Goal: Information Seeking & Learning: Learn about a topic

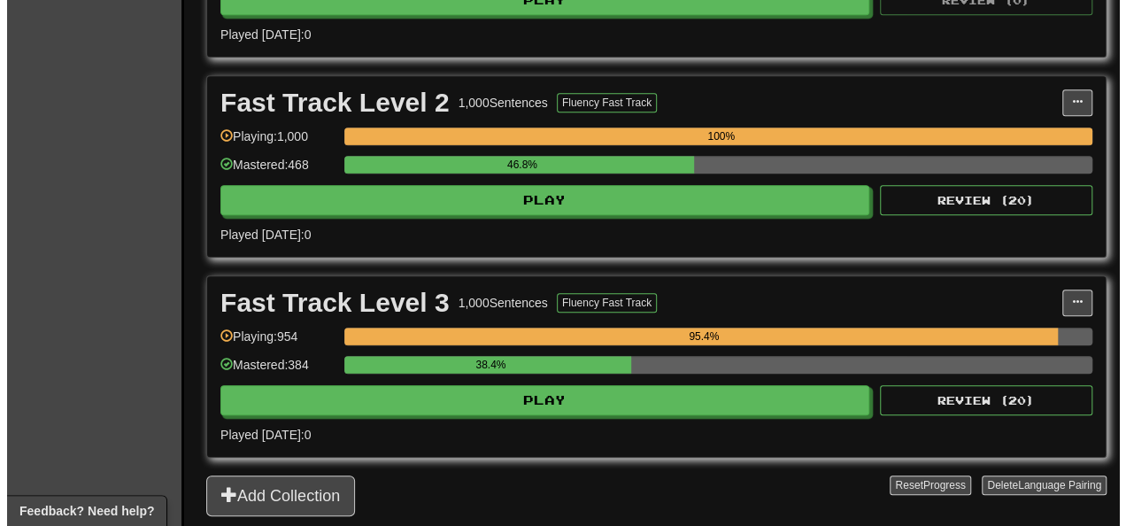
scroll to position [620, 0]
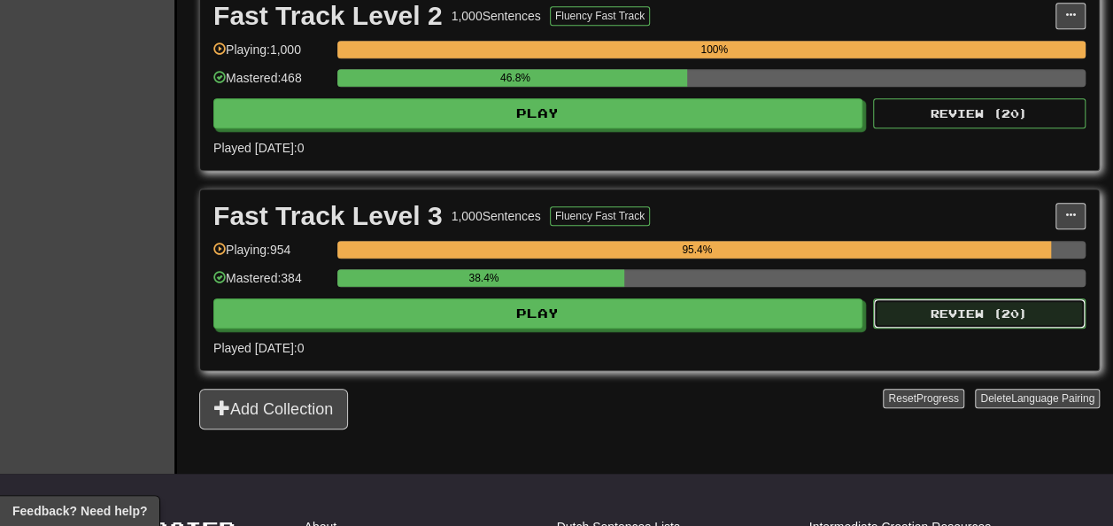
click at [898, 328] on button "Review ( 20 )" at bounding box center [979, 313] width 212 height 30
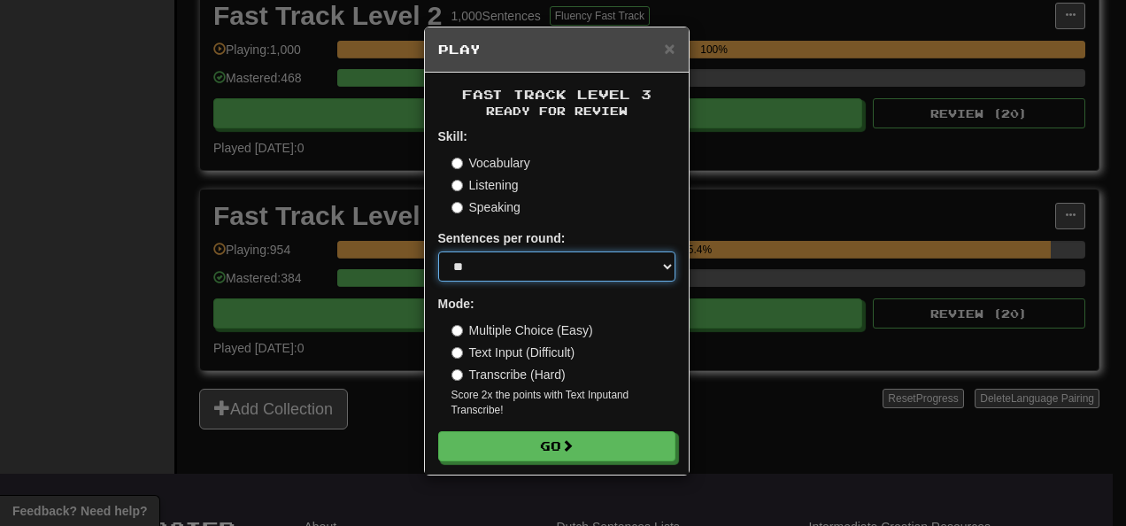
click at [668, 264] on select "* ** ** ** ** ** *** ********" at bounding box center [556, 266] width 237 height 30
select select "**"
click at [438, 251] on select "* ** ** ** ** ** *** ********" at bounding box center [556, 266] width 237 height 30
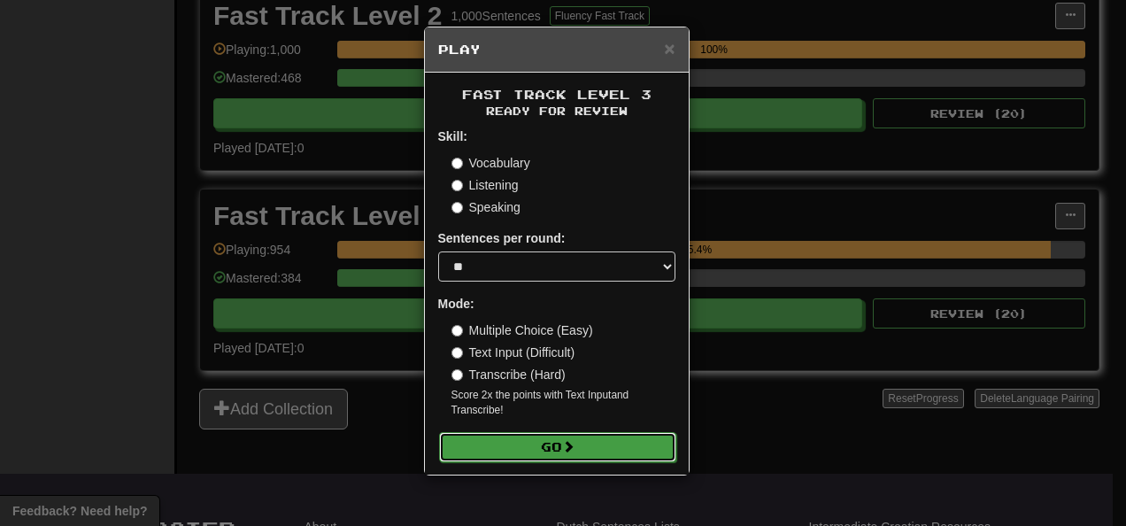
click at [526, 451] on button "Go" at bounding box center [557, 447] width 237 height 30
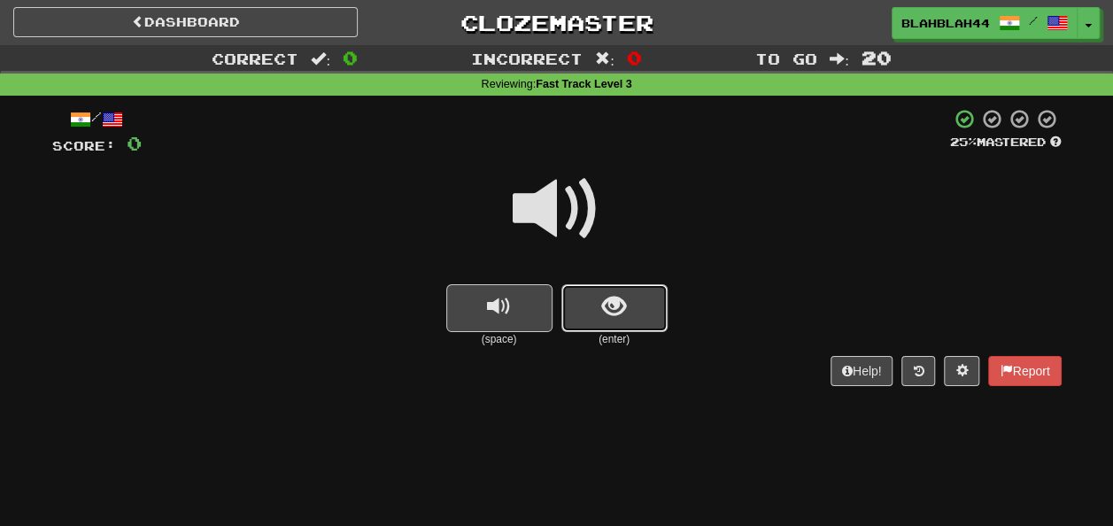
click at [618, 299] on span "show sentence" at bounding box center [614, 307] width 24 height 24
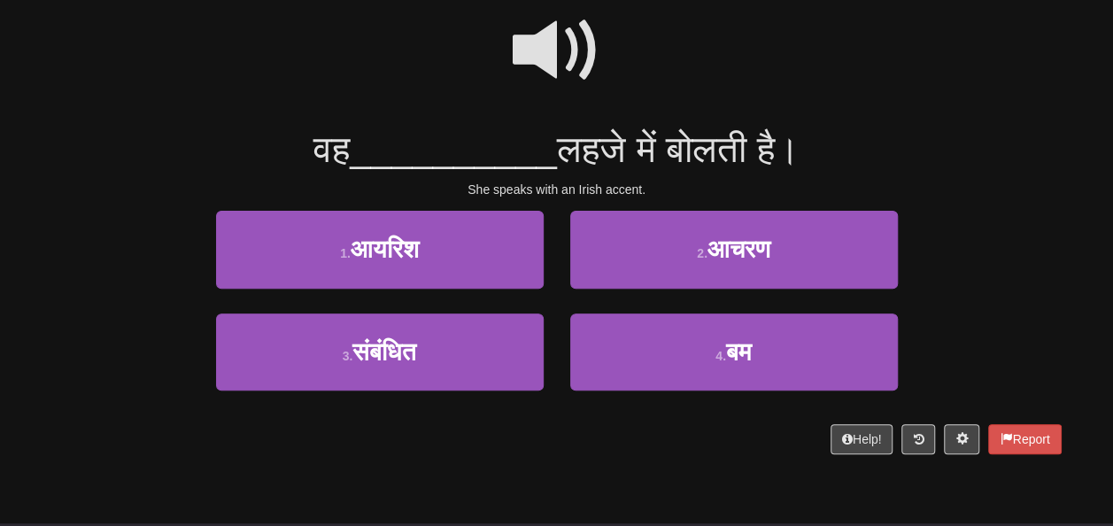
scroll to position [177, 0]
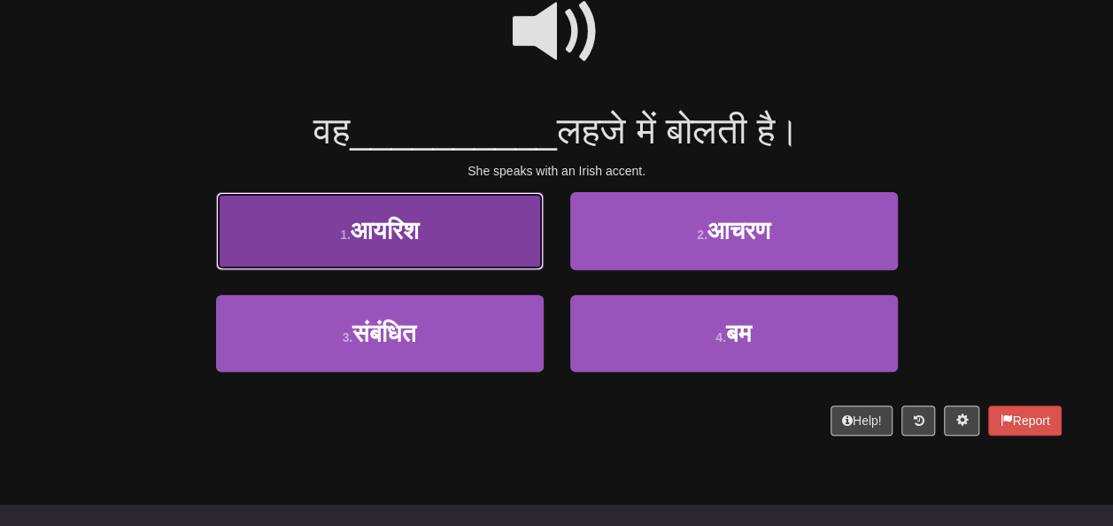
click at [430, 233] on button "1 . आयरिश" at bounding box center [380, 230] width 328 height 77
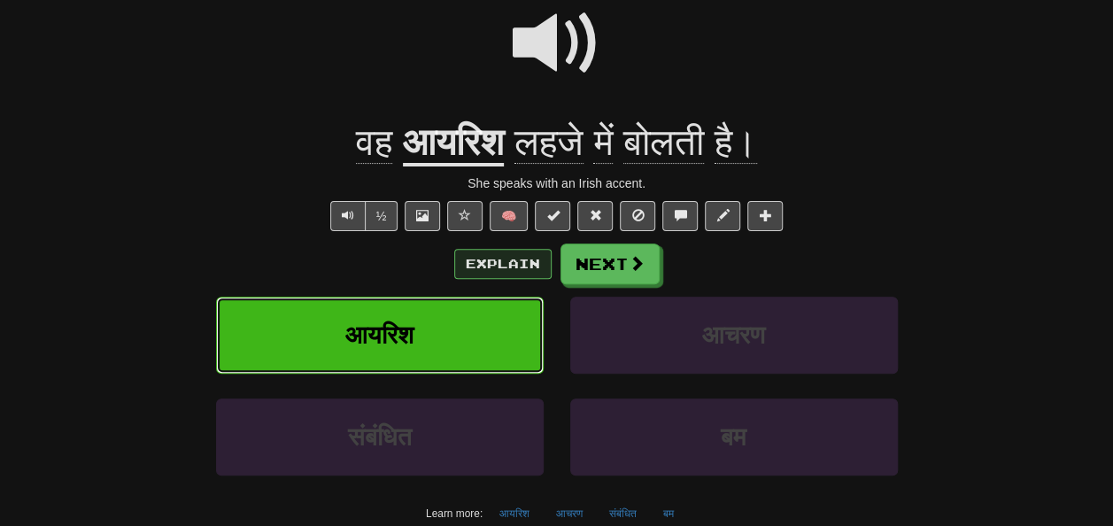
scroll to position [189, 0]
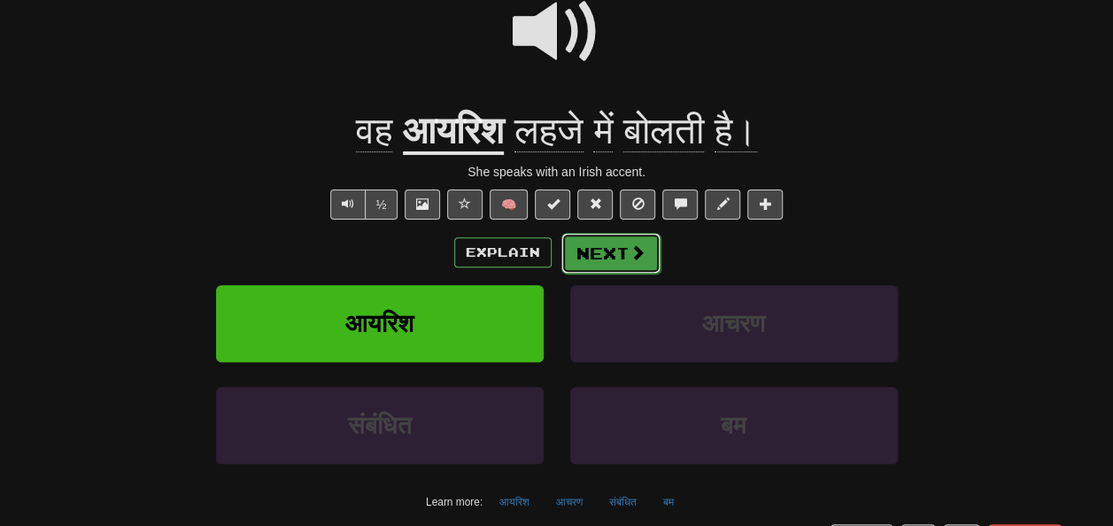
click at [599, 260] on button "Next" at bounding box center [610, 253] width 99 height 41
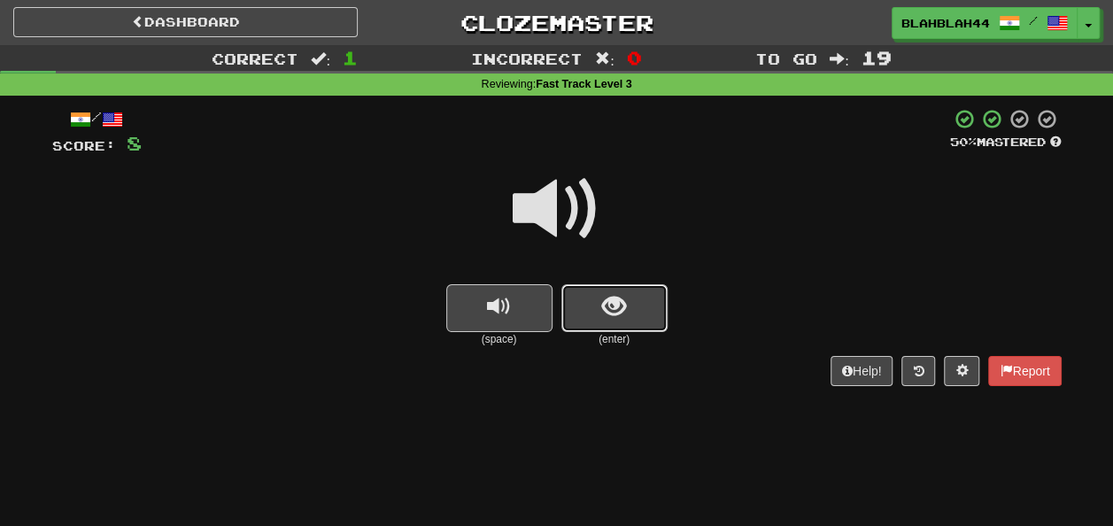
click at [612, 307] on span "show sentence" at bounding box center [614, 307] width 24 height 24
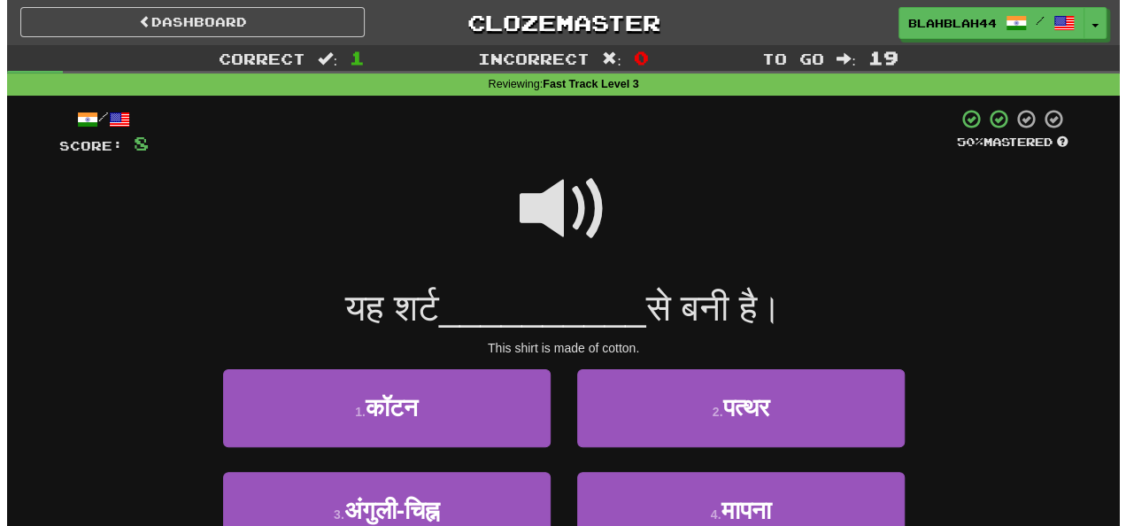
scroll to position [89, 0]
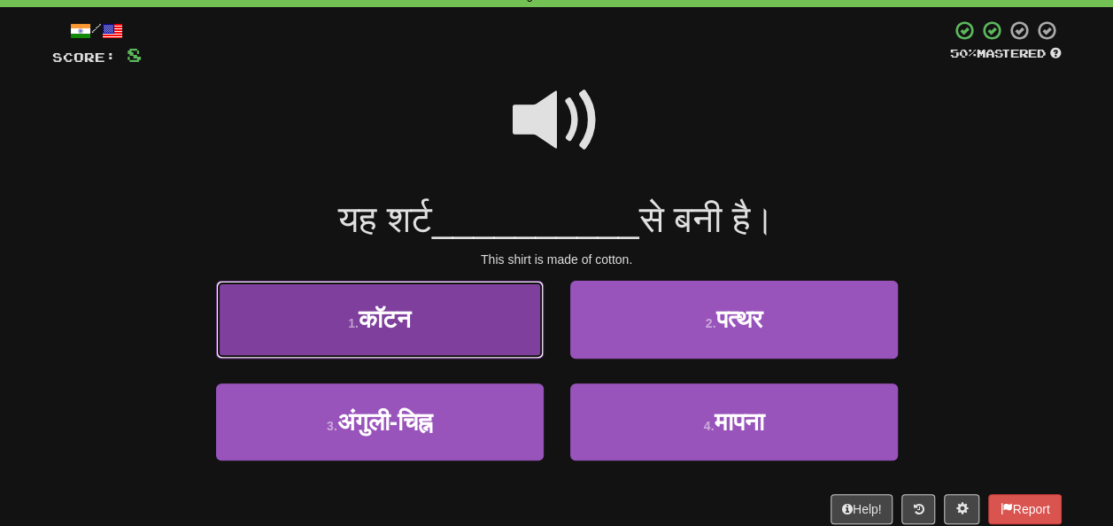
click at [457, 319] on button "1 . कॉटन" at bounding box center [380, 319] width 328 height 77
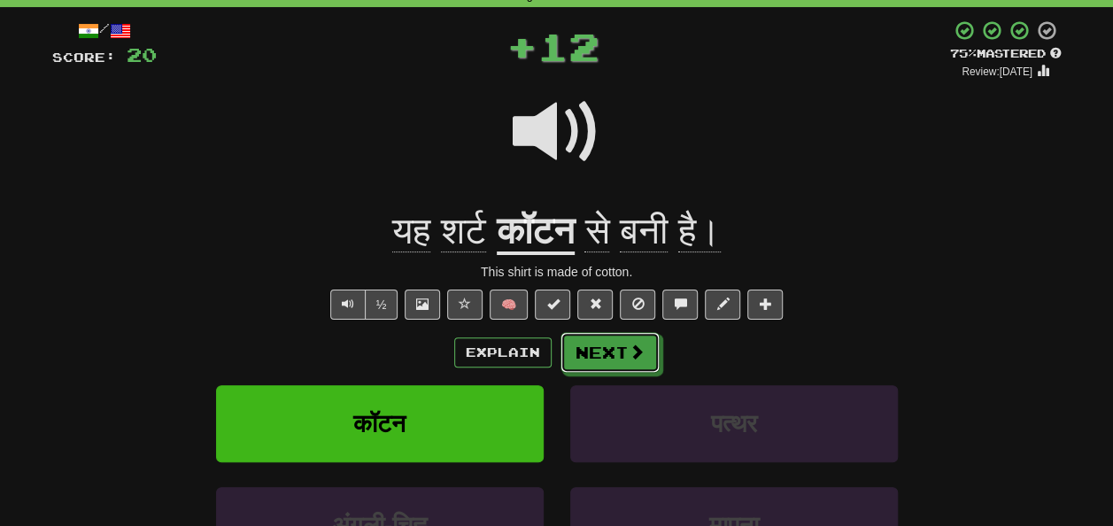
click at [611, 344] on button "Next" at bounding box center [609, 352] width 99 height 41
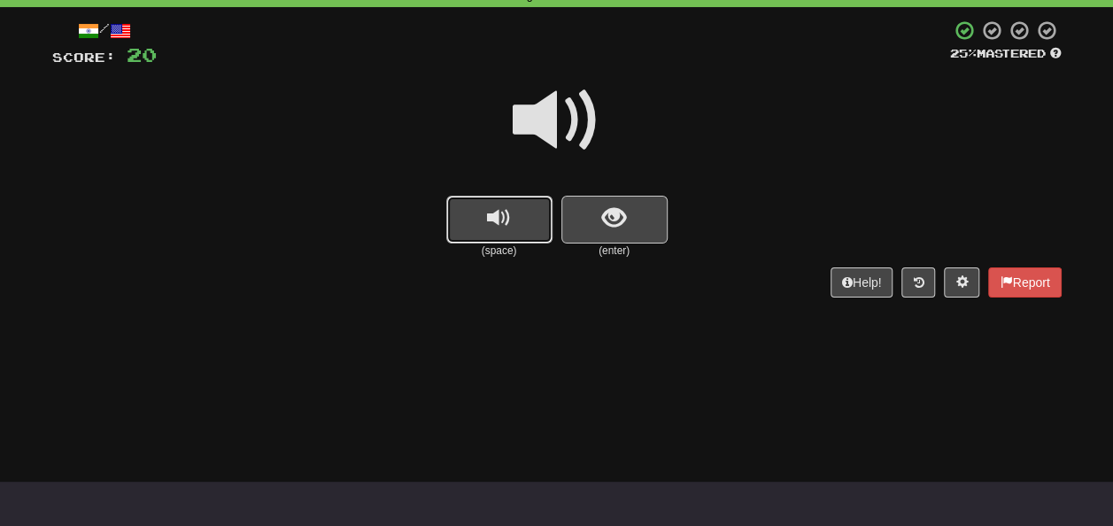
click at [519, 235] on button "replay audio" at bounding box center [499, 220] width 106 height 48
click at [614, 216] on span "show sentence" at bounding box center [614, 218] width 24 height 24
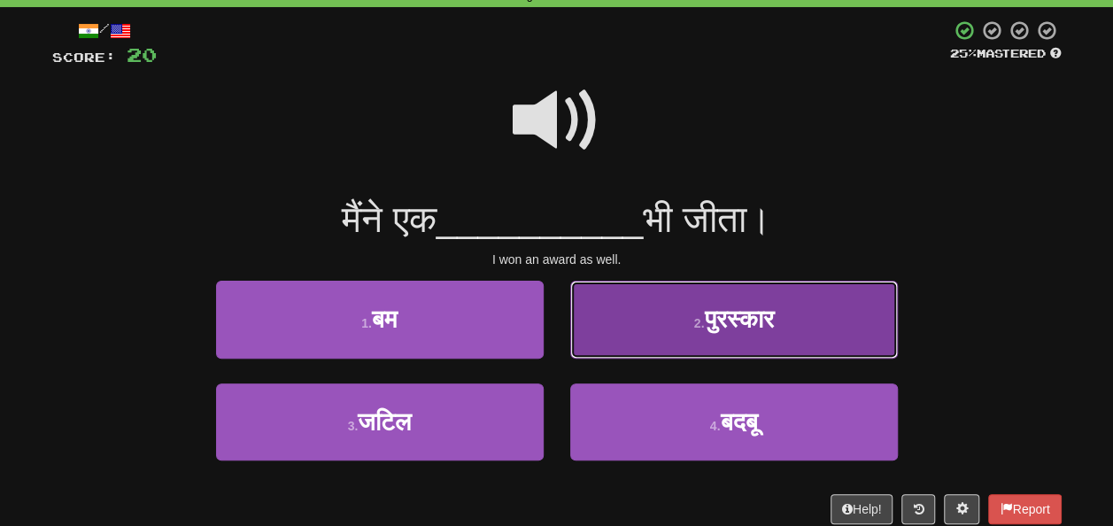
click at [752, 345] on button "2 . पुरस्कार" at bounding box center [734, 319] width 328 height 77
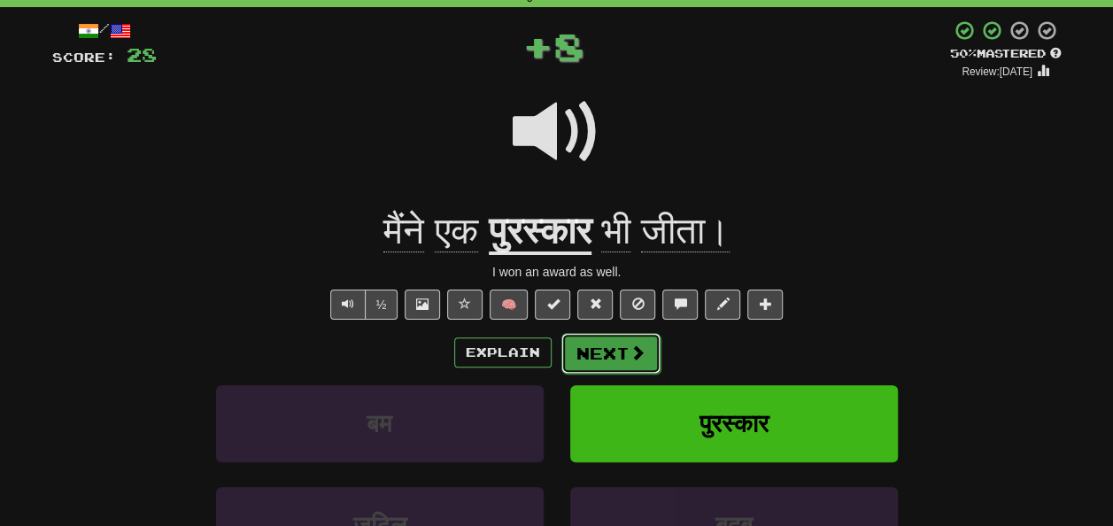
click at [646, 347] on button "Next" at bounding box center [610, 353] width 99 height 41
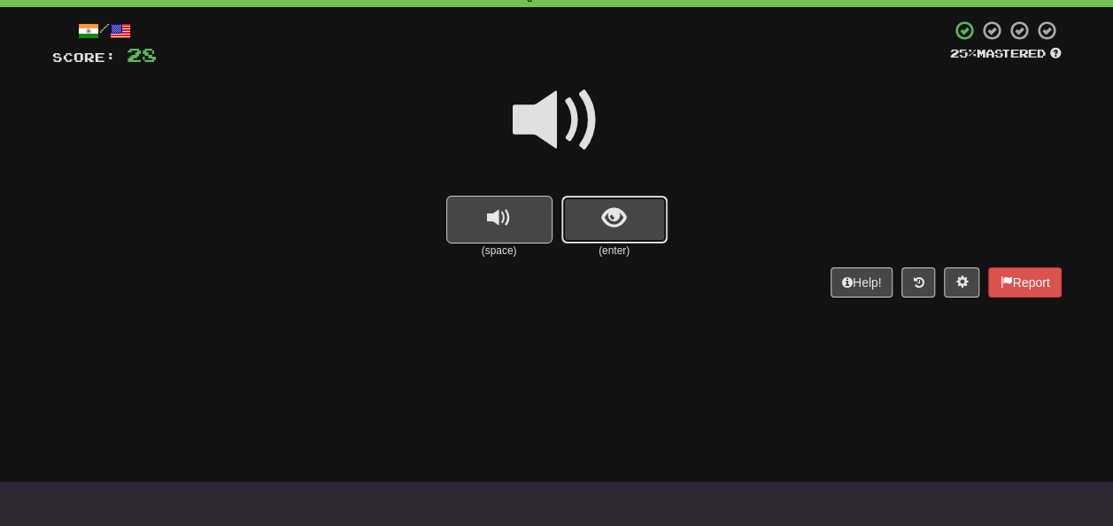
click at [604, 228] on span "show sentence" at bounding box center [614, 218] width 24 height 24
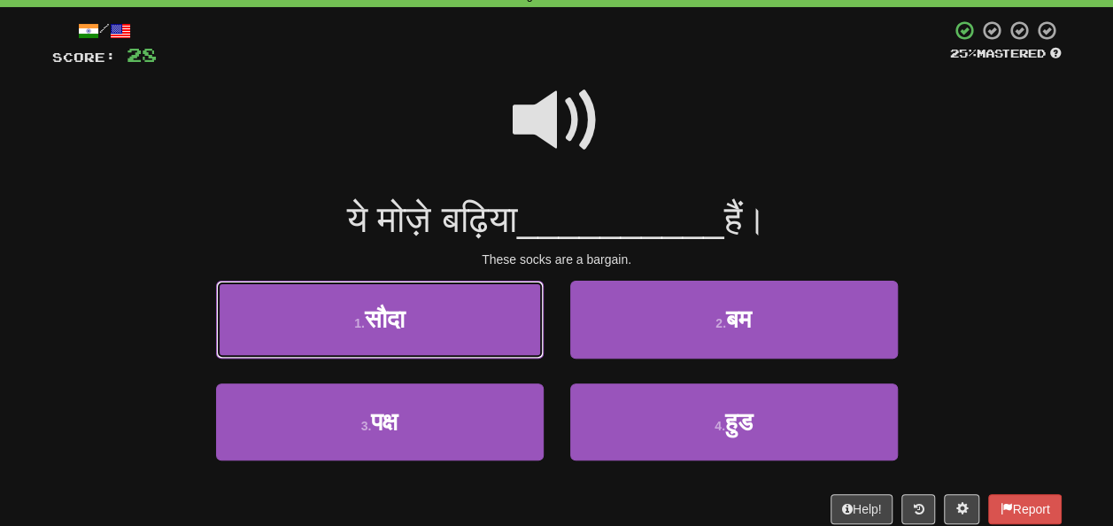
click at [441, 322] on button "1 . सौदा" at bounding box center [380, 319] width 328 height 77
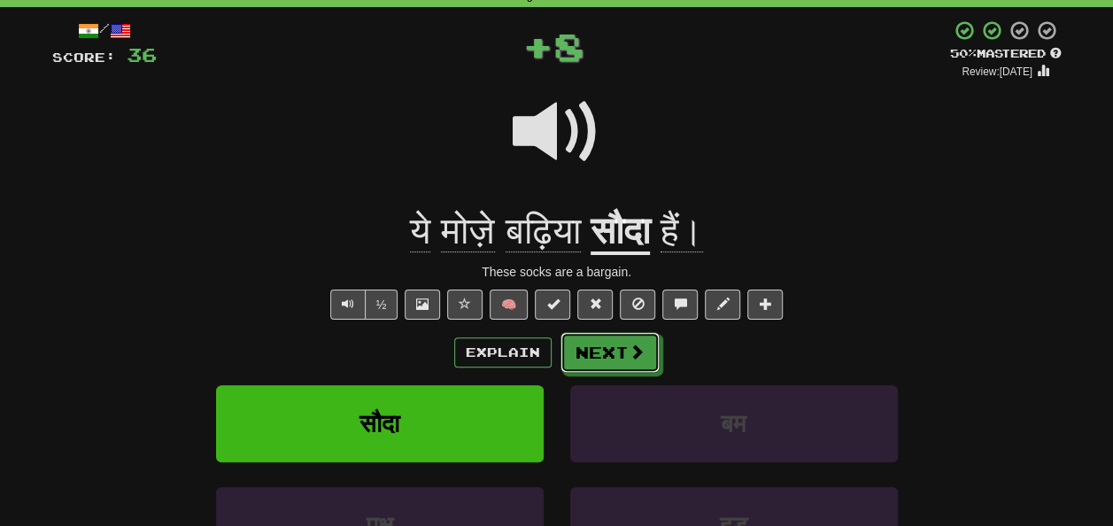
click at [600, 360] on button "Next" at bounding box center [609, 352] width 99 height 41
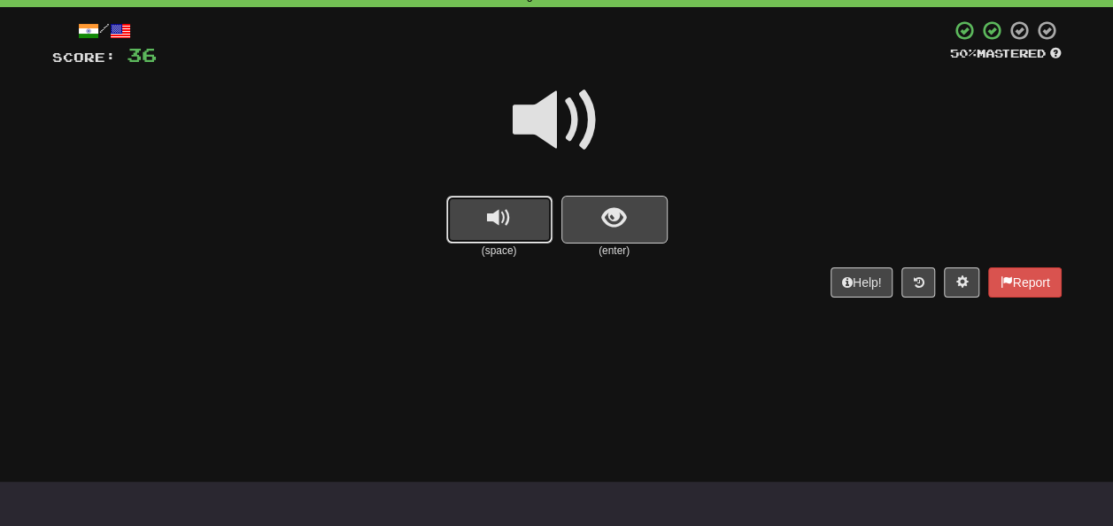
click at [510, 200] on button "replay audio" at bounding box center [499, 220] width 106 height 48
click at [590, 214] on button "show sentence" at bounding box center [614, 220] width 106 height 48
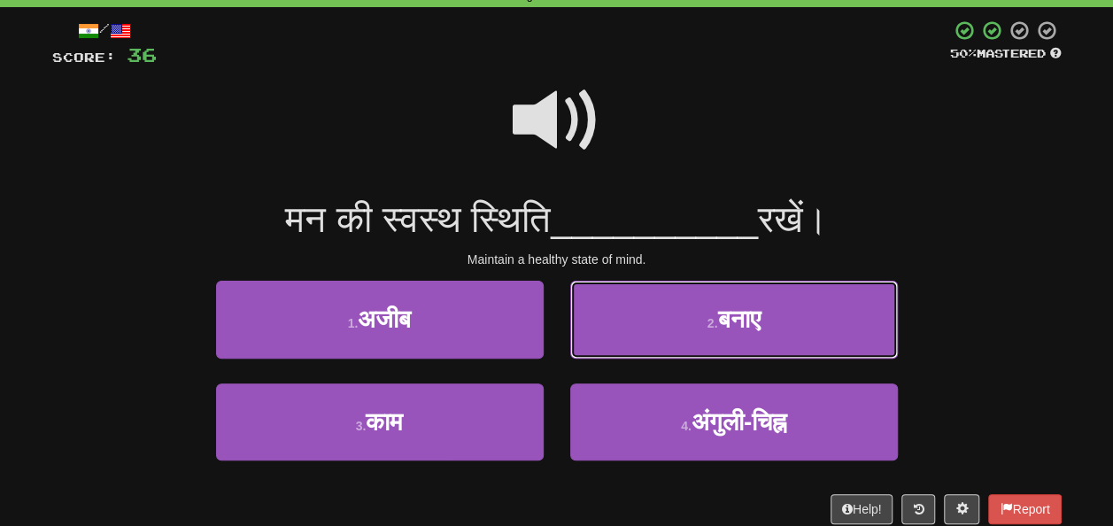
click at [707, 326] on small "2 ." at bounding box center [712, 323] width 11 height 14
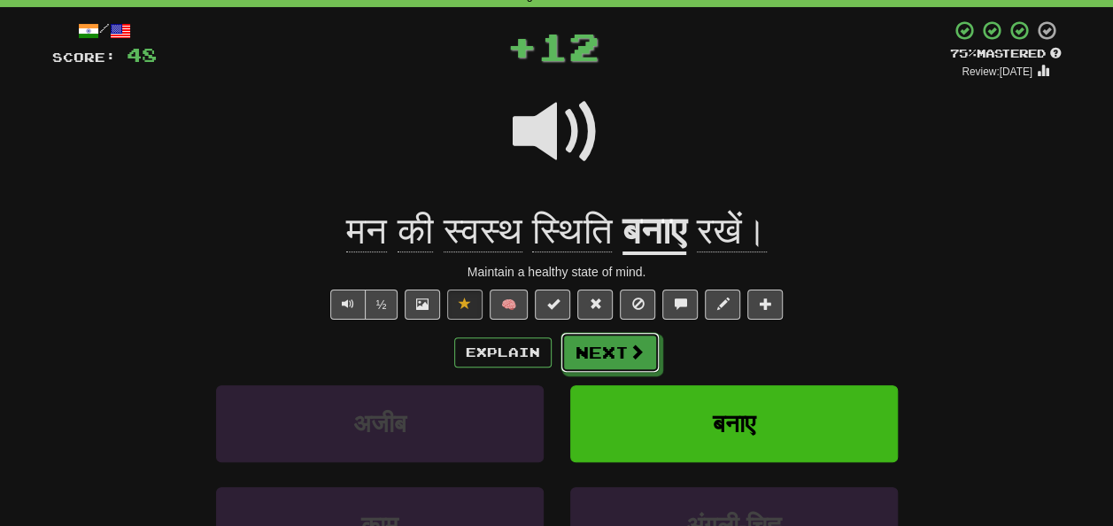
click at [615, 344] on button "Next" at bounding box center [609, 352] width 99 height 41
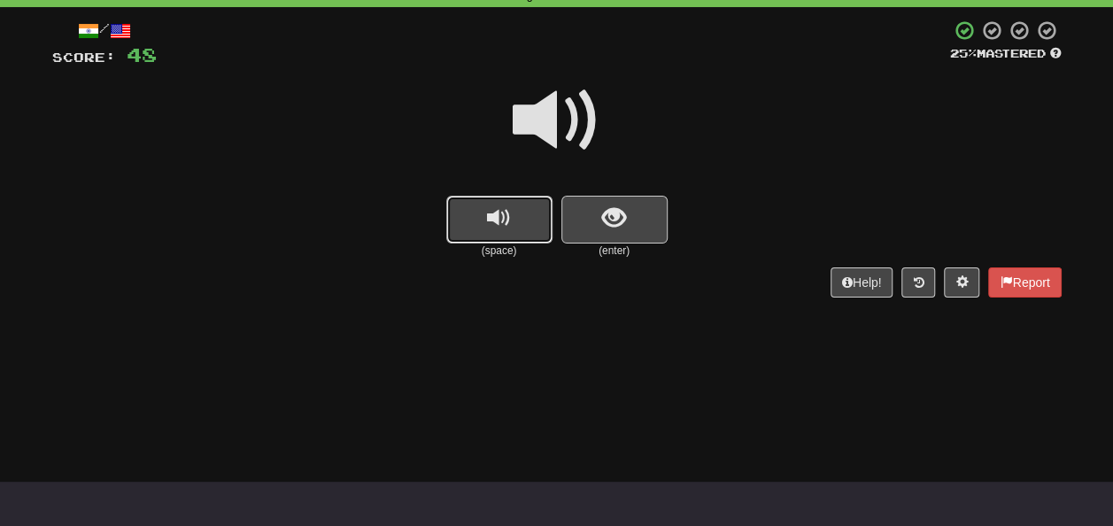
click at [511, 215] on button "replay audio" at bounding box center [499, 220] width 106 height 48
click at [607, 212] on span "show sentence" at bounding box center [614, 218] width 24 height 24
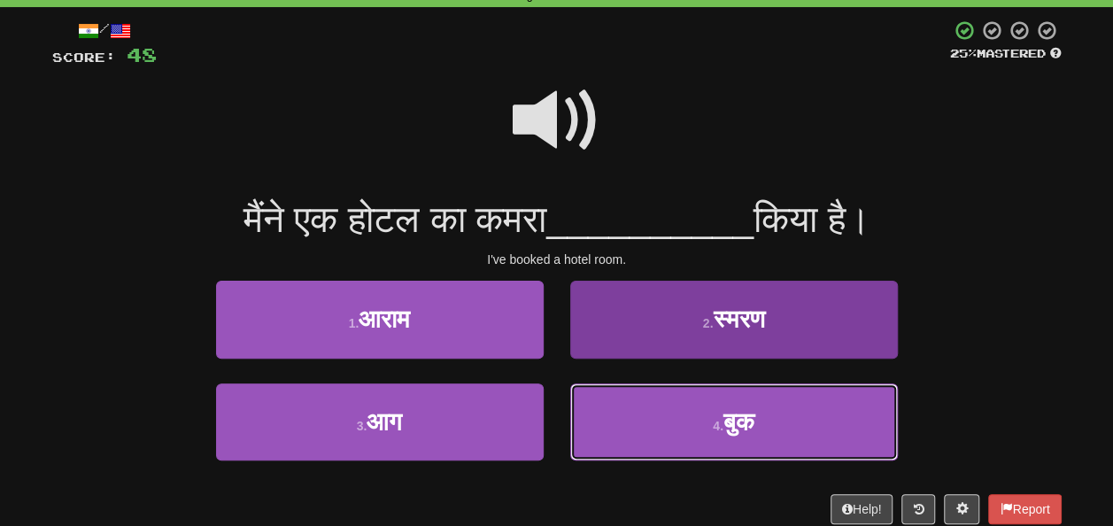
click at [784, 429] on button "4 . बुक" at bounding box center [734, 421] width 328 height 77
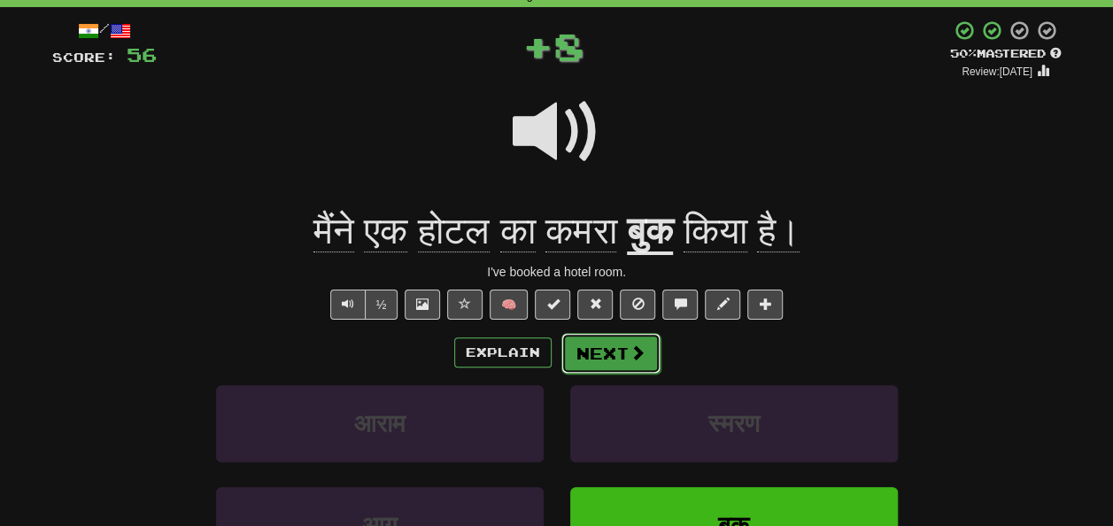
click at [612, 335] on button "Next" at bounding box center [610, 353] width 99 height 41
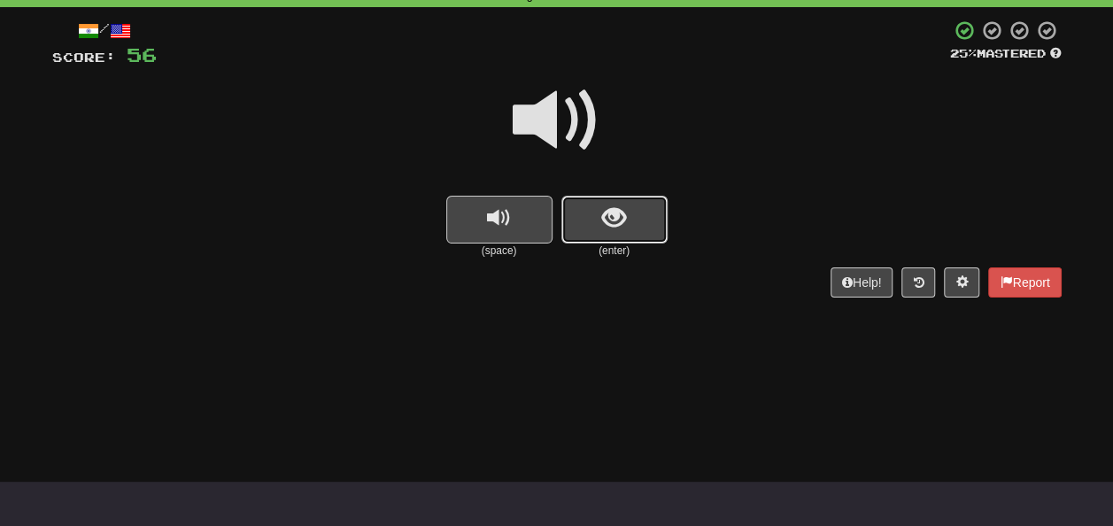
click at [606, 225] on span "show sentence" at bounding box center [614, 218] width 24 height 24
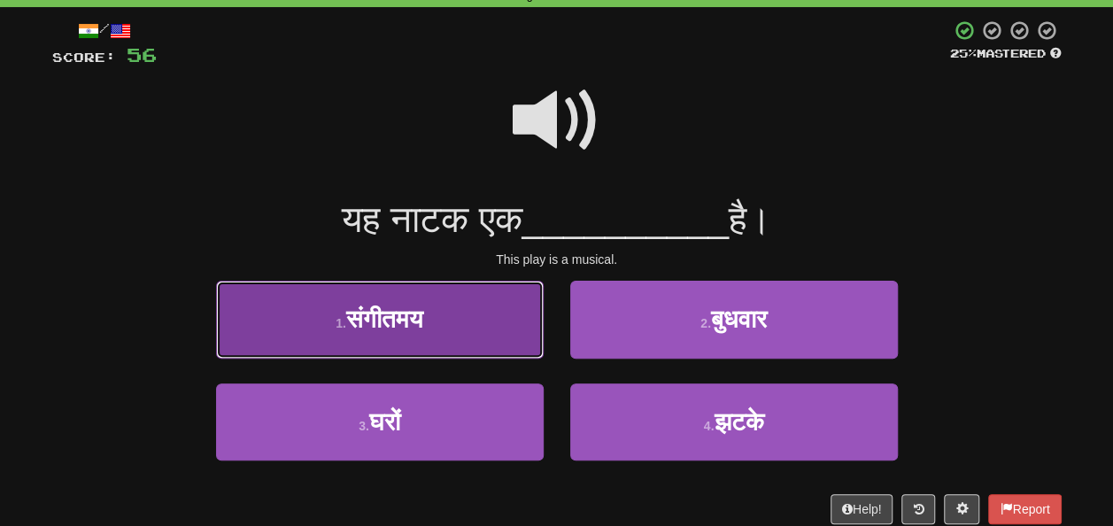
click at [437, 310] on button "1 . संगीतमय" at bounding box center [380, 319] width 328 height 77
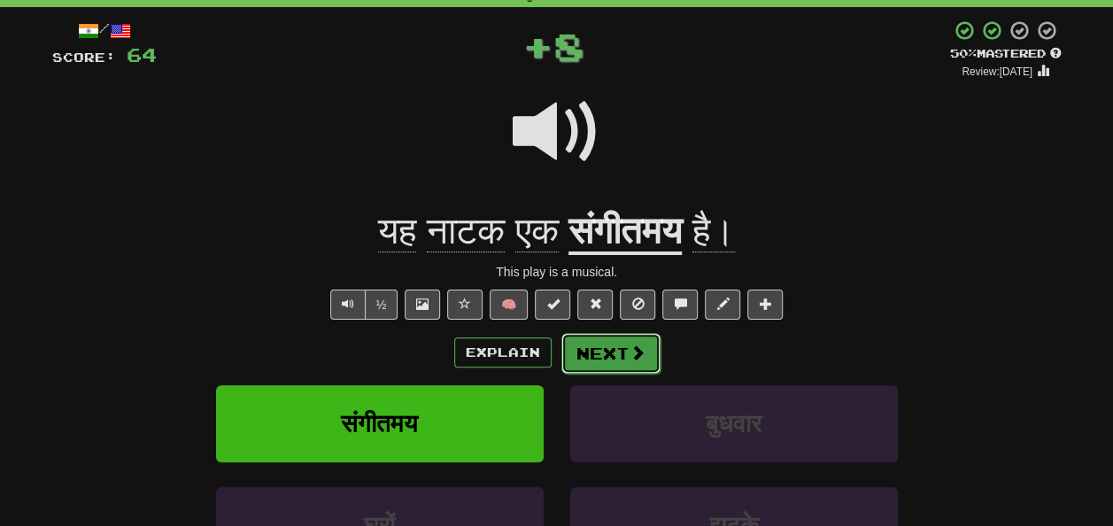
click at [626, 352] on button "Next" at bounding box center [610, 353] width 99 height 41
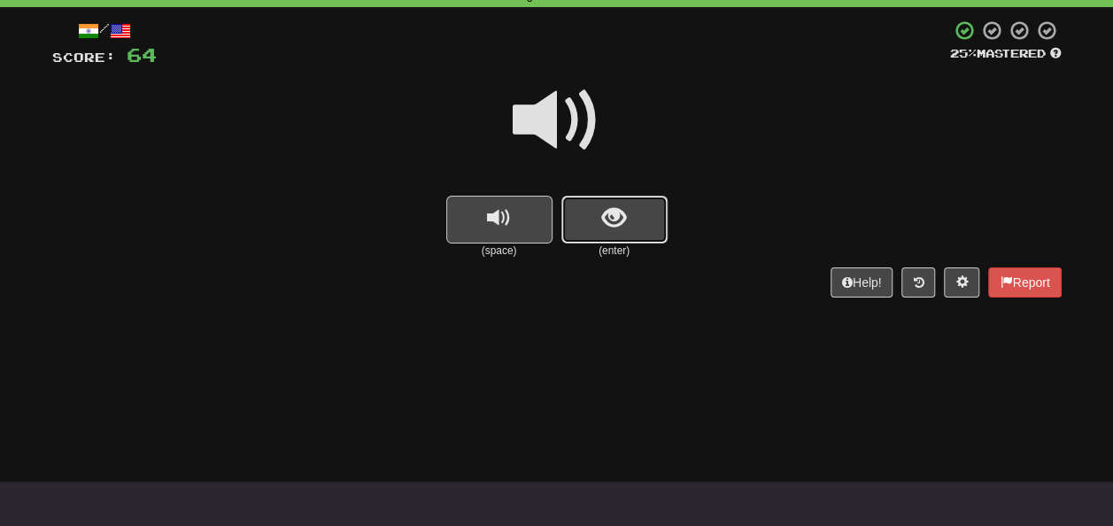
click at [608, 224] on span "show sentence" at bounding box center [614, 218] width 24 height 24
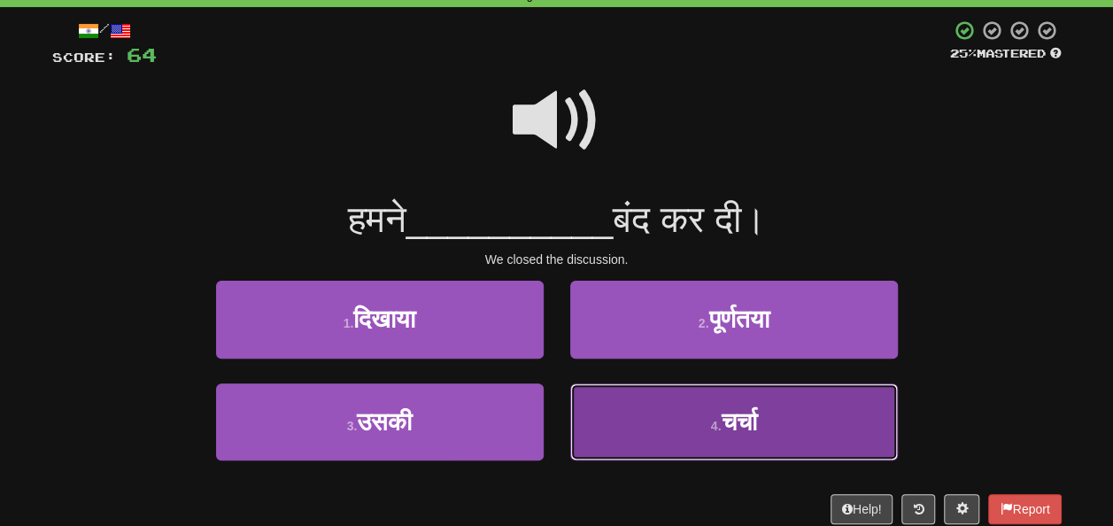
click at [728, 420] on span "चर्चा" at bounding box center [738, 421] width 35 height 27
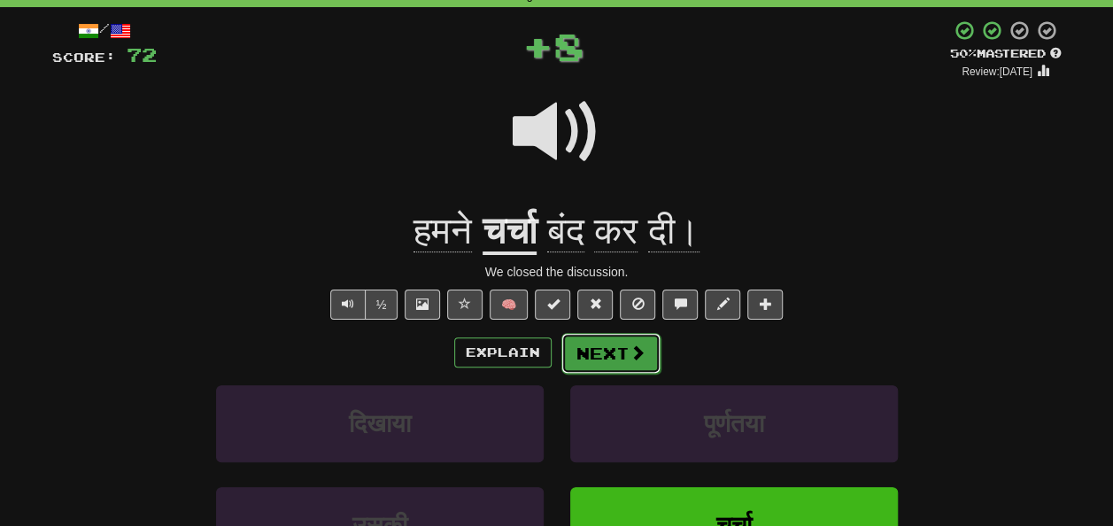
click at [629, 354] on span at bounding box center [637, 352] width 16 height 16
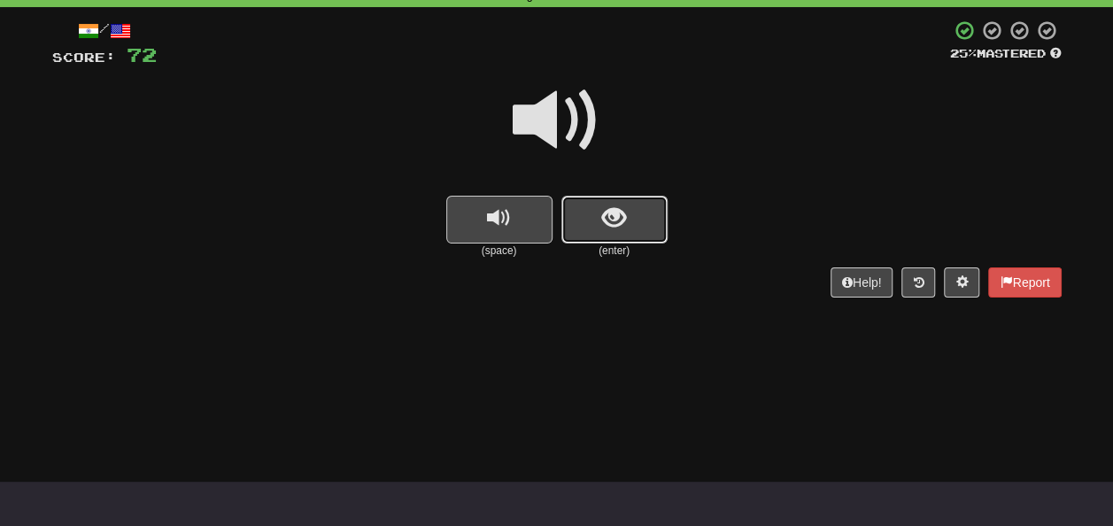
click at [605, 226] on span "show sentence" at bounding box center [614, 218] width 24 height 24
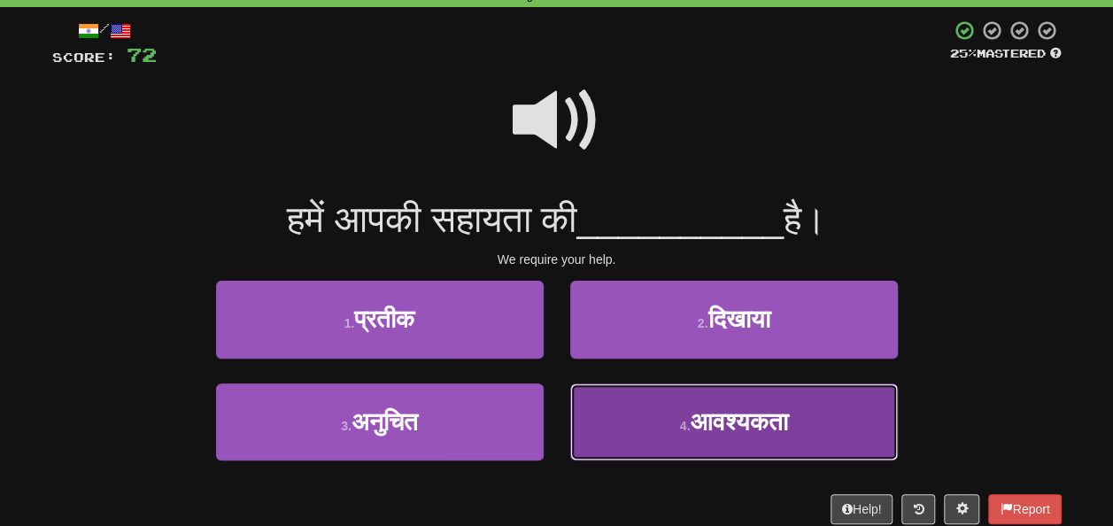
click at [734, 411] on span "आवश्यकता" at bounding box center [738, 421] width 97 height 27
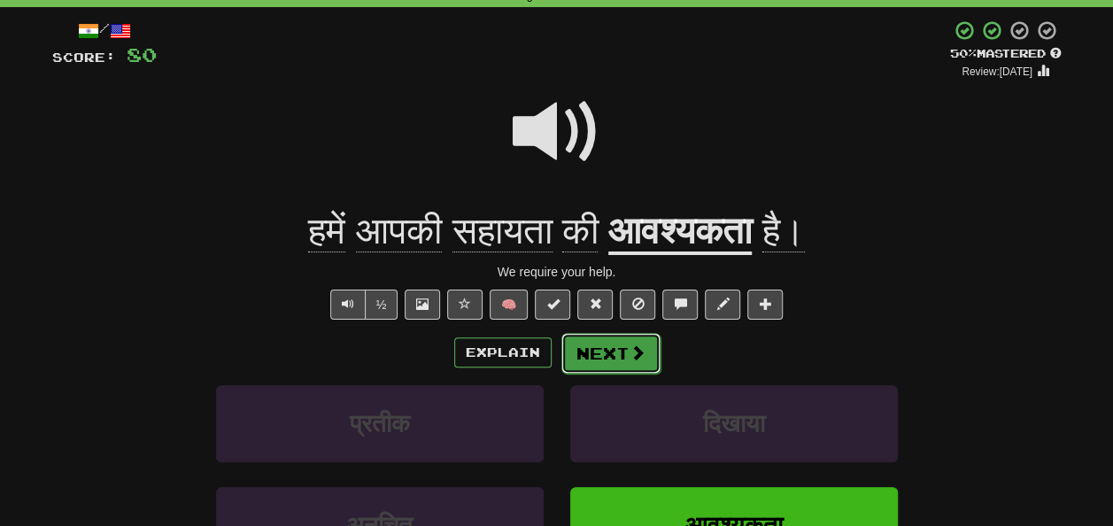
click at [614, 343] on button "Next" at bounding box center [610, 353] width 99 height 41
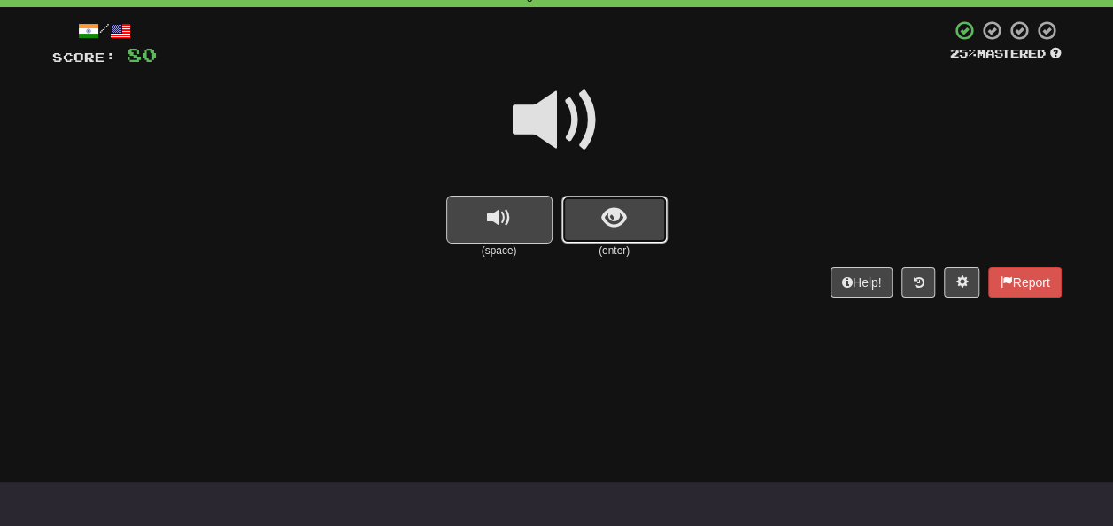
click at [572, 203] on button "show sentence" at bounding box center [614, 220] width 106 height 48
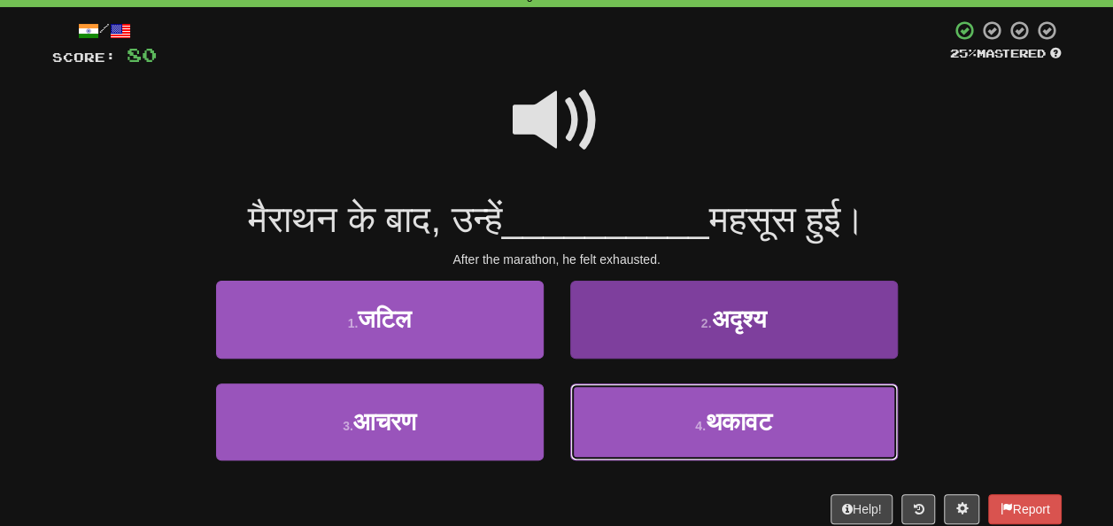
click at [726, 421] on span "थकावट" at bounding box center [739, 421] width 66 height 27
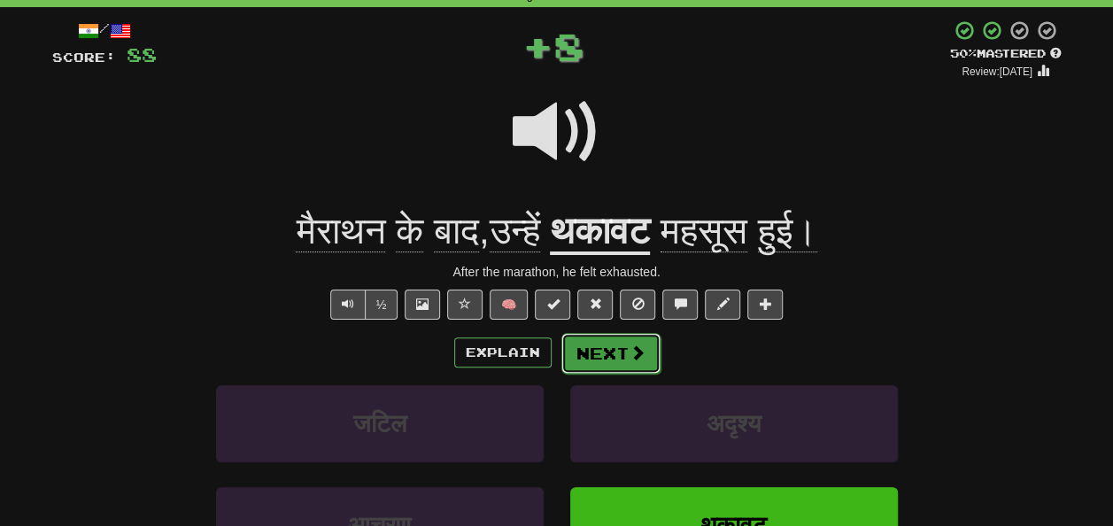
click at [640, 363] on button "Next" at bounding box center [610, 353] width 99 height 41
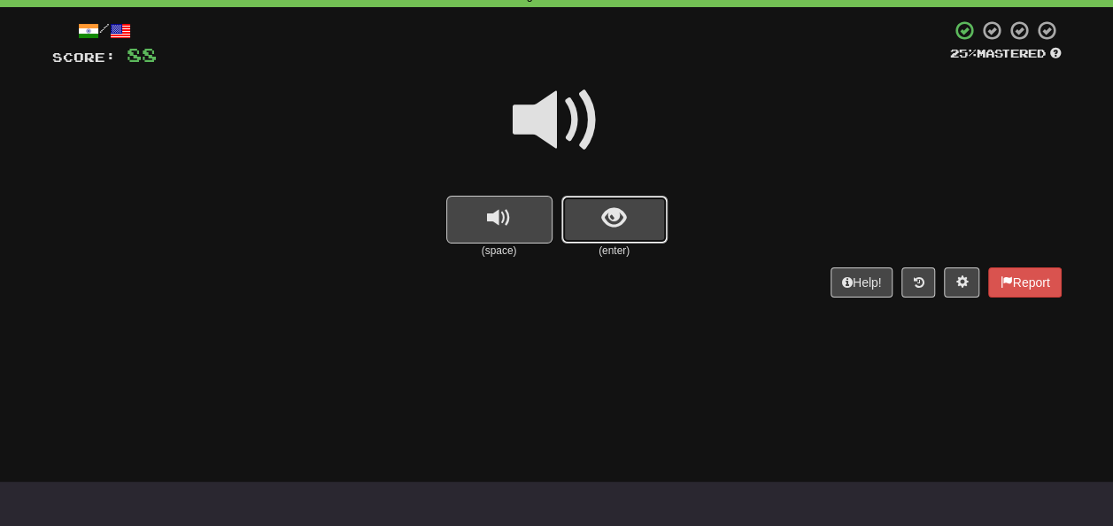
click at [592, 220] on button "show sentence" at bounding box center [614, 220] width 106 height 48
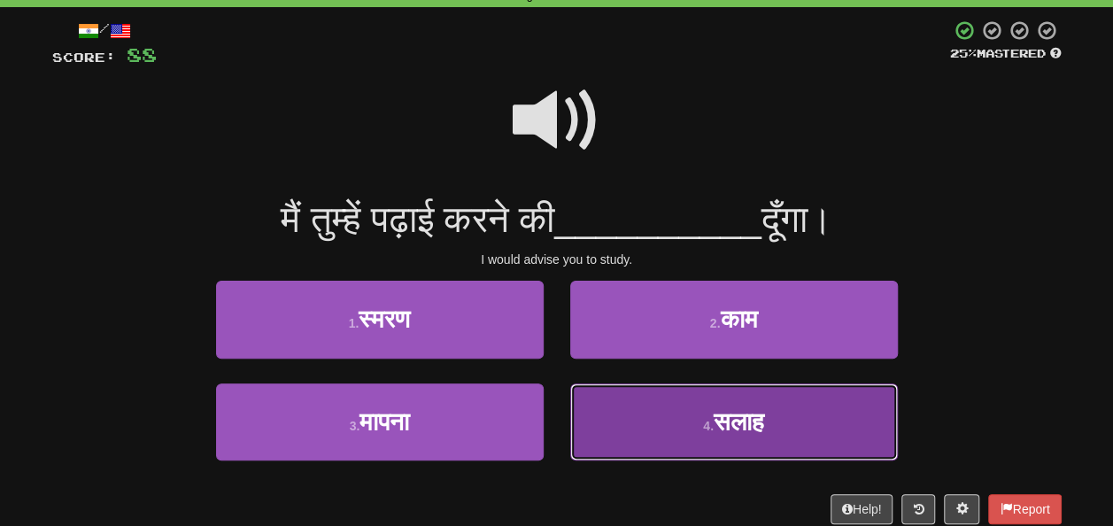
click at [728, 425] on span "सलाह" at bounding box center [739, 421] width 50 height 27
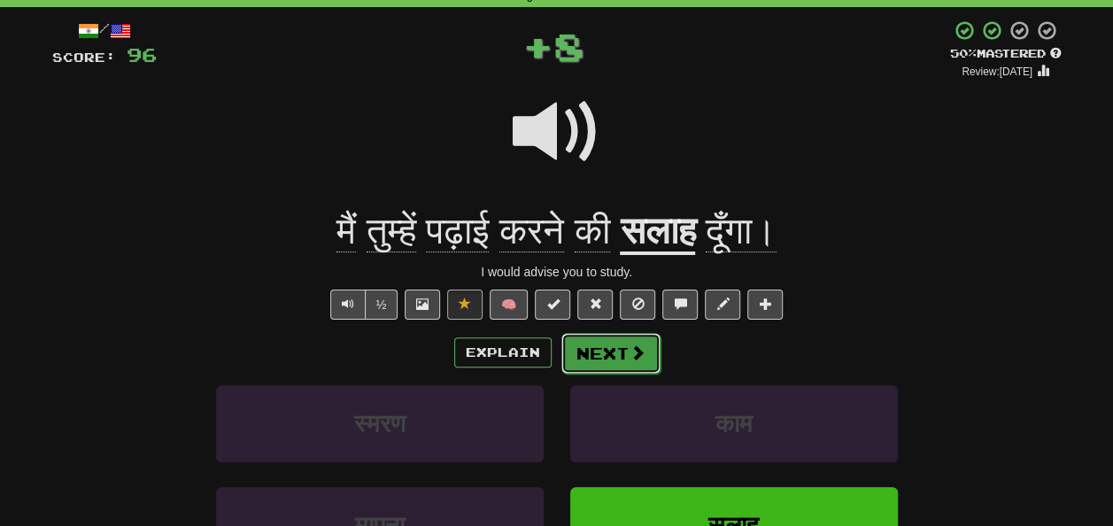
click at [613, 357] on button "Next" at bounding box center [610, 353] width 99 height 41
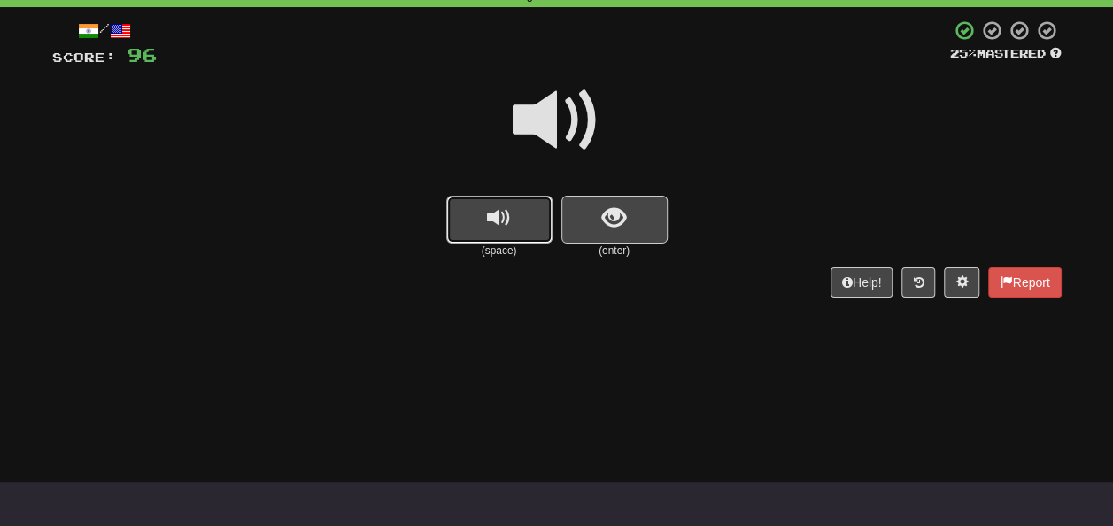
click at [503, 220] on span "replay audio" at bounding box center [499, 218] width 24 height 24
click at [616, 212] on span "show sentence" at bounding box center [614, 218] width 24 height 24
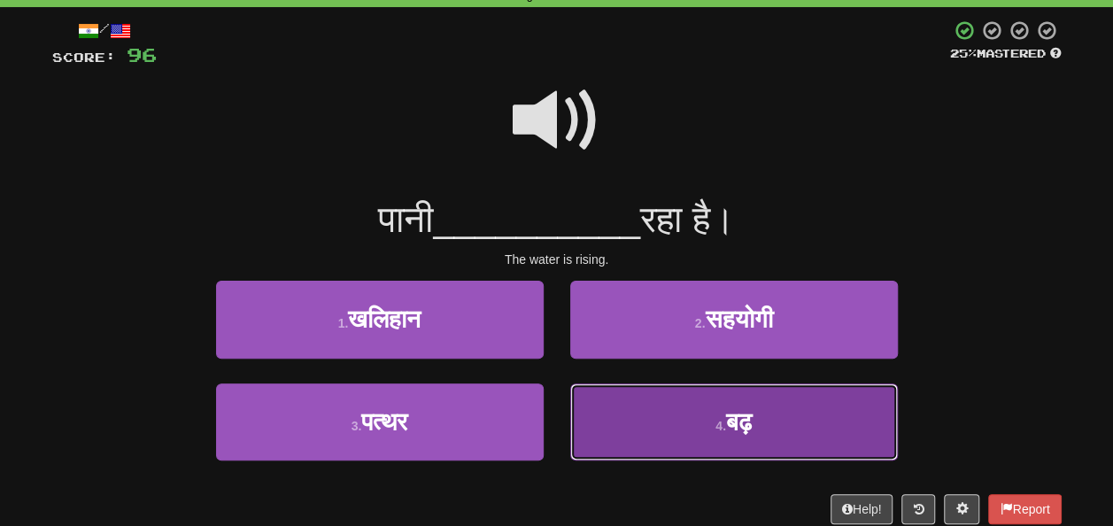
click at [674, 414] on button "4 . बढ़" at bounding box center [734, 421] width 328 height 77
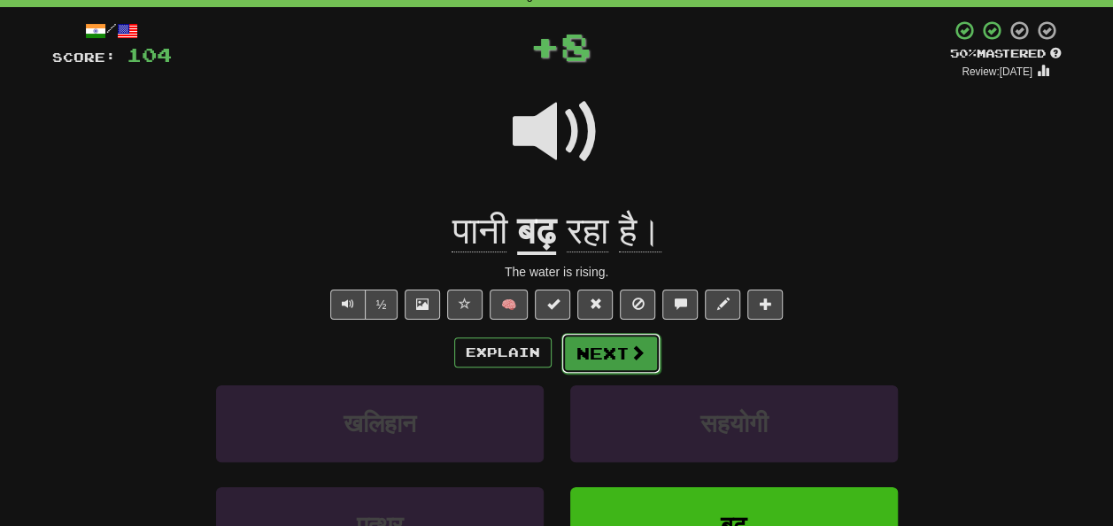
click at [617, 347] on button "Next" at bounding box center [610, 353] width 99 height 41
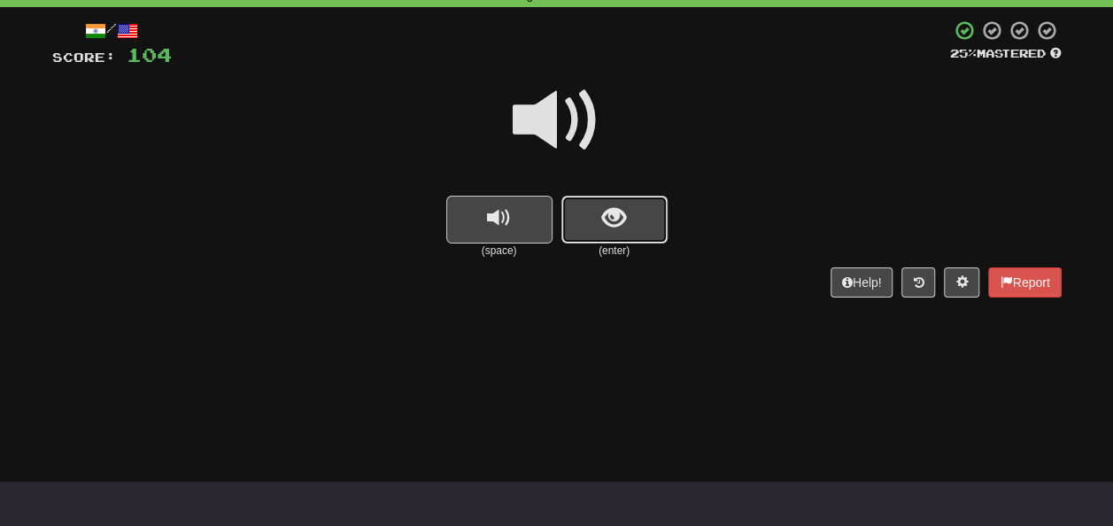
click at [632, 228] on button "show sentence" at bounding box center [614, 220] width 106 height 48
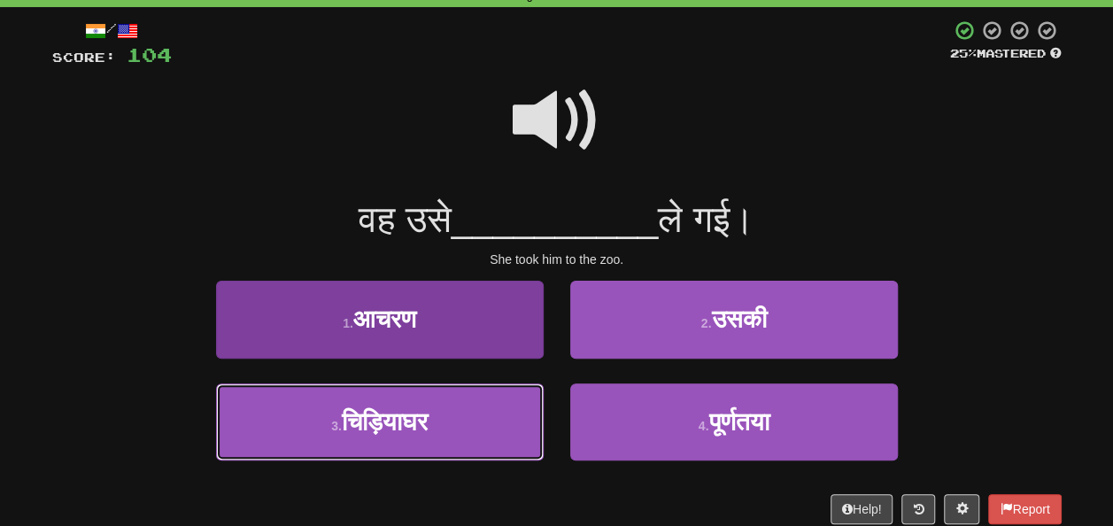
click at [427, 436] on button "3 . चिड़ियाघर" at bounding box center [380, 421] width 328 height 77
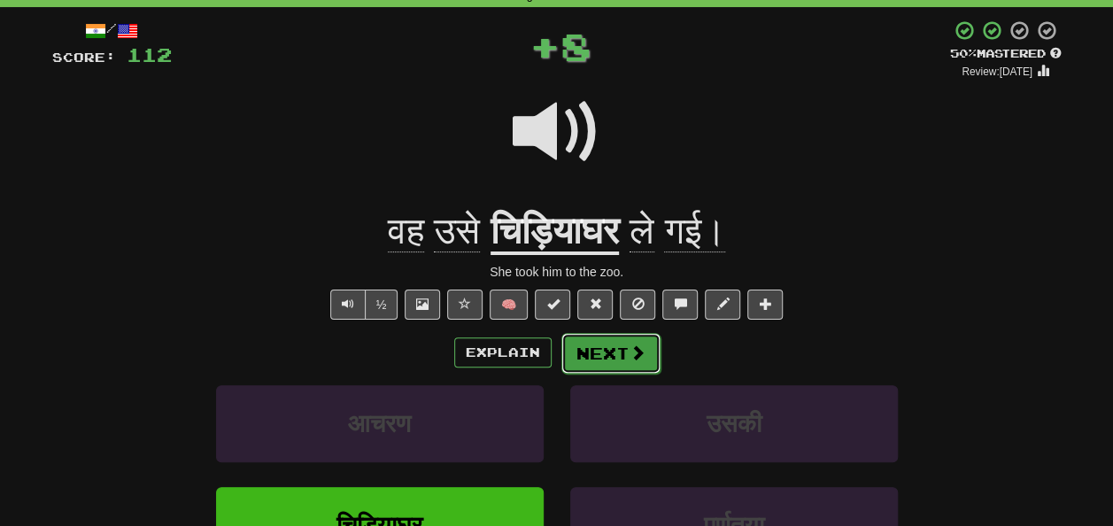
click at [579, 354] on button "Next" at bounding box center [610, 353] width 99 height 41
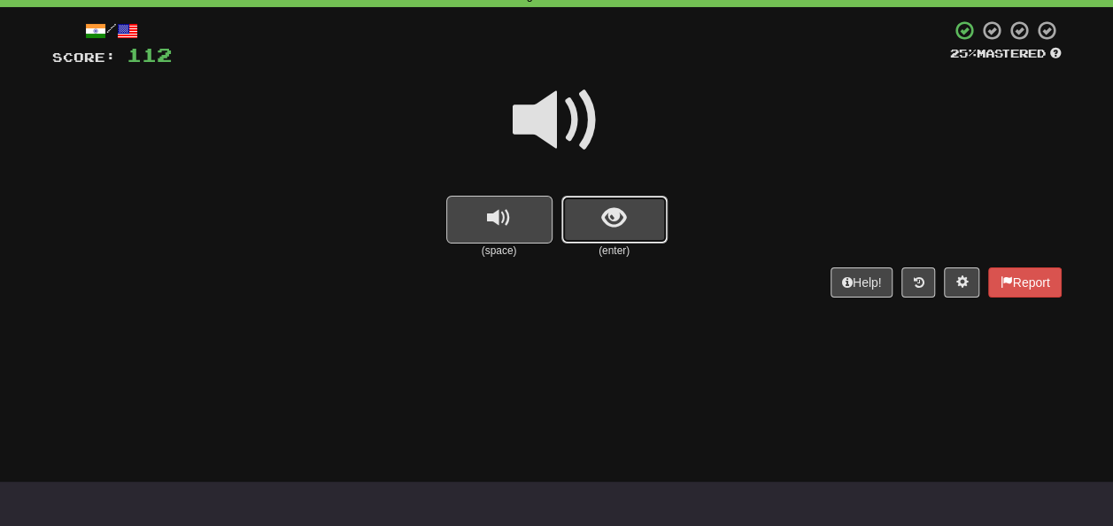
click at [612, 214] on span "show sentence" at bounding box center [614, 218] width 24 height 24
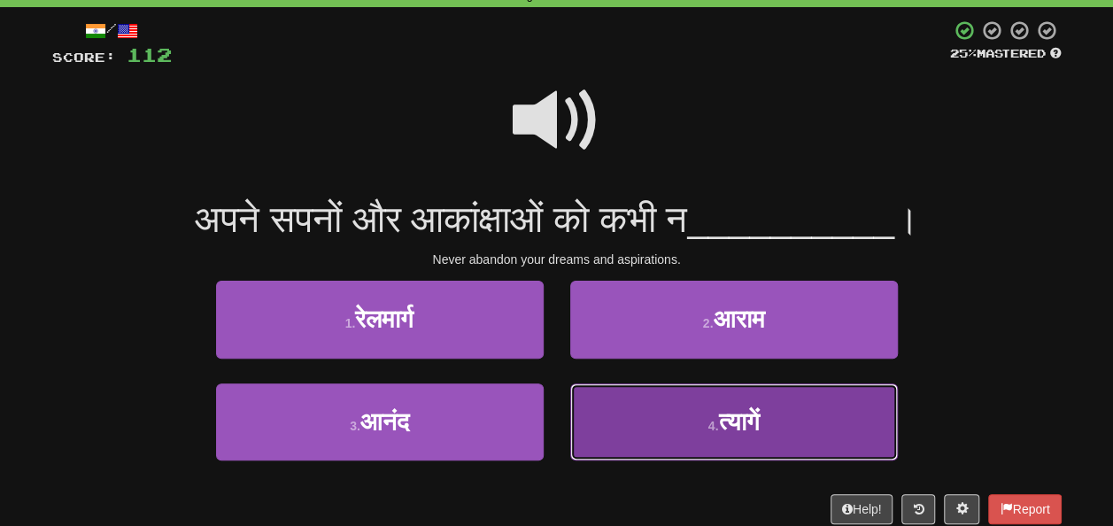
click at [699, 400] on button "4 . त्यागें" at bounding box center [734, 421] width 328 height 77
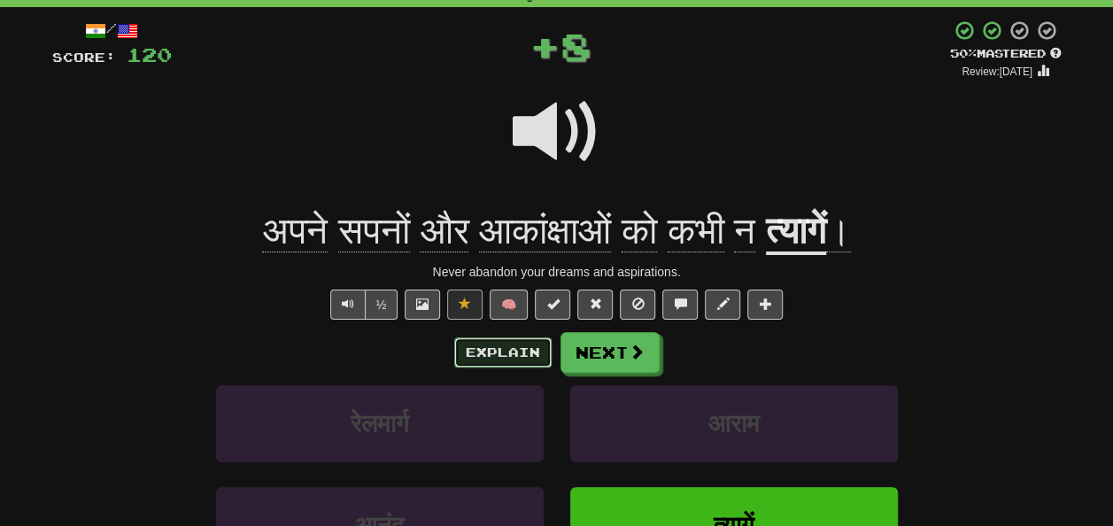
click at [501, 359] on button "Explain" at bounding box center [502, 352] width 97 height 30
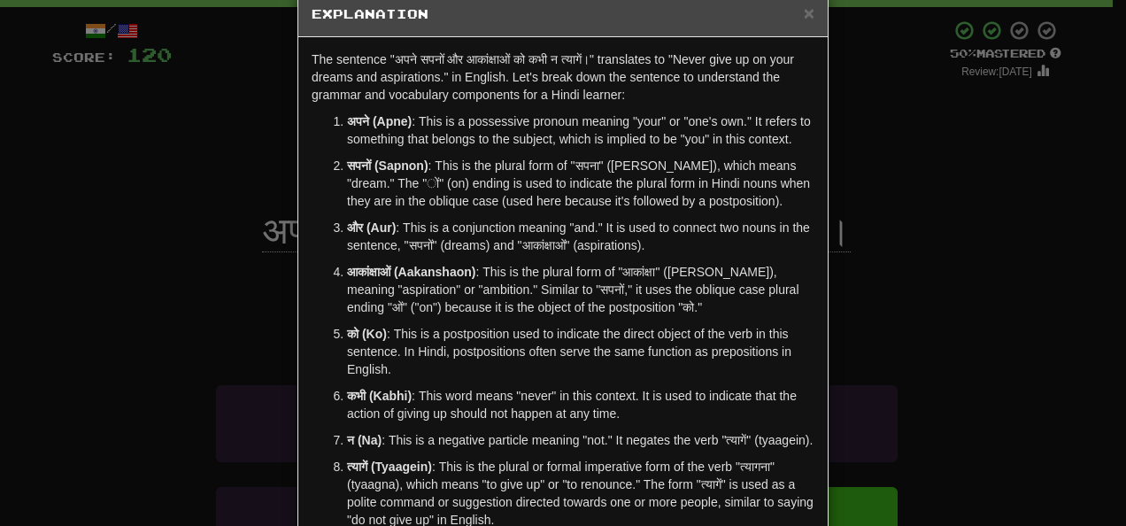
scroll to position [0, 0]
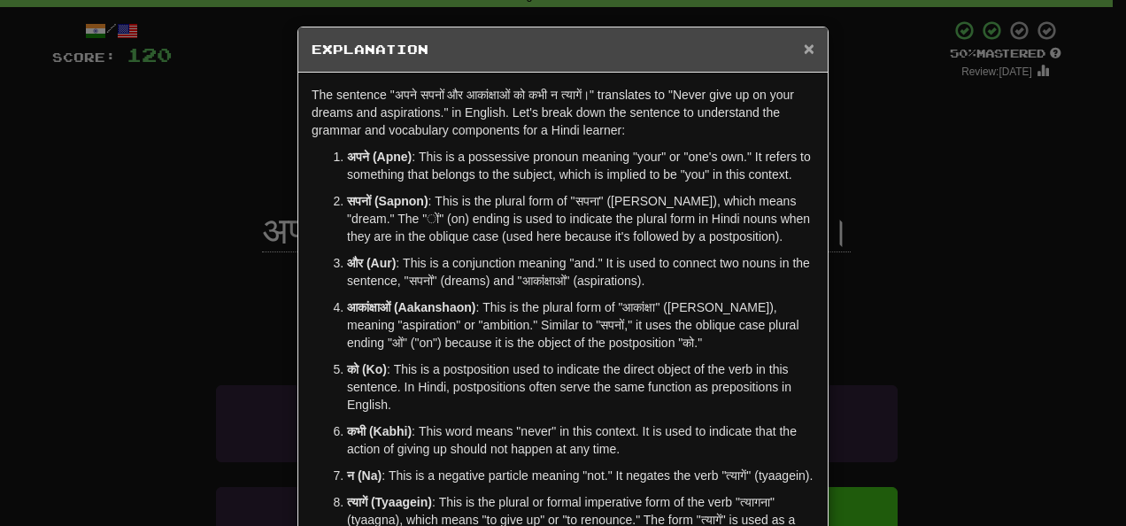
click at [804, 50] on span "×" at bounding box center [809, 48] width 11 height 20
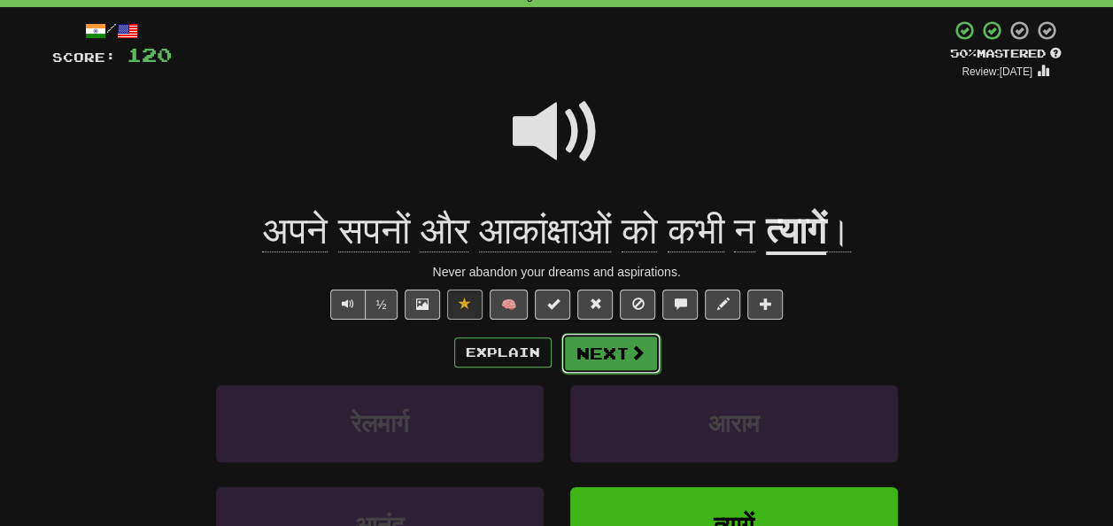
click at [591, 348] on button "Next" at bounding box center [610, 353] width 99 height 41
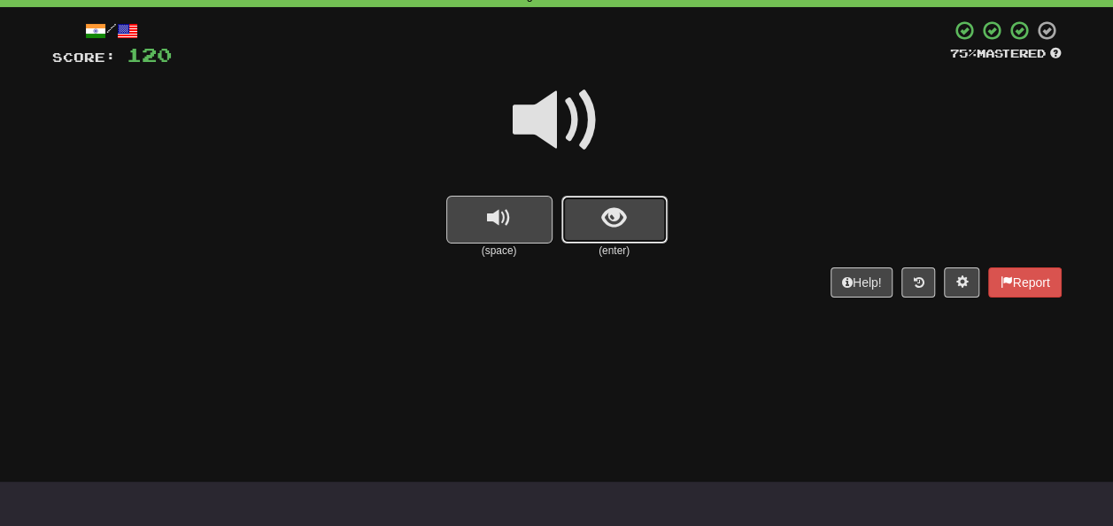
click at [606, 221] on span "show sentence" at bounding box center [614, 218] width 24 height 24
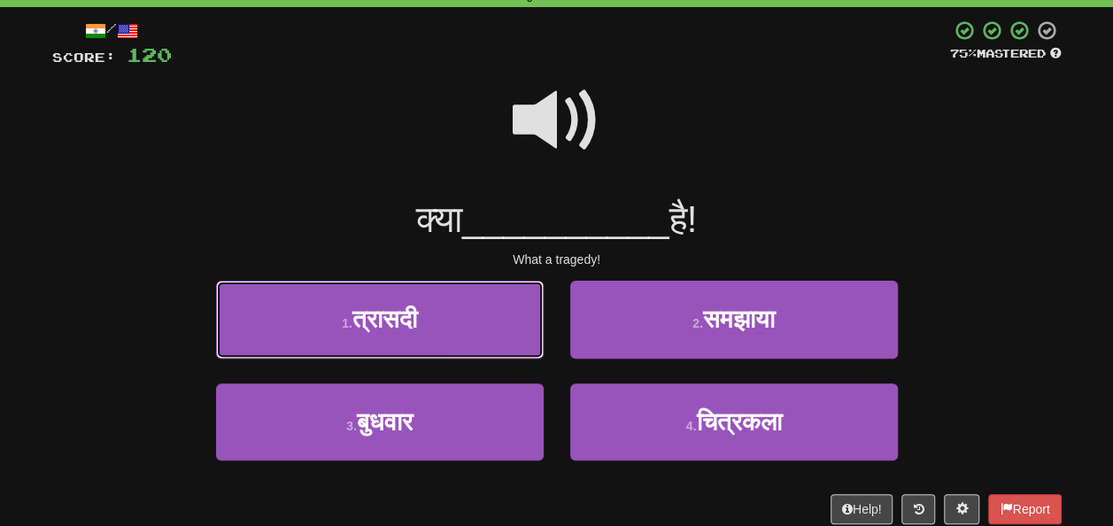
drag, startPoint x: 413, startPoint y: 320, endPoint x: 546, endPoint y: 329, distance: 134.0
click at [420, 320] on button "1 . त्रासदी" at bounding box center [380, 319] width 328 height 77
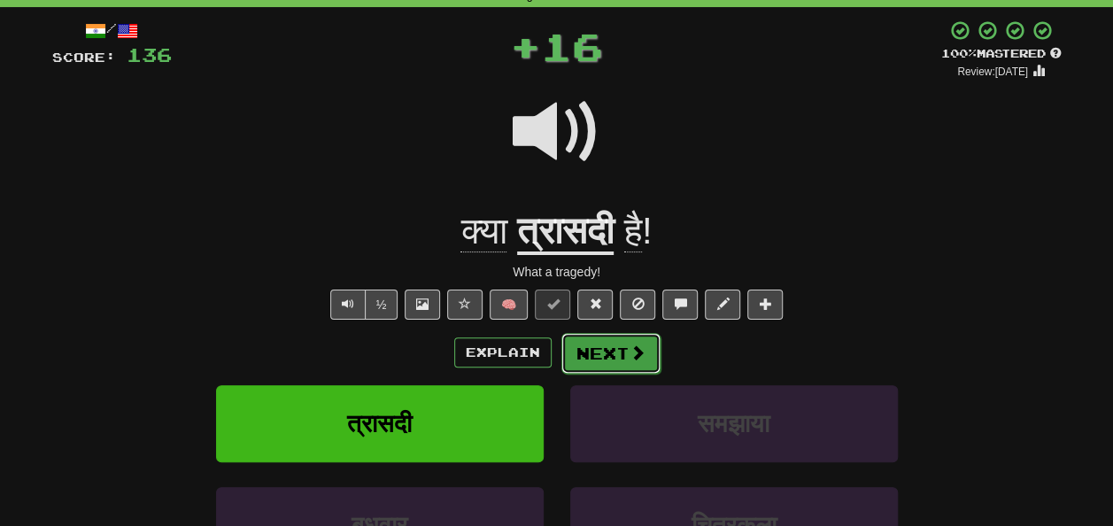
click at [618, 338] on button "Next" at bounding box center [610, 353] width 99 height 41
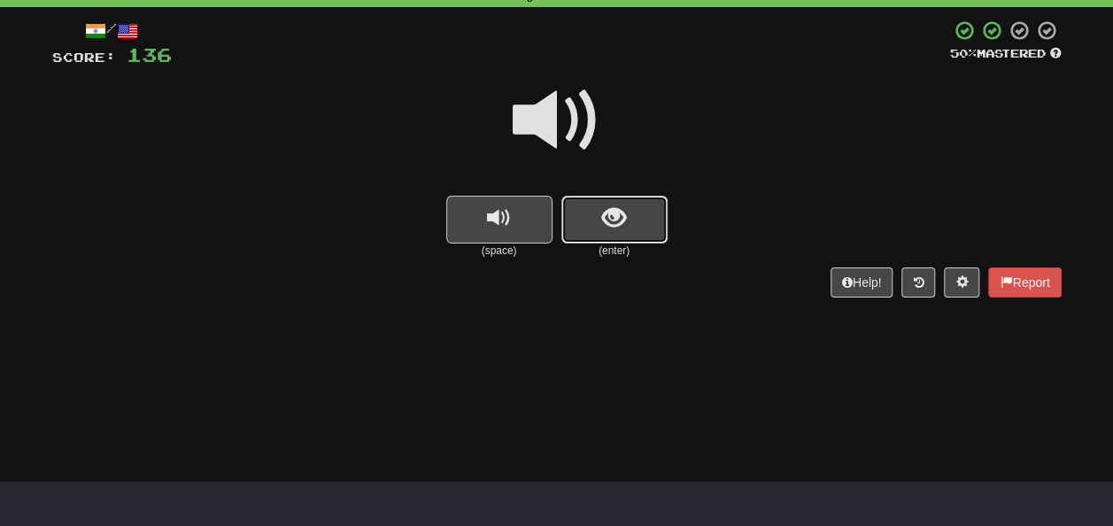
click at [622, 223] on span "show sentence" at bounding box center [614, 218] width 24 height 24
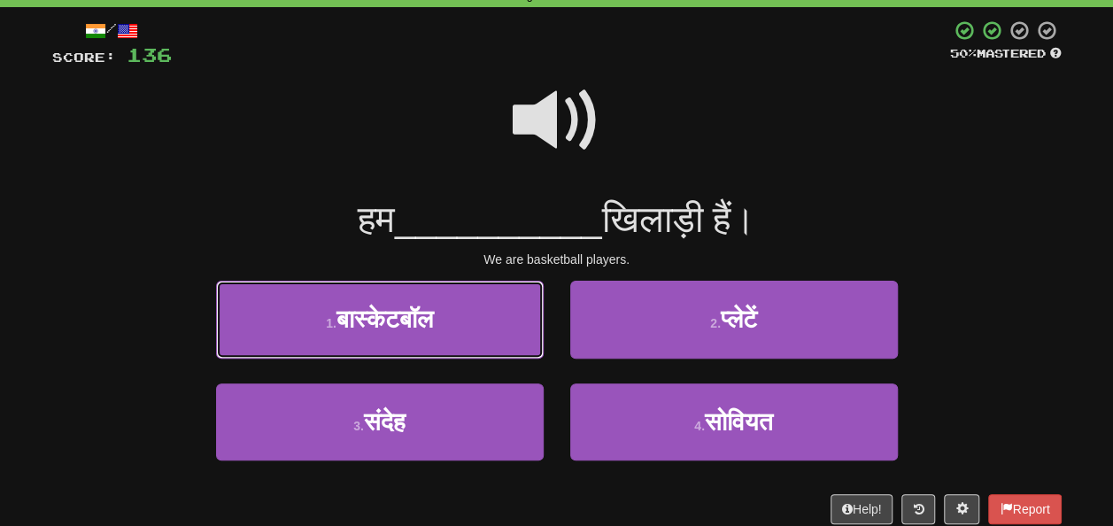
drag, startPoint x: 471, startPoint y: 322, endPoint x: 560, endPoint y: 328, distance: 89.6
click at [473, 323] on button "1 . बास्केटबॉल" at bounding box center [380, 319] width 328 height 77
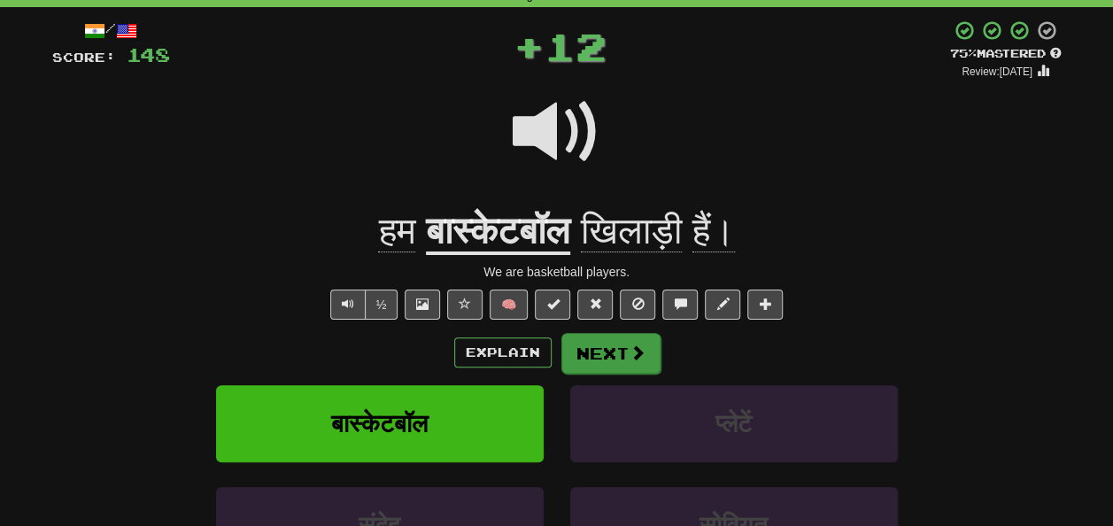
click at [655, 358] on div "Explain Next" at bounding box center [556, 352] width 1009 height 41
click at [641, 353] on span at bounding box center [637, 352] width 16 height 16
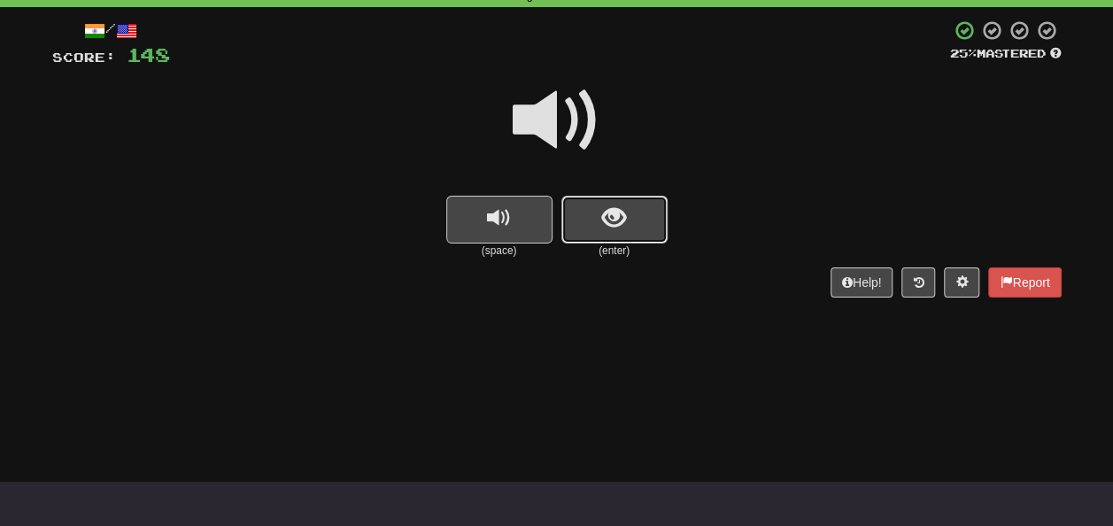
click at [618, 200] on button "show sentence" at bounding box center [614, 220] width 106 height 48
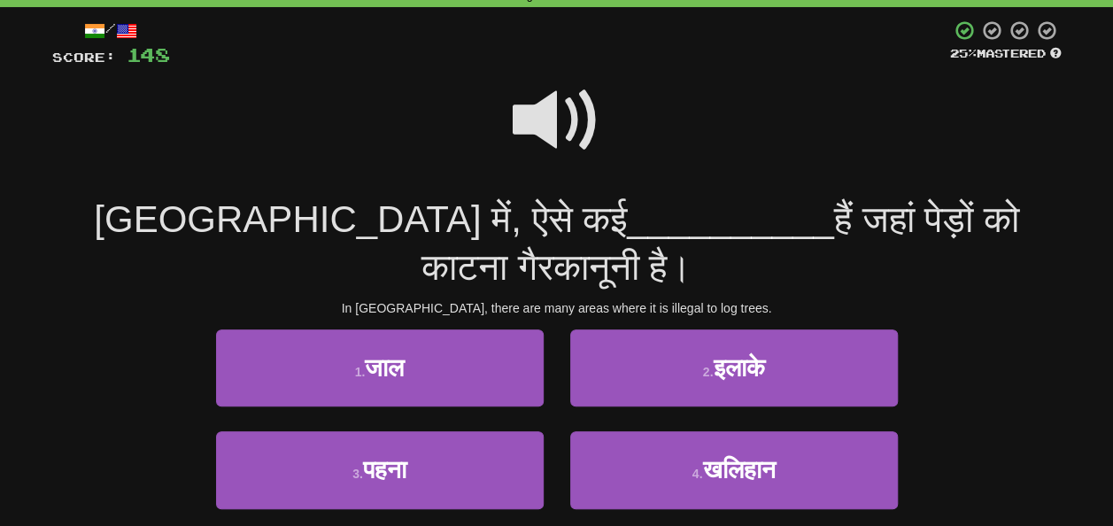
click at [559, 124] on span at bounding box center [557, 120] width 89 height 89
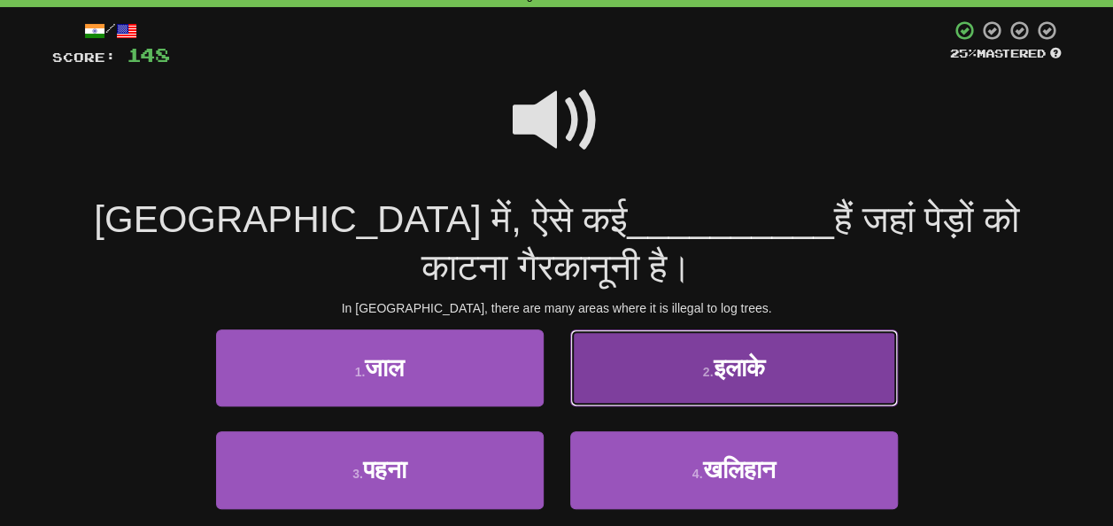
click at [753, 364] on span "इलाके" at bounding box center [738, 367] width 51 height 27
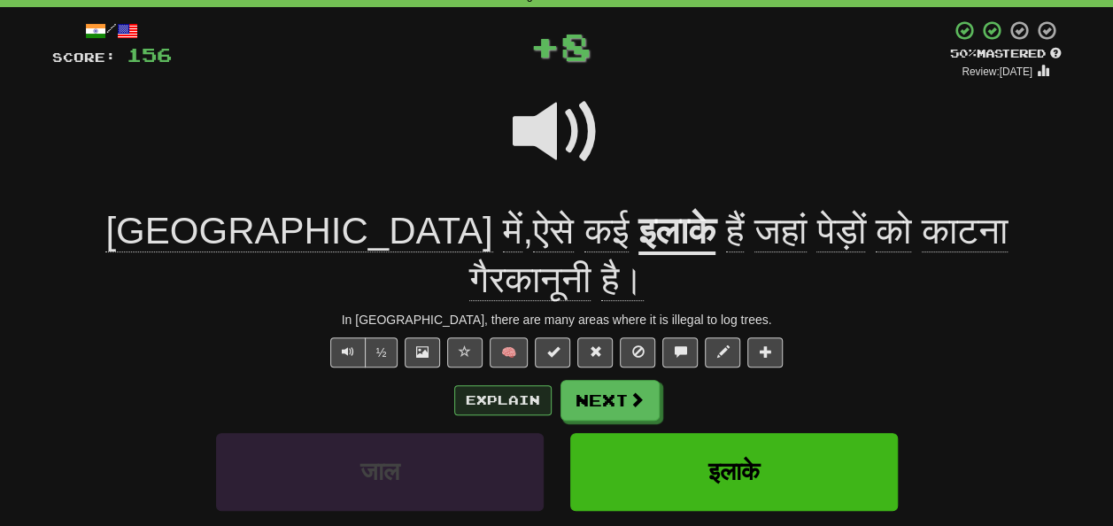
click at [455, 380] on div "Explain Next" at bounding box center [556, 400] width 1009 height 41
click at [483, 385] on button "Explain" at bounding box center [502, 400] width 97 height 30
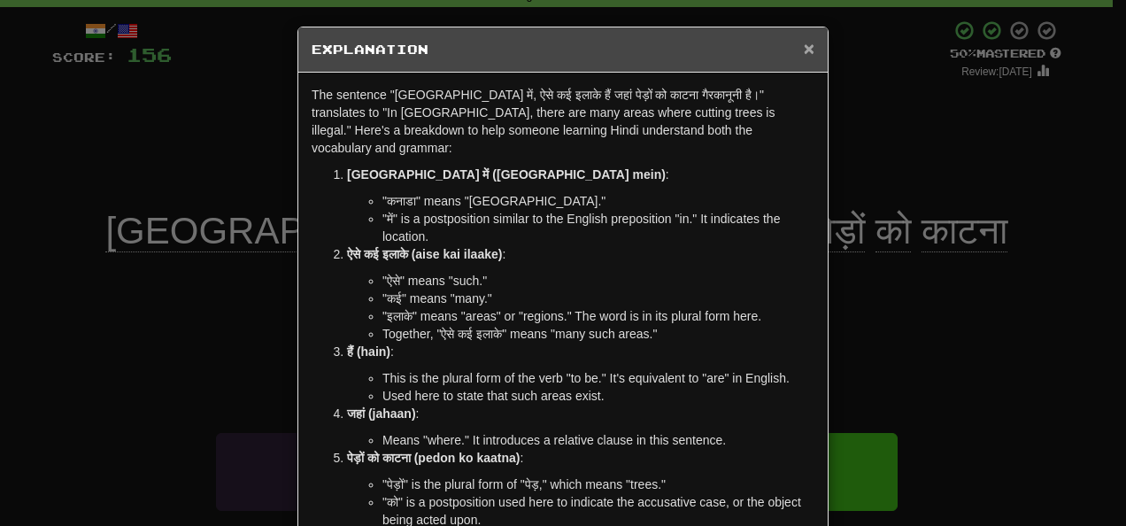
click at [804, 51] on span "×" at bounding box center [809, 48] width 11 height 20
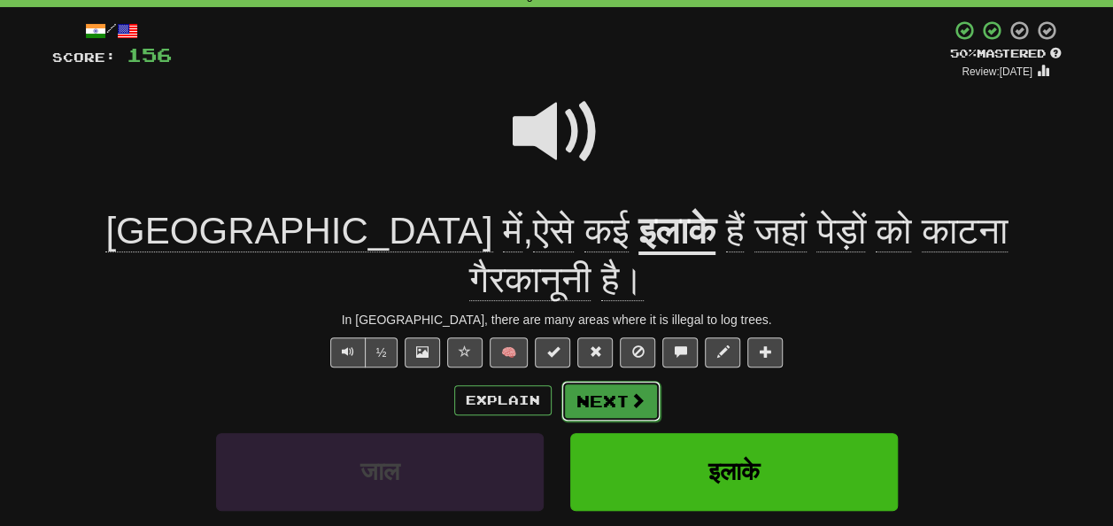
click at [631, 392] on span at bounding box center [637, 400] width 16 height 16
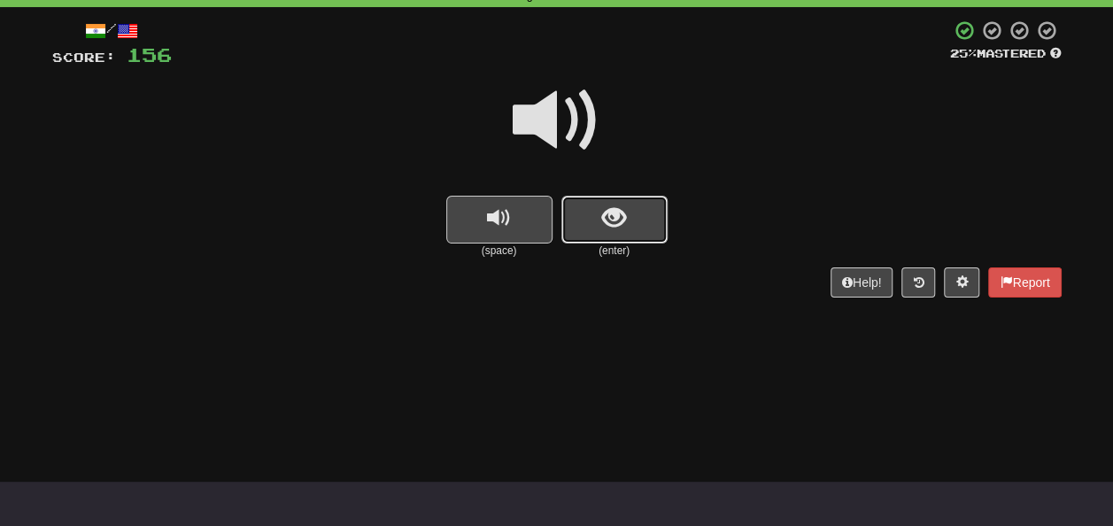
click at [615, 218] on span "show sentence" at bounding box center [614, 218] width 24 height 24
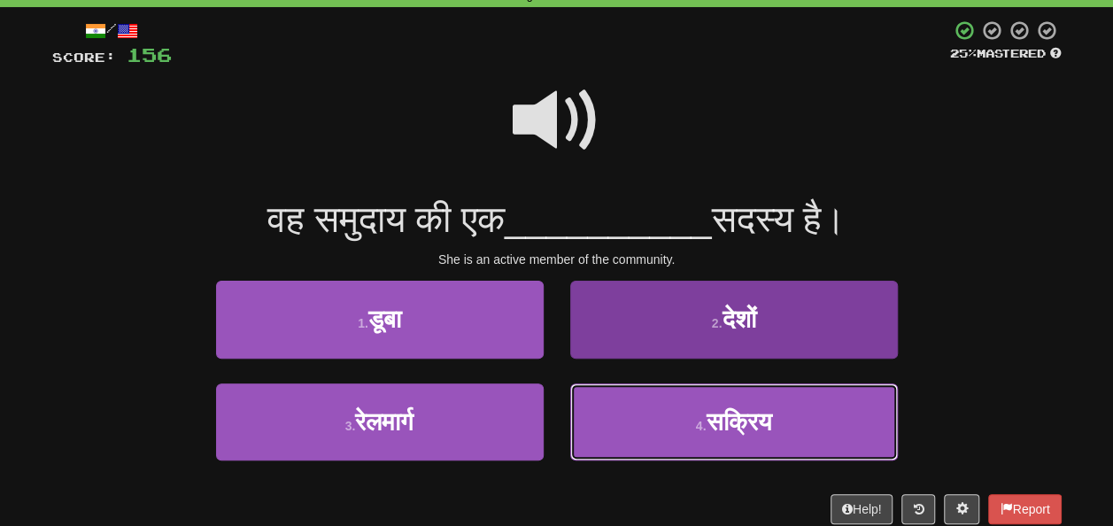
click at [724, 390] on button "4 . सक्रिय" at bounding box center [734, 421] width 328 height 77
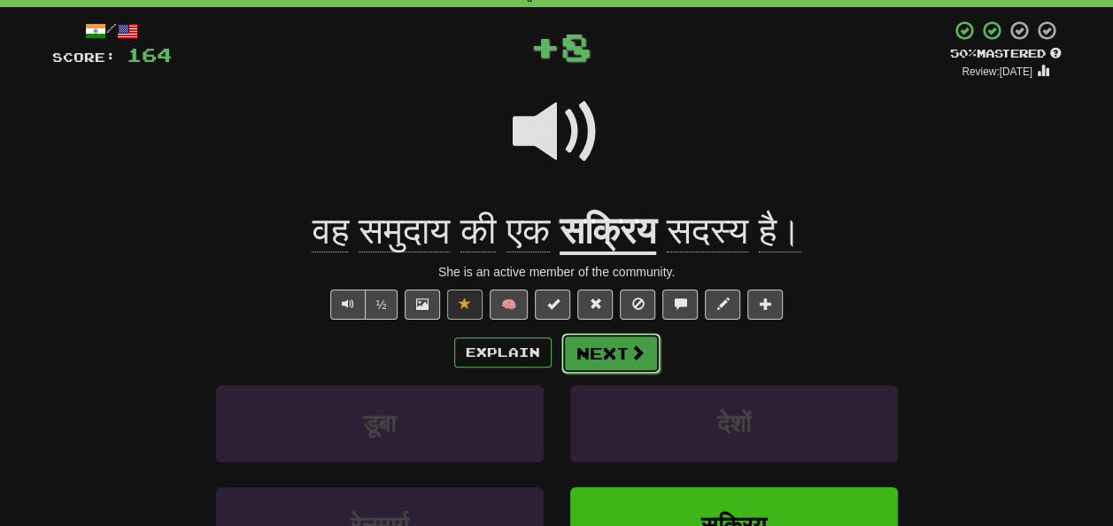
click at [621, 349] on button "Next" at bounding box center [610, 353] width 99 height 41
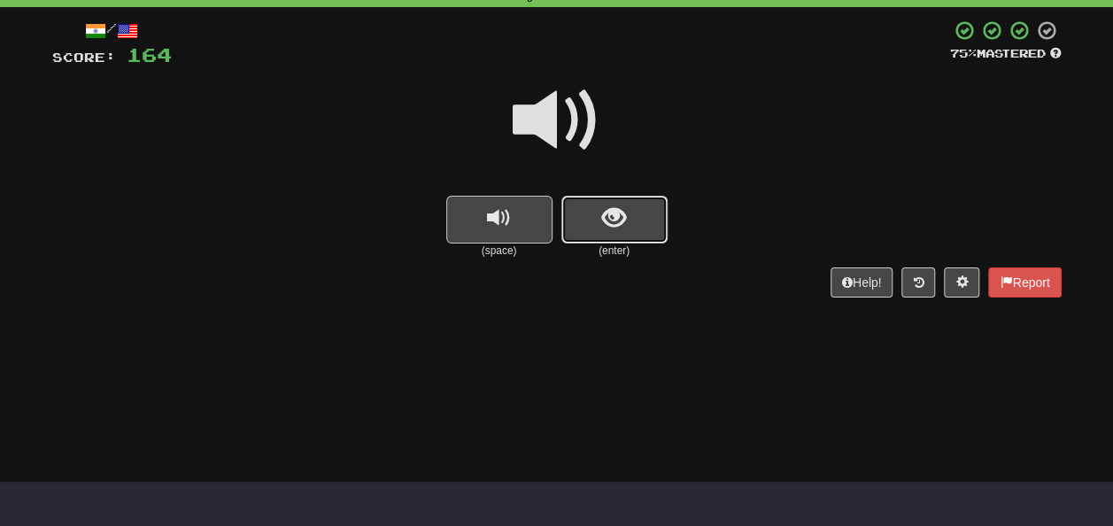
click at [613, 206] on span "show sentence" at bounding box center [614, 218] width 24 height 24
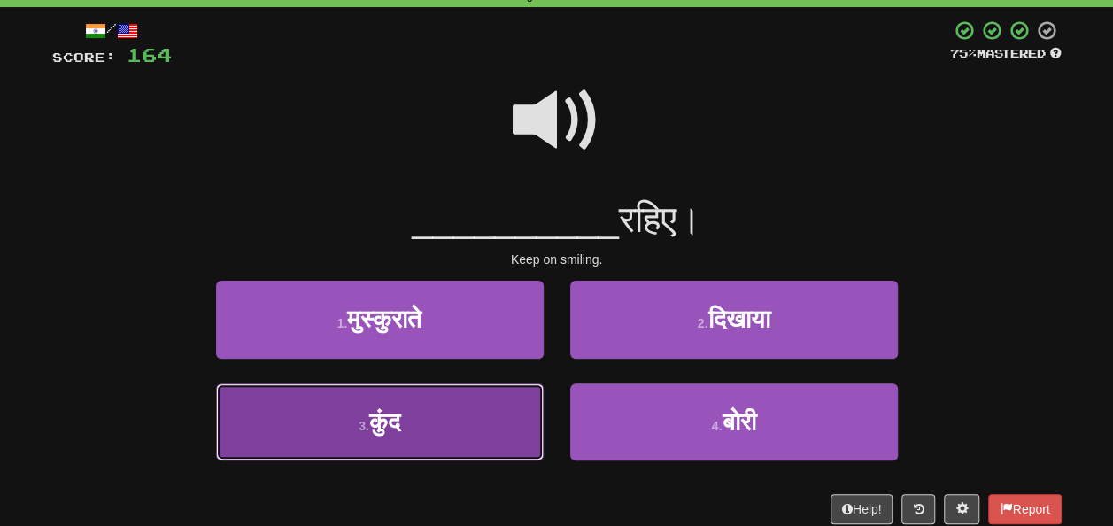
click at [453, 388] on button "3 . कुंद" at bounding box center [380, 421] width 328 height 77
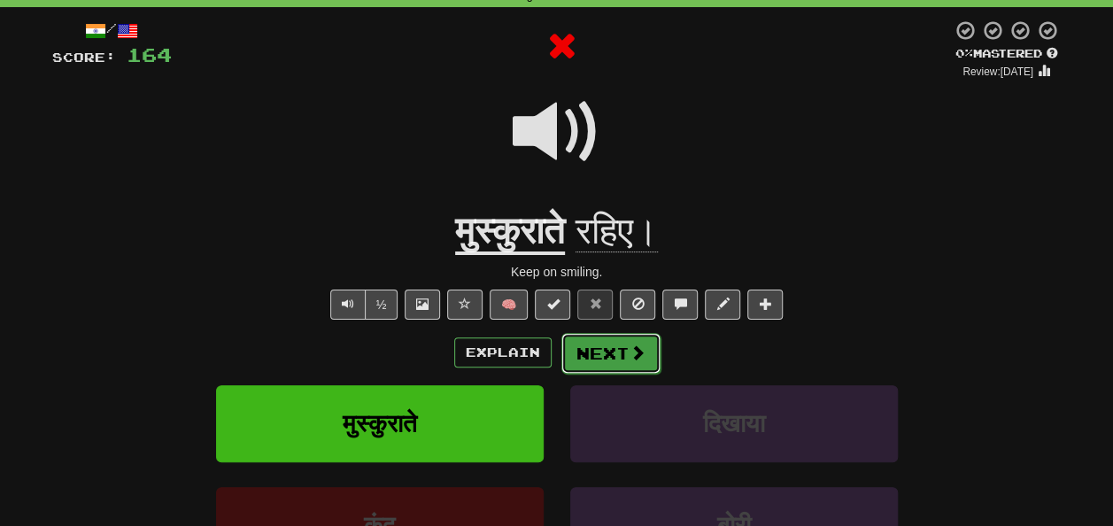
click at [613, 356] on button "Next" at bounding box center [610, 353] width 99 height 41
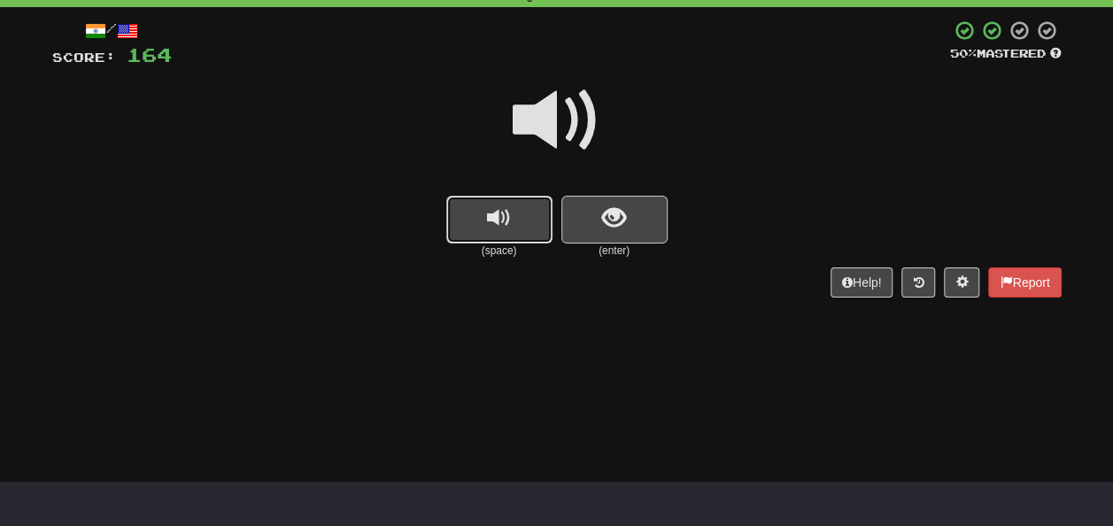
click at [522, 218] on button "replay audio" at bounding box center [499, 220] width 106 height 48
click at [645, 215] on button "show sentence" at bounding box center [614, 220] width 106 height 48
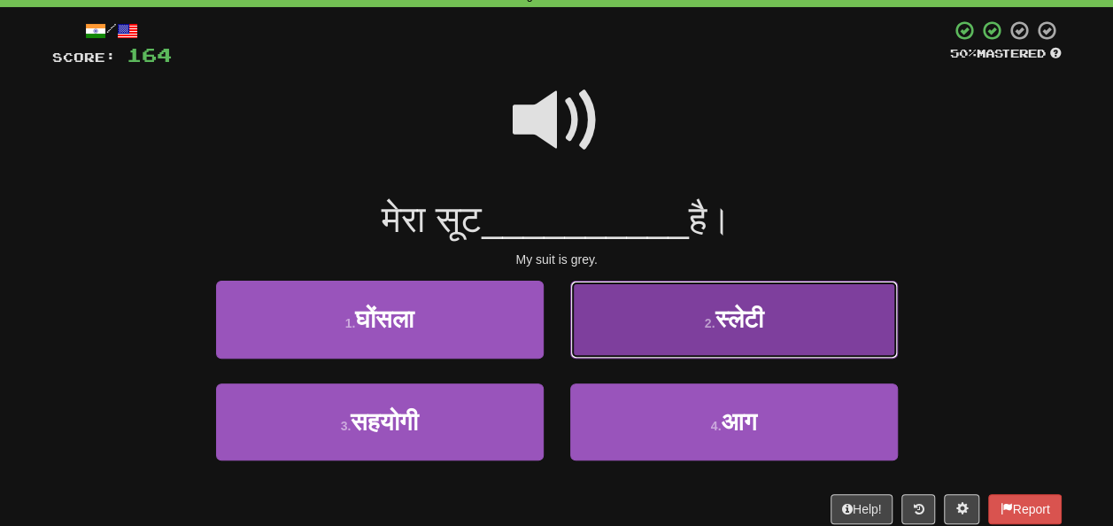
click at [723, 320] on span "स्लेटी" at bounding box center [738, 318] width 48 height 27
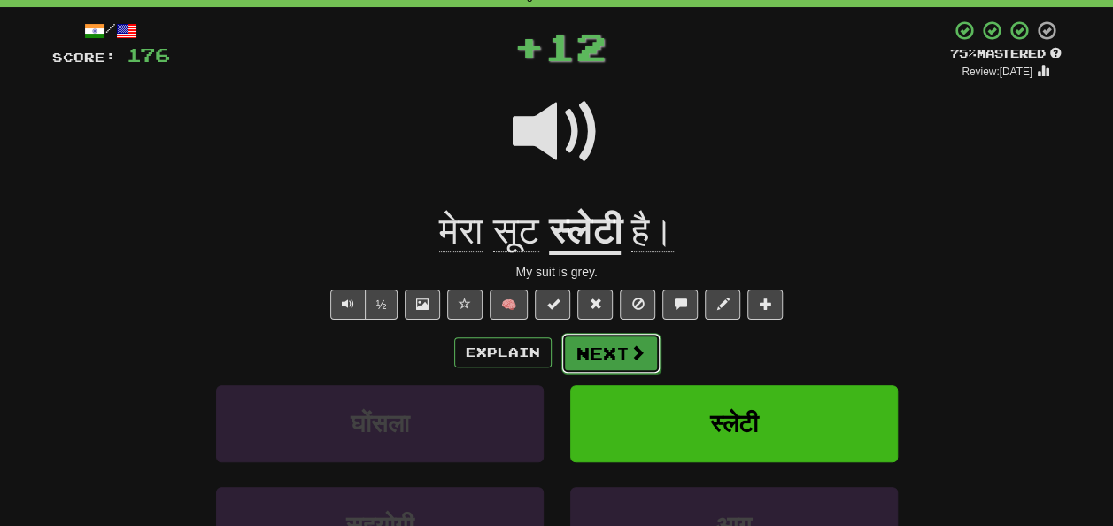
click at [620, 352] on button "Next" at bounding box center [610, 353] width 99 height 41
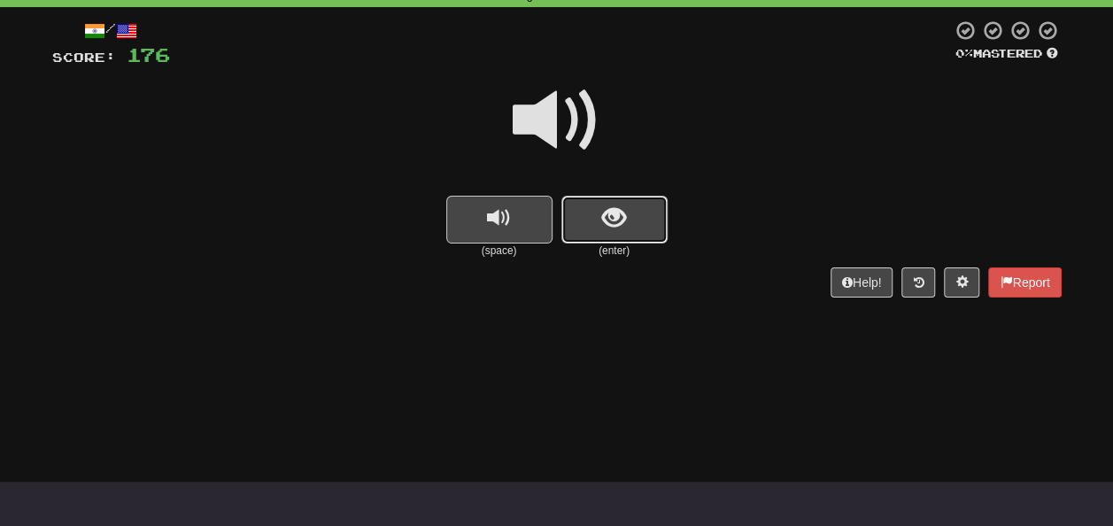
click at [632, 220] on button "show sentence" at bounding box center [614, 220] width 106 height 48
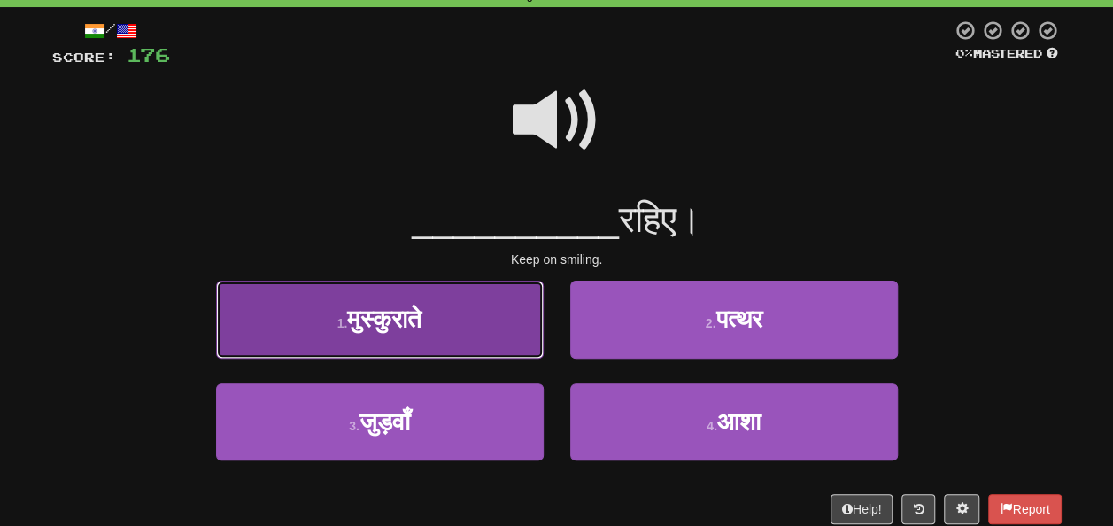
click at [424, 337] on button "1 . मुस्कुराते" at bounding box center [380, 319] width 328 height 77
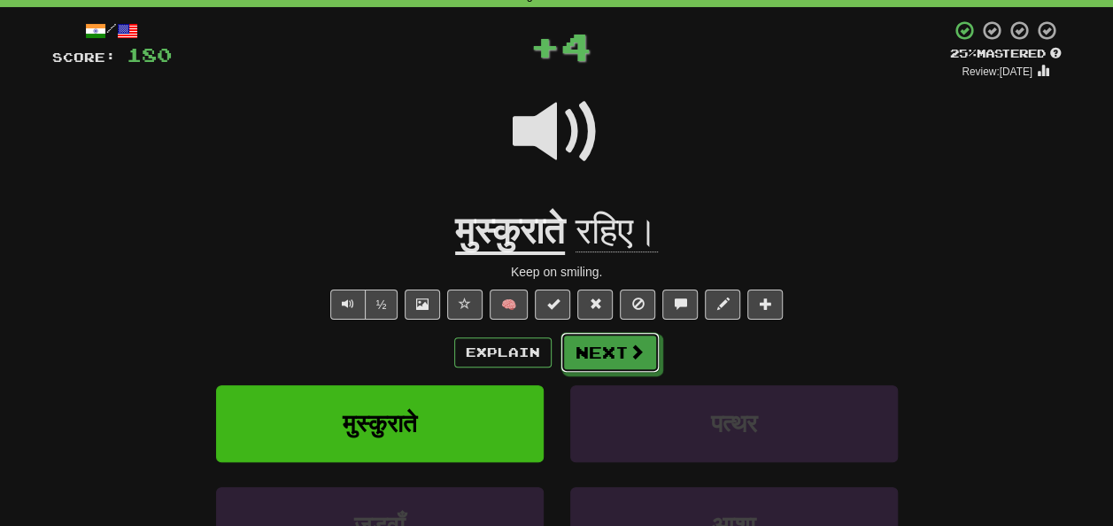
click at [596, 353] on button "Next" at bounding box center [609, 352] width 99 height 41
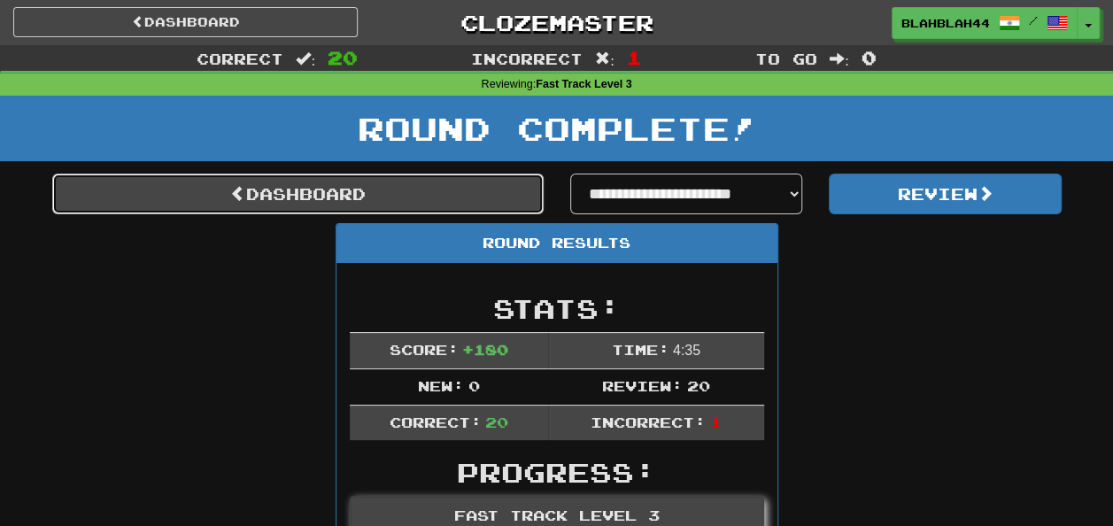
click at [361, 189] on link "Dashboard" at bounding box center [297, 194] width 491 height 41
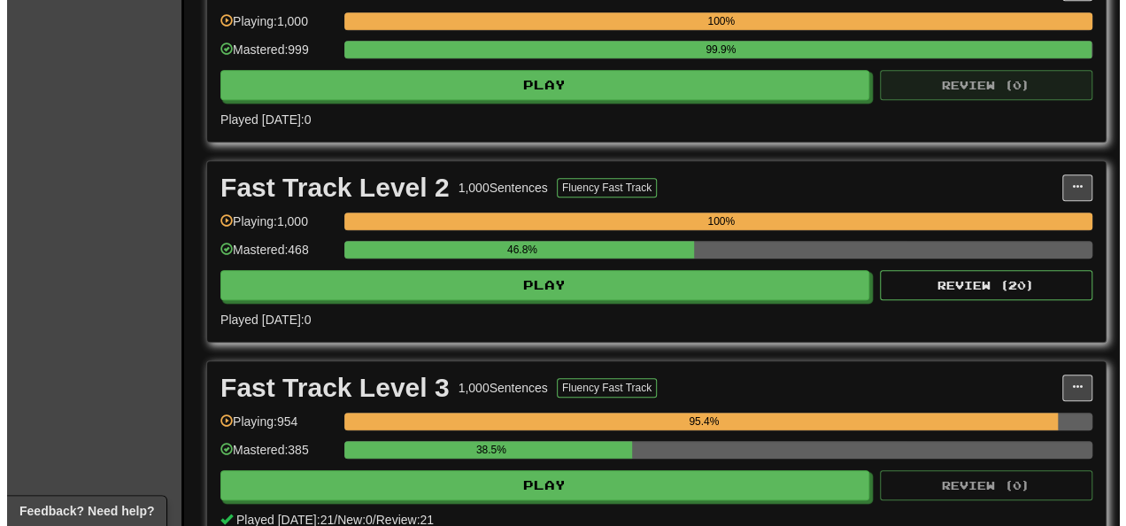
scroll to position [531, 0]
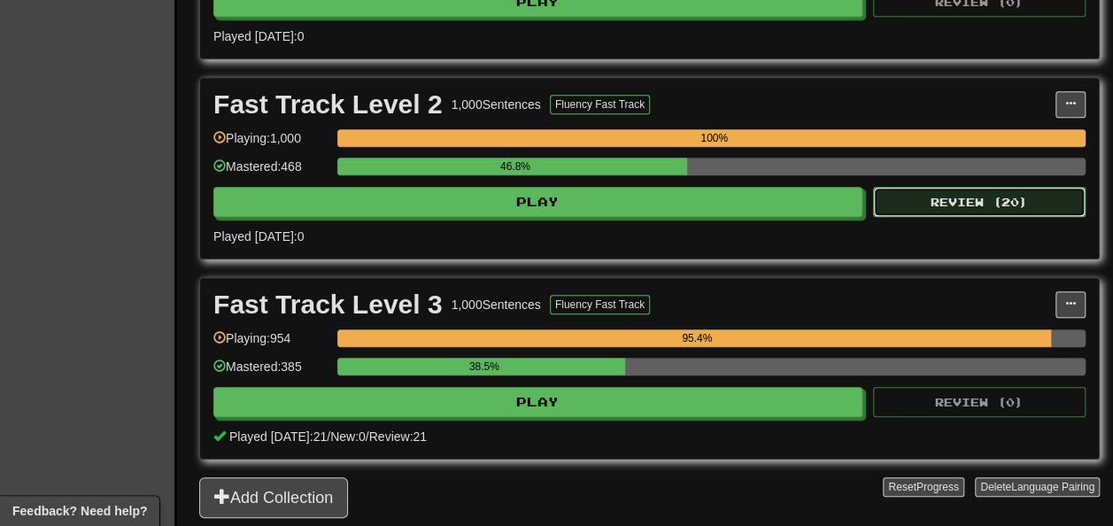
click at [972, 208] on button "Review ( 20 )" at bounding box center [979, 202] width 212 height 30
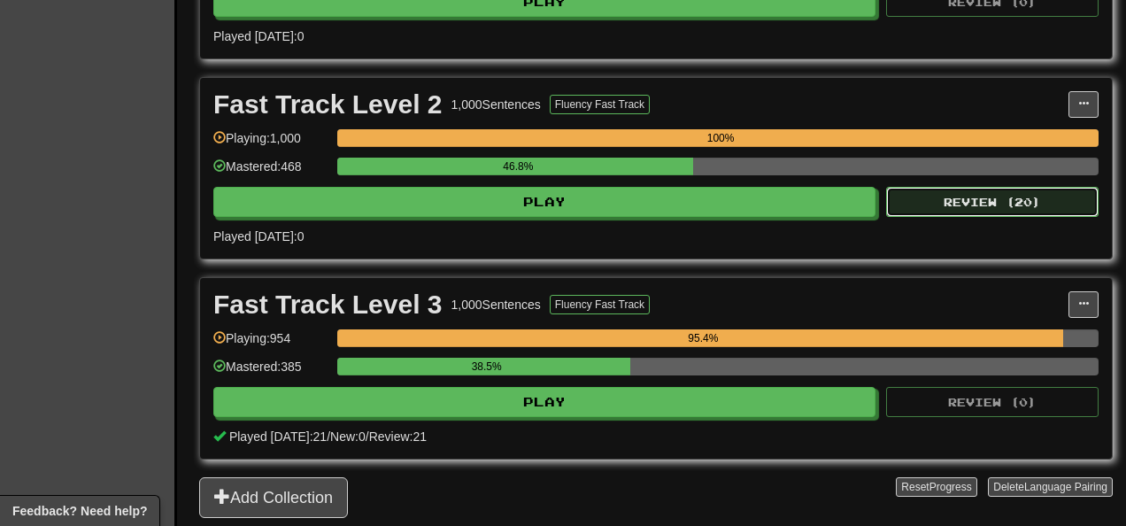
select select "**"
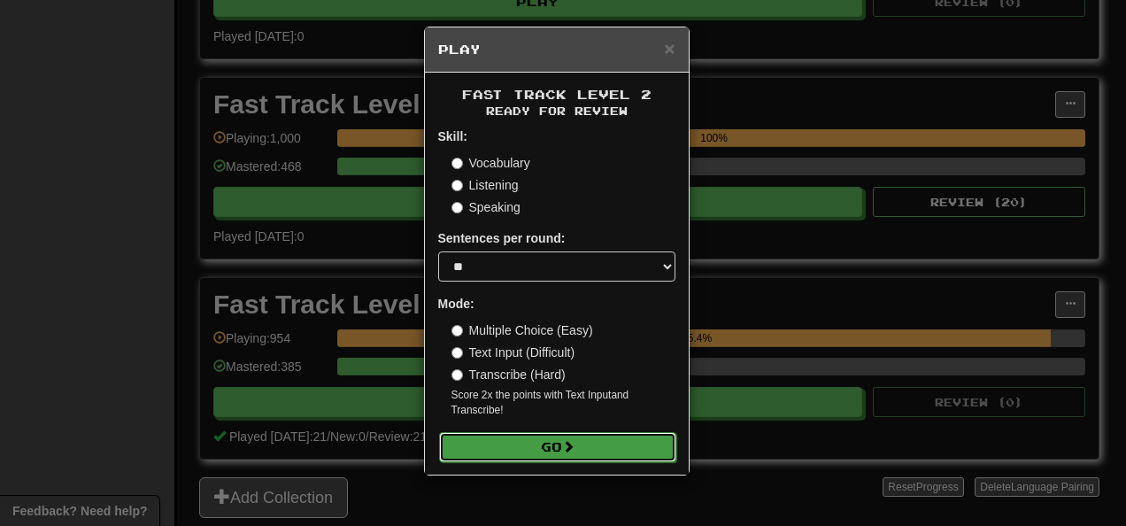
click at [590, 450] on button "Go" at bounding box center [557, 447] width 237 height 30
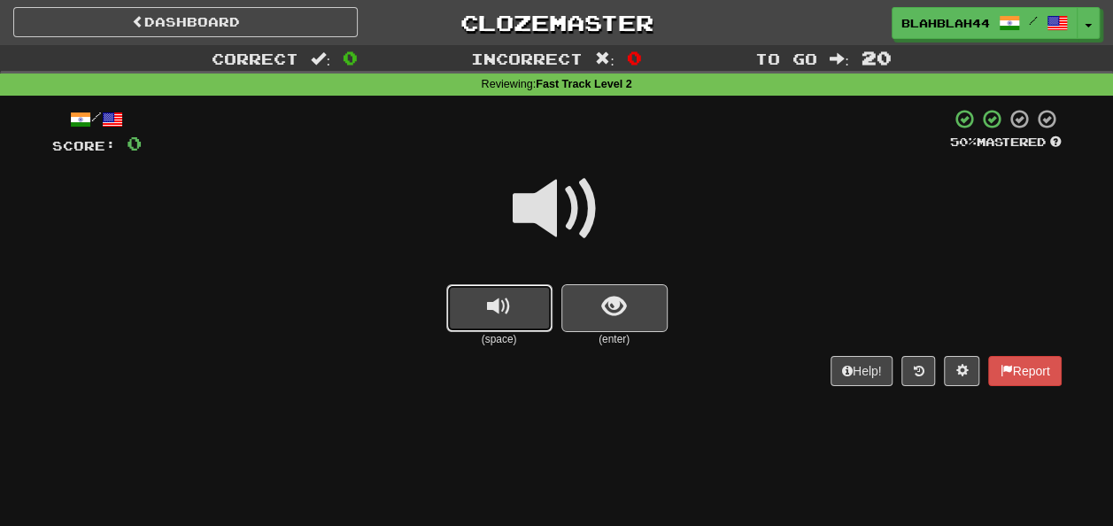
click at [513, 315] on button "replay audio" at bounding box center [499, 308] width 106 height 48
click at [512, 314] on button "replay audio" at bounding box center [499, 308] width 106 height 48
click at [606, 317] on span "show sentence" at bounding box center [614, 307] width 24 height 24
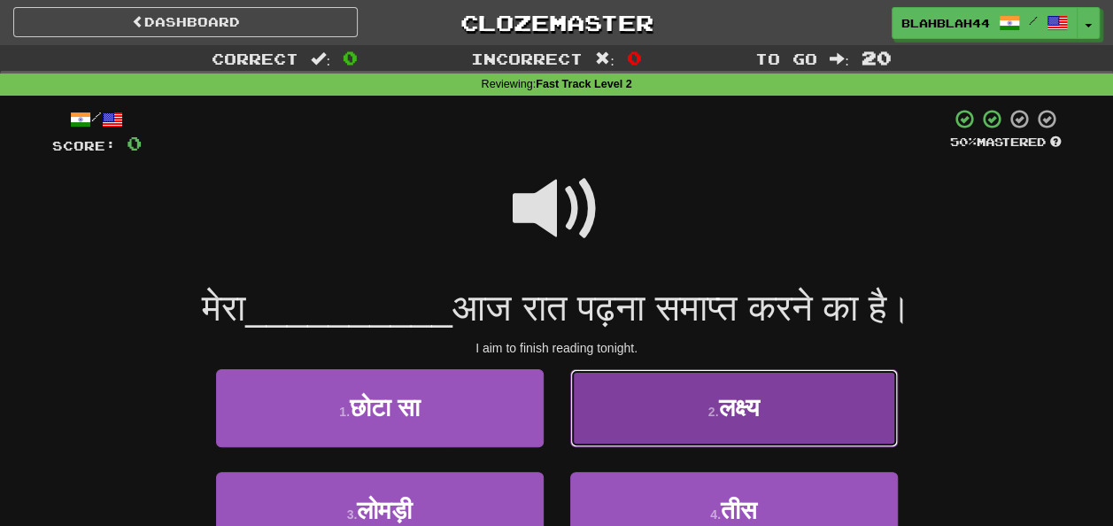
click at [838, 426] on button "2 . लक्ष्य" at bounding box center [734, 407] width 328 height 77
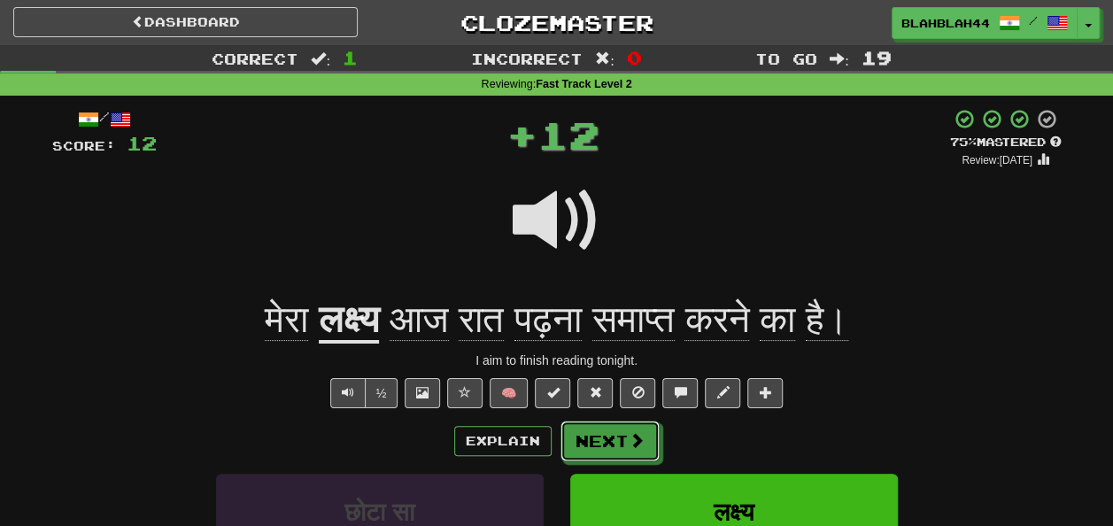
click at [639, 423] on button "Next" at bounding box center [609, 441] width 99 height 41
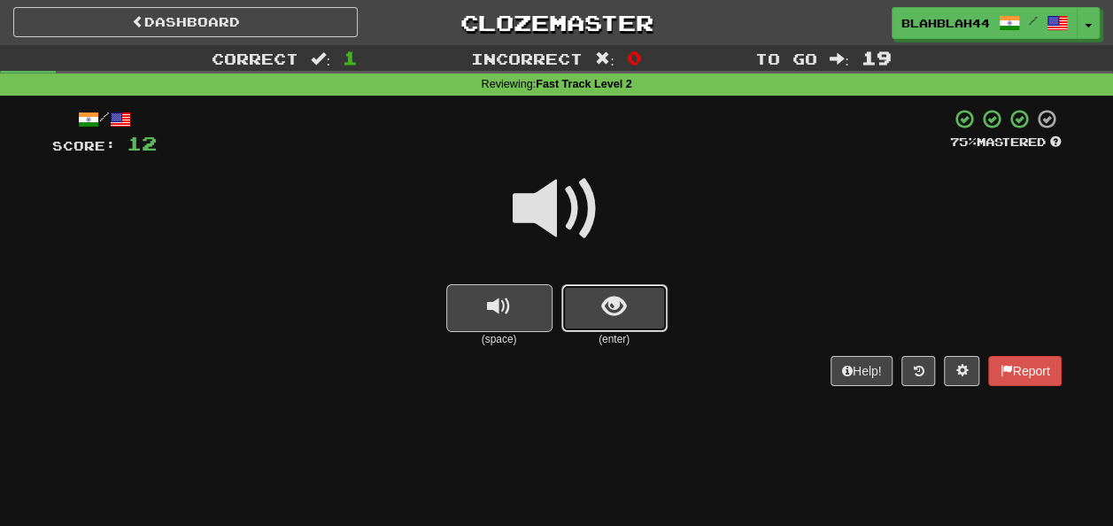
click at [614, 312] on span "show sentence" at bounding box center [614, 307] width 24 height 24
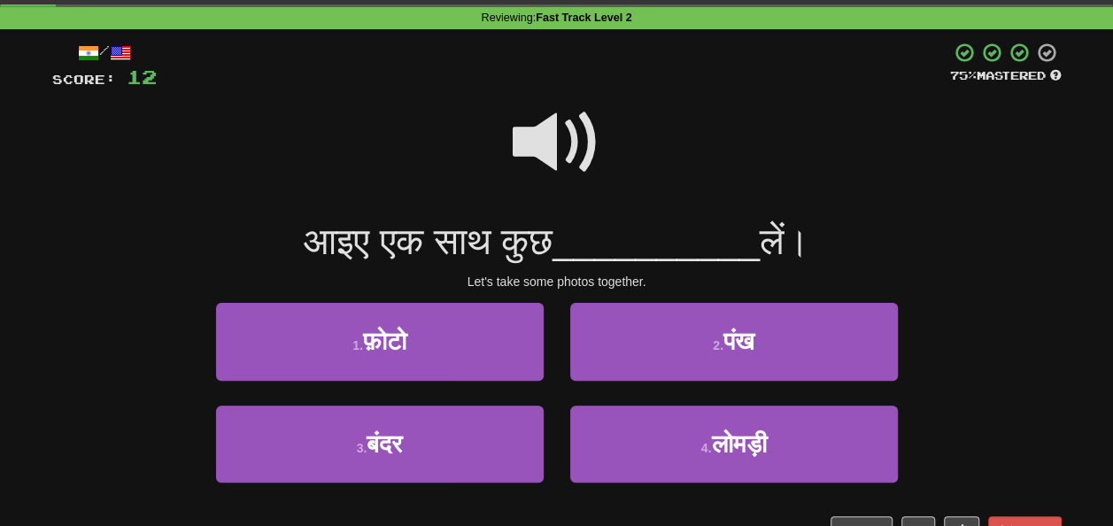
scroll to position [89, 0]
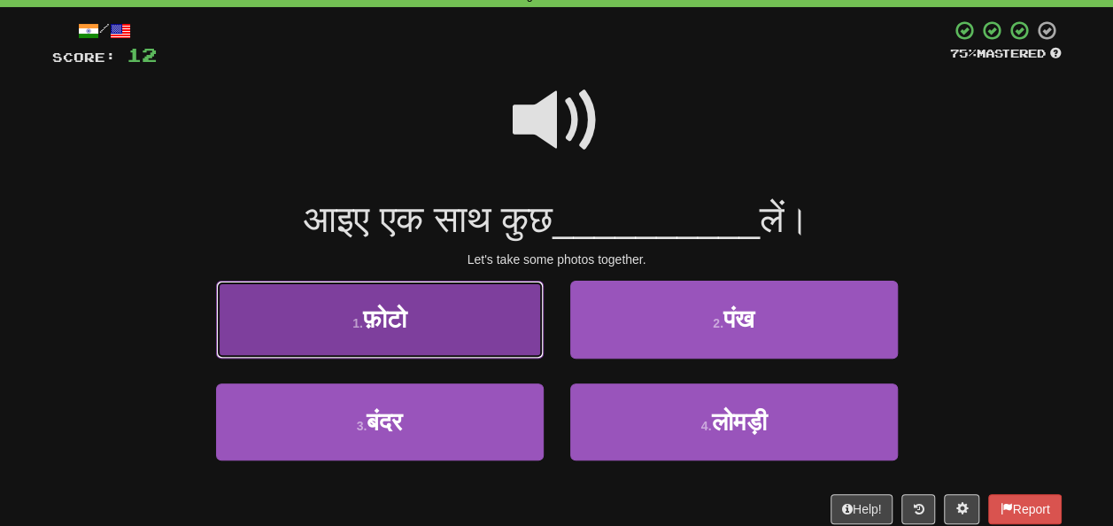
click at [410, 301] on button "1 . फ़ोटो" at bounding box center [380, 319] width 328 height 77
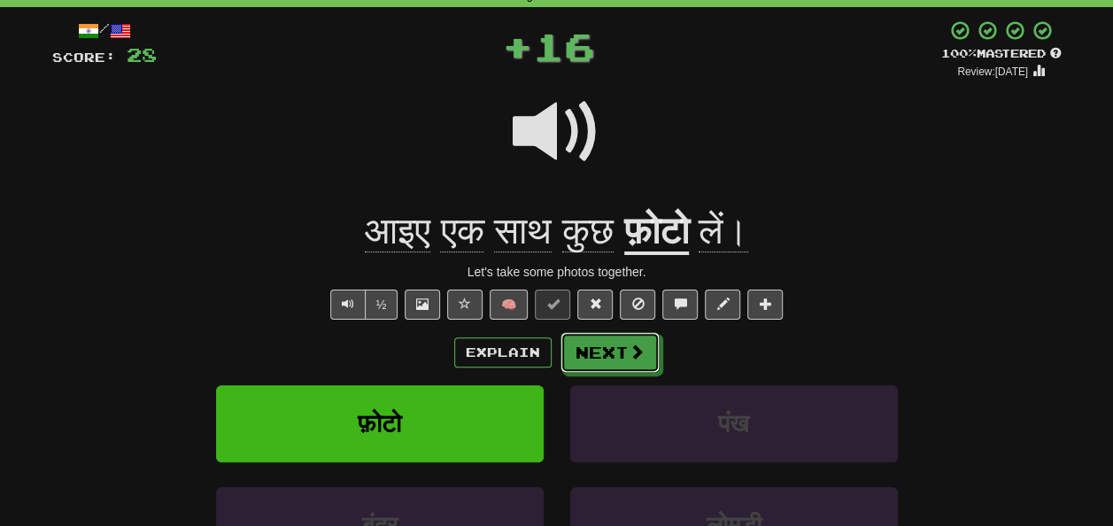
click at [606, 345] on button "Next" at bounding box center [609, 352] width 99 height 41
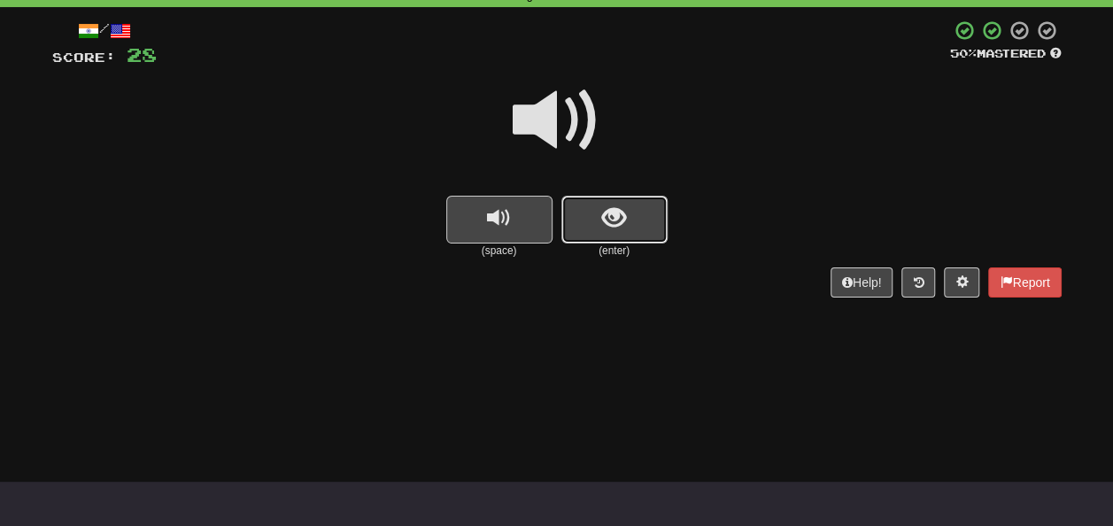
click at [604, 220] on span "show sentence" at bounding box center [614, 218] width 24 height 24
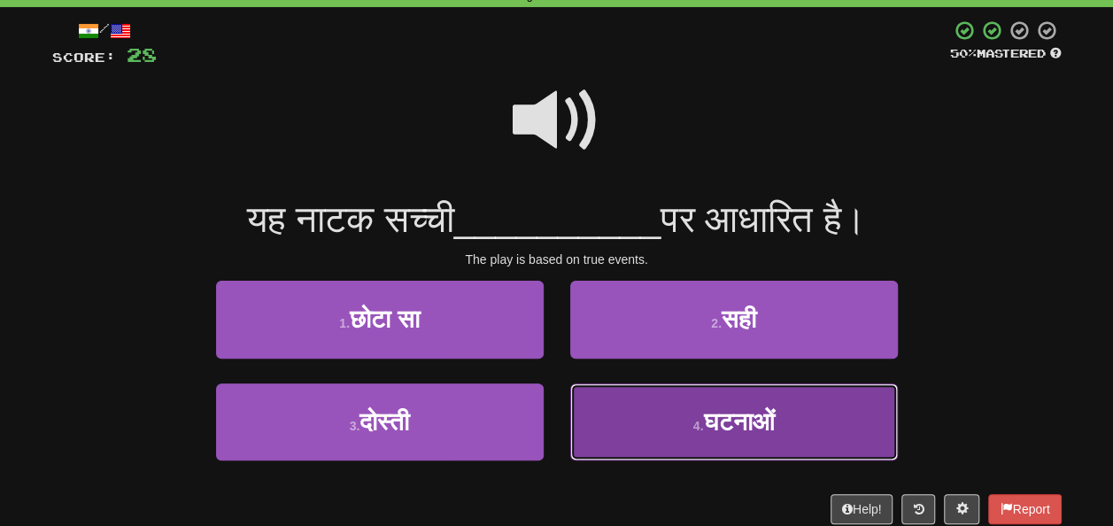
click at [712, 418] on span "घटनाओं" at bounding box center [738, 421] width 71 height 27
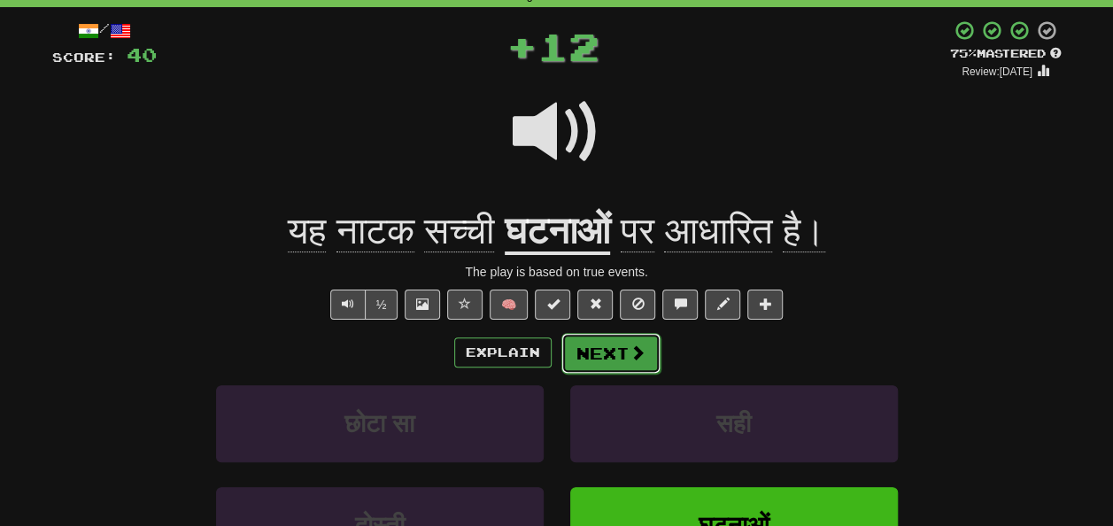
click at [605, 345] on button "Next" at bounding box center [610, 353] width 99 height 41
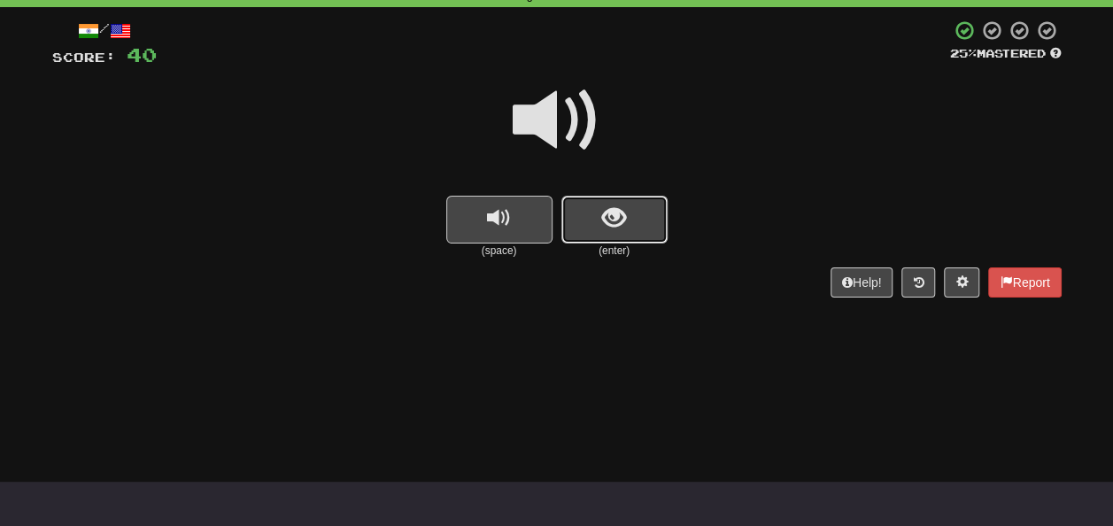
click at [609, 224] on span "show sentence" at bounding box center [614, 218] width 24 height 24
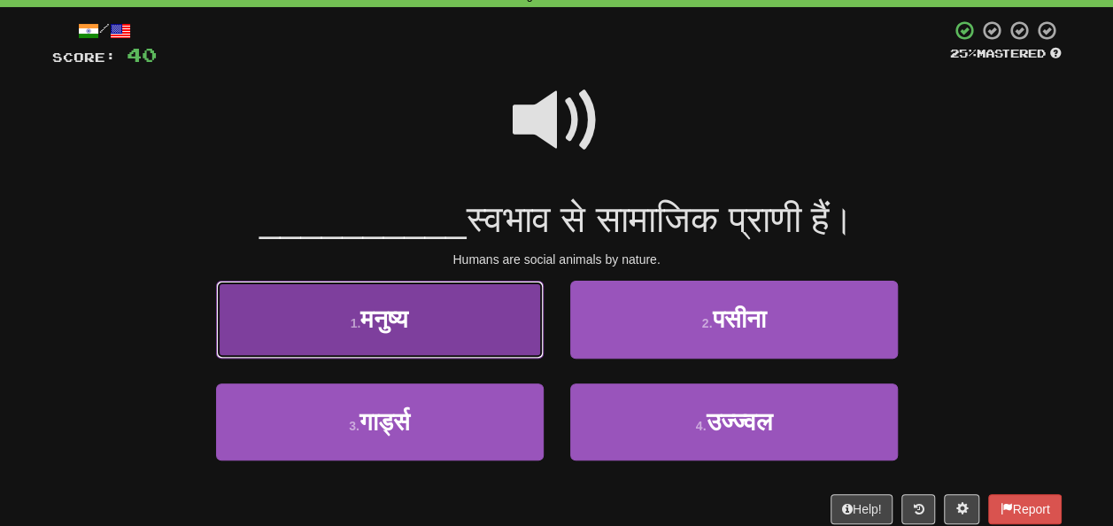
click at [424, 344] on button "1 . मनुष्य" at bounding box center [380, 319] width 328 height 77
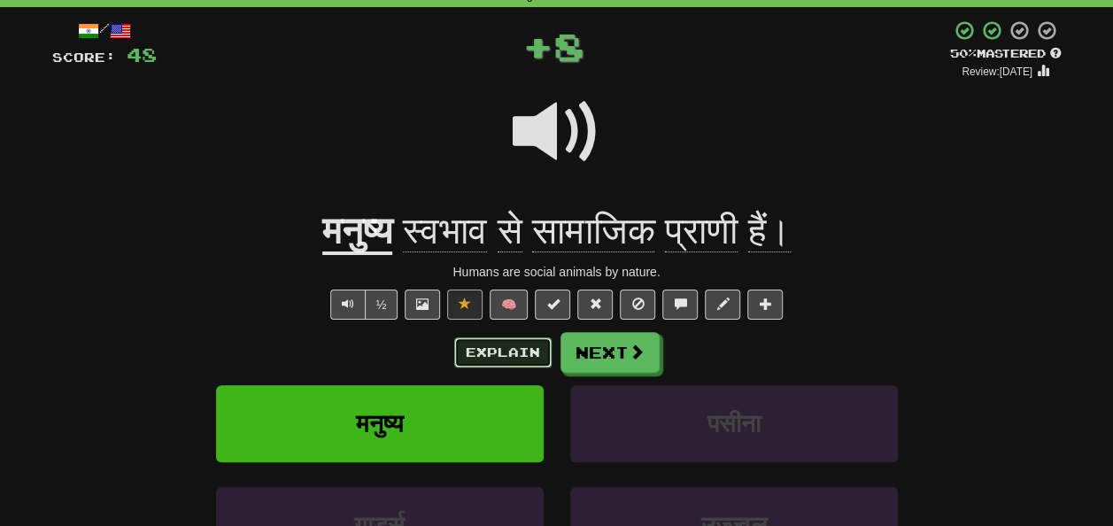
click at [483, 349] on button "Explain" at bounding box center [502, 352] width 97 height 30
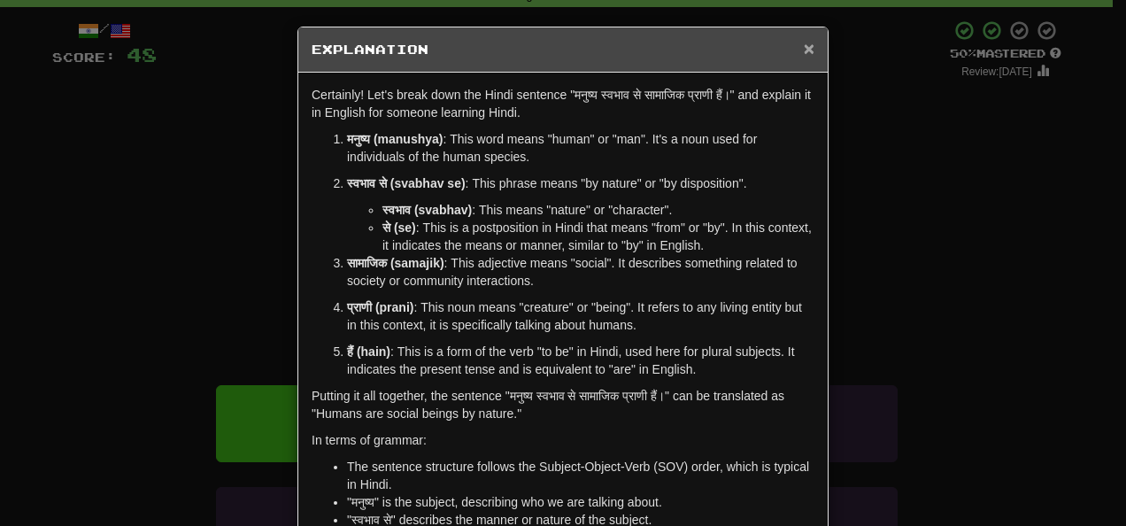
click at [804, 46] on span "×" at bounding box center [809, 48] width 11 height 20
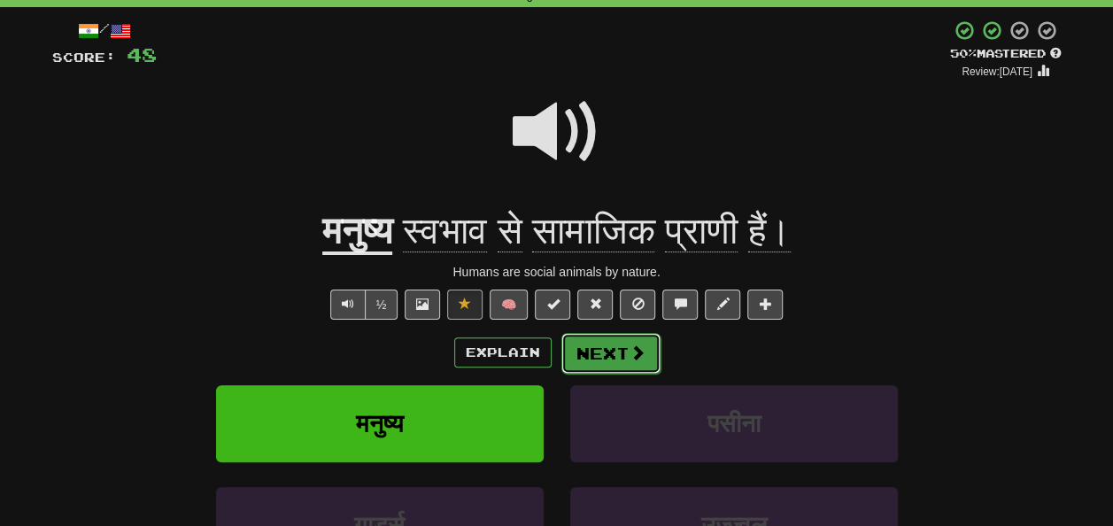
click at [586, 344] on button "Next" at bounding box center [610, 353] width 99 height 41
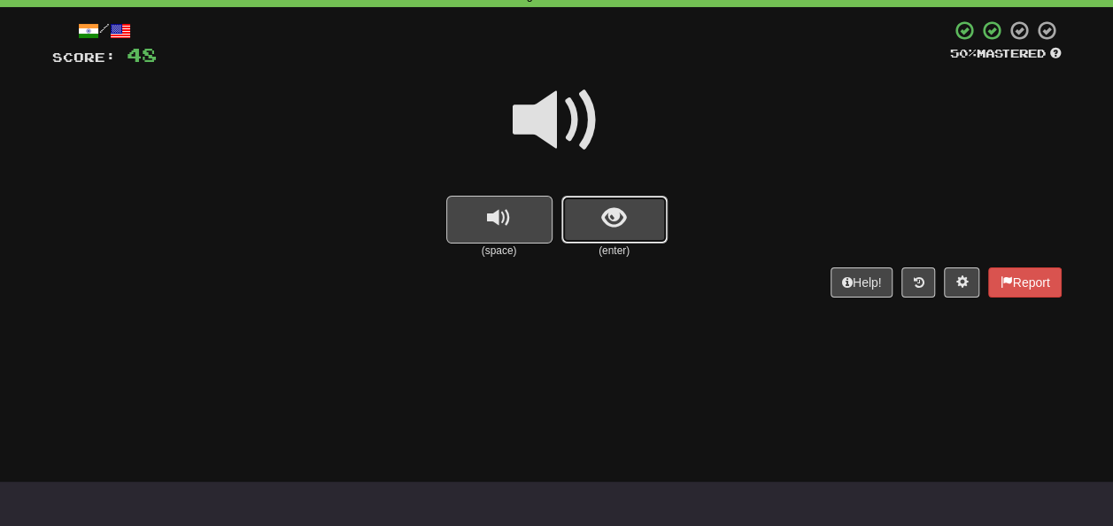
click at [614, 212] on span "show sentence" at bounding box center [614, 218] width 24 height 24
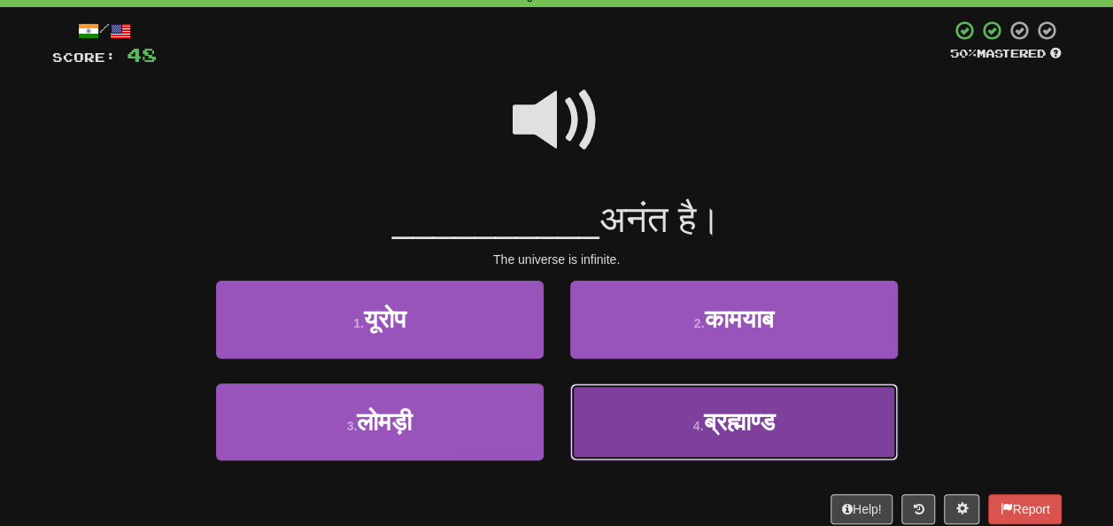
click at [745, 412] on span "ब्रह्माण्ड" at bounding box center [738, 421] width 71 height 27
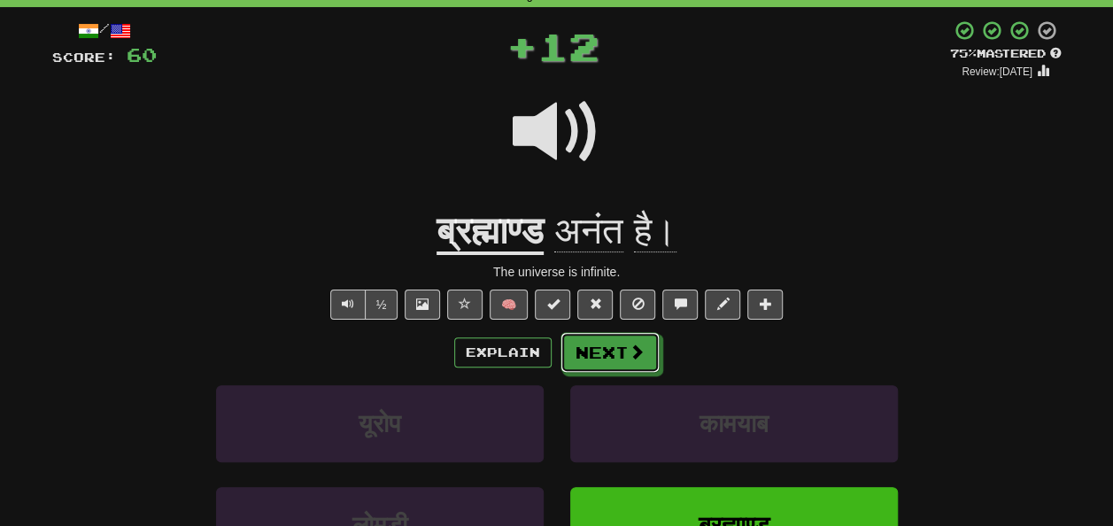
click at [638, 354] on span at bounding box center [637, 352] width 16 height 16
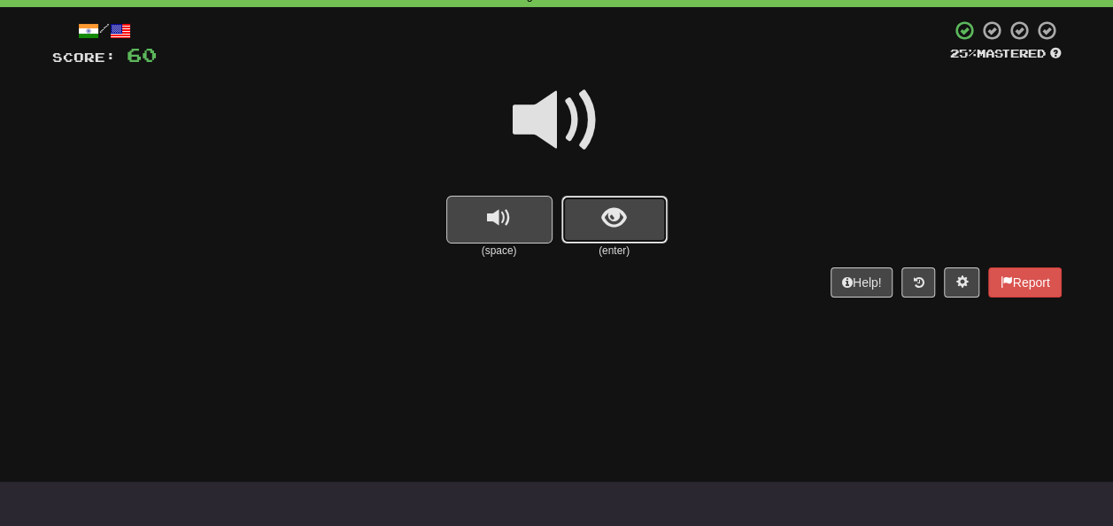
click at [596, 204] on button "show sentence" at bounding box center [614, 220] width 106 height 48
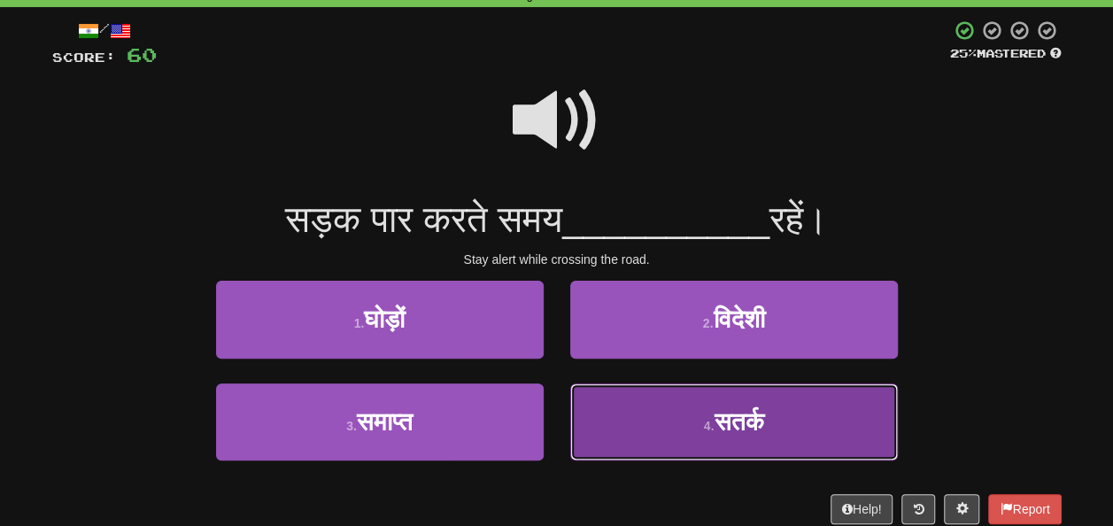
click at [660, 404] on button "4 . सतर्क" at bounding box center [734, 421] width 328 height 77
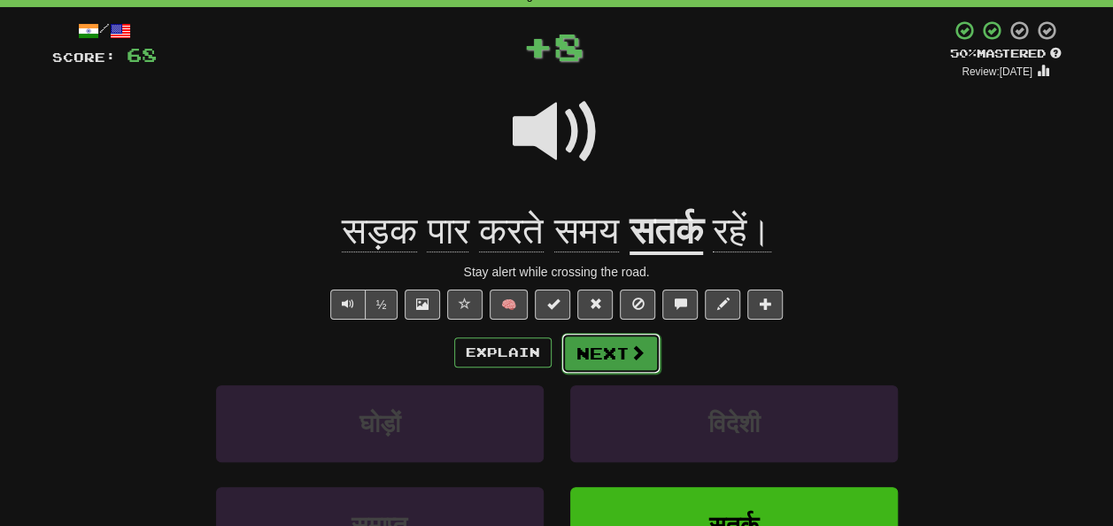
click at [625, 356] on button "Next" at bounding box center [610, 353] width 99 height 41
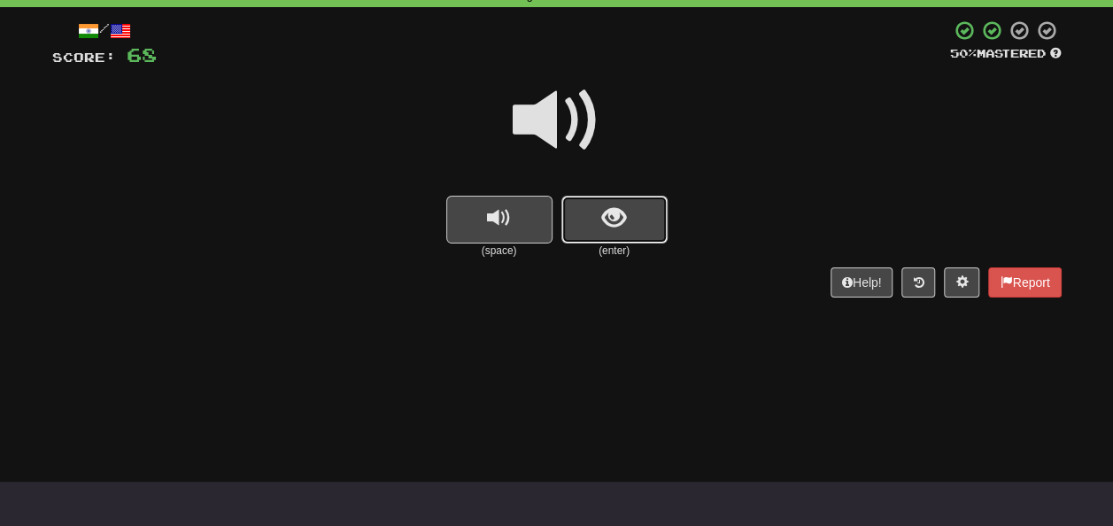
click at [600, 230] on button "show sentence" at bounding box center [614, 220] width 106 height 48
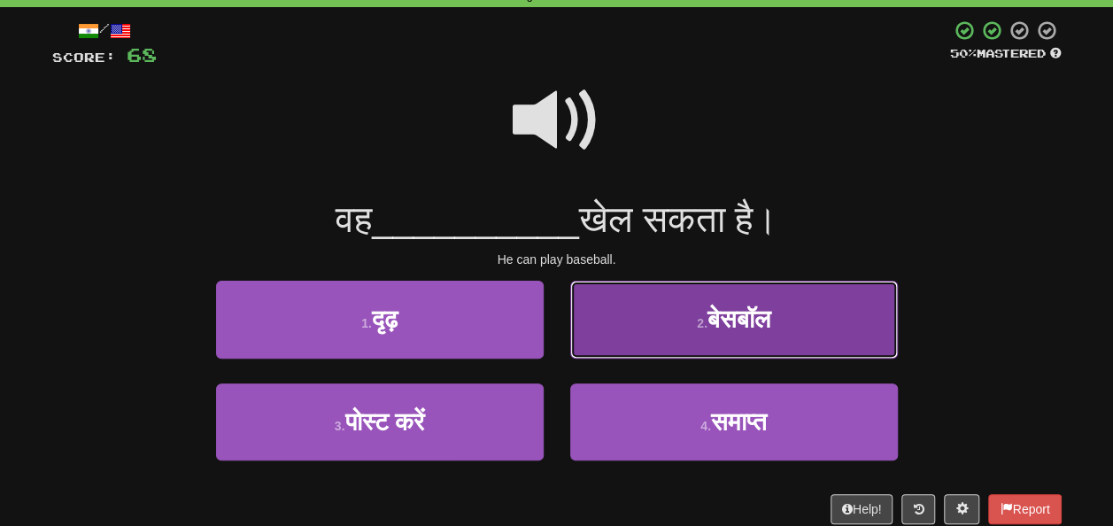
click at [737, 310] on span "बेसबॉल" at bounding box center [738, 318] width 63 height 27
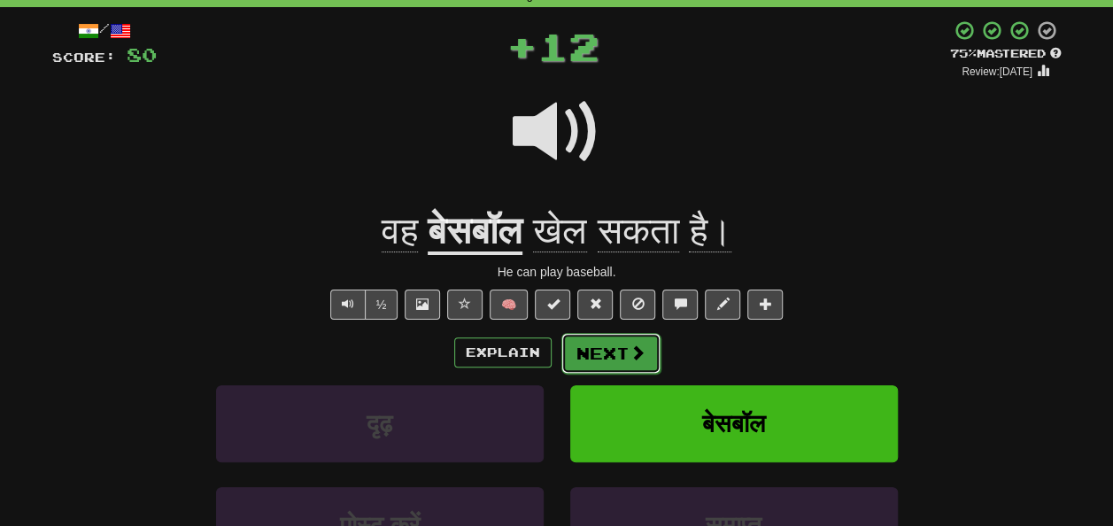
click at [591, 348] on button "Next" at bounding box center [610, 353] width 99 height 41
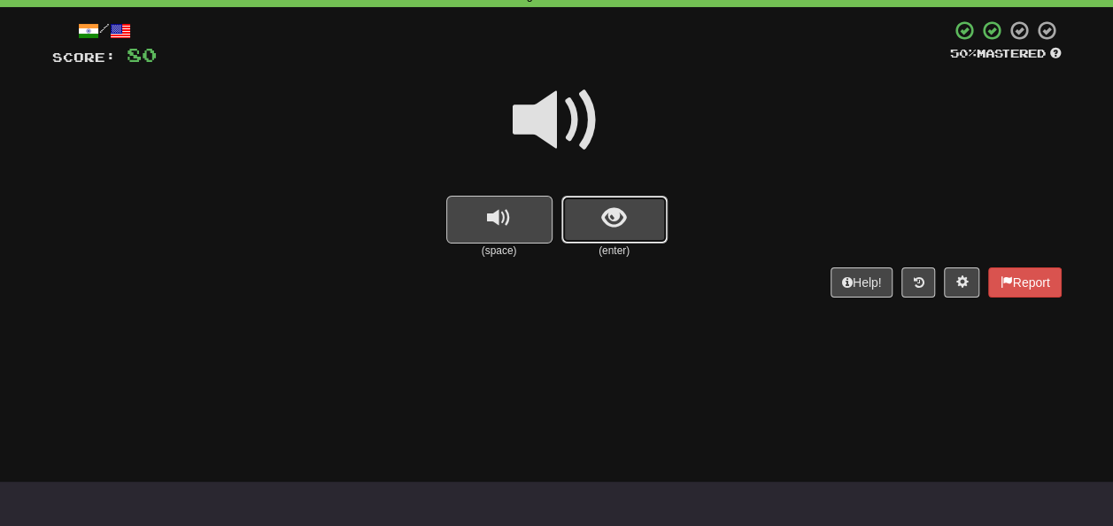
click at [614, 220] on span "show sentence" at bounding box center [614, 218] width 24 height 24
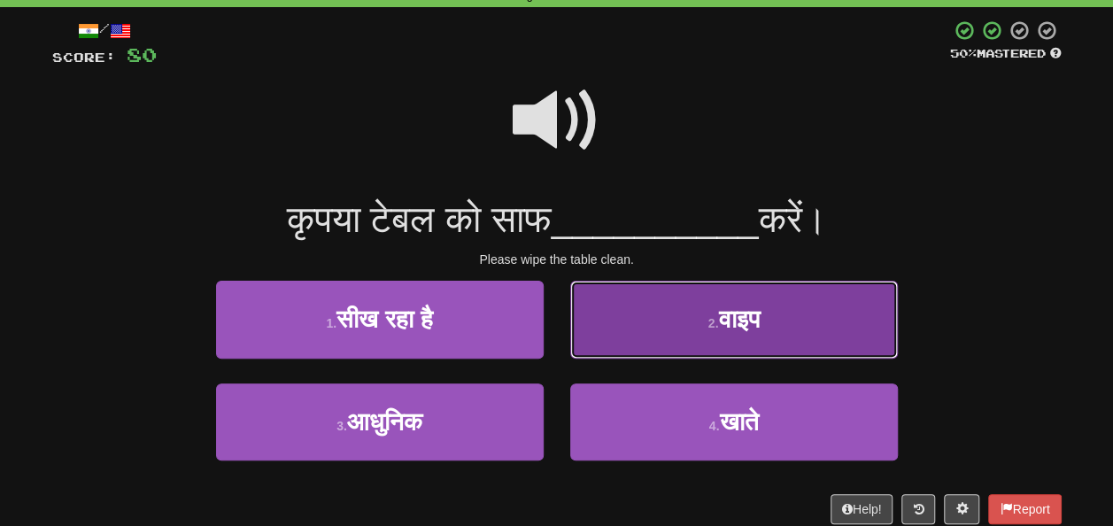
click at [780, 331] on button "2 . वाइप" at bounding box center [734, 319] width 328 height 77
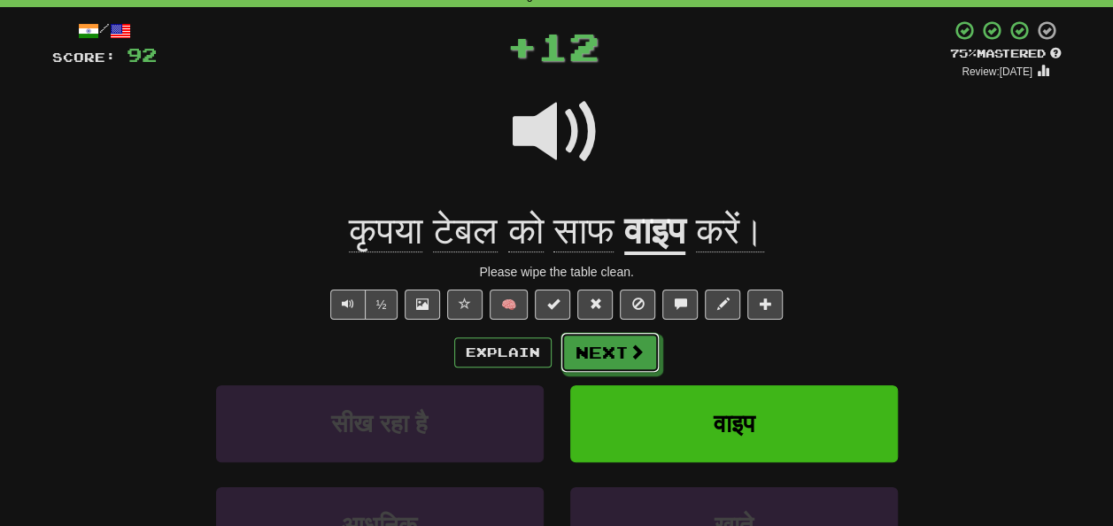
click at [614, 358] on button "Next" at bounding box center [609, 352] width 99 height 41
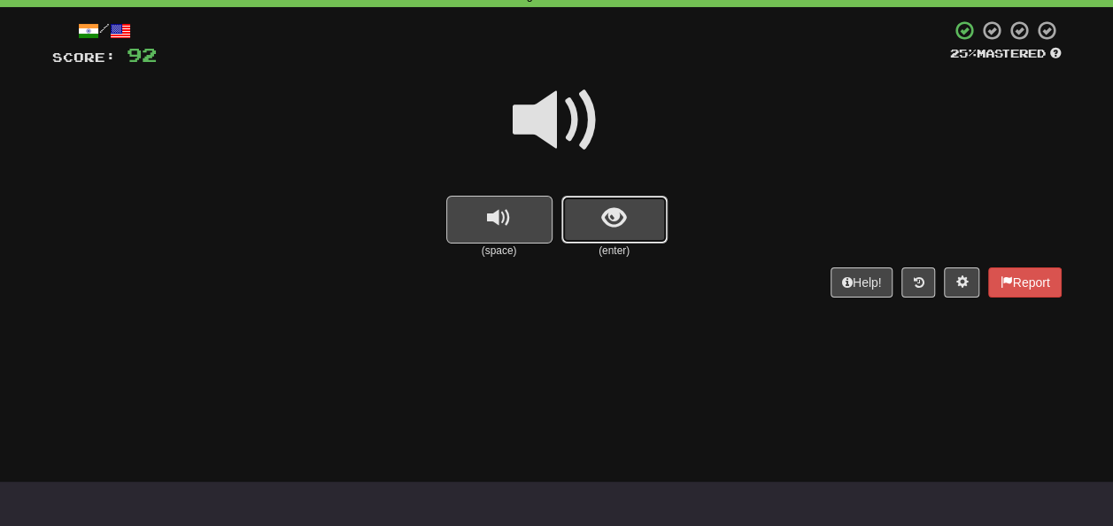
click at [610, 229] on span "show sentence" at bounding box center [614, 218] width 24 height 24
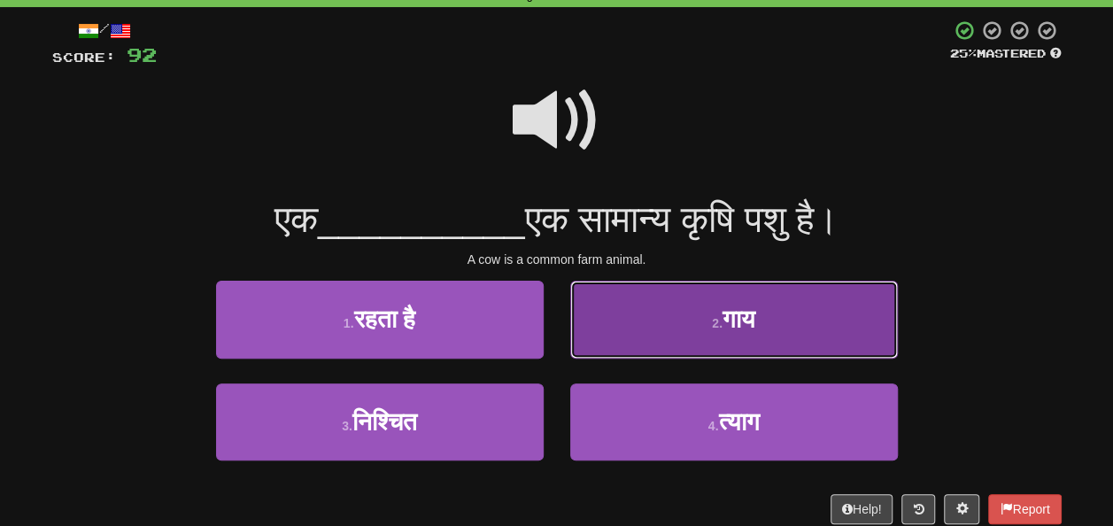
click at [745, 324] on span "गाय" at bounding box center [738, 318] width 33 height 27
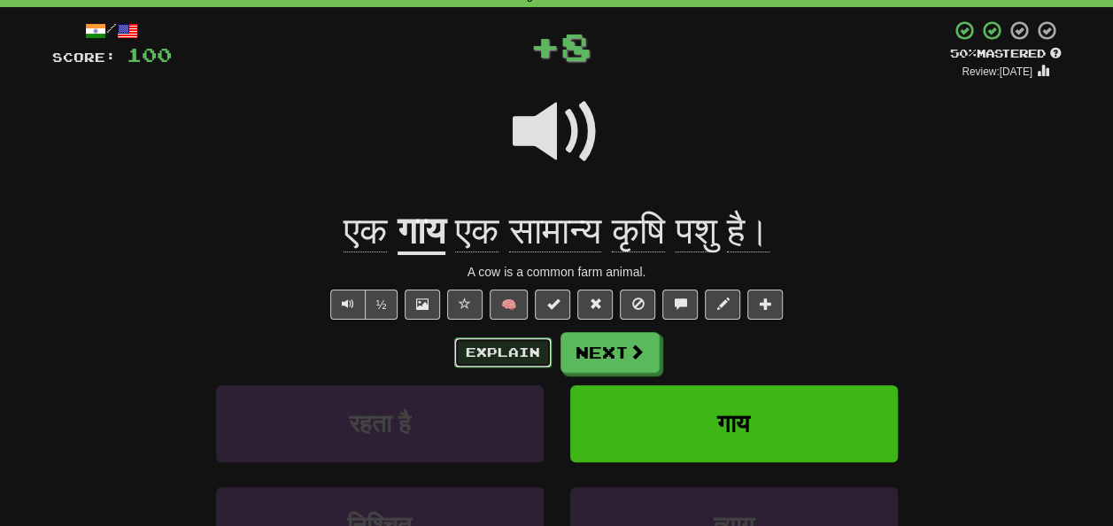
click at [519, 344] on button "Explain" at bounding box center [502, 352] width 97 height 30
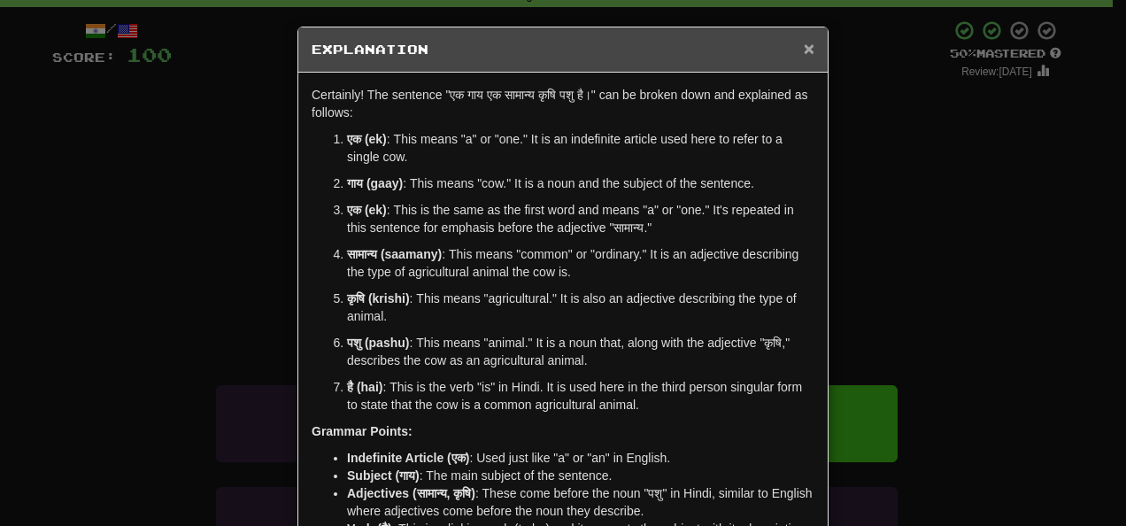
click at [805, 46] on span "×" at bounding box center [809, 48] width 11 height 20
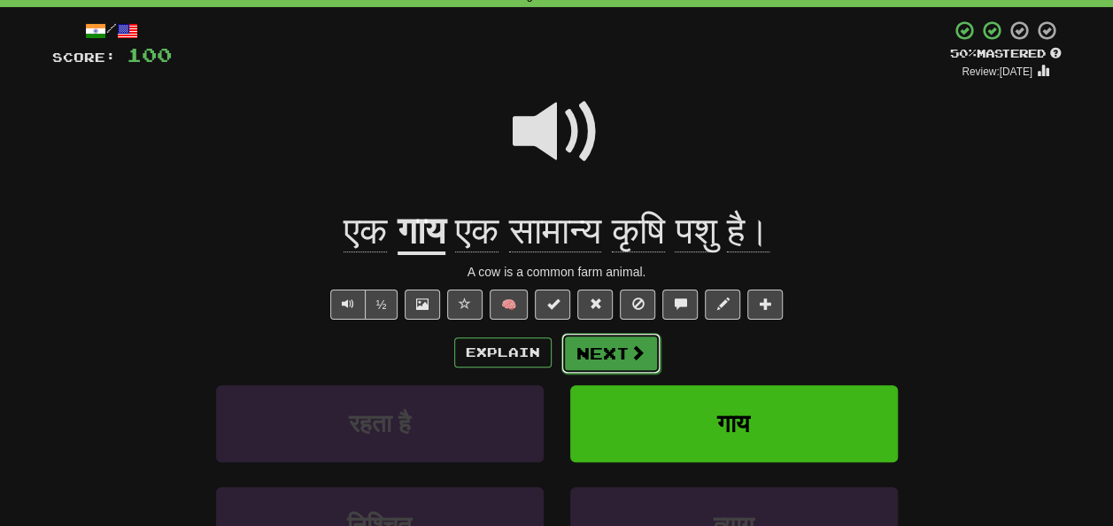
click at [590, 352] on button "Next" at bounding box center [610, 353] width 99 height 41
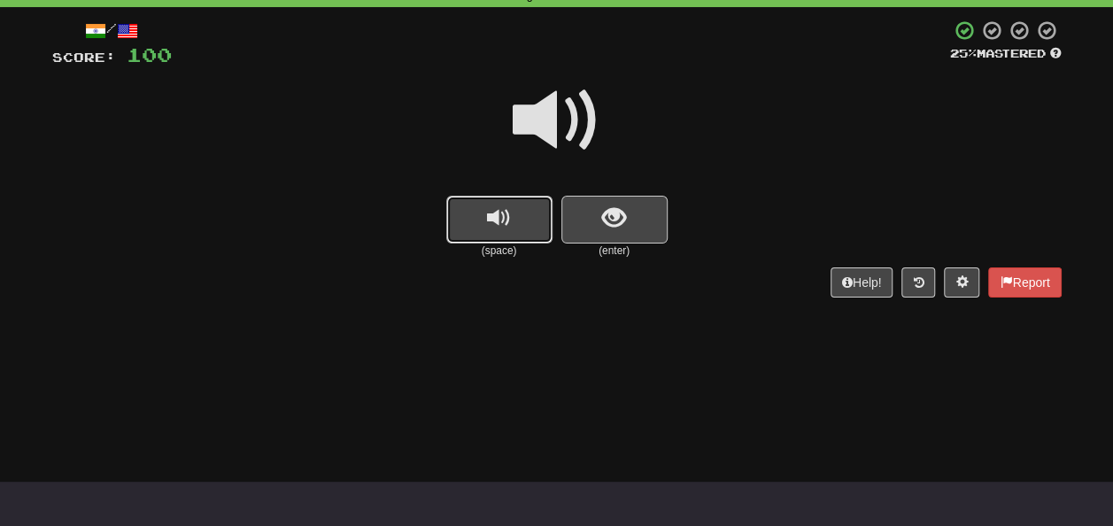
click at [506, 224] on span "replay audio" at bounding box center [499, 218] width 24 height 24
click at [572, 213] on button "show sentence" at bounding box center [614, 220] width 106 height 48
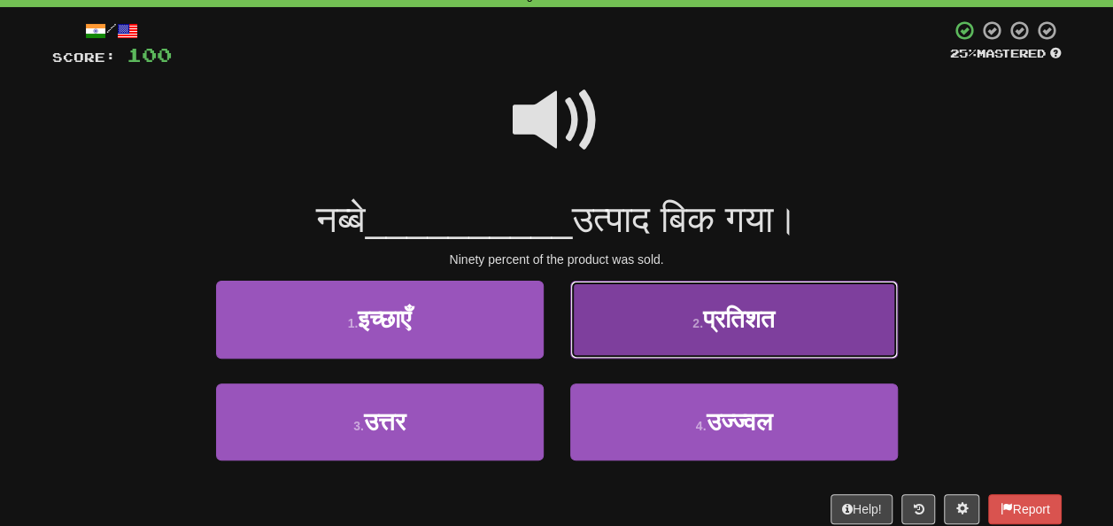
click at [804, 331] on button "2 . प्रतिशत" at bounding box center [734, 319] width 328 height 77
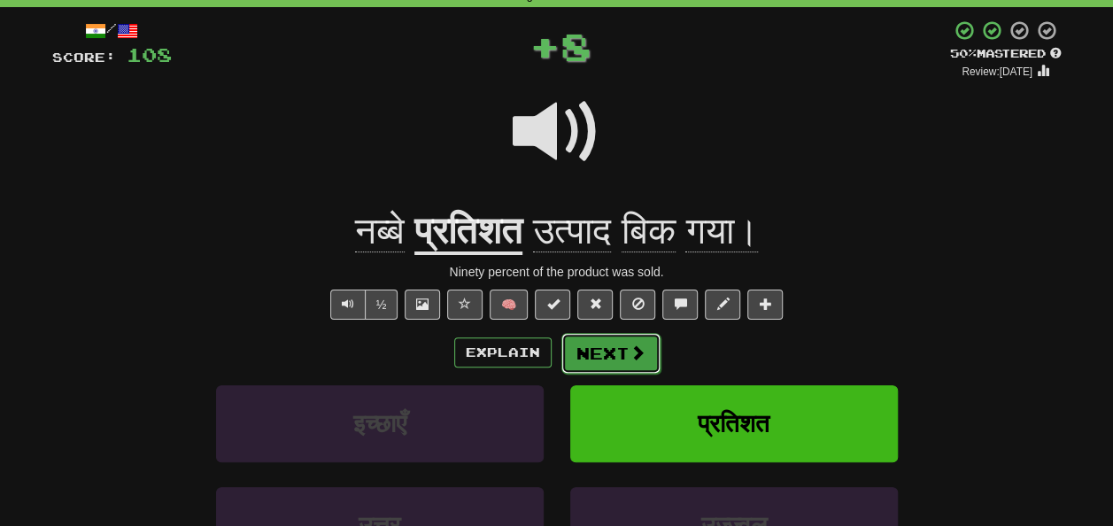
click at [606, 343] on button "Next" at bounding box center [610, 353] width 99 height 41
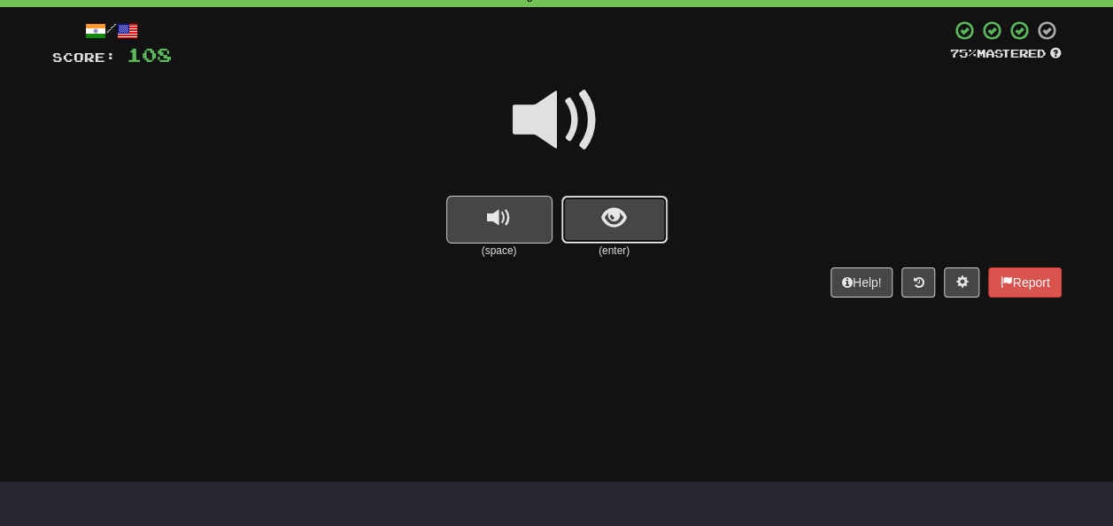
click at [584, 227] on button "show sentence" at bounding box center [614, 220] width 106 height 48
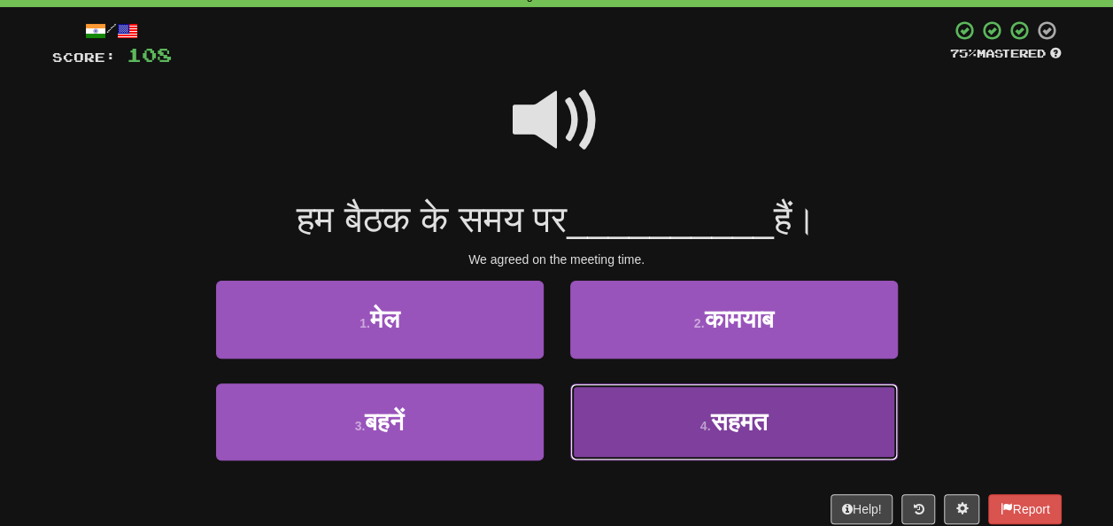
click at [731, 418] on span "सहमत" at bounding box center [738, 421] width 57 height 27
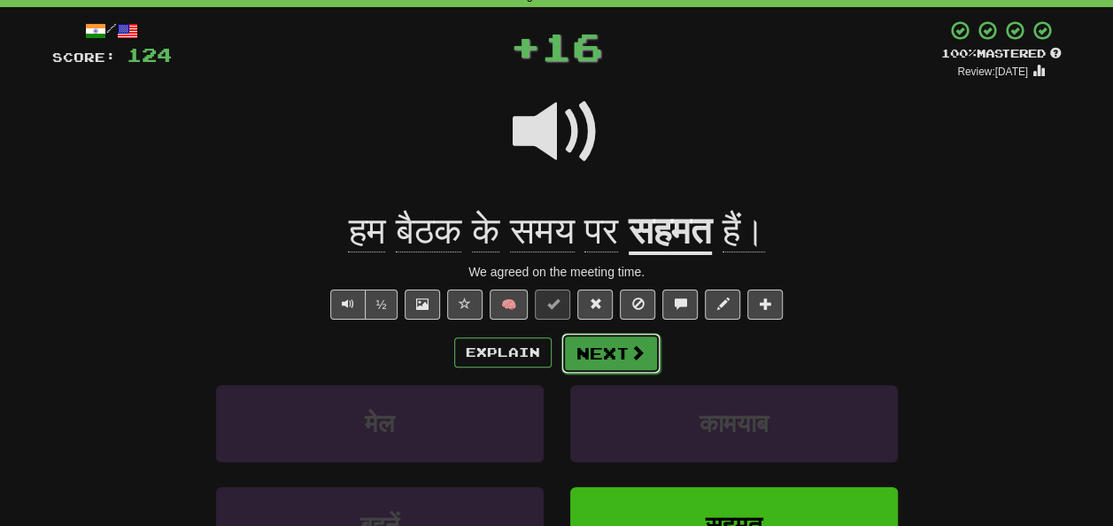
click at [611, 340] on button "Next" at bounding box center [610, 353] width 99 height 41
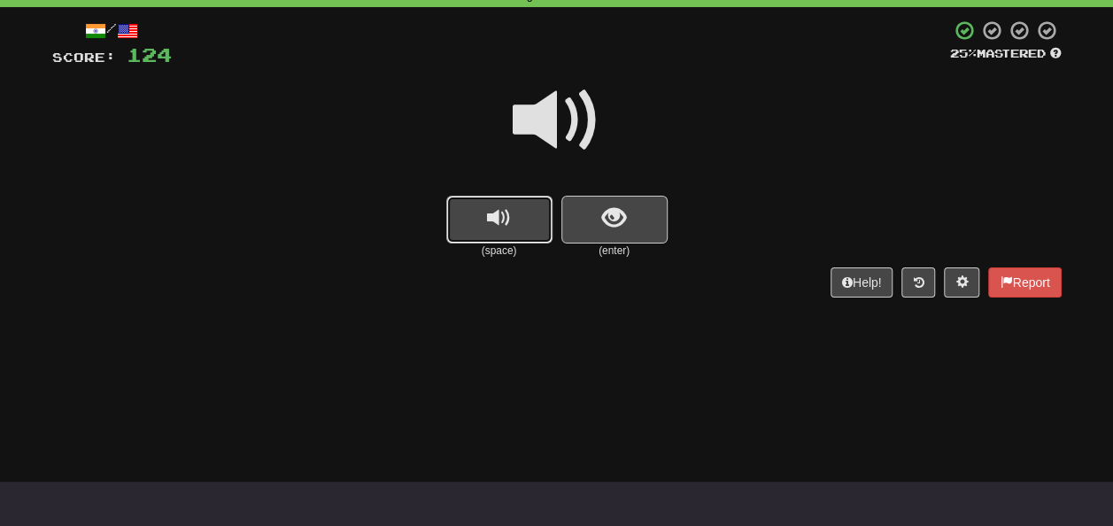
click at [476, 228] on button "replay audio" at bounding box center [499, 220] width 106 height 48
click at [503, 218] on span "replay audio" at bounding box center [499, 218] width 24 height 24
click at [608, 220] on span "show sentence" at bounding box center [614, 218] width 24 height 24
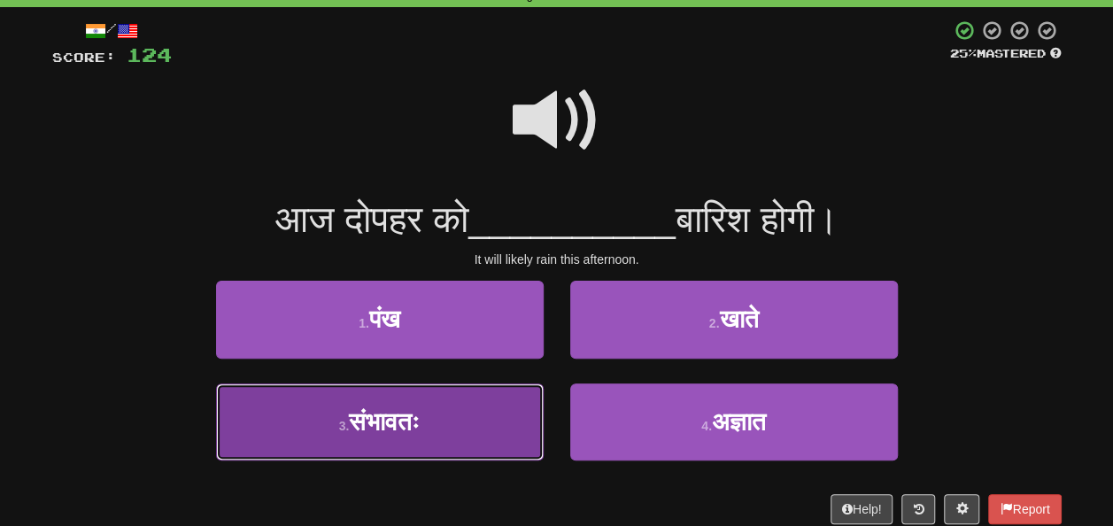
drag, startPoint x: 434, startPoint y: 423, endPoint x: 513, endPoint y: 397, distance: 83.1
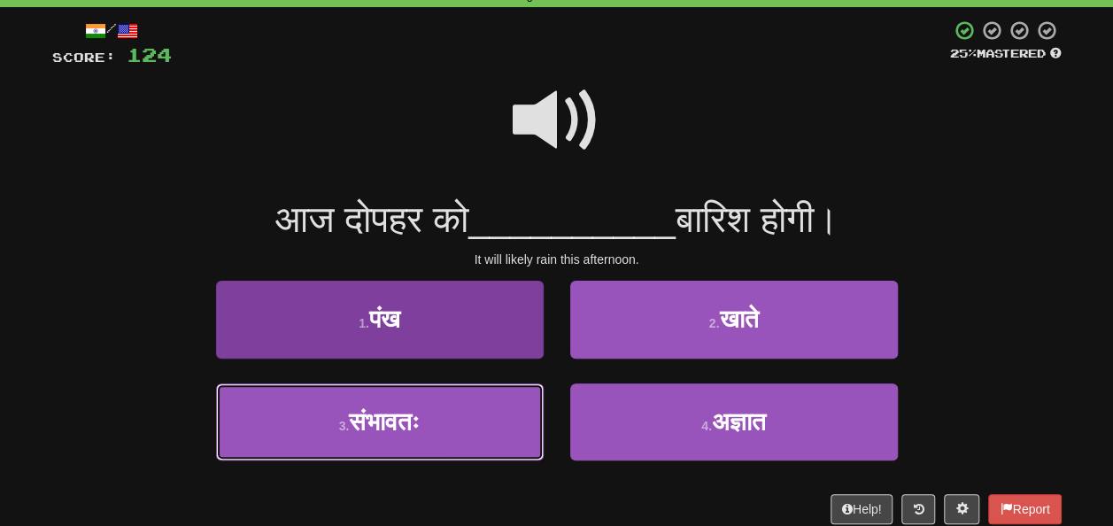
click at [436, 421] on button "3 . संभावतः" at bounding box center [380, 421] width 328 height 77
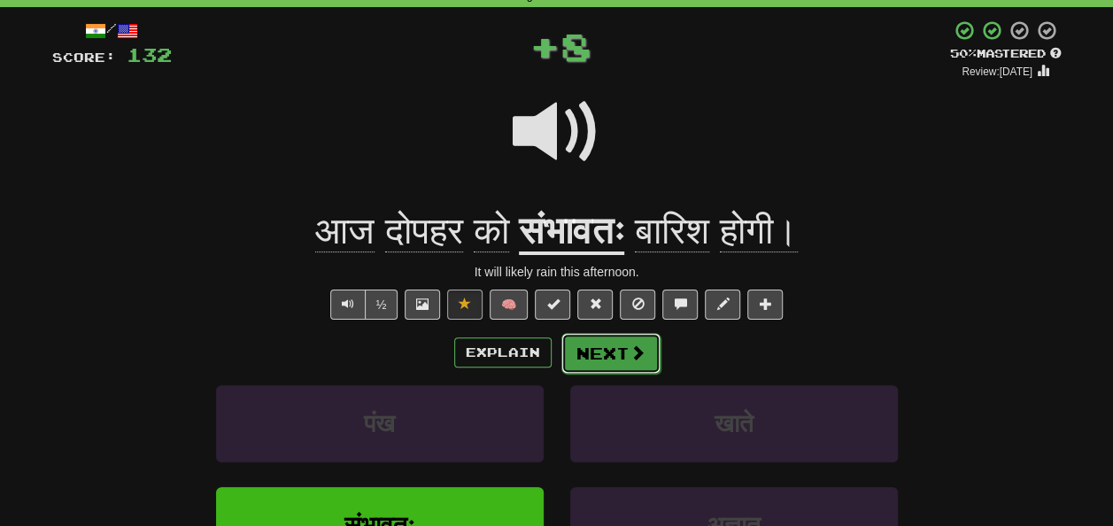
click at [606, 356] on button "Next" at bounding box center [610, 353] width 99 height 41
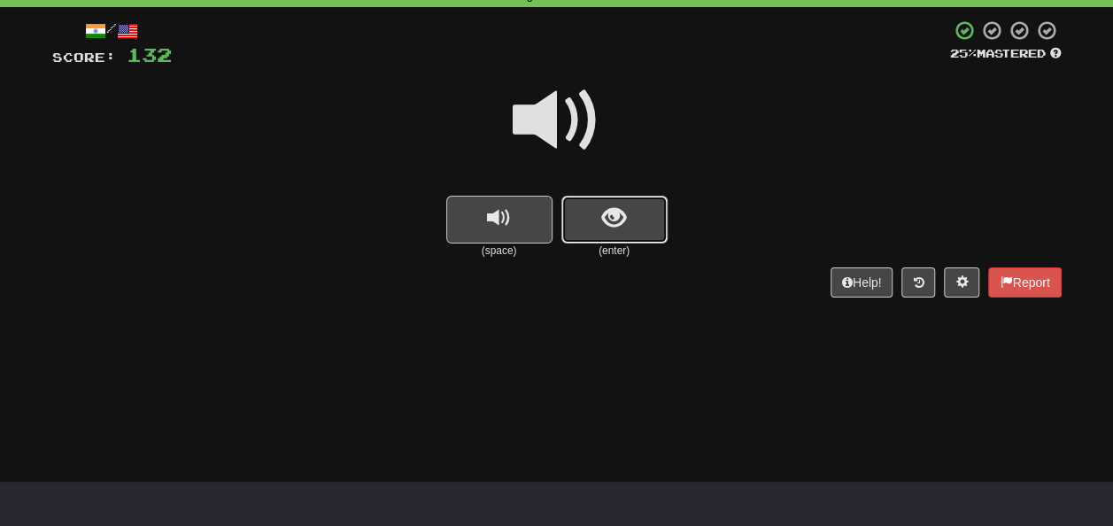
click at [603, 228] on span "show sentence" at bounding box center [614, 218] width 24 height 24
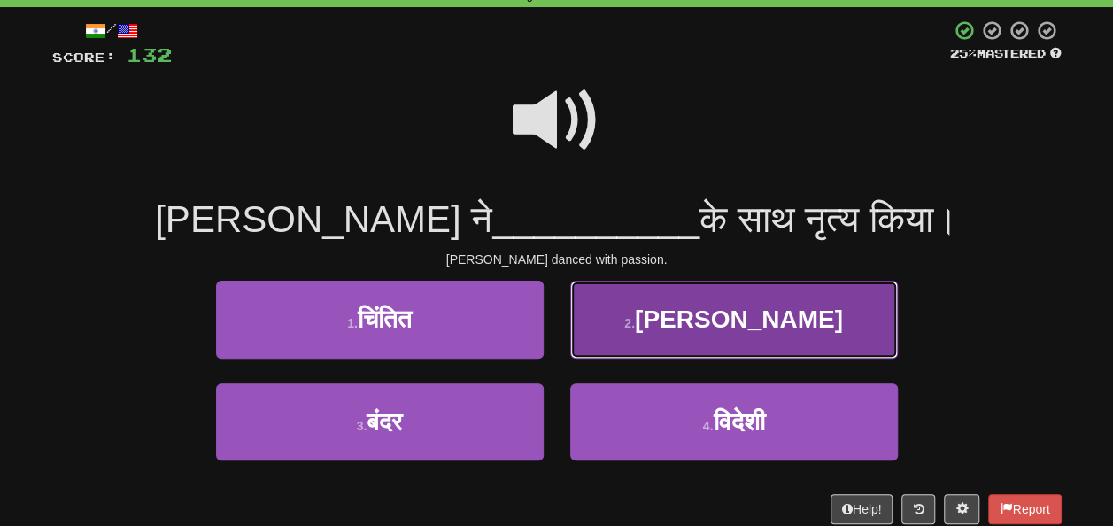
click at [635, 324] on small "2 ." at bounding box center [629, 323] width 11 height 14
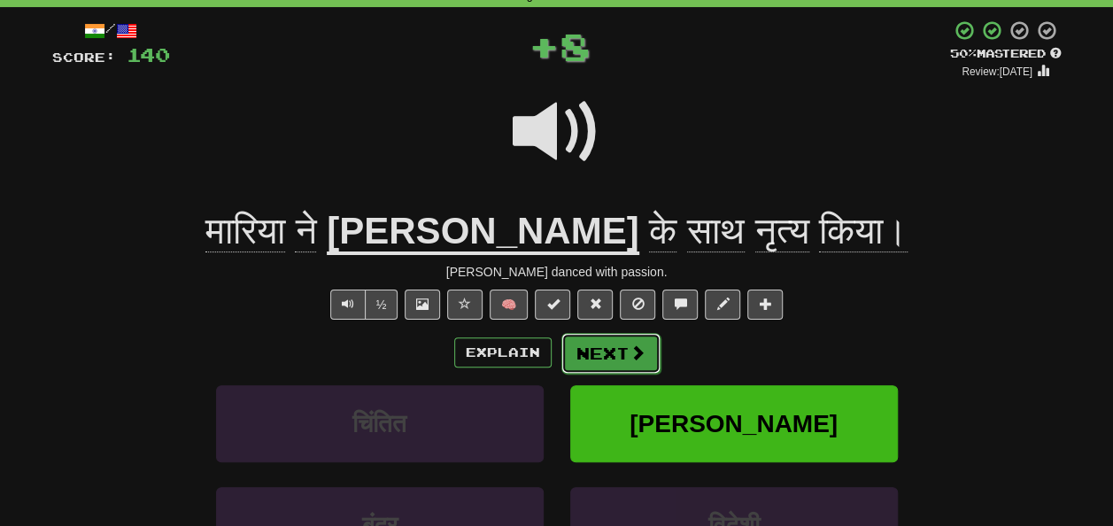
click at [590, 356] on button "Next" at bounding box center [610, 353] width 99 height 41
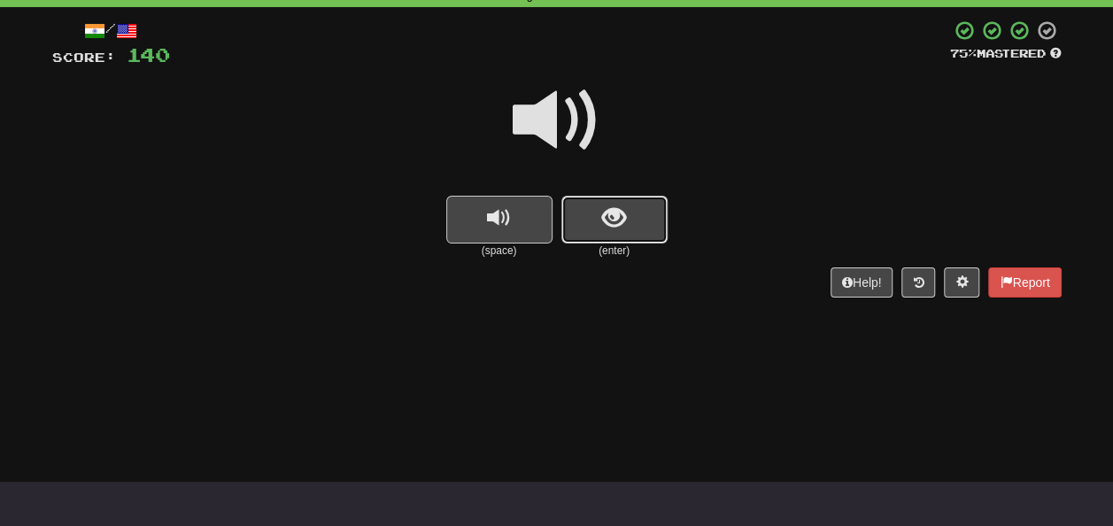
click at [583, 216] on button "show sentence" at bounding box center [614, 220] width 106 height 48
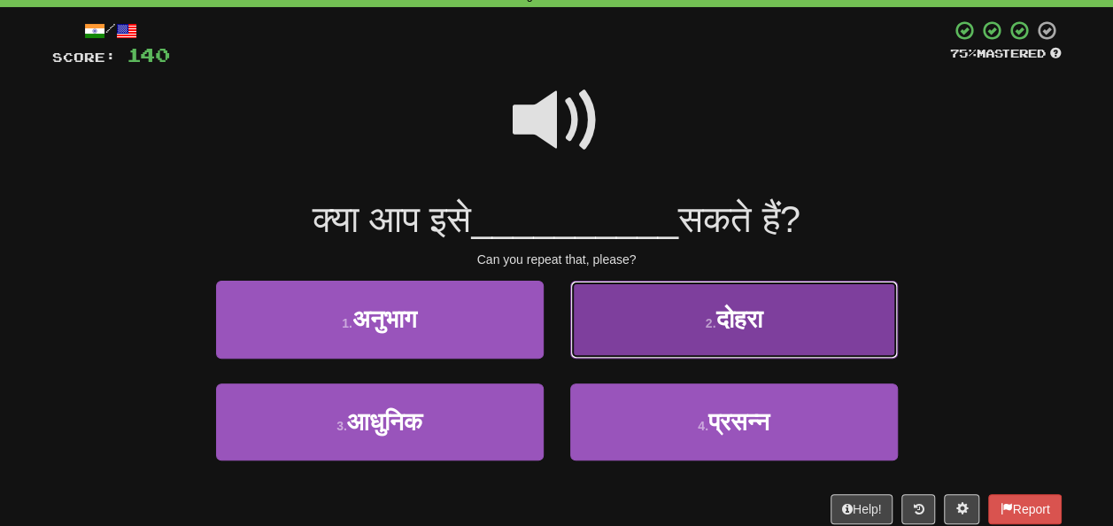
click at [718, 335] on button "2 . दोहरा" at bounding box center [734, 319] width 328 height 77
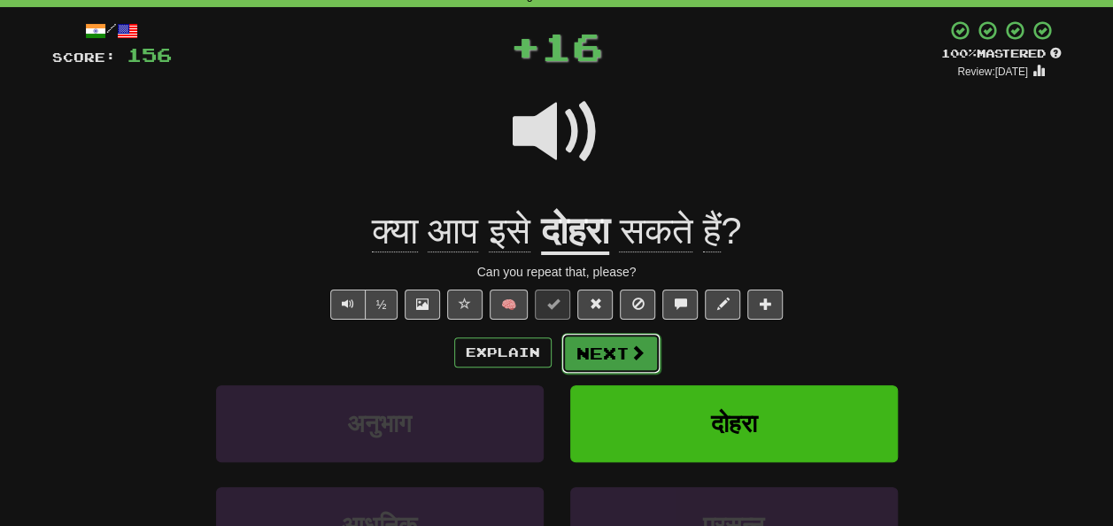
click at [601, 340] on button "Next" at bounding box center [610, 353] width 99 height 41
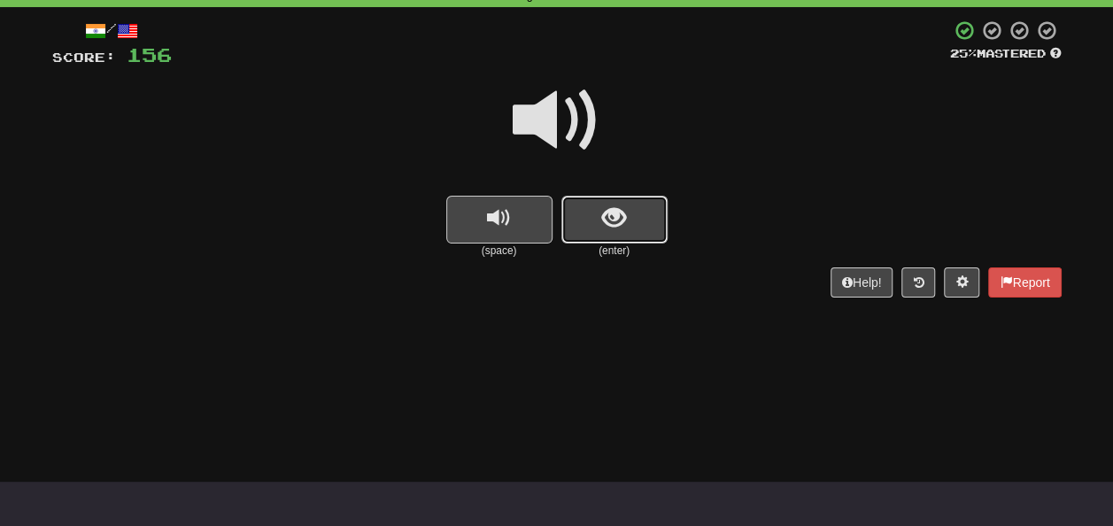
click at [603, 223] on span "show sentence" at bounding box center [614, 218] width 24 height 24
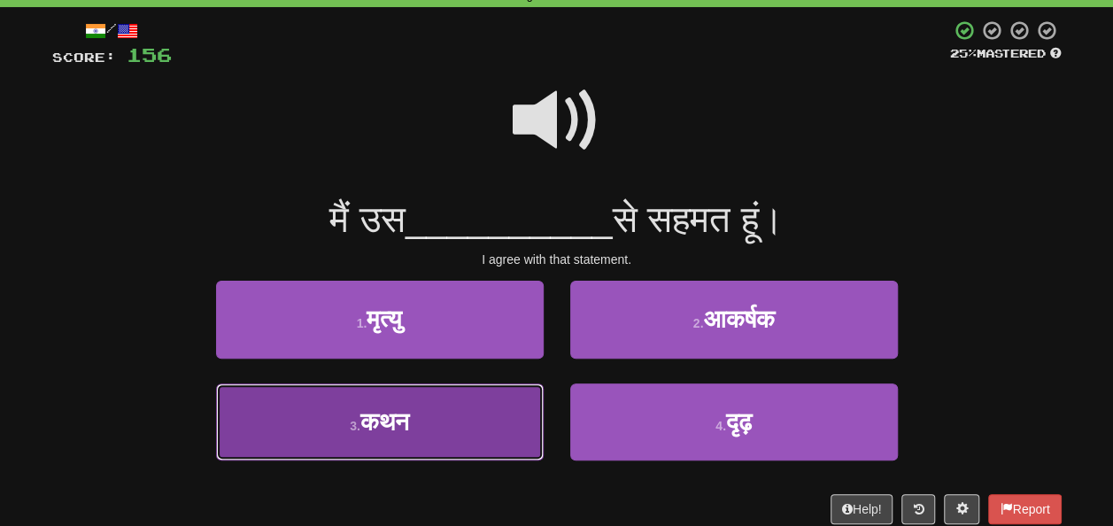
click at [421, 418] on button "3 . कथन" at bounding box center [380, 421] width 328 height 77
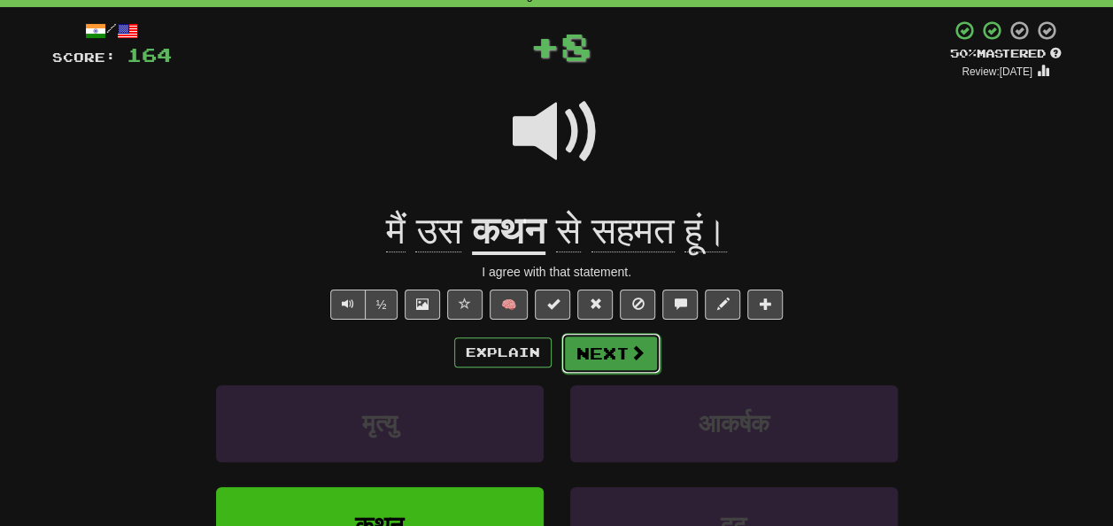
click at [600, 347] on button "Next" at bounding box center [610, 353] width 99 height 41
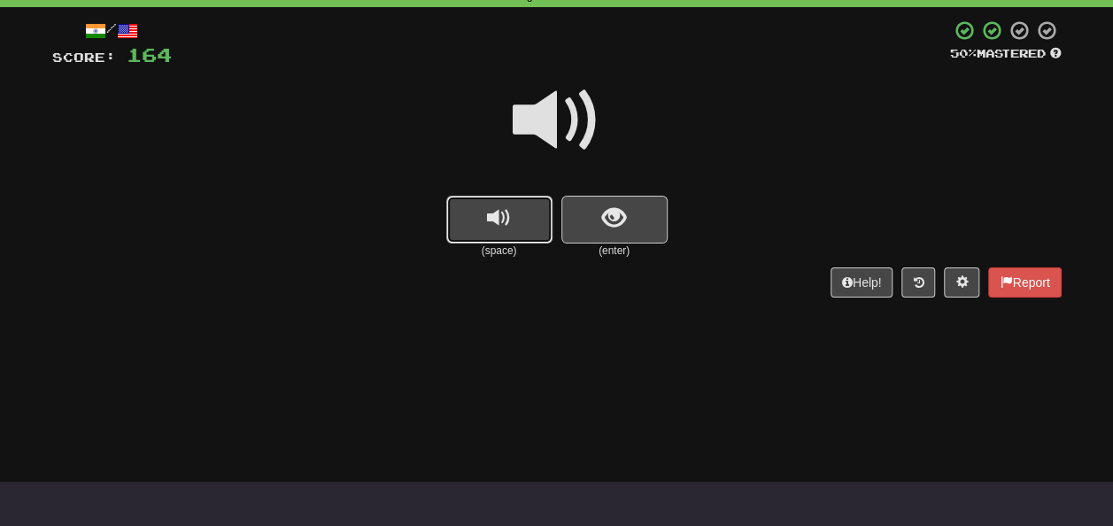
click at [501, 235] on button "replay audio" at bounding box center [499, 220] width 106 height 48
click at [606, 215] on span "show sentence" at bounding box center [614, 218] width 24 height 24
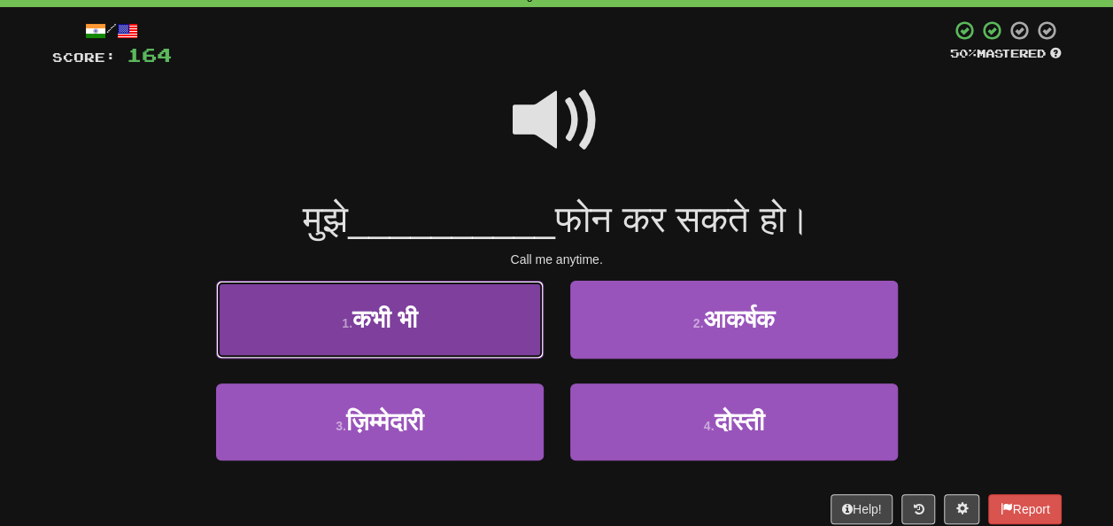
click at [459, 321] on button "1 . कभी भी" at bounding box center [380, 319] width 328 height 77
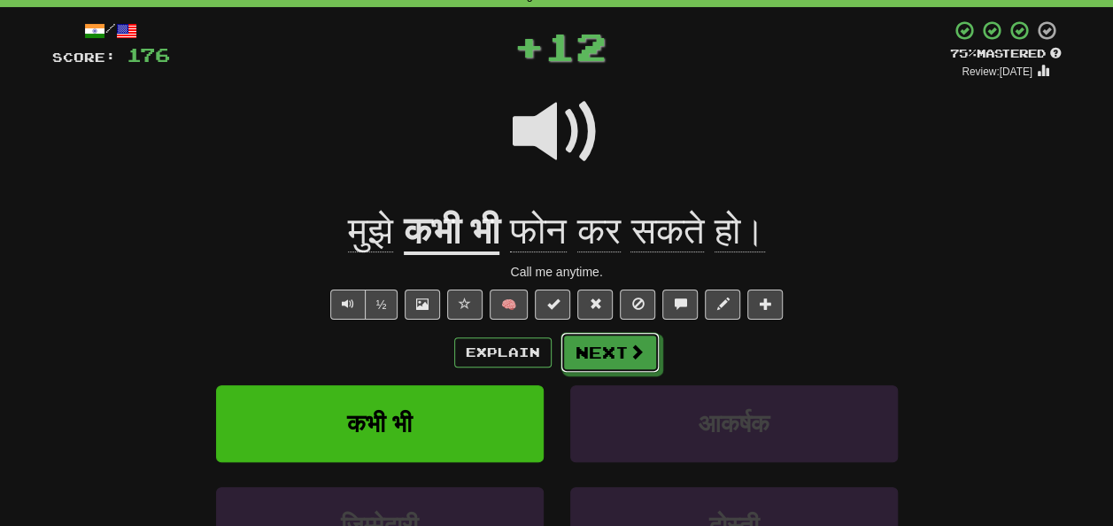
click at [605, 346] on button "Next" at bounding box center [609, 352] width 99 height 41
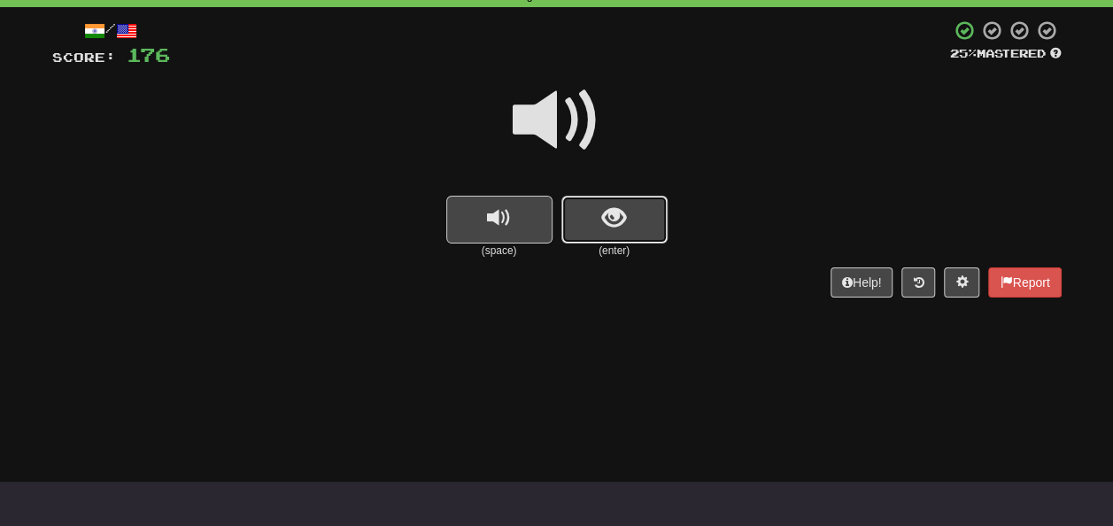
click at [604, 225] on span "show sentence" at bounding box center [614, 218] width 24 height 24
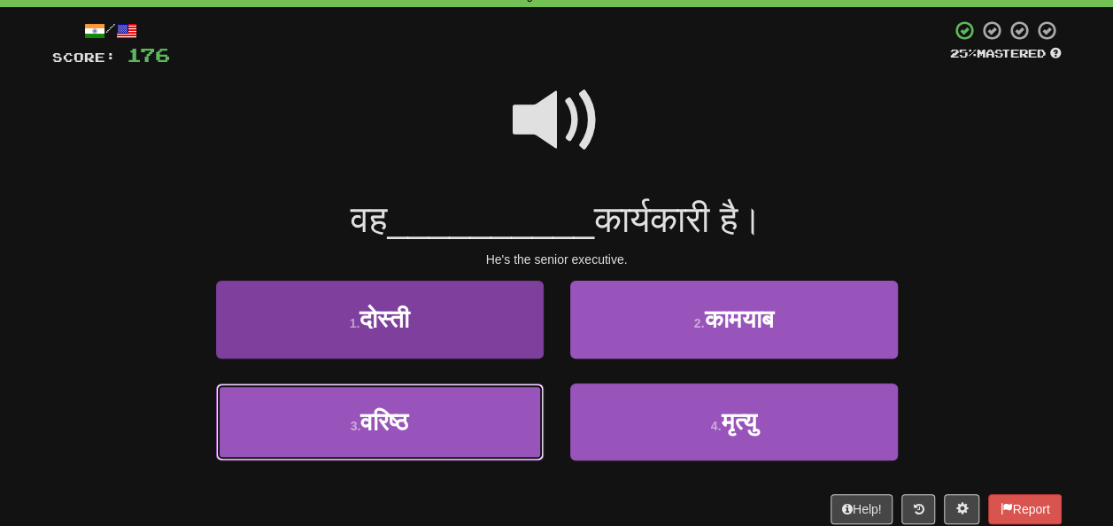
click at [398, 442] on button "3 . वरिष्ठ" at bounding box center [380, 421] width 328 height 77
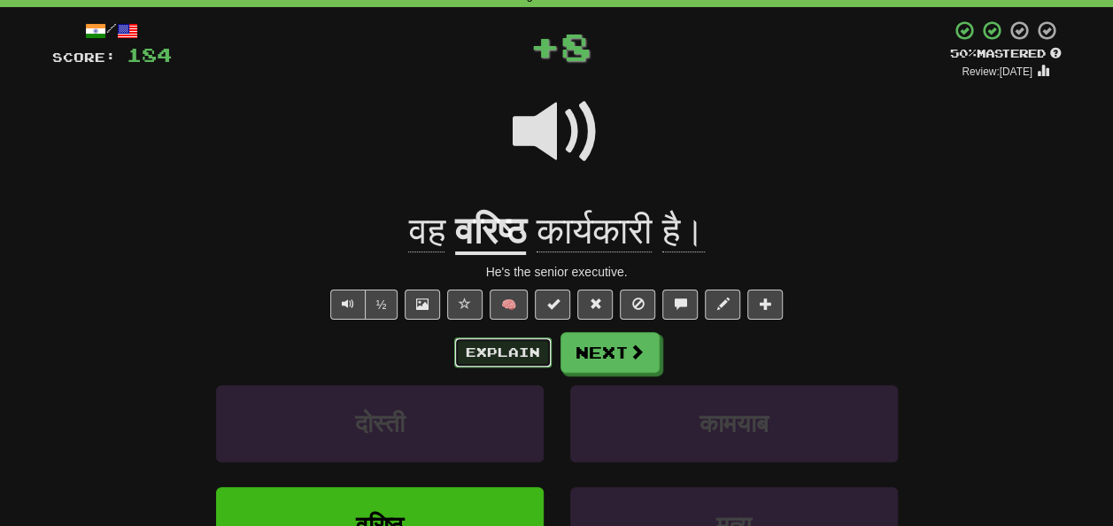
click at [510, 357] on button "Explain" at bounding box center [502, 352] width 97 height 30
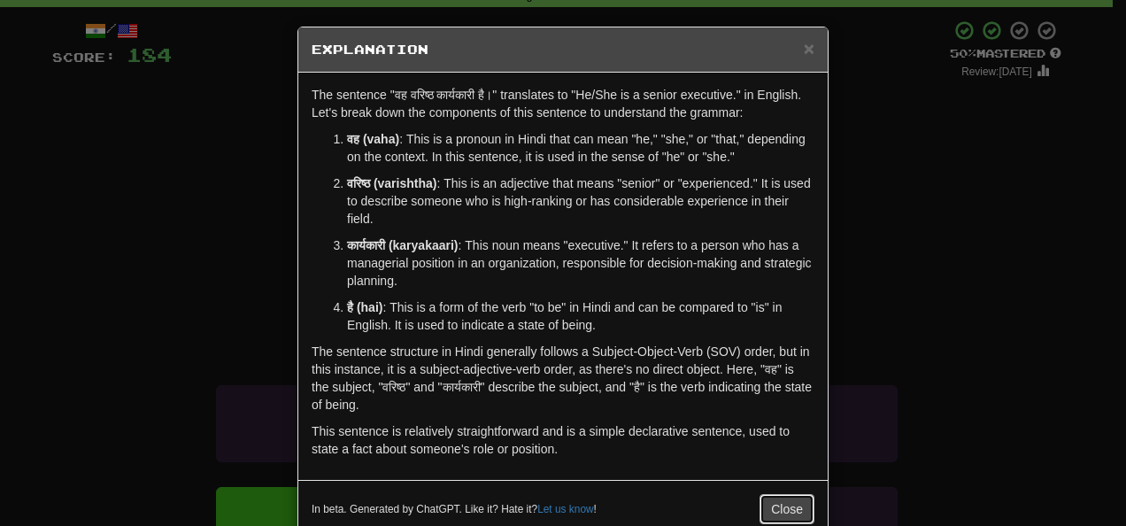
click at [761, 503] on button "Close" at bounding box center [787, 509] width 55 height 30
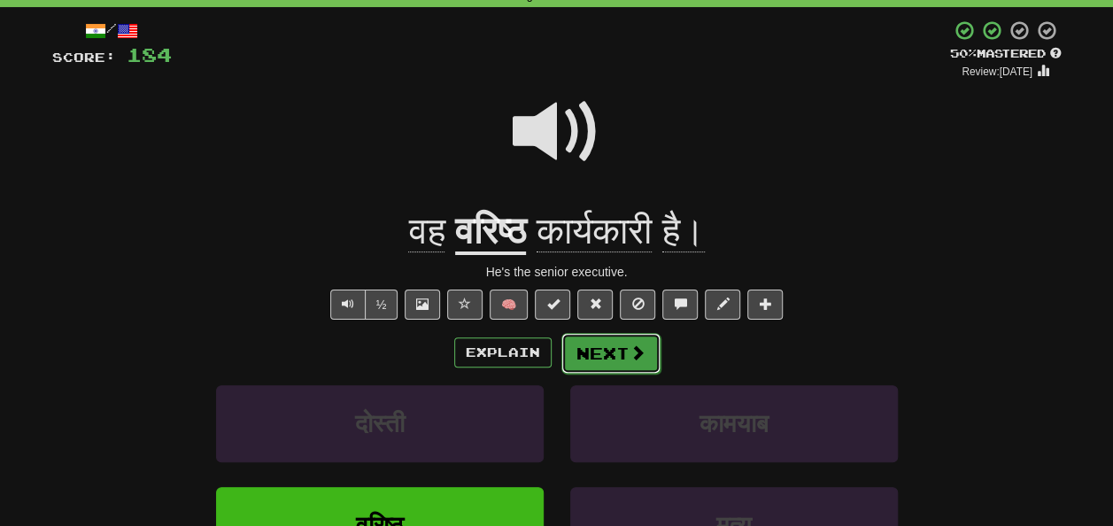
click at [617, 342] on button "Next" at bounding box center [610, 353] width 99 height 41
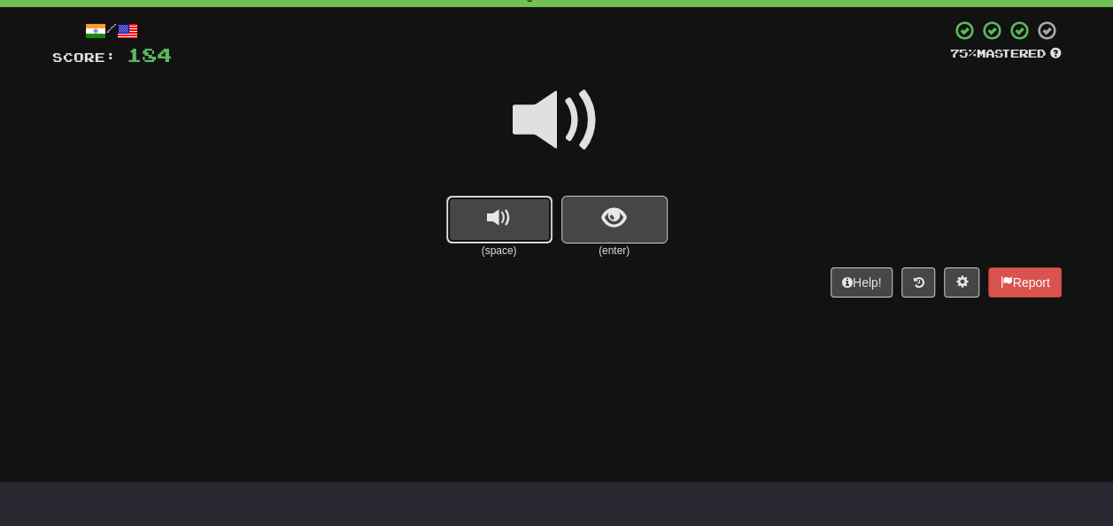
click at [501, 218] on span "replay audio" at bounding box center [499, 218] width 24 height 24
click at [627, 216] on button "show sentence" at bounding box center [614, 220] width 106 height 48
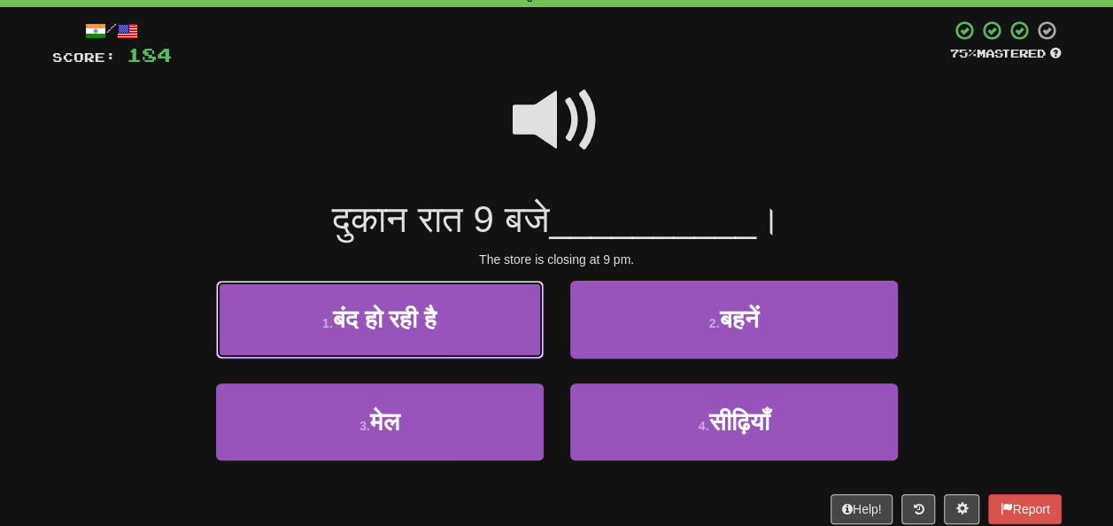
click at [403, 320] on span "बंद हो रही है" at bounding box center [385, 318] width 104 height 27
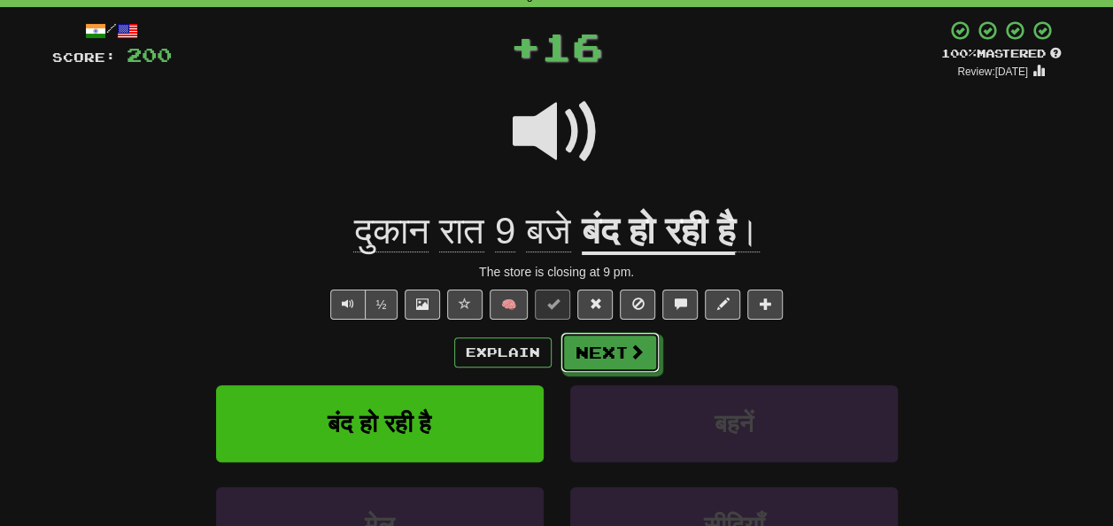
click at [613, 354] on button "Next" at bounding box center [609, 352] width 99 height 41
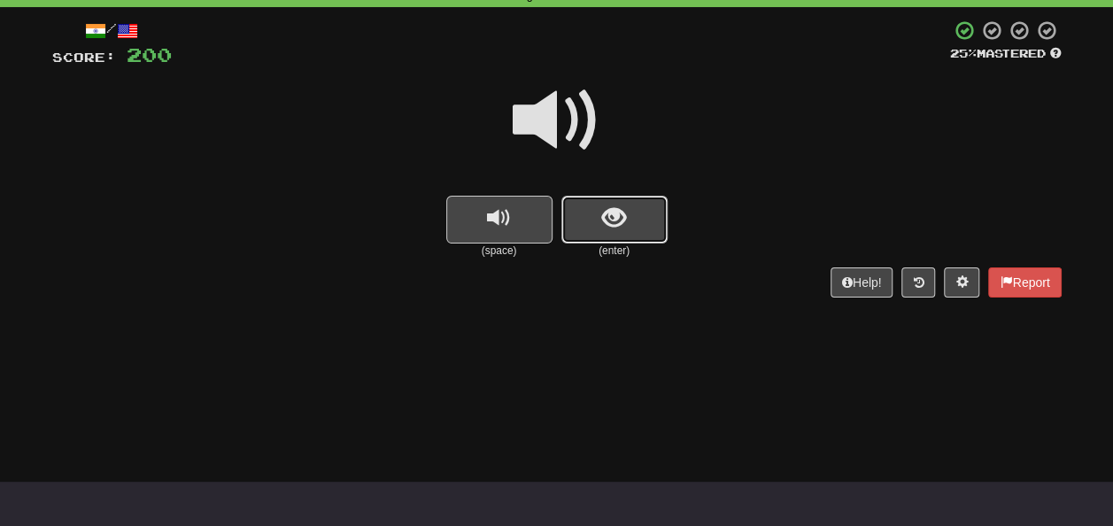
click at [590, 219] on button "show sentence" at bounding box center [614, 220] width 106 height 48
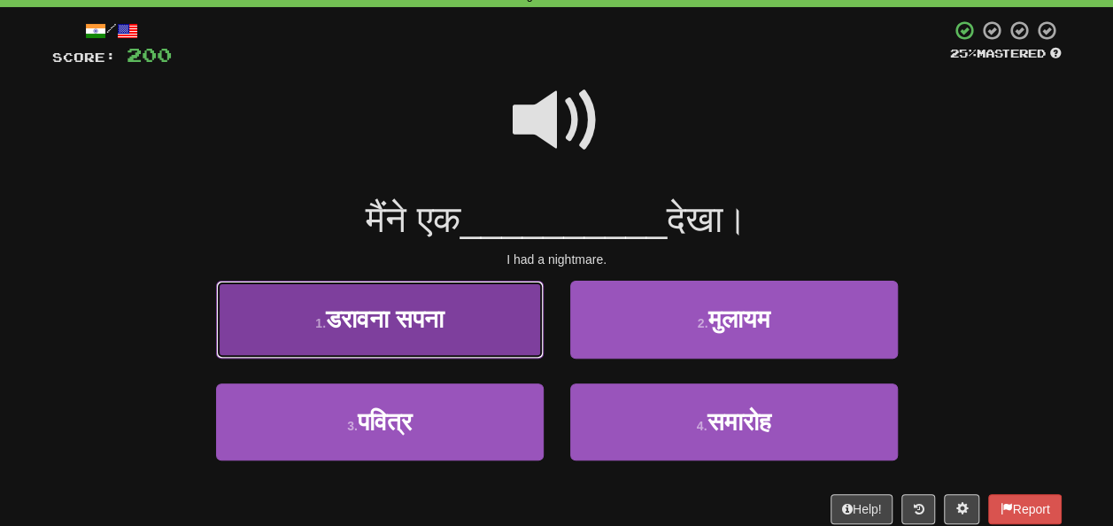
click at [389, 310] on span "डरावना सपना" at bounding box center [385, 318] width 118 height 27
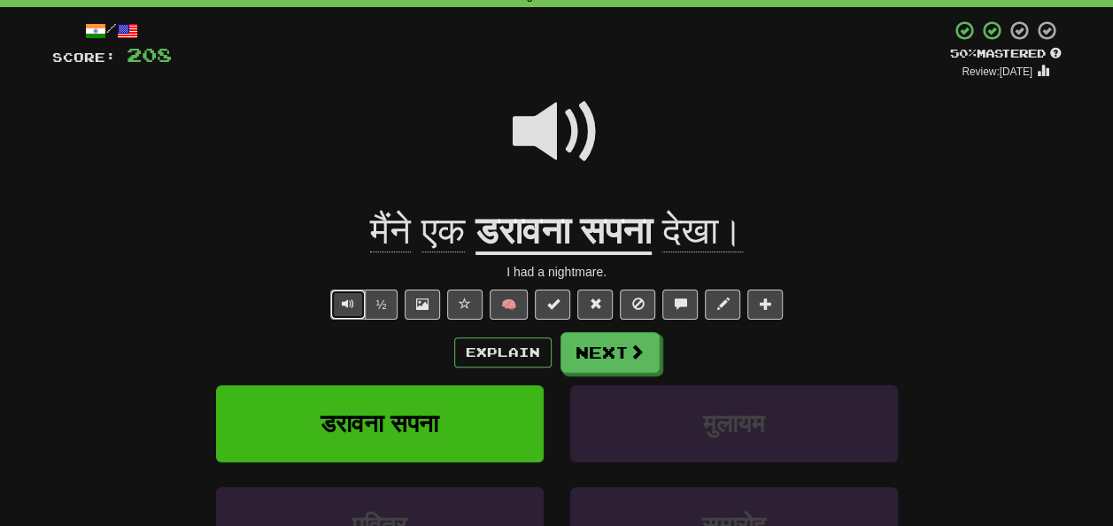
click at [354, 304] on span "Text-to-speech controls" at bounding box center [348, 303] width 12 height 12
click at [630, 344] on span at bounding box center [637, 352] width 16 height 16
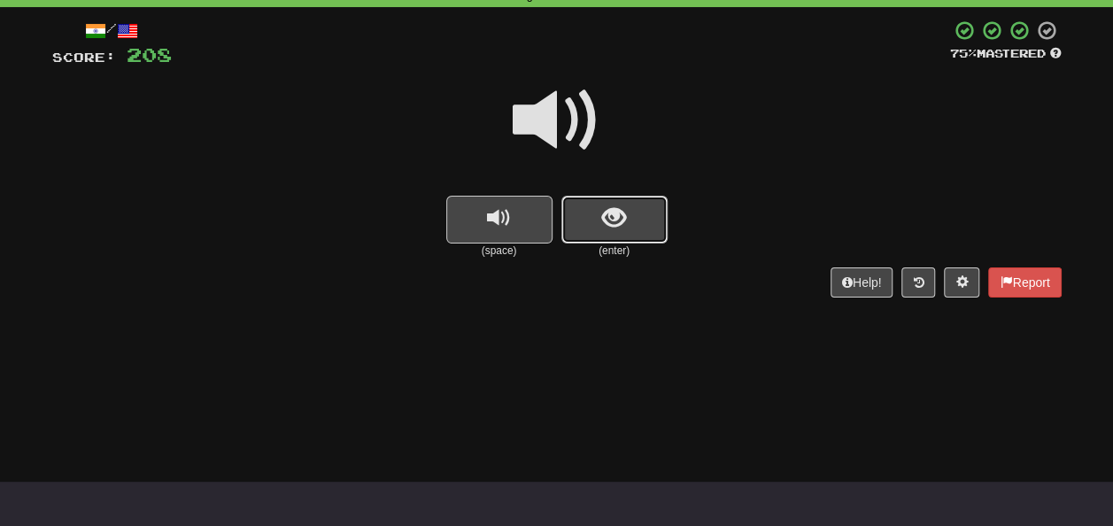
click at [632, 221] on button "show sentence" at bounding box center [614, 220] width 106 height 48
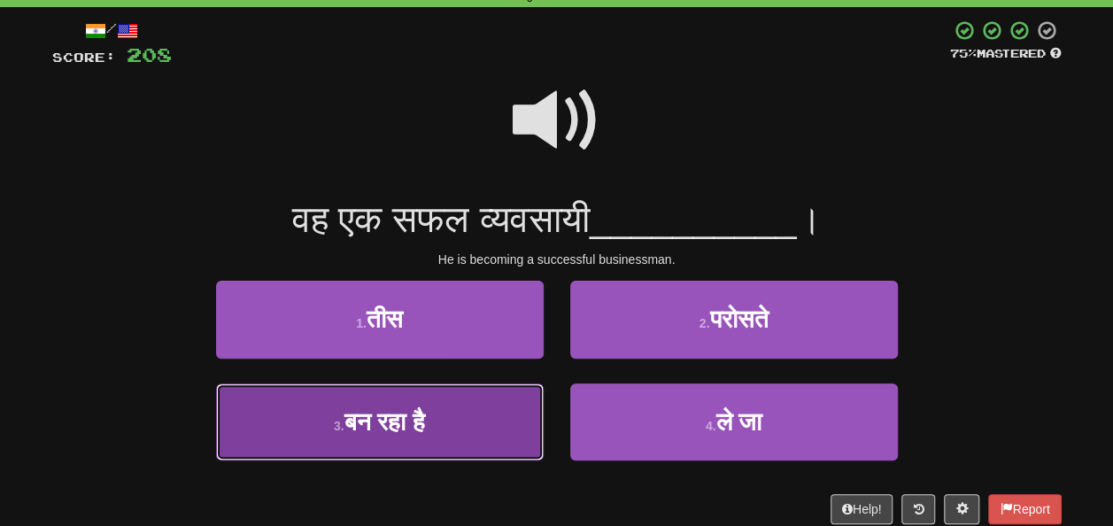
click at [438, 443] on button "3 . बन रहा है" at bounding box center [380, 421] width 328 height 77
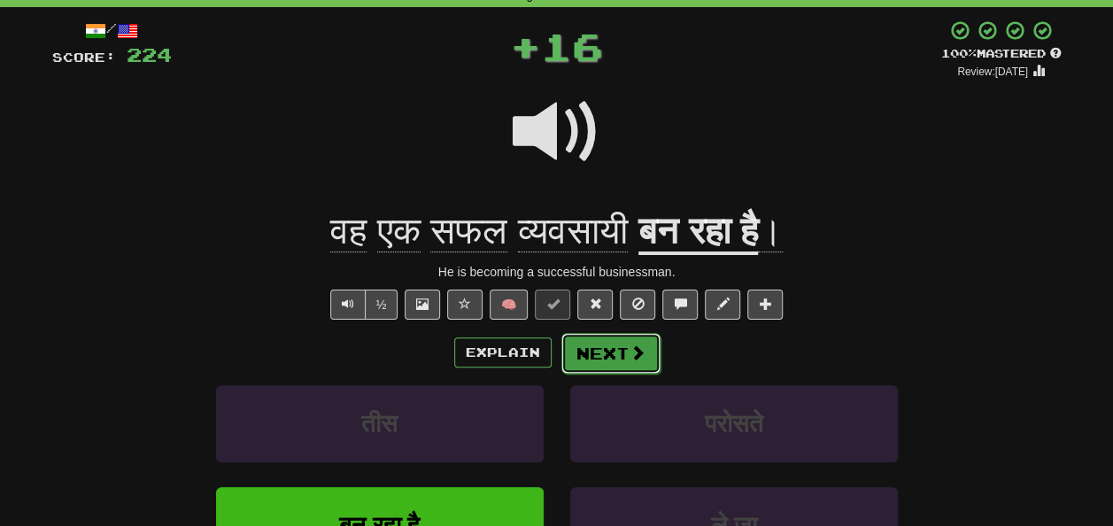
click at [615, 354] on button "Next" at bounding box center [610, 353] width 99 height 41
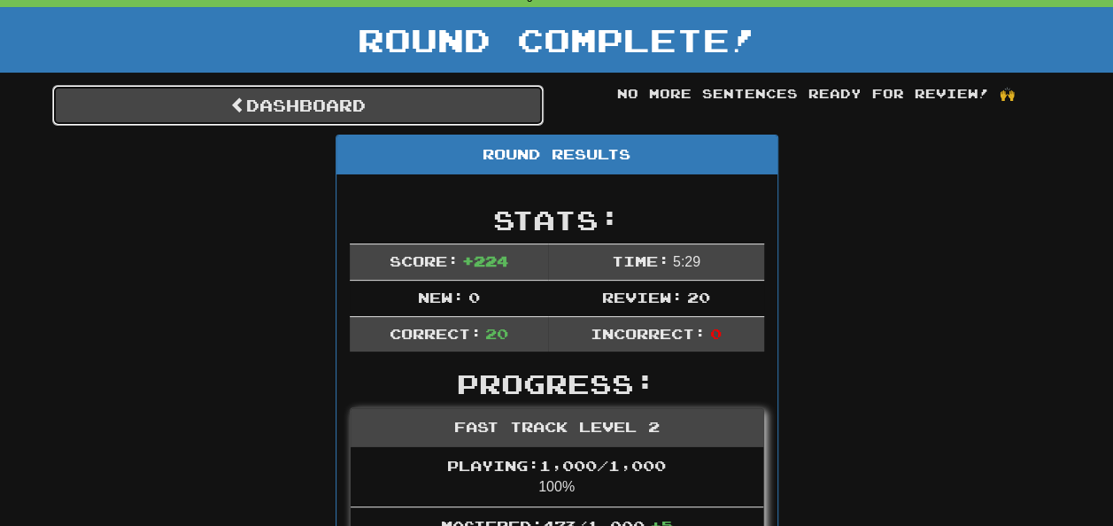
click at [418, 102] on link "Dashboard" at bounding box center [297, 105] width 491 height 41
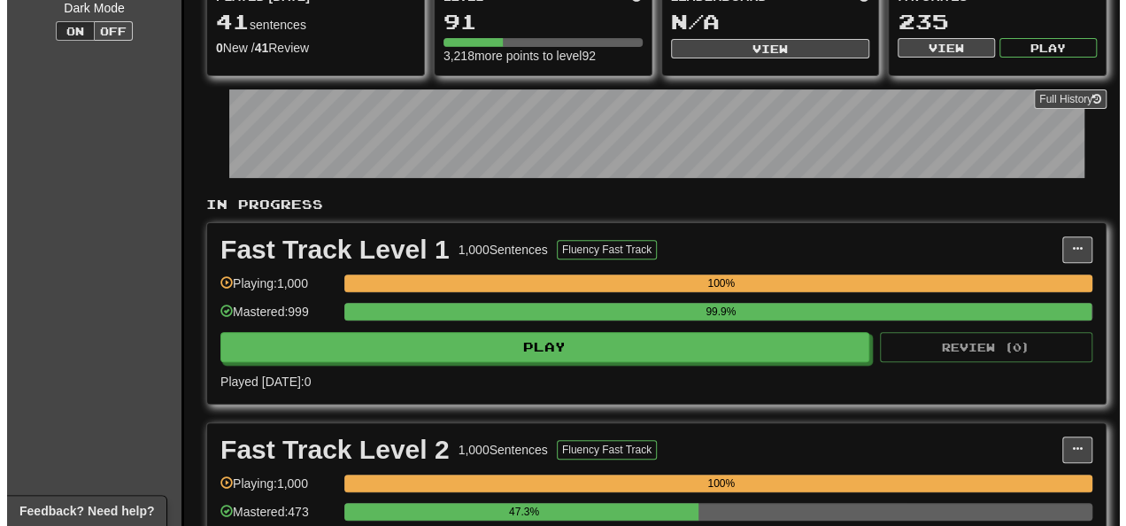
scroll to position [266, 0]
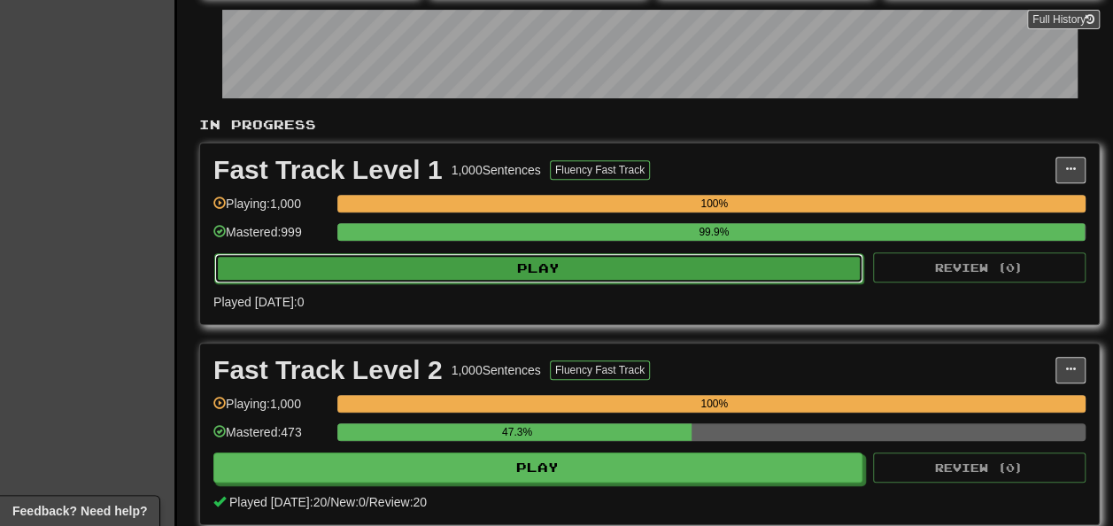
click at [706, 282] on button "Play" at bounding box center [538, 268] width 649 height 30
select select "**"
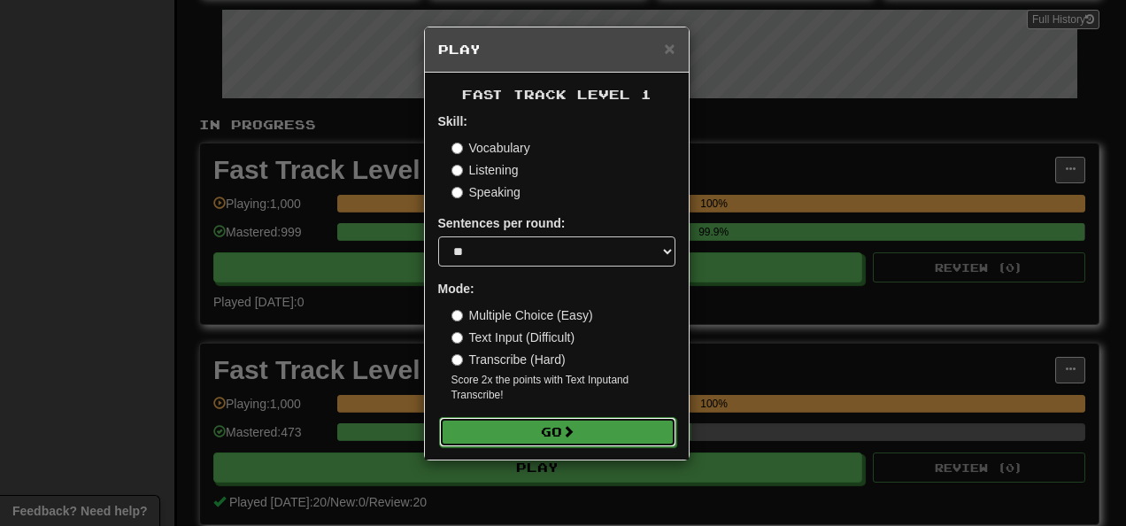
drag, startPoint x: 552, startPoint y: 436, endPoint x: 549, endPoint y: 425, distance: 11.2
click at [552, 436] on button "Go" at bounding box center [557, 432] width 237 height 30
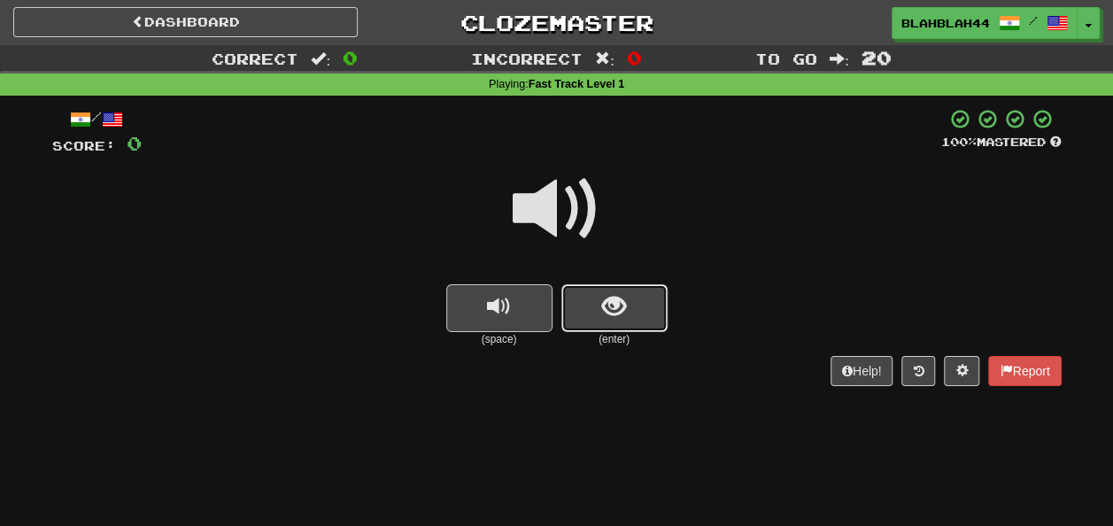
click at [627, 299] on button "show sentence" at bounding box center [614, 308] width 106 height 48
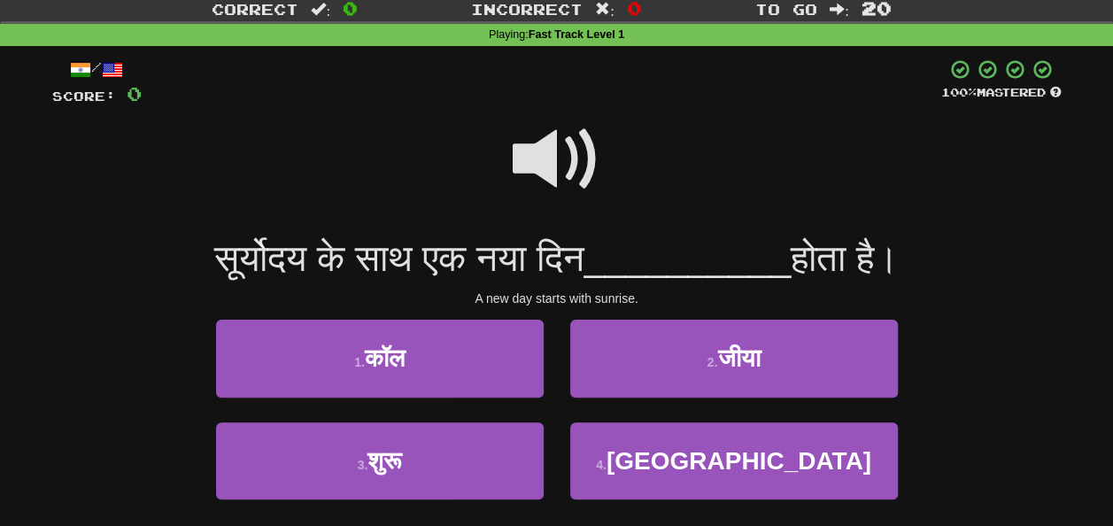
scroll to position [89, 0]
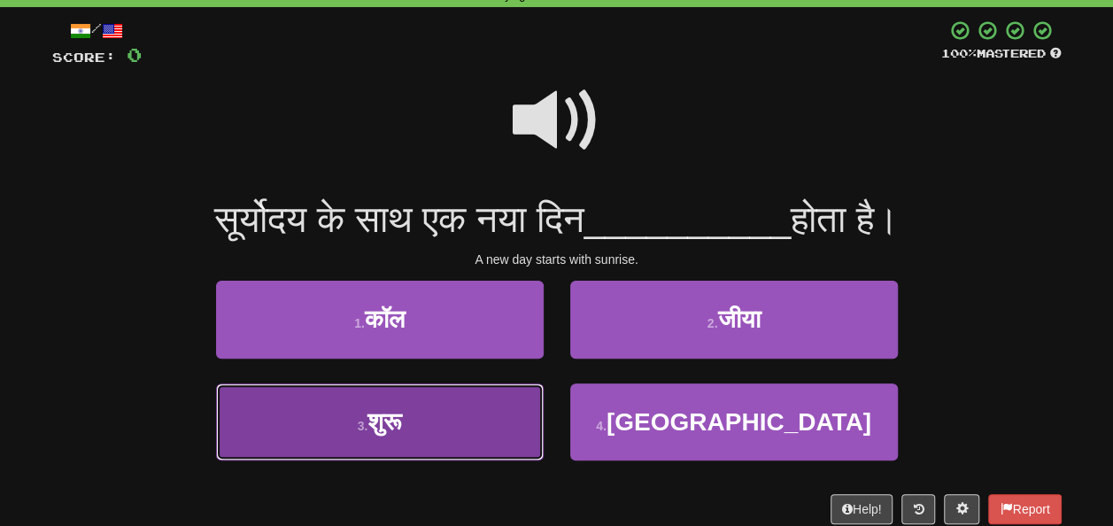
click at [485, 419] on button "3 . शुरू" at bounding box center [380, 421] width 328 height 77
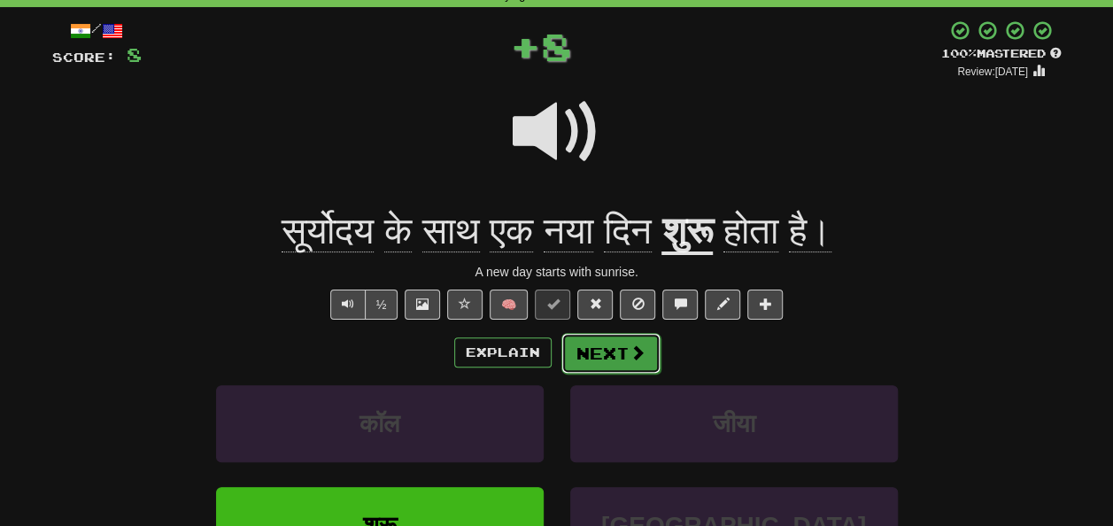
click at [615, 359] on button "Next" at bounding box center [610, 353] width 99 height 41
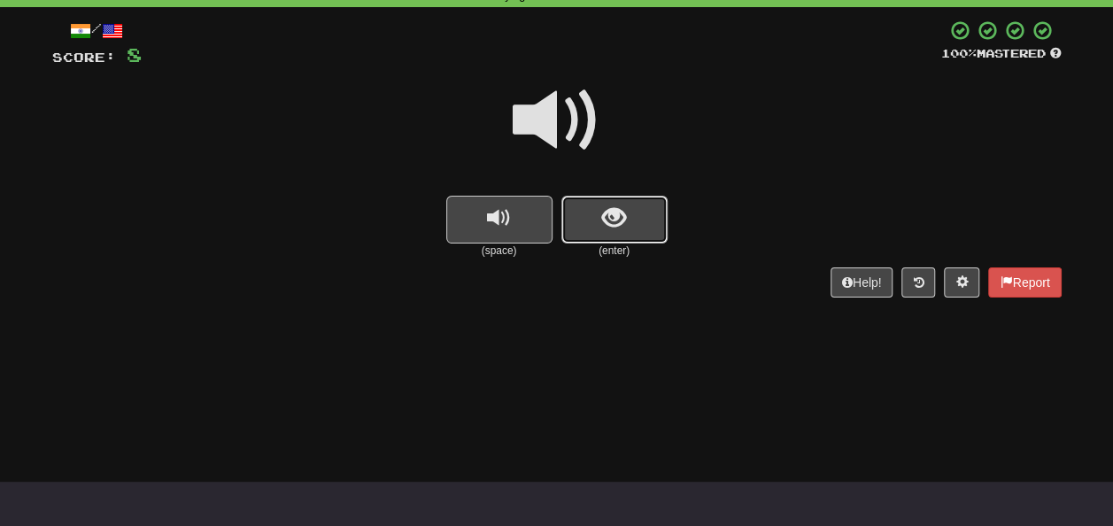
click at [583, 220] on button "show sentence" at bounding box center [614, 220] width 106 height 48
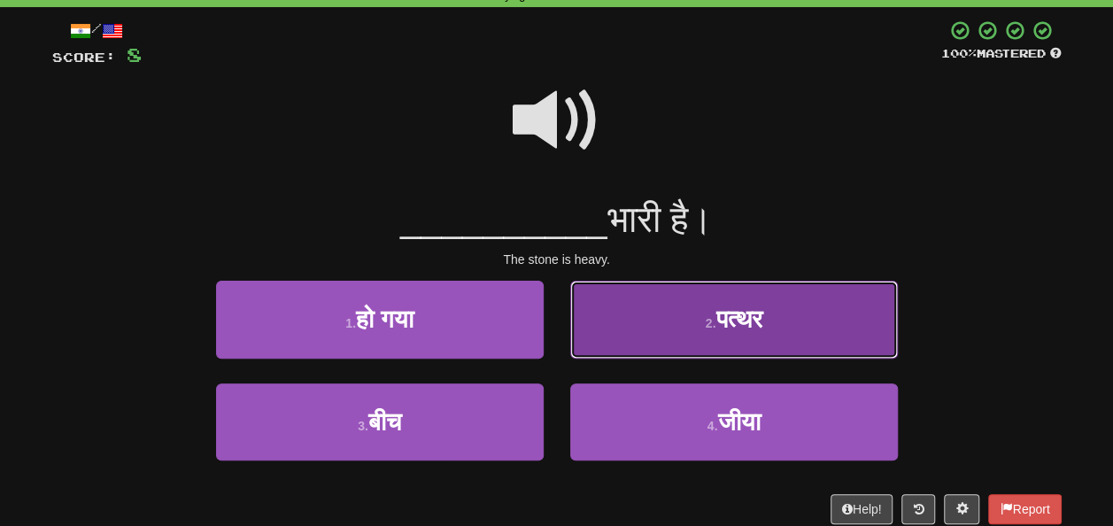
click at [708, 322] on small "2 ." at bounding box center [711, 323] width 11 height 14
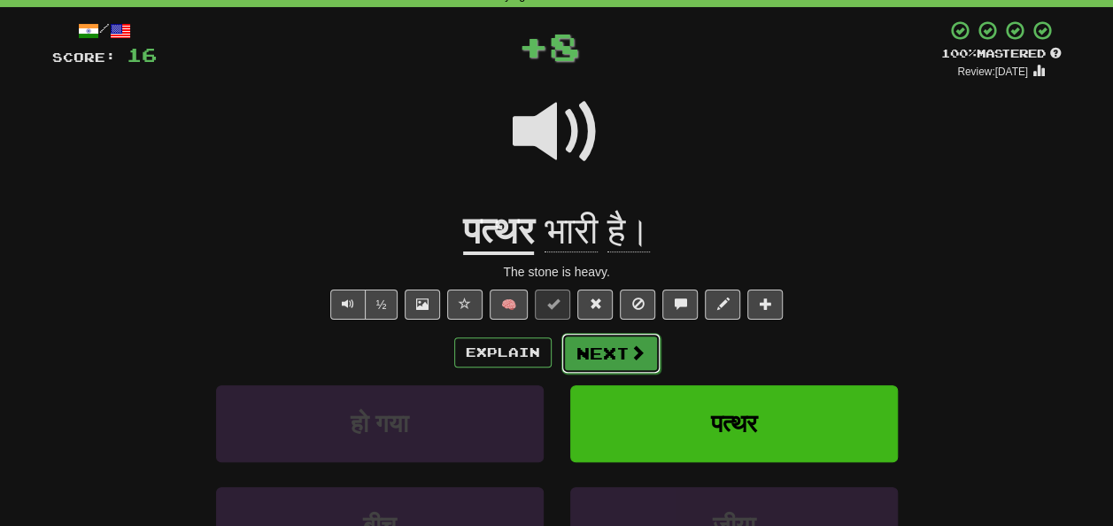
click at [614, 347] on button "Next" at bounding box center [610, 353] width 99 height 41
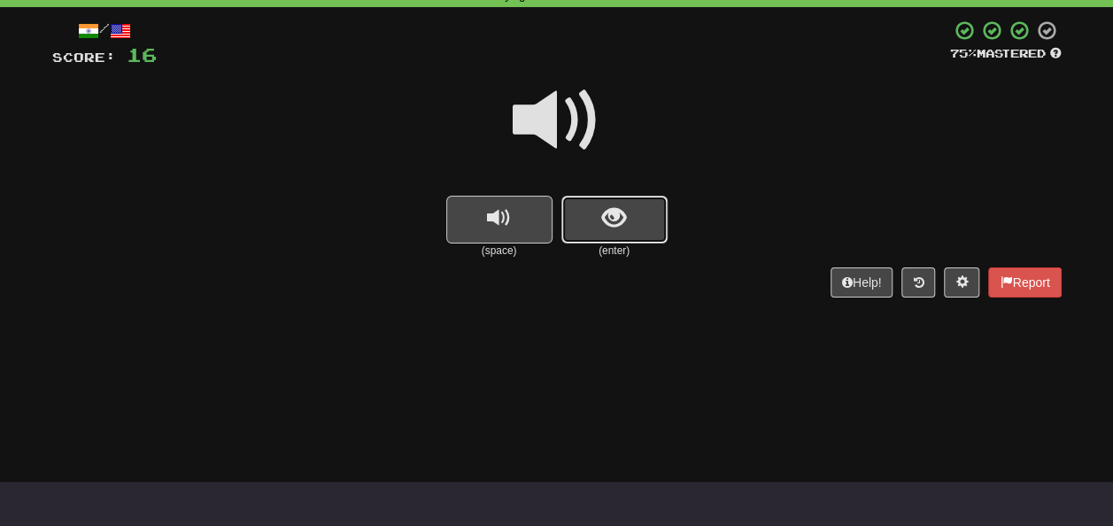
click at [620, 230] on span "show sentence" at bounding box center [614, 218] width 24 height 24
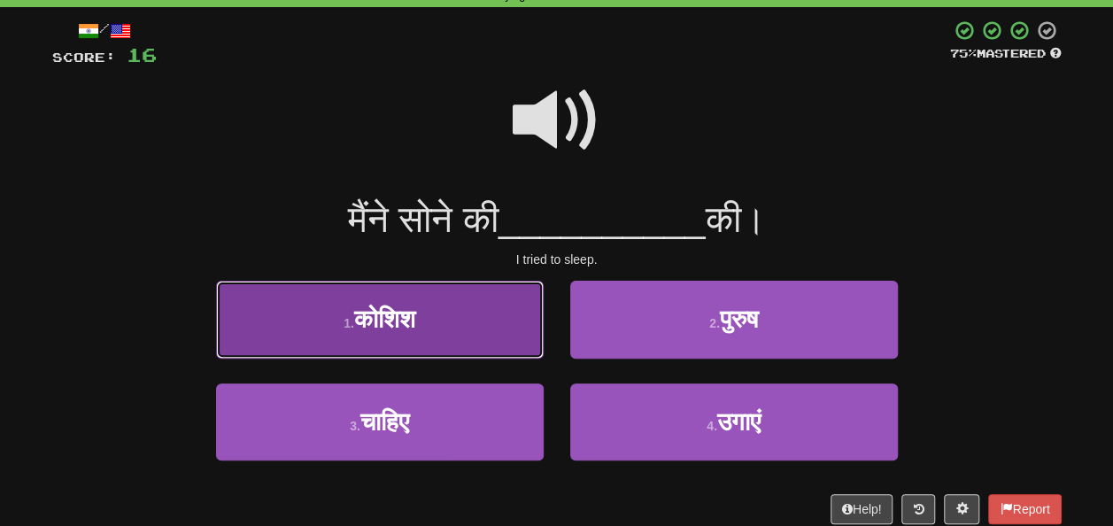
click at [459, 320] on button "1 . कोशिश" at bounding box center [380, 319] width 328 height 77
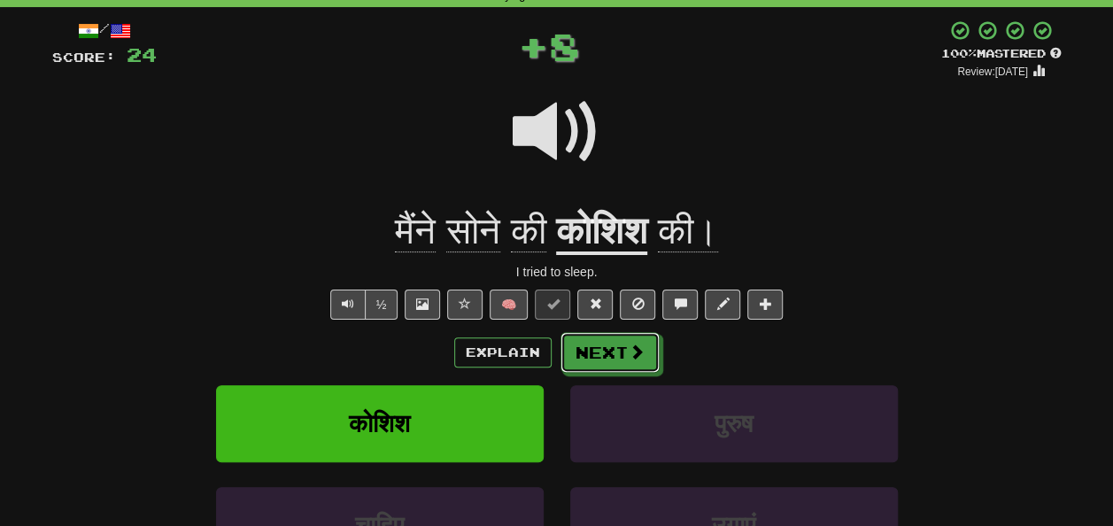
click at [621, 349] on button "Next" at bounding box center [609, 352] width 99 height 41
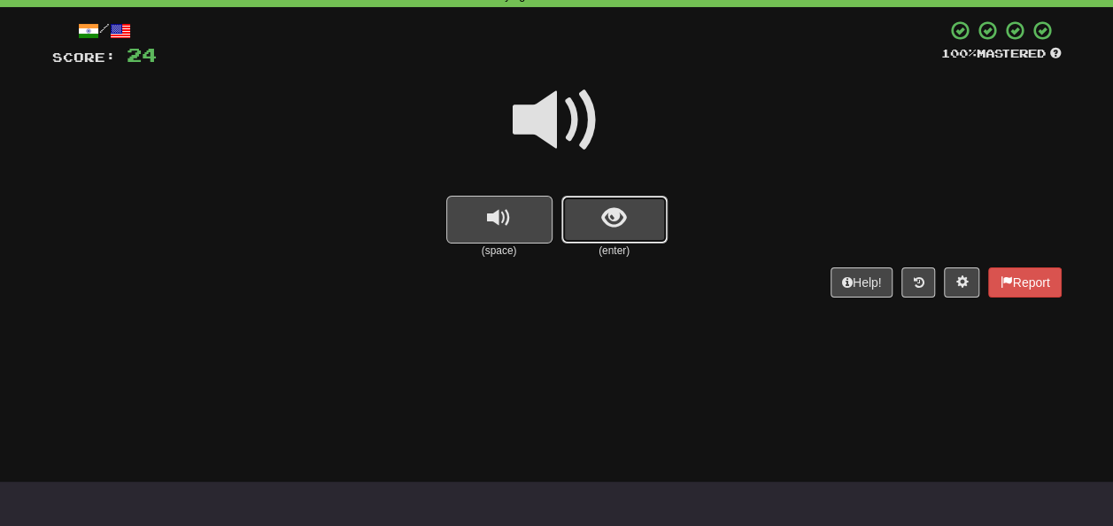
click at [621, 207] on span "show sentence" at bounding box center [614, 218] width 24 height 24
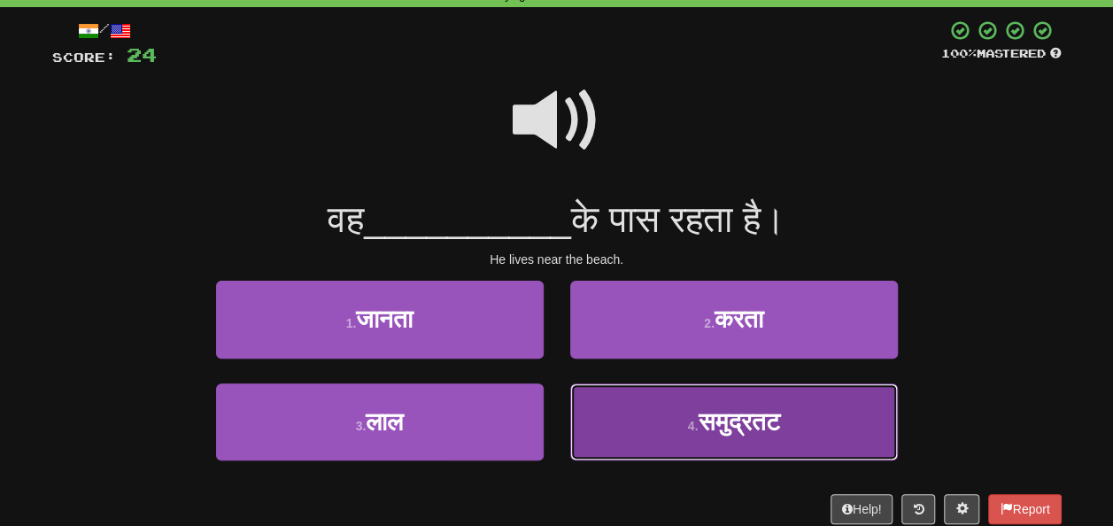
click at [710, 411] on span "समुद्रतट" at bounding box center [738, 421] width 81 height 27
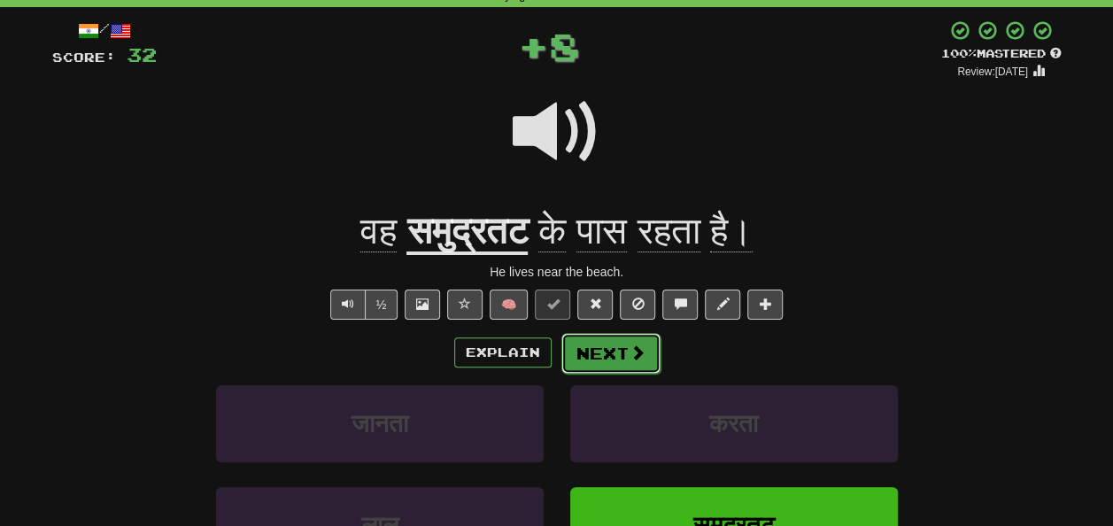
click at [630, 354] on span at bounding box center [637, 352] width 16 height 16
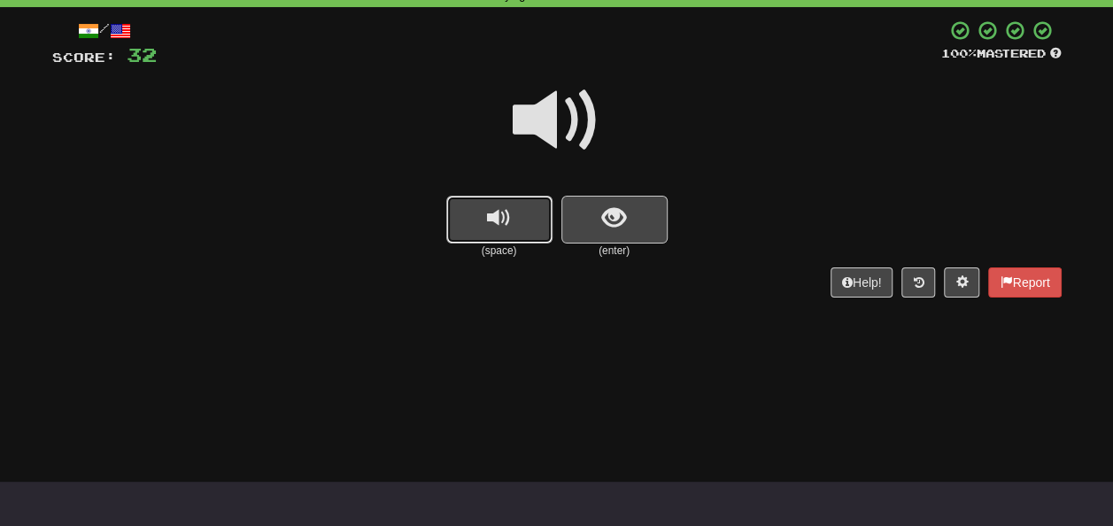
click at [512, 219] on button "replay audio" at bounding box center [499, 220] width 106 height 48
click at [602, 218] on span "show sentence" at bounding box center [614, 218] width 24 height 24
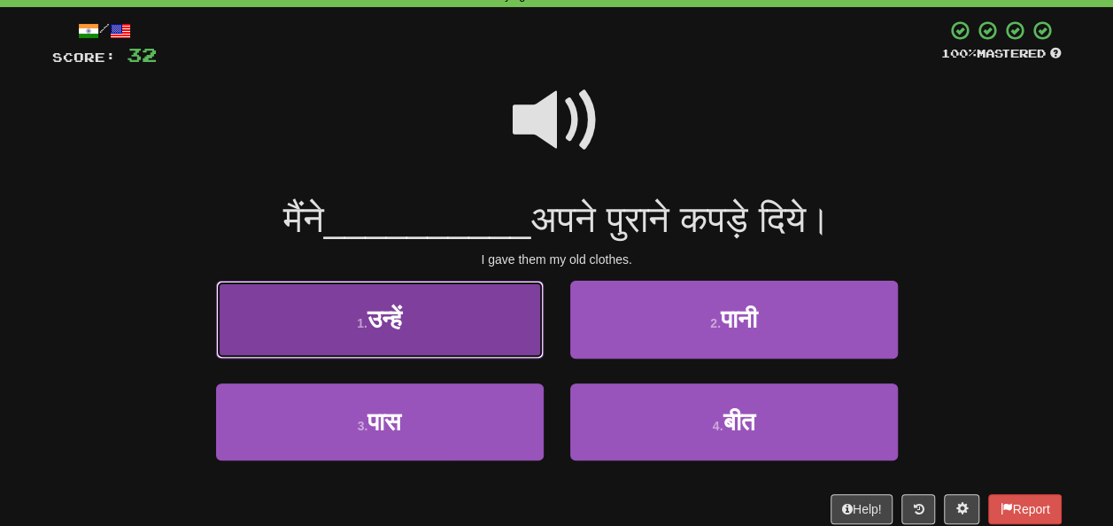
click at [474, 319] on button "1 . उन्हें" at bounding box center [380, 319] width 328 height 77
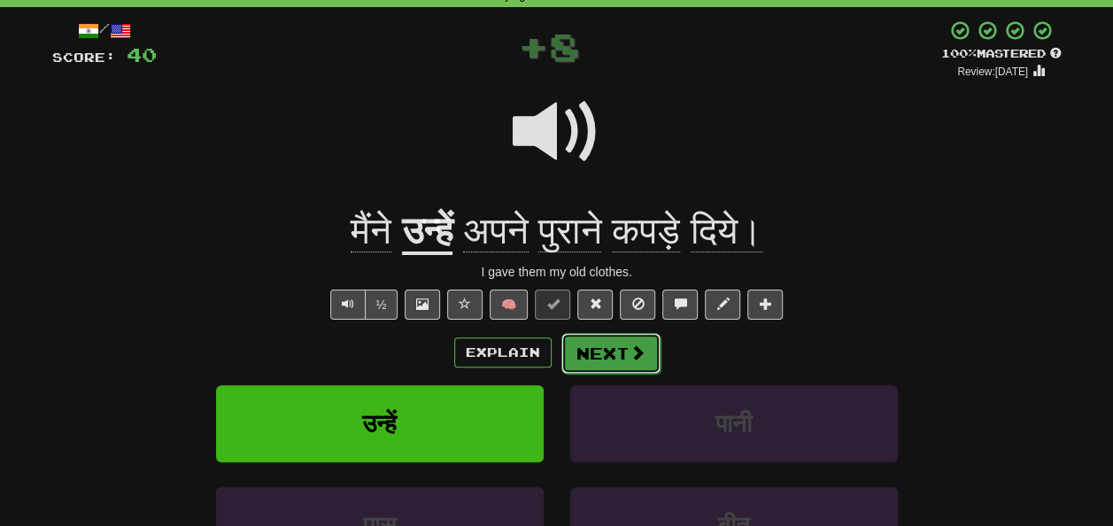
click at [605, 352] on button "Next" at bounding box center [610, 353] width 99 height 41
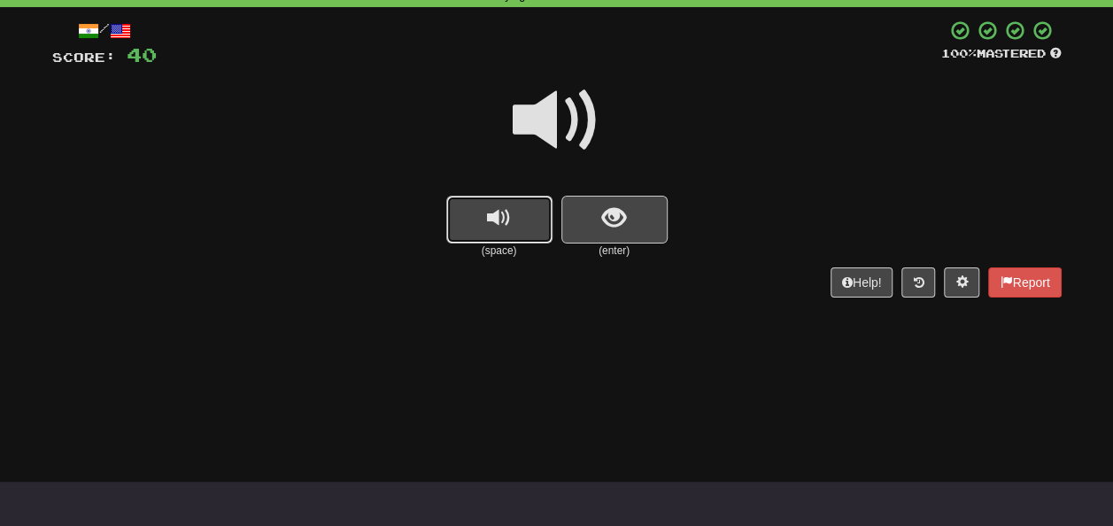
click at [528, 227] on button "replay audio" at bounding box center [499, 220] width 106 height 48
click at [517, 233] on button "replay audio" at bounding box center [499, 220] width 106 height 48
click at [629, 223] on button "show sentence" at bounding box center [614, 220] width 106 height 48
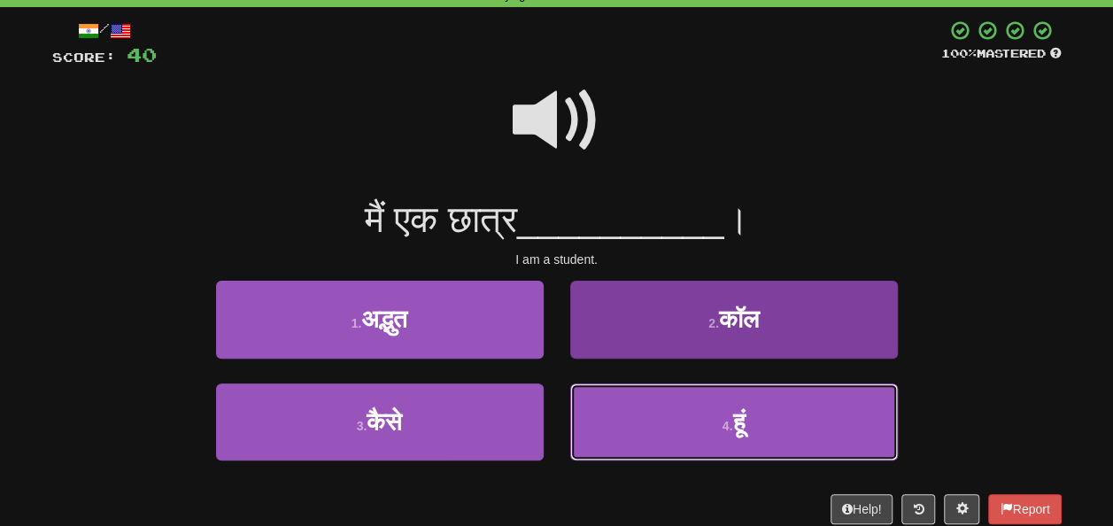
click at [692, 409] on button "4 . हूं" at bounding box center [734, 421] width 328 height 77
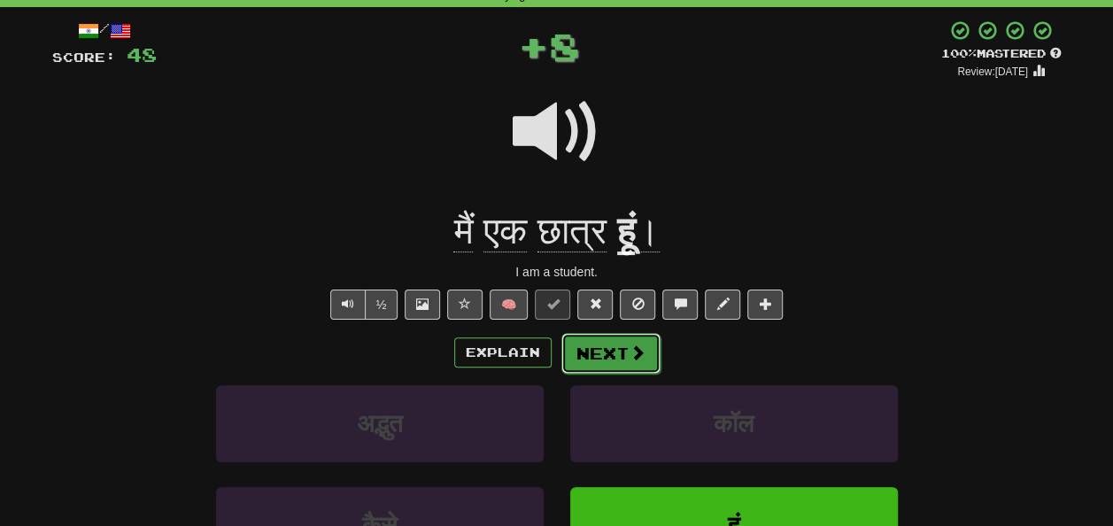
click at [599, 351] on button "Next" at bounding box center [610, 353] width 99 height 41
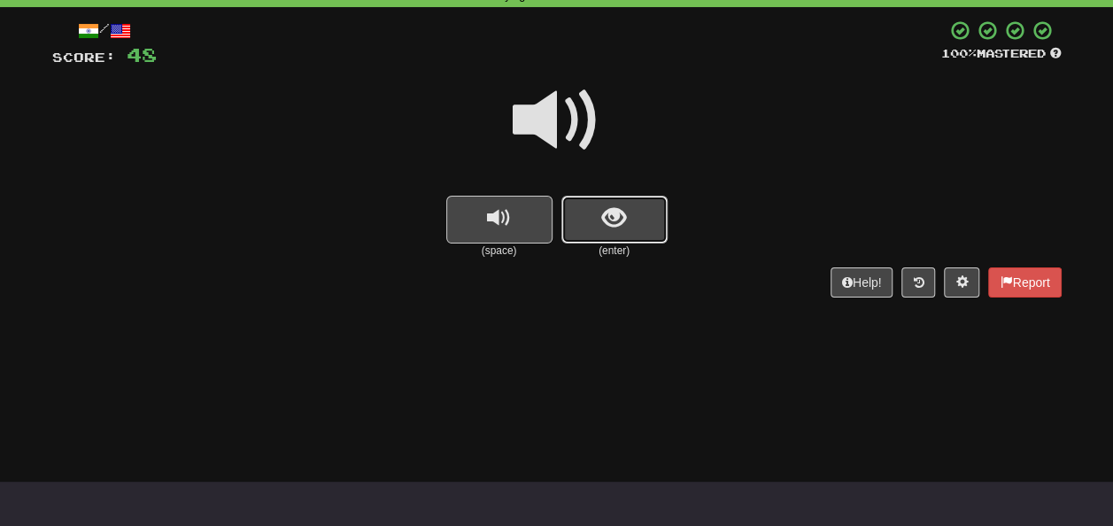
click at [610, 211] on span "show sentence" at bounding box center [614, 218] width 24 height 24
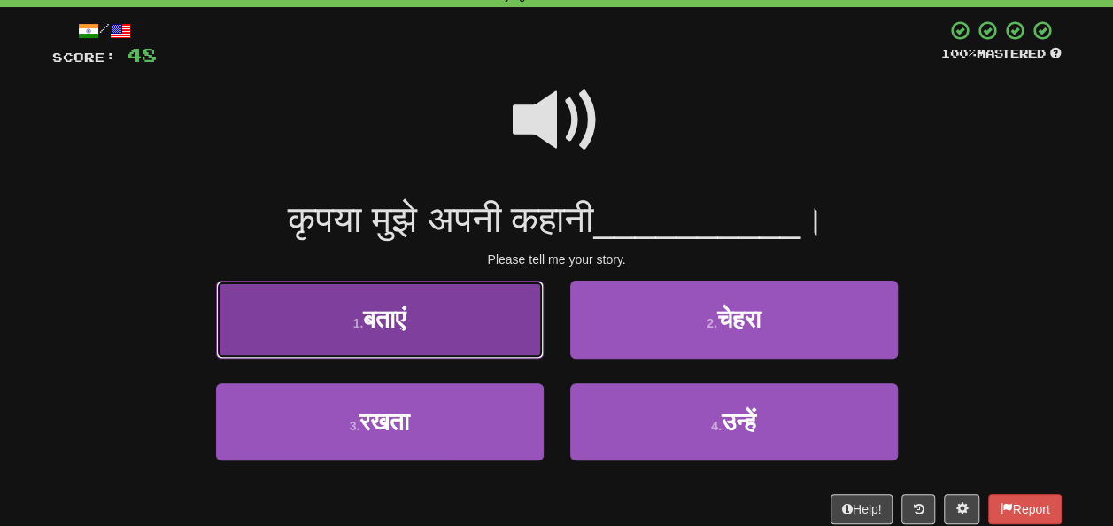
click at [474, 325] on button "1 . बताएं" at bounding box center [380, 319] width 328 height 77
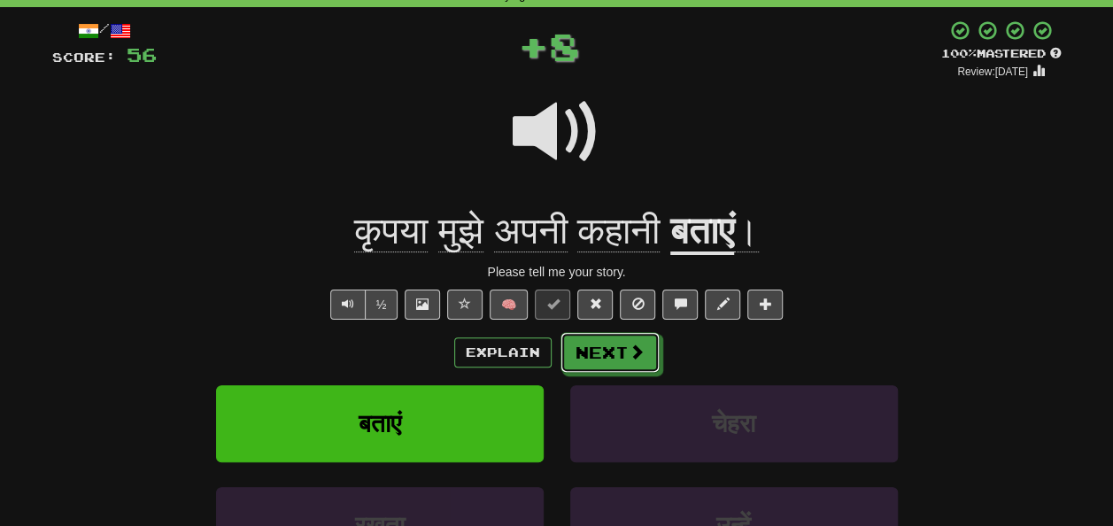
click at [640, 367] on button "Next" at bounding box center [609, 352] width 99 height 41
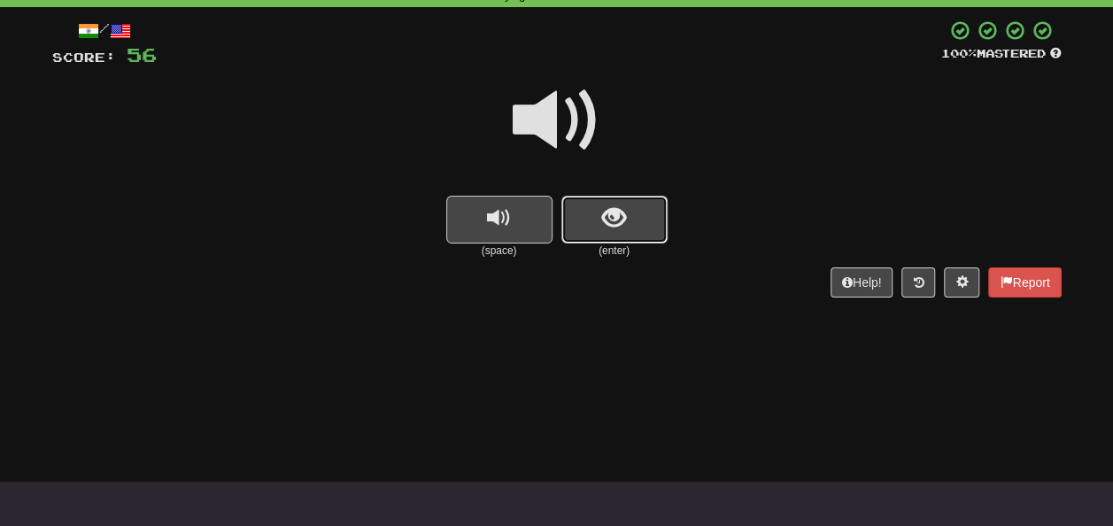
click at [650, 220] on button "show sentence" at bounding box center [614, 220] width 106 height 48
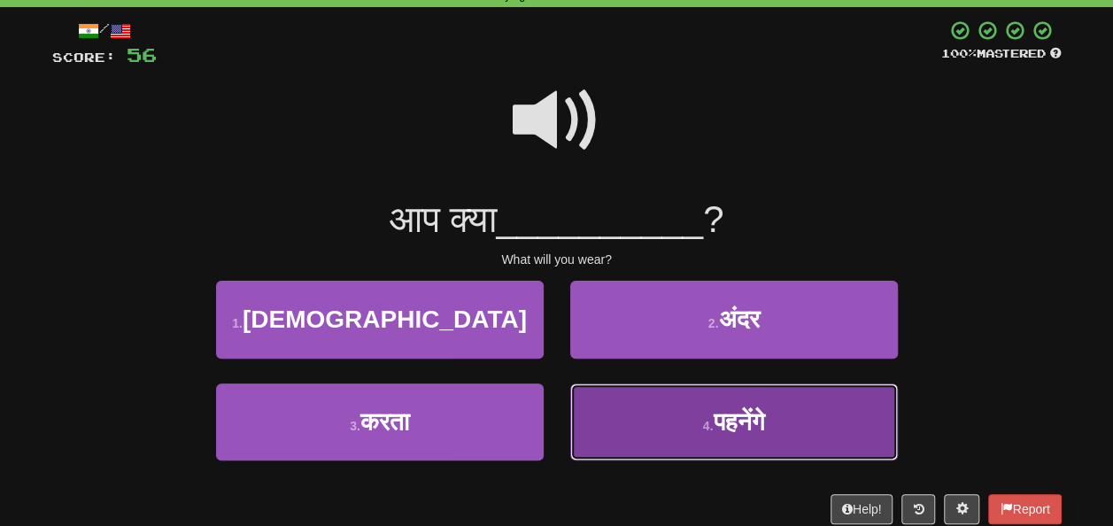
click at [744, 429] on span "पहनेंगे" at bounding box center [738, 421] width 51 height 27
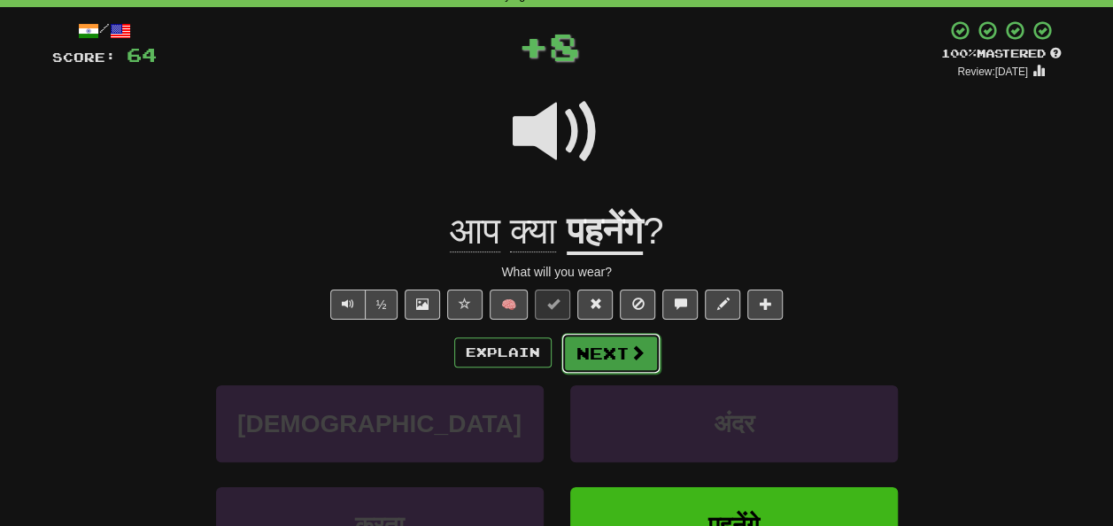
click at [604, 355] on button "Next" at bounding box center [610, 353] width 99 height 41
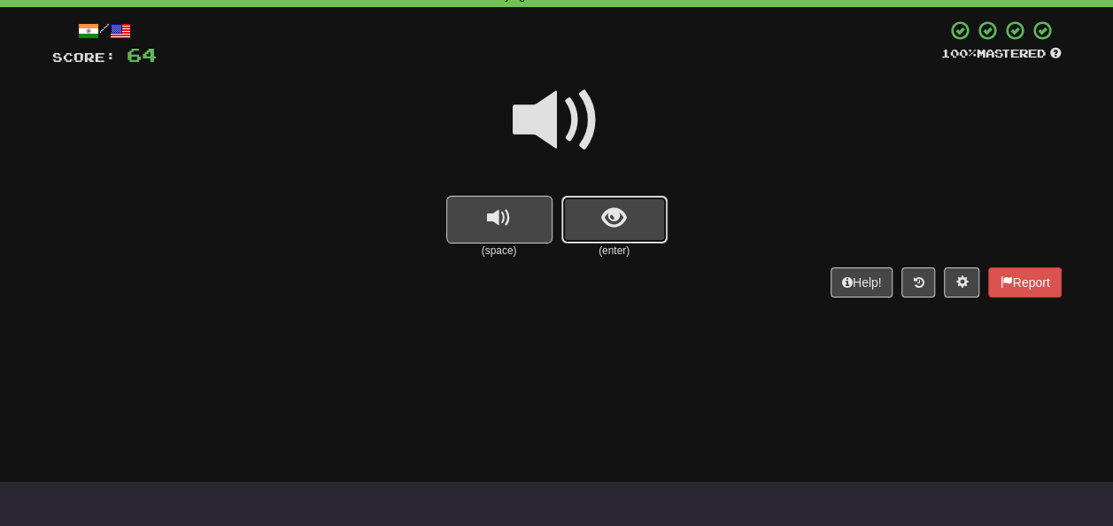
click at [610, 223] on span "show sentence" at bounding box center [614, 218] width 24 height 24
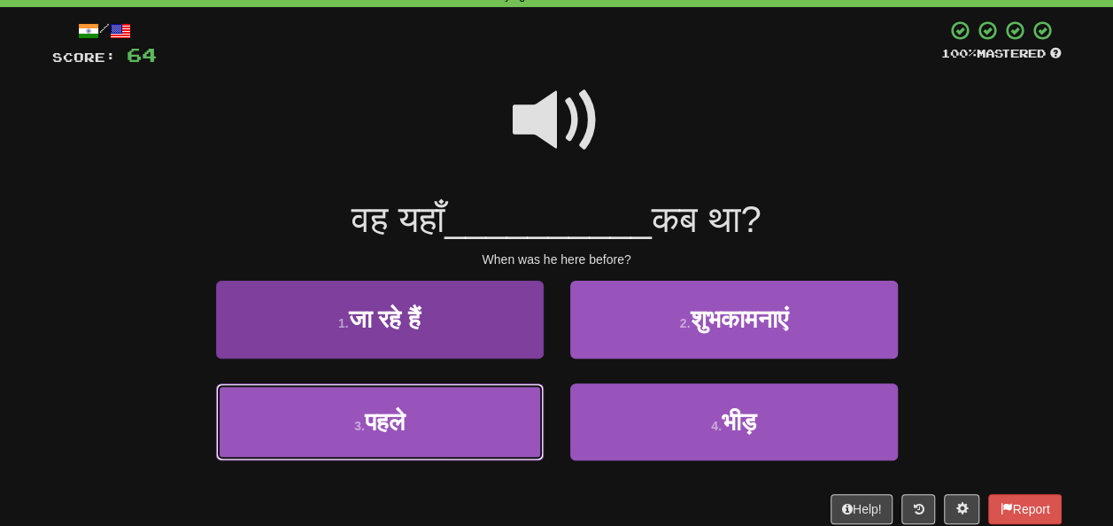
click at [416, 417] on button "3 . पहले" at bounding box center [380, 421] width 328 height 77
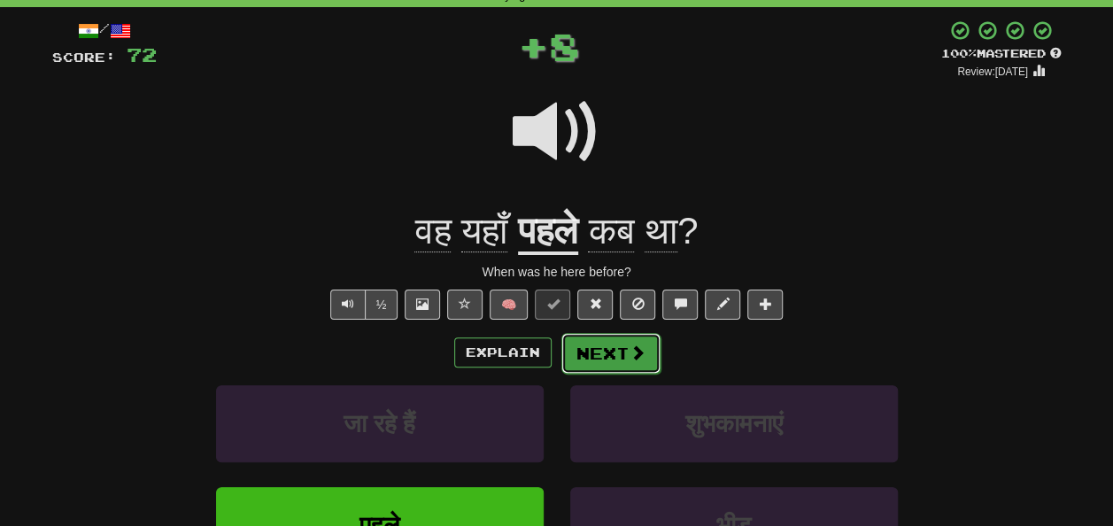
click at [604, 356] on button "Next" at bounding box center [610, 353] width 99 height 41
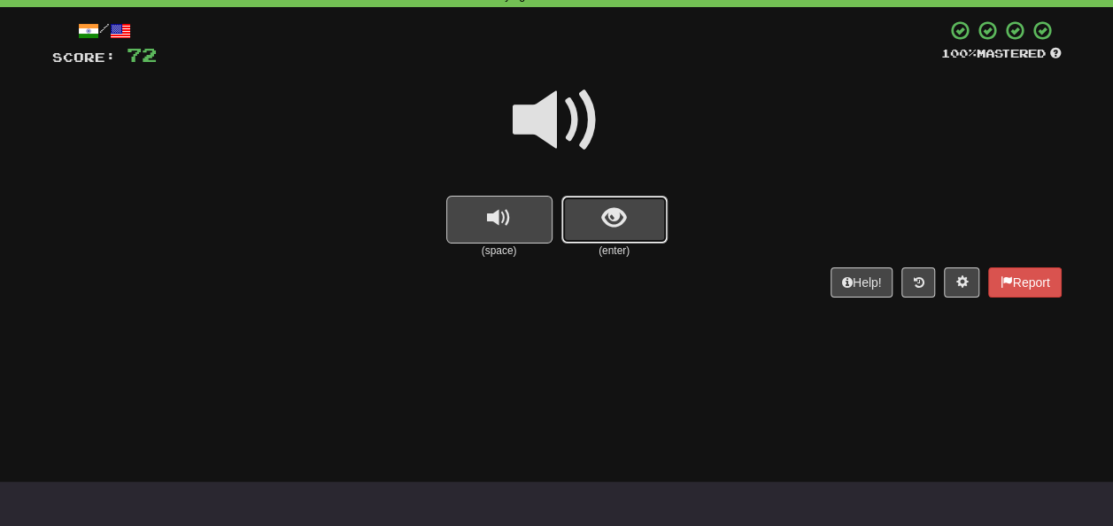
click at [621, 218] on span "show sentence" at bounding box center [614, 218] width 24 height 24
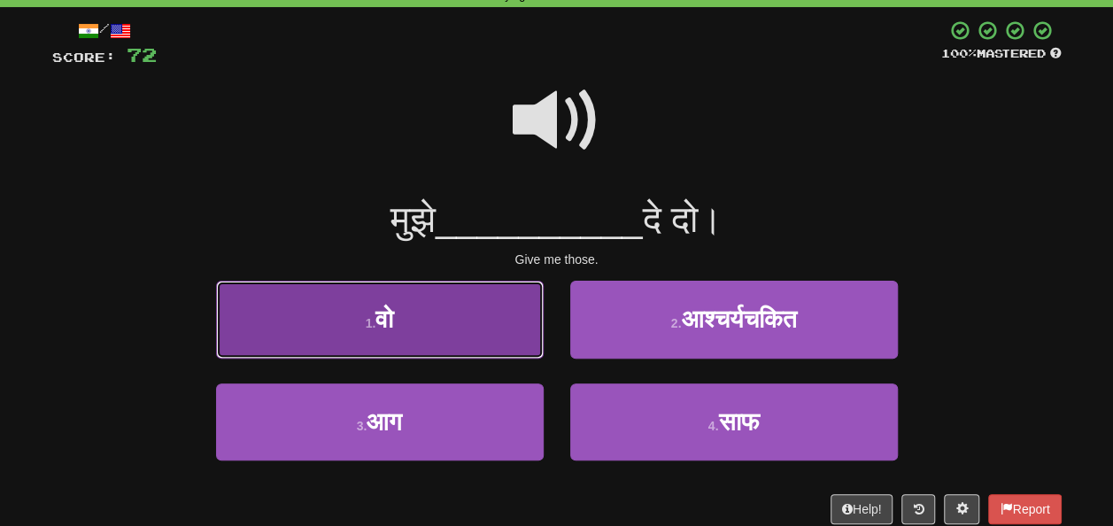
click at [437, 331] on button "1 . वो" at bounding box center [380, 319] width 328 height 77
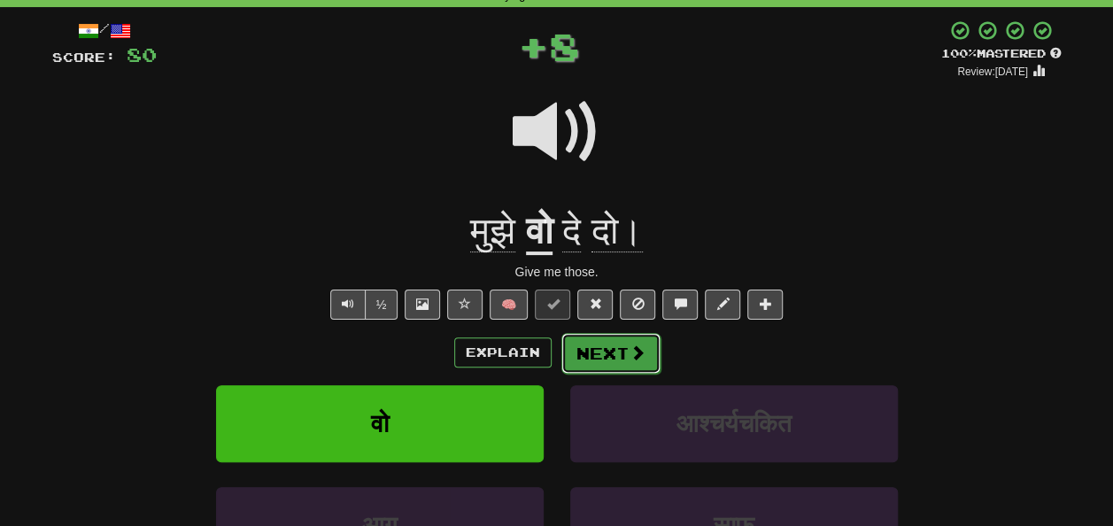
click at [609, 351] on button "Next" at bounding box center [610, 353] width 99 height 41
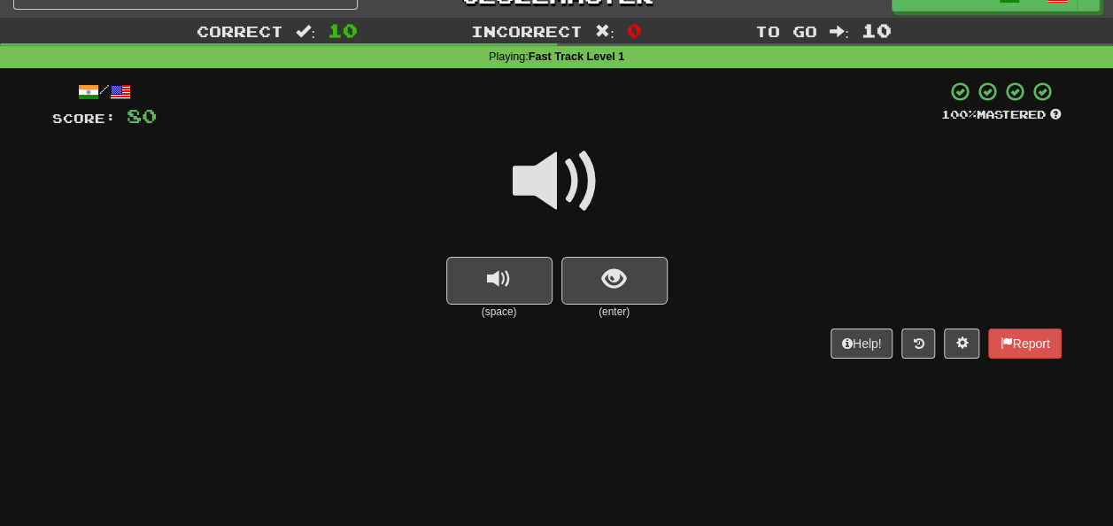
scroll to position [0, 0]
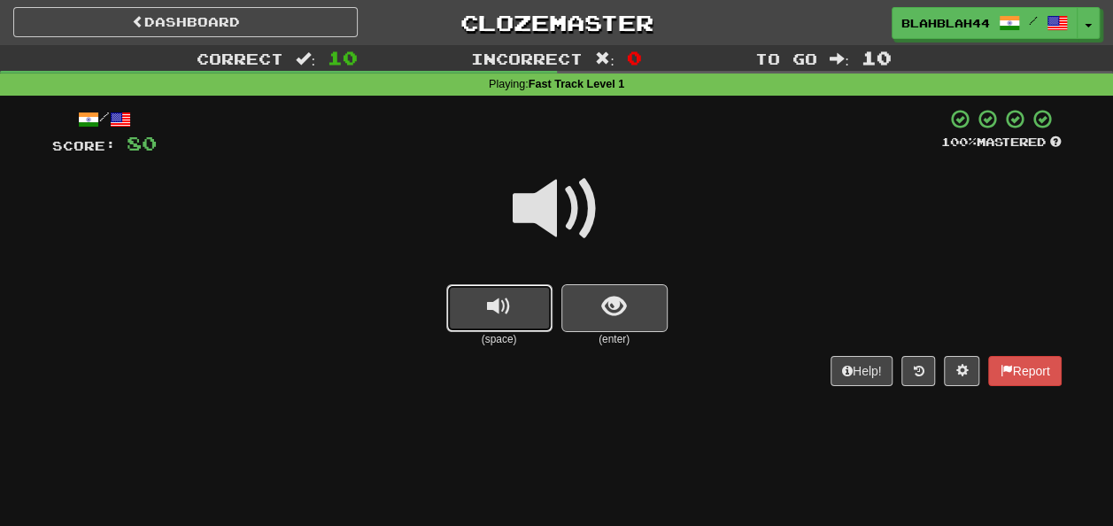
click at [490, 309] on span "replay audio" at bounding box center [499, 307] width 24 height 24
click at [590, 319] on button "show sentence" at bounding box center [614, 308] width 106 height 48
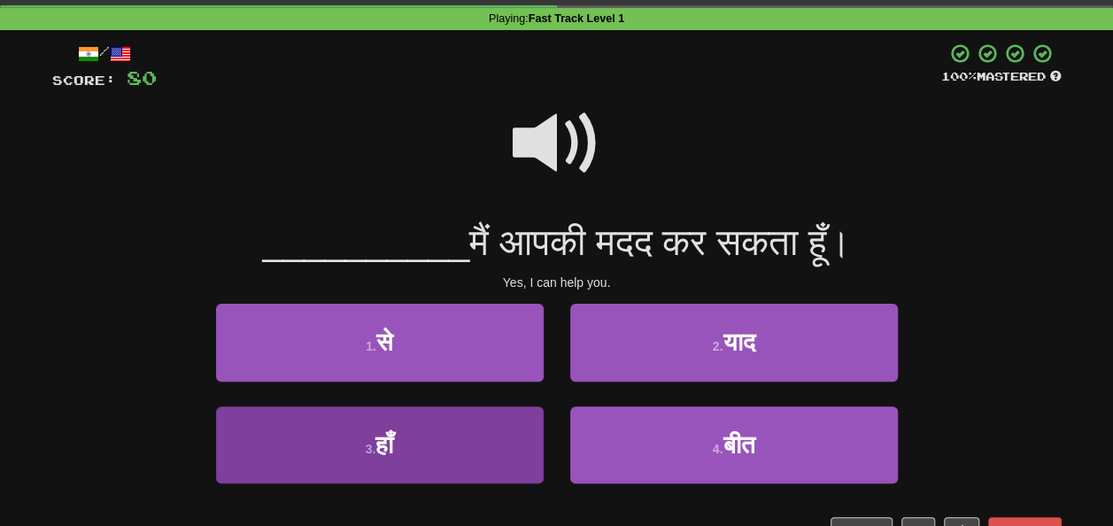
scroll to position [89, 0]
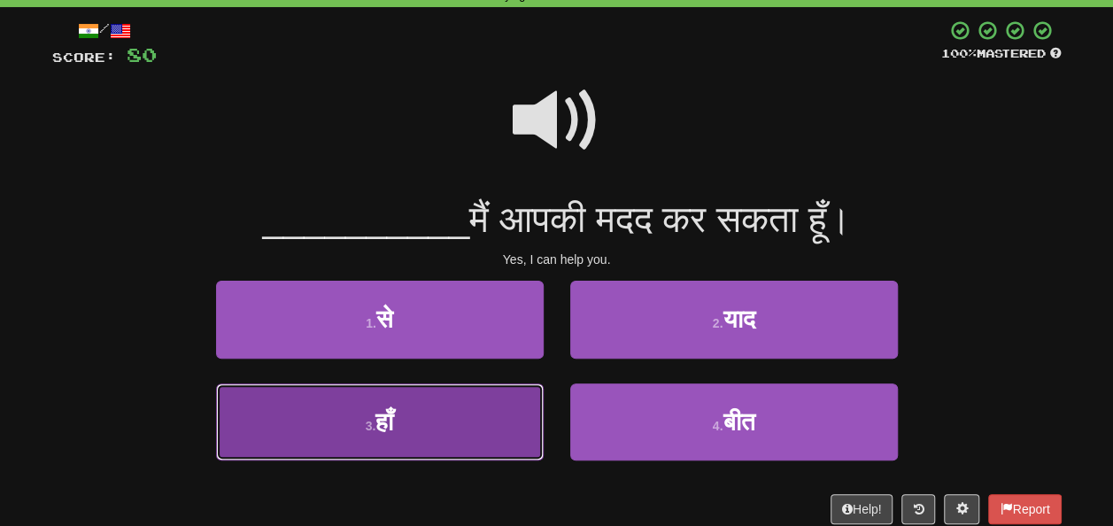
click at [418, 416] on button "3 . हाँ" at bounding box center [380, 421] width 328 height 77
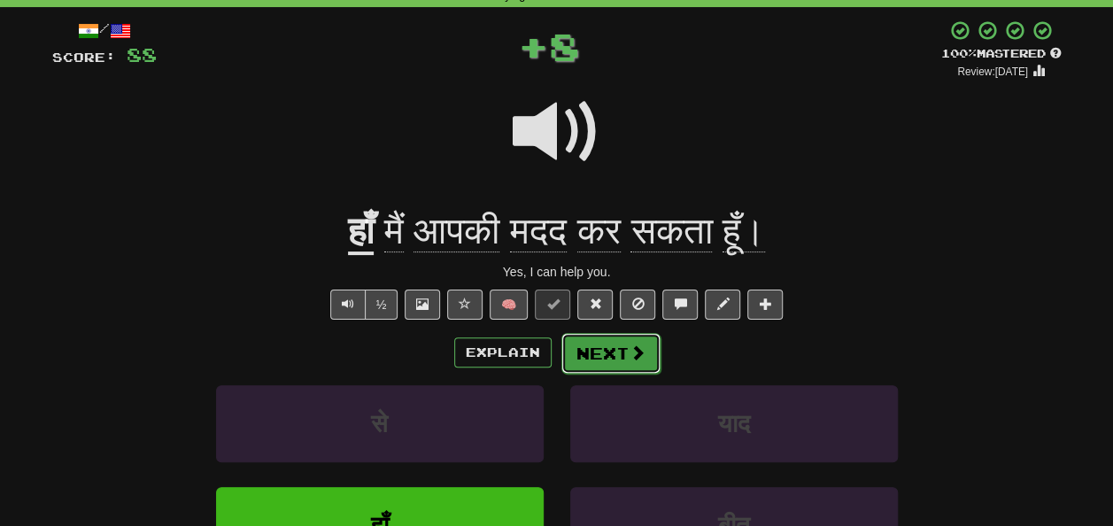
click at [600, 345] on button "Next" at bounding box center [610, 353] width 99 height 41
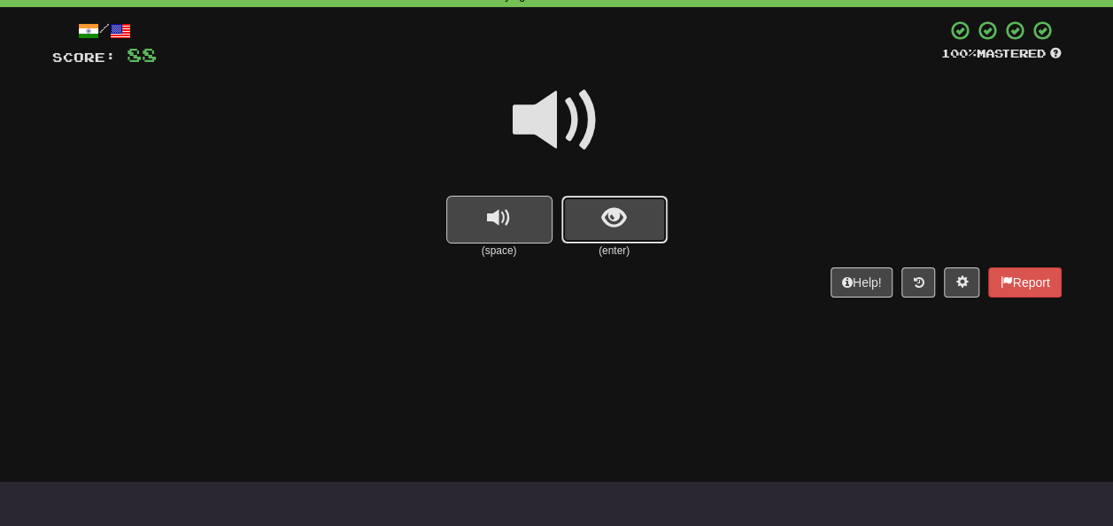
click at [591, 218] on button "show sentence" at bounding box center [614, 220] width 106 height 48
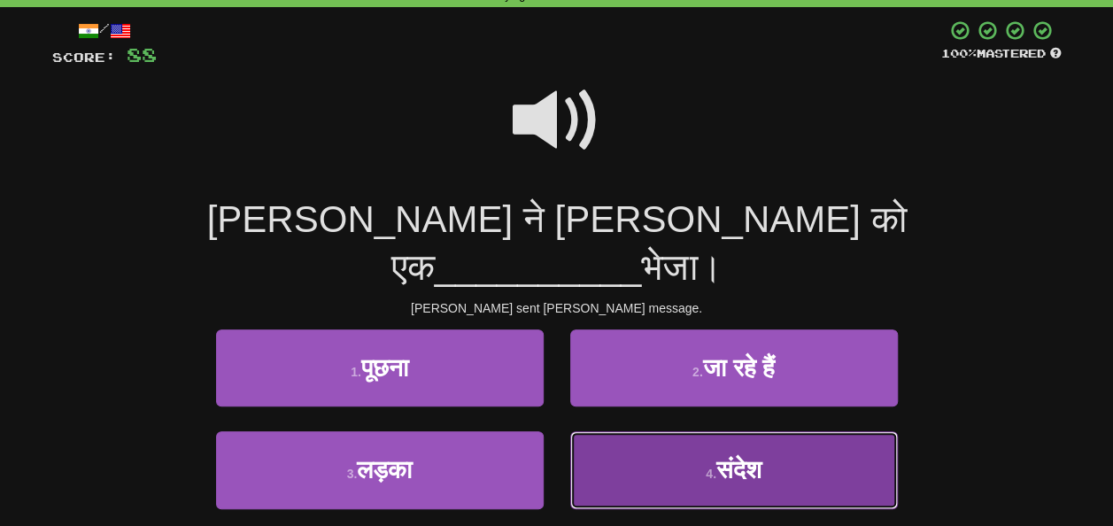
click at [781, 434] on button "4 . संदेश" at bounding box center [734, 469] width 328 height 77
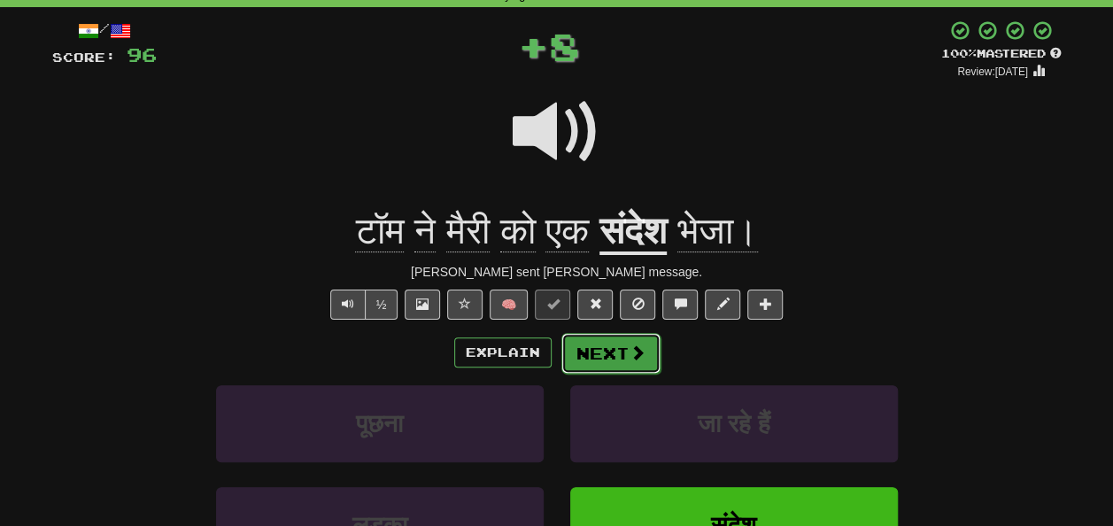
click at [612, 351] on button "Next" at bounding box center [610, 353] width 99 height 41
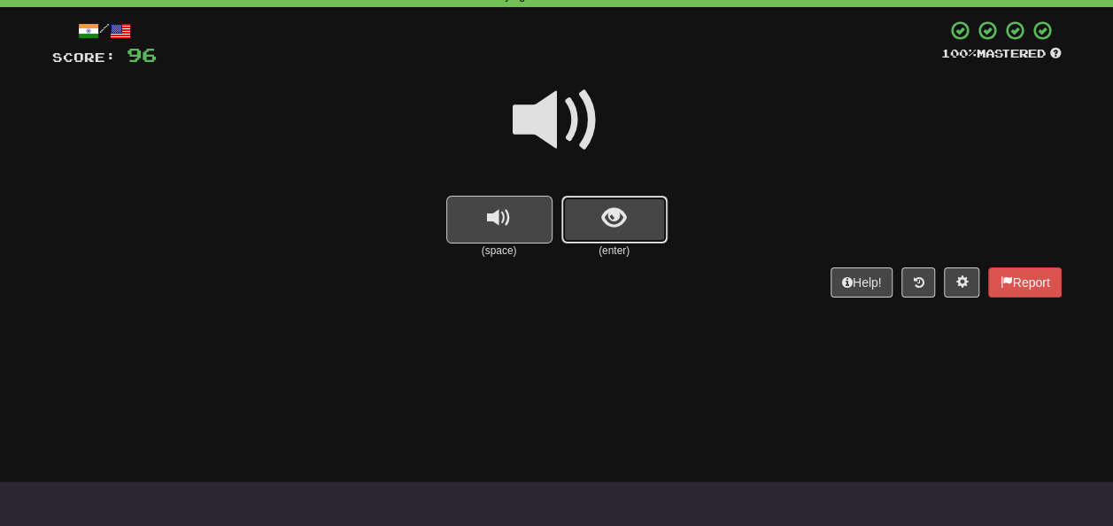
click at [602, 228] on span "show sentence" at bounding box center [614, 218] width 24 height 24
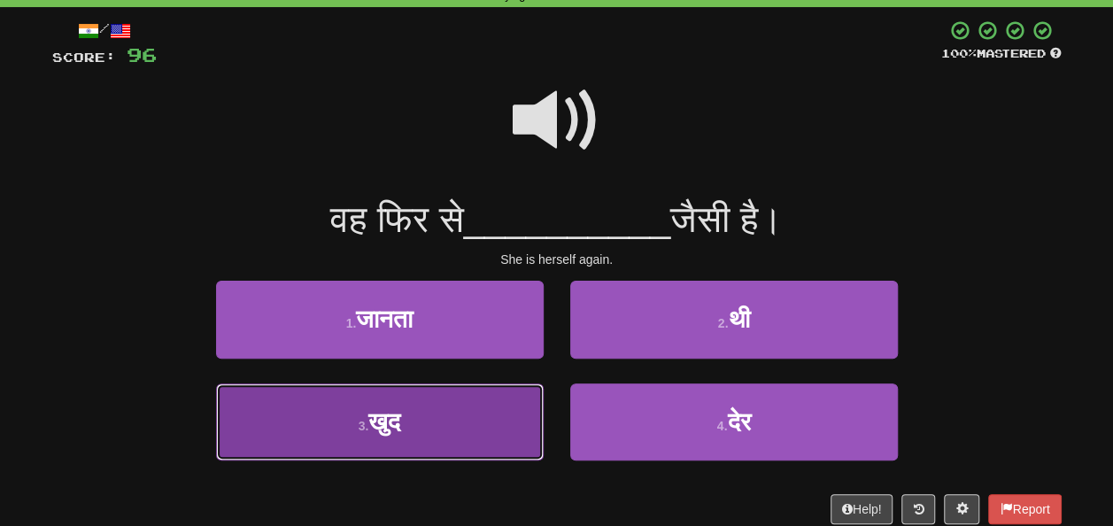
click at [443, 439] on button "3 . खुद" at bounding box center [380, 421] width 328 height 77
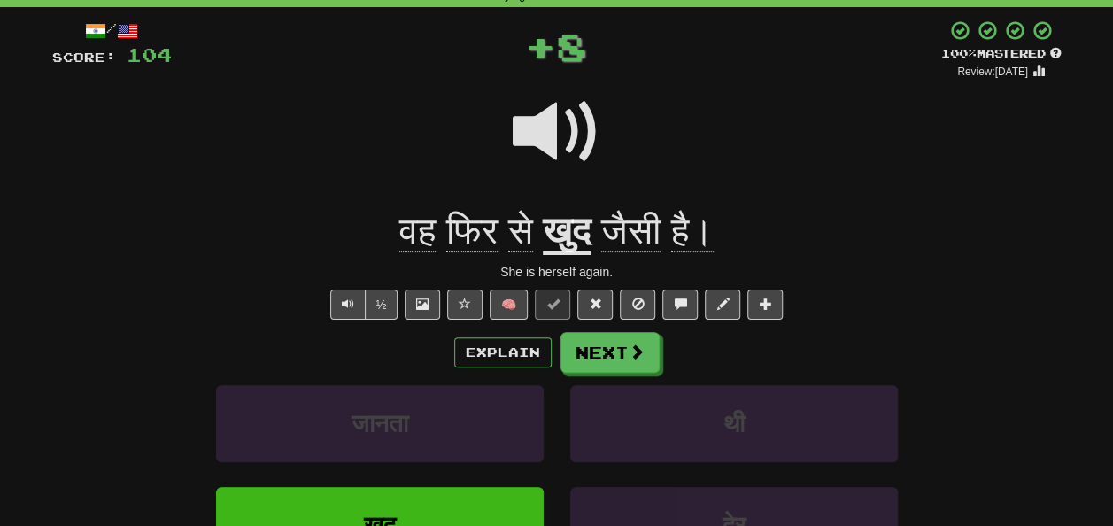
click at [641, 330] on div "/ Score: 104 + 8 100 % Mastered Review: 2026-02-15 वह फिर से खुद जैसी है। She i…" at bounding box center [556, 336] width 1009 height 635
click at [637, 351] on span at bounding box center [637, 352] width 16 height 16
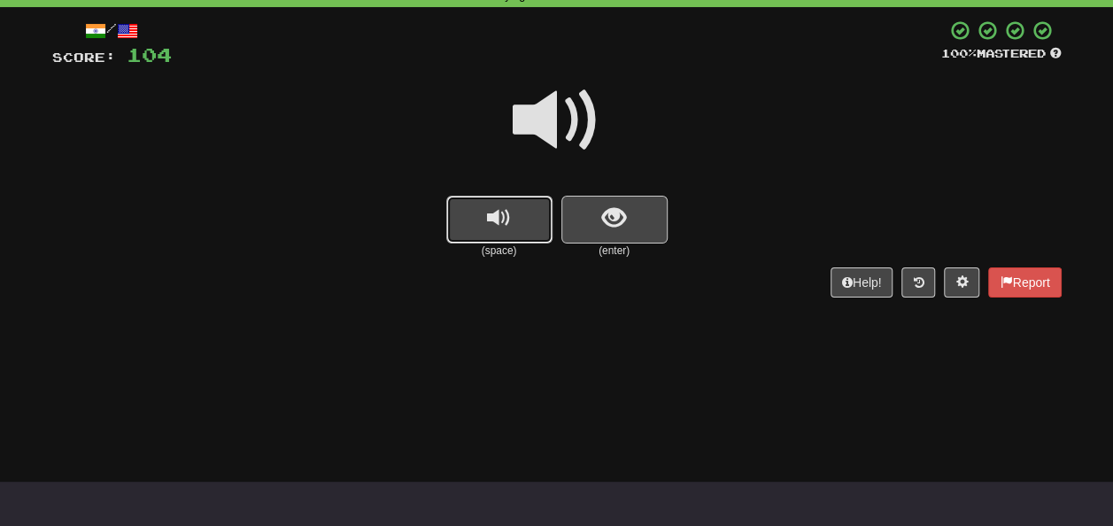
click at [506, 206] on span "replay audio" at bounding box center [499, 218] width 24 height 24
click at [630, 221] on button "show sentence" at bounding box center [614, 220] width 106 height 48
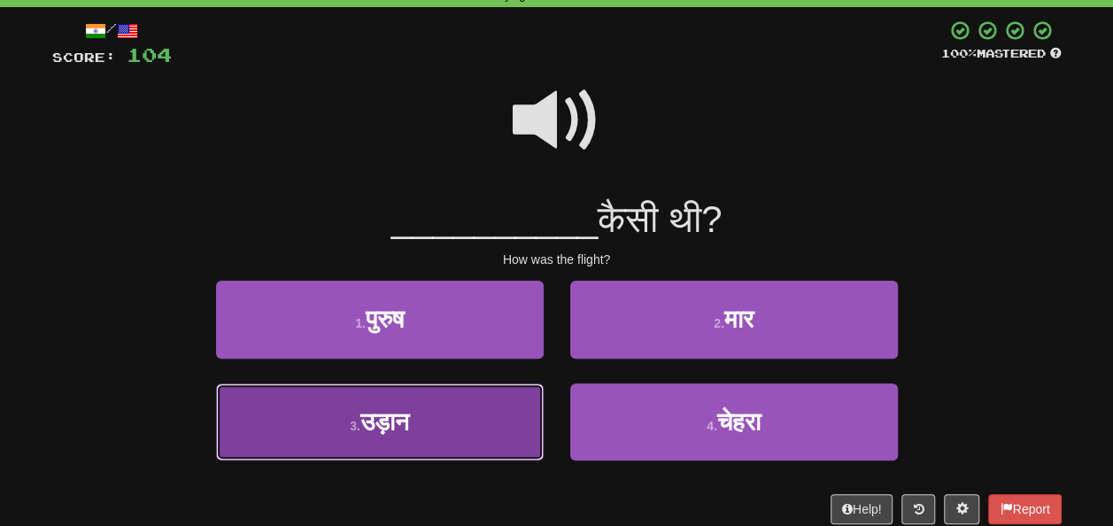
click at [422, 439] on button "3 . उड़ान" at bounding box center [380, 421] width 328 height 77
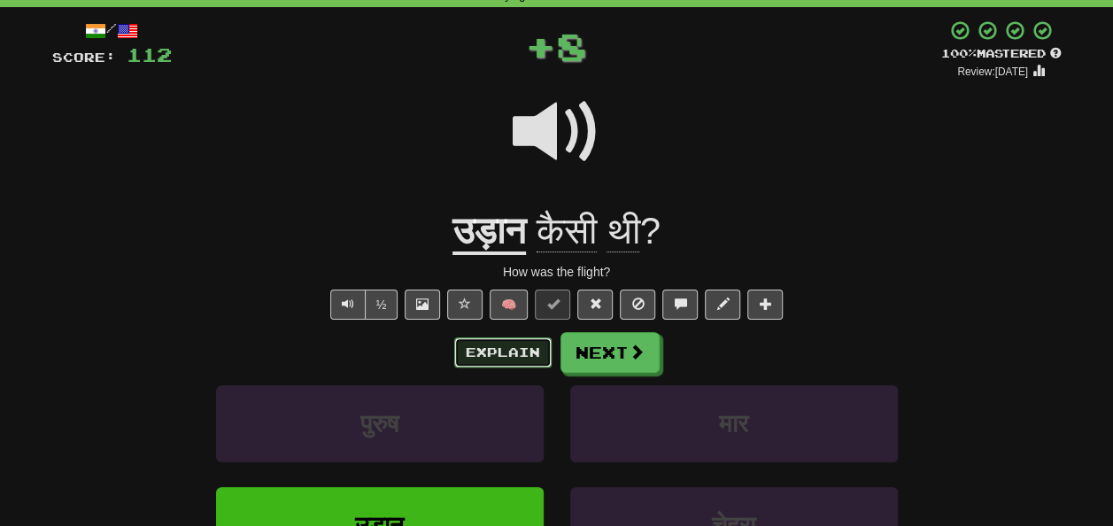
click at [498, 346] on button "Explain" at bounding box center [502, 352] width 97 height 30
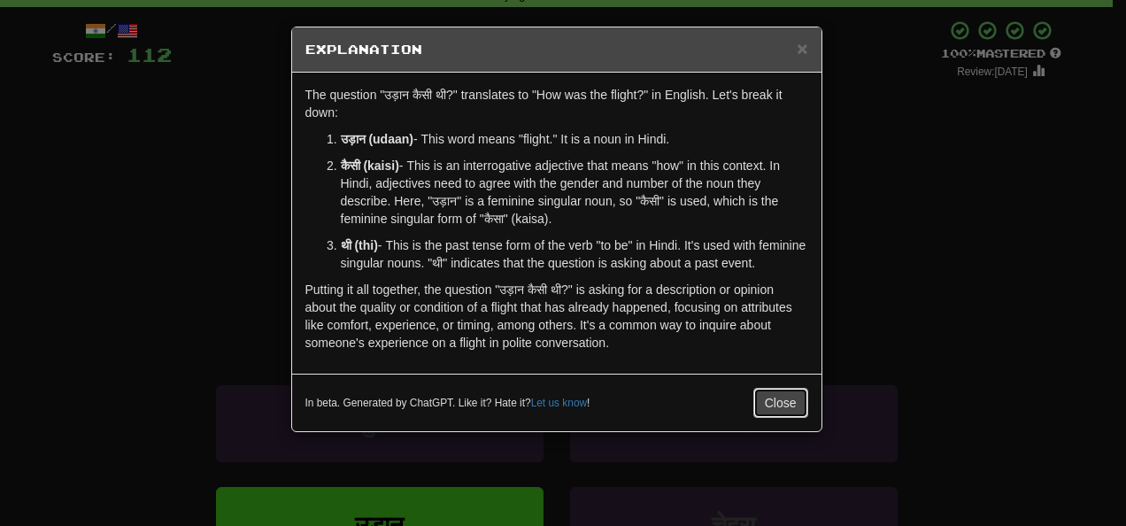
click at [768, 397] on button "Close" at bounding box center [780, 403] width 55 height 30
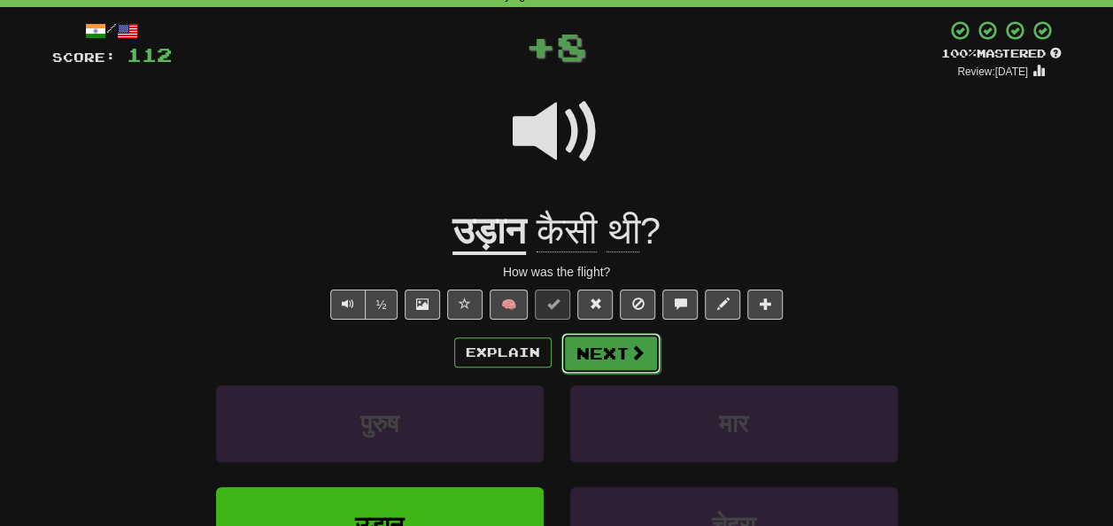
click at [606, 359] on button "Next" at bounding box center [610, 353] width 99 height 41
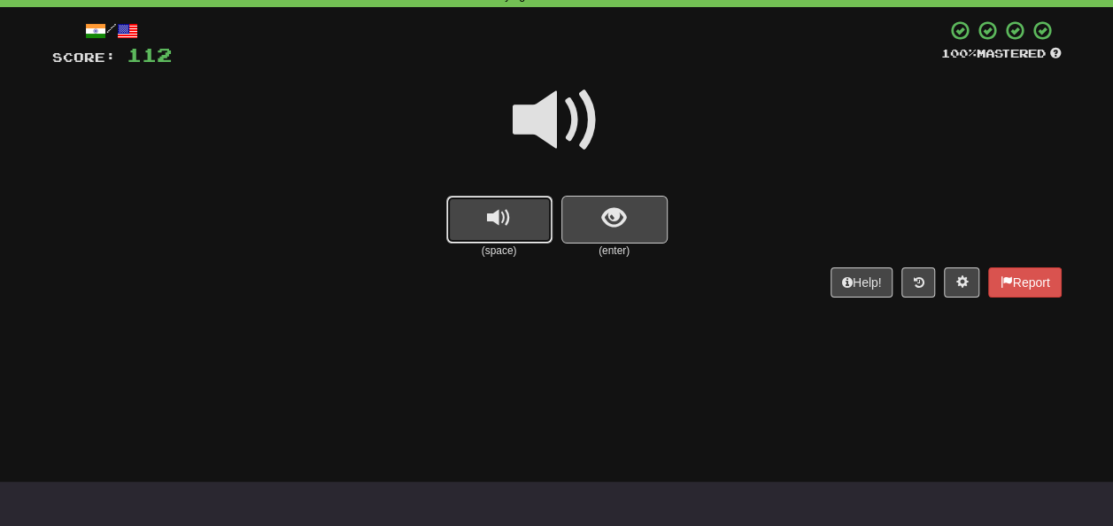
click at [526, 234] on button "replay audio" at bounding box center [499, 220] width 106 height 48
click at [631, 228] on button "show sentence" at bounding box center [614, 220] width 106 height 48
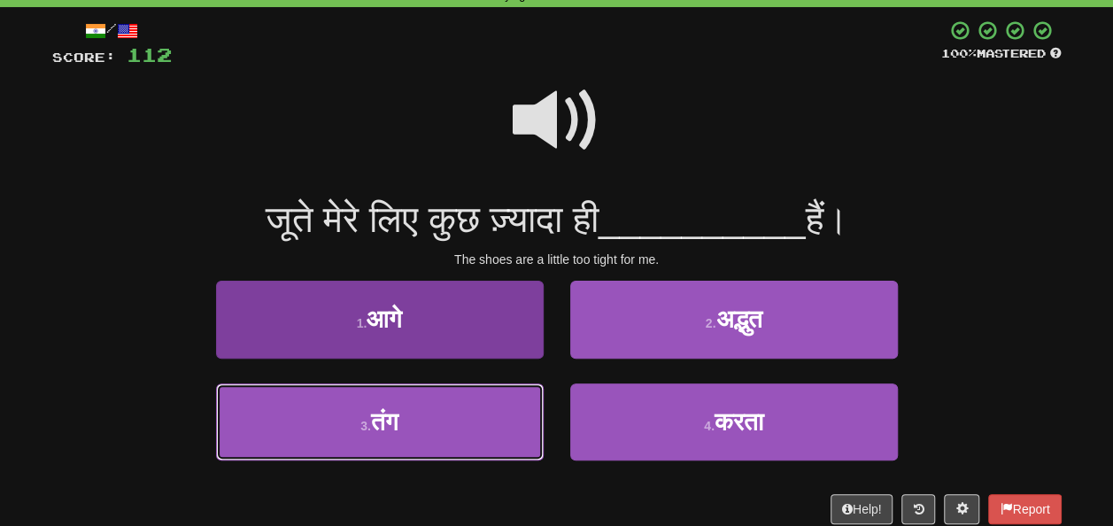
click at [407, 412] on button "3 . तंग" at bounding box center [380, 421] width 328 height 77
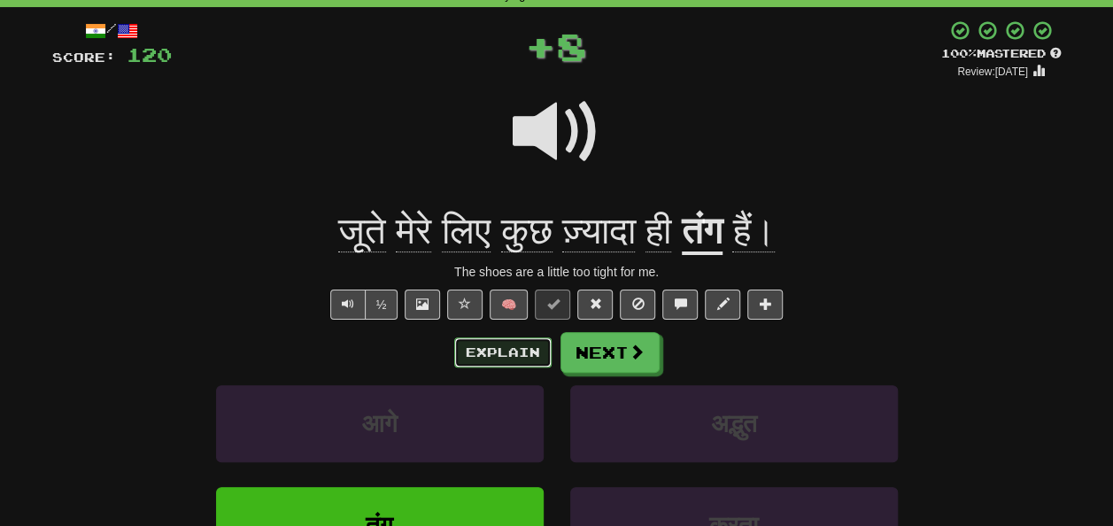
click at [486, 349] on button "Explain" at bounding box center [502, 352] width 97 height 30
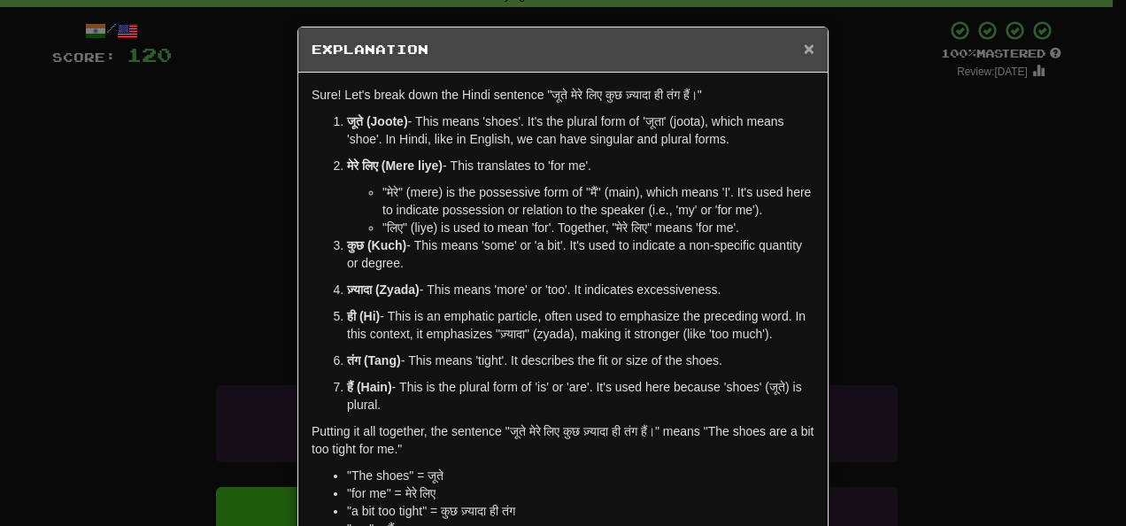
click at [804, 46] on span "×" at bounding box center [809, 48] width 11 height 20
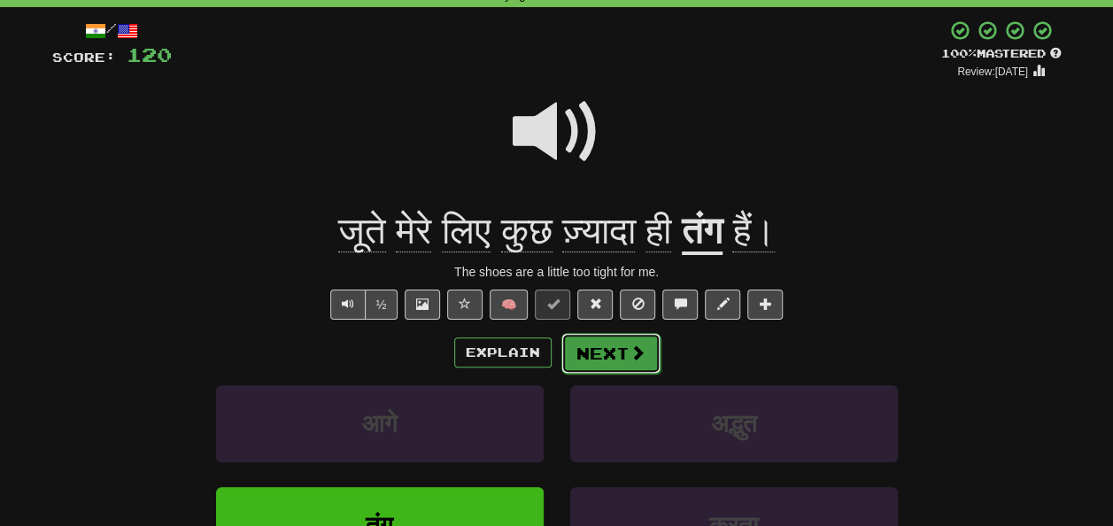
click at [639, 347] on span at bounding box center [637, 352] width 16 height 16
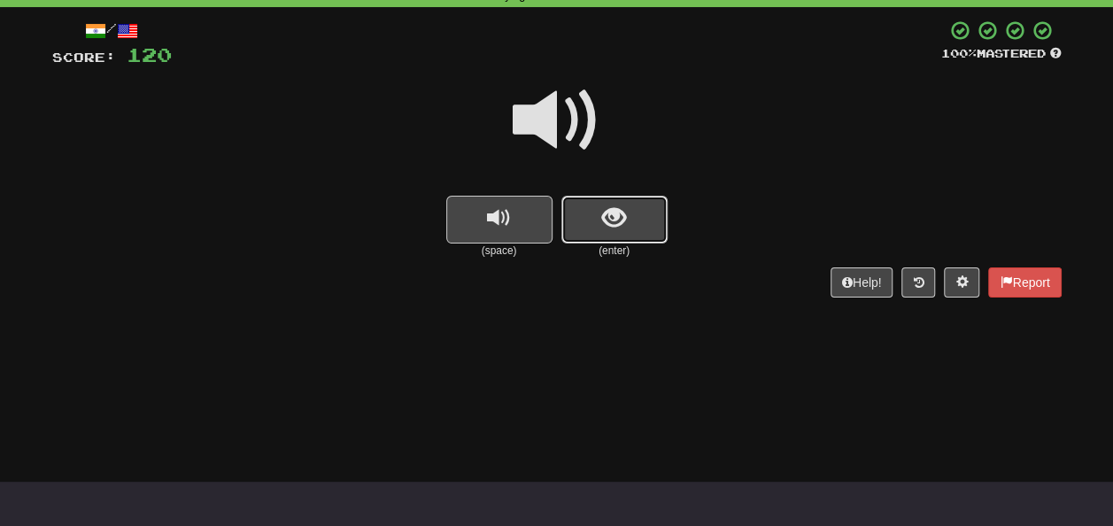
click at [610, 214] on span "show sentence" at bounding box center [614, 218] width 24 height 24
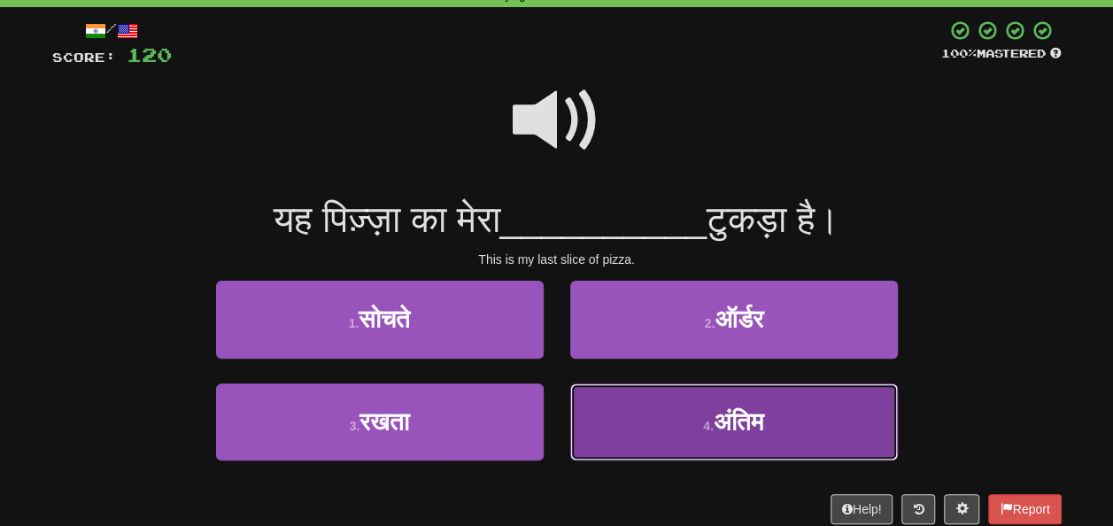
click at [722, 413] on span "अंतिम" at bounding box center [739, 421] width 50 height 27
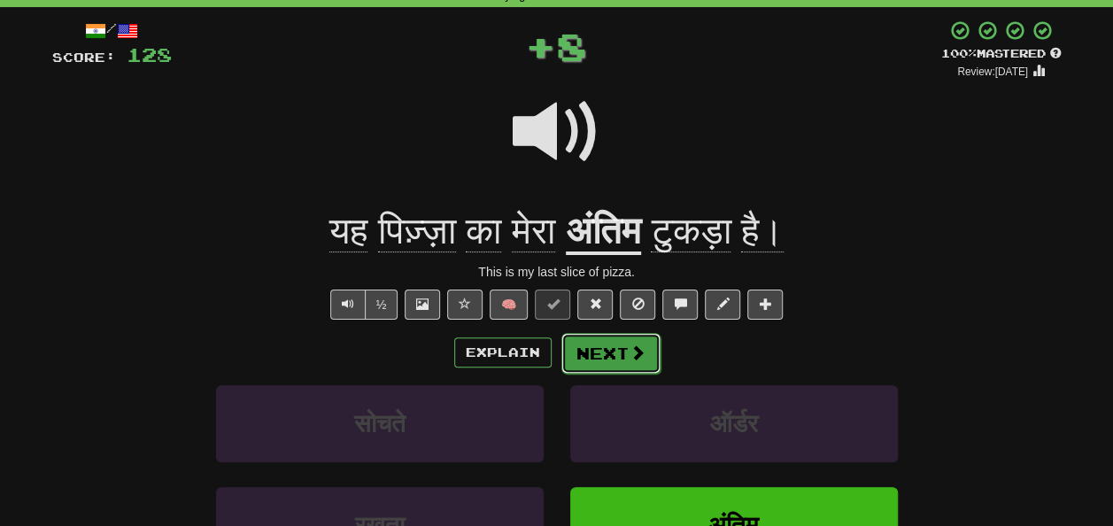
click at [617, 359] on button "Next" at bounding box center [610, 353] width 99 height 41
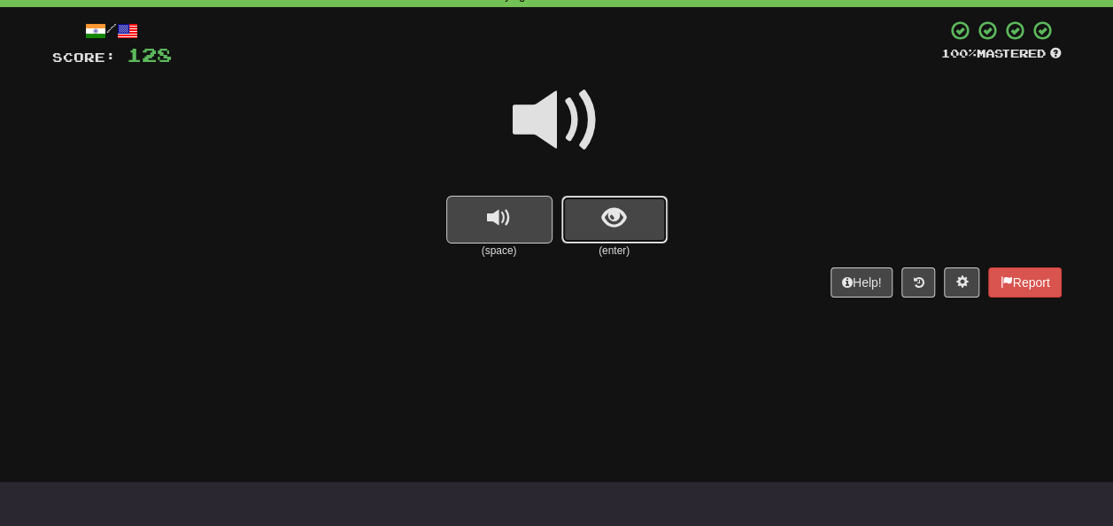
click at [590, 225] on button "show sentence" at bounding box center [614, 220] width 106 height 48
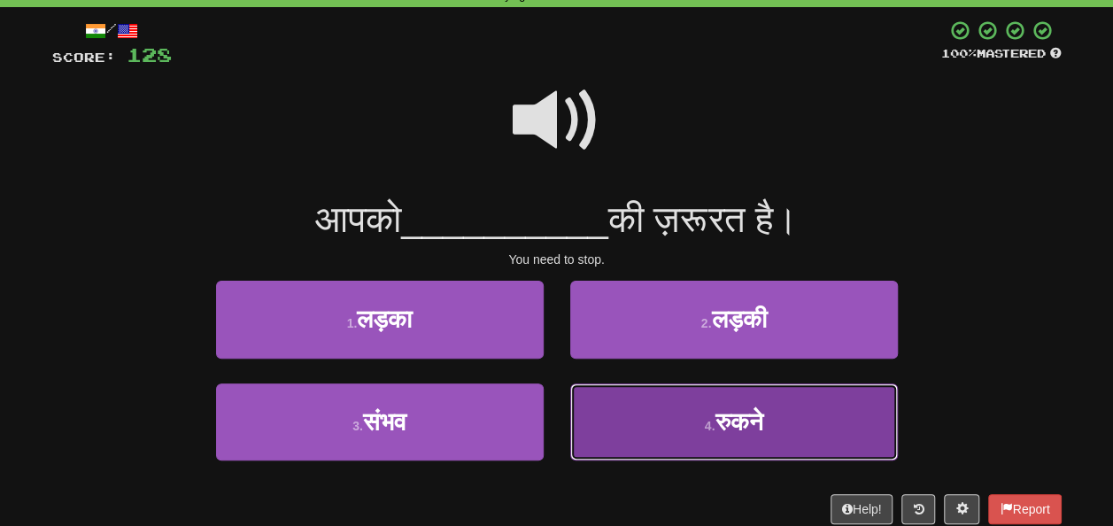
click at [751, 413] on span "रुकने" at bounding box center [738, 421] width 48 height 27
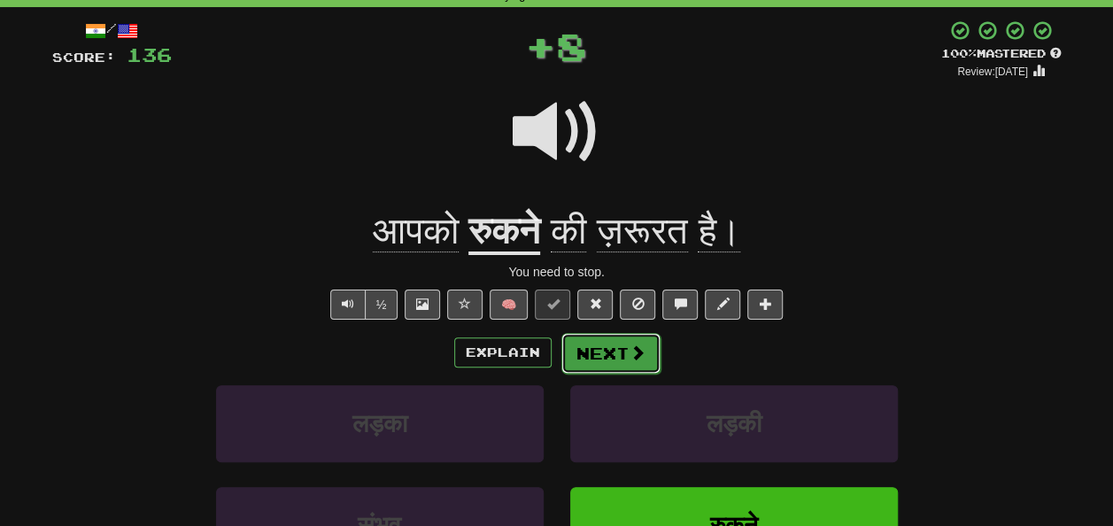
click at [629, 351] on span at bounding box center [637, 352] width 16 height 16
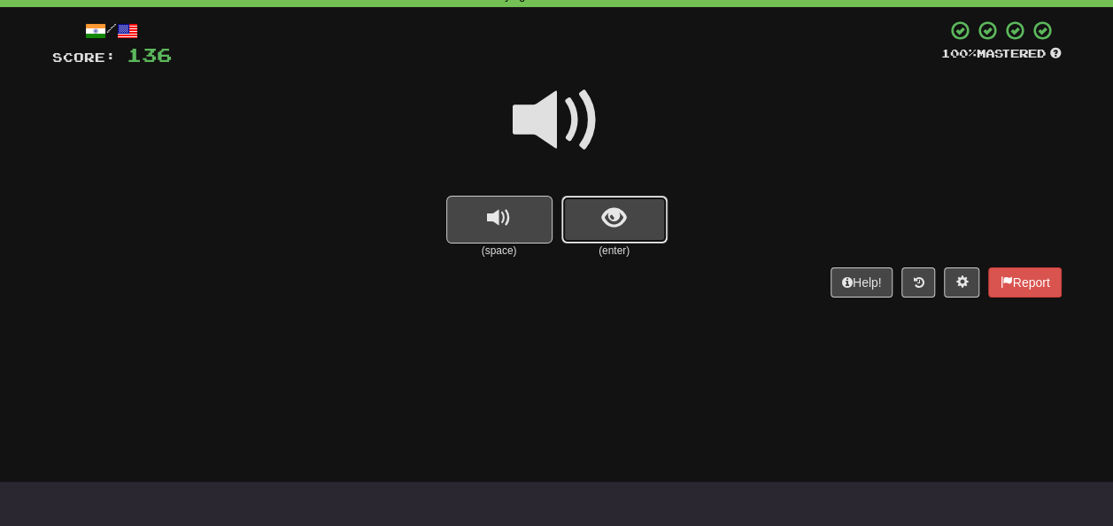
click at [618, 225] on span "show sentence" at bounding box center [614, 218] width 24 height 24
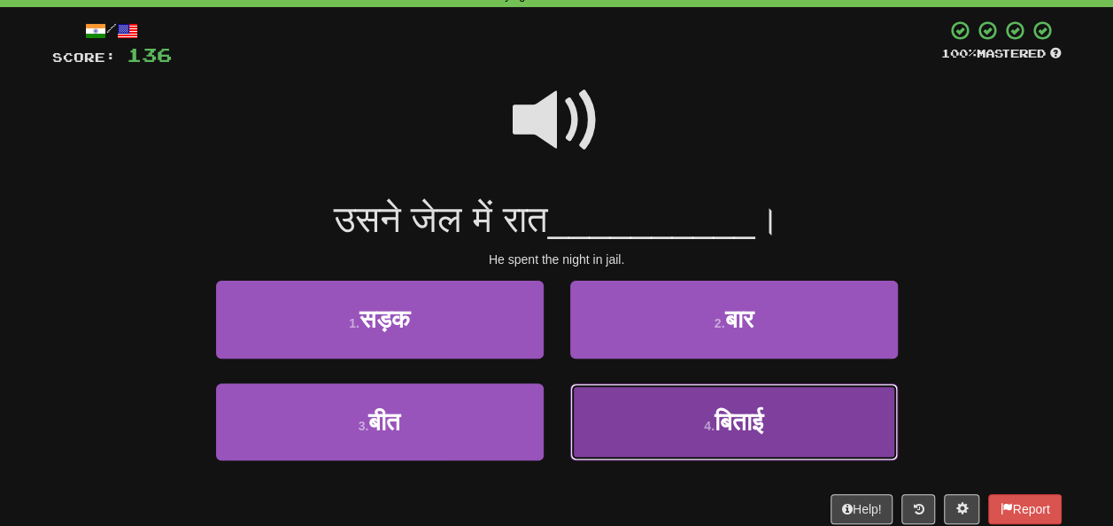
click at [773, 436] on button "4 . बिताई" at bounding box center [734, 421] width 328 height 77
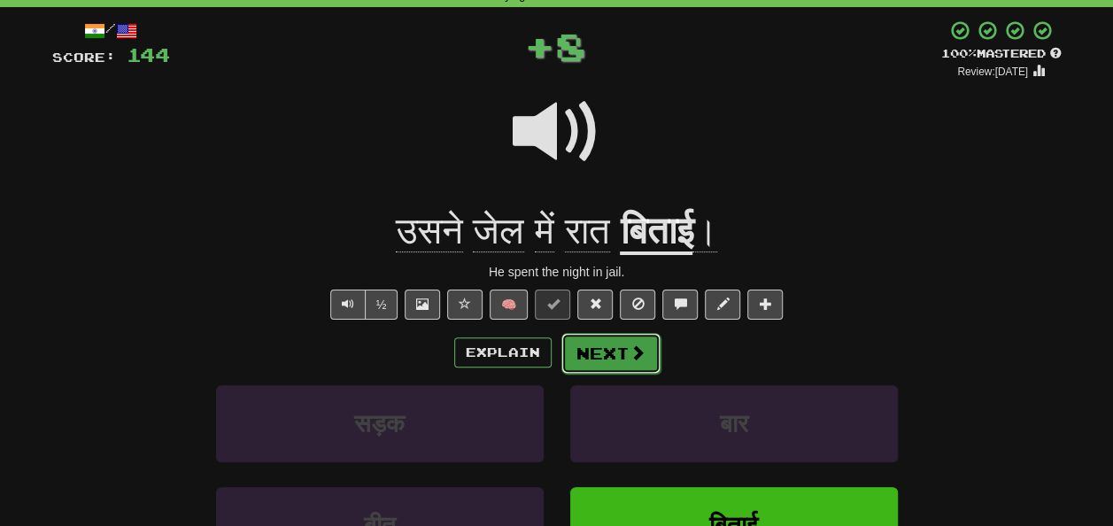
click at [588, 350] on button "Next" at bounding box center [610, 353] width 99 height 41
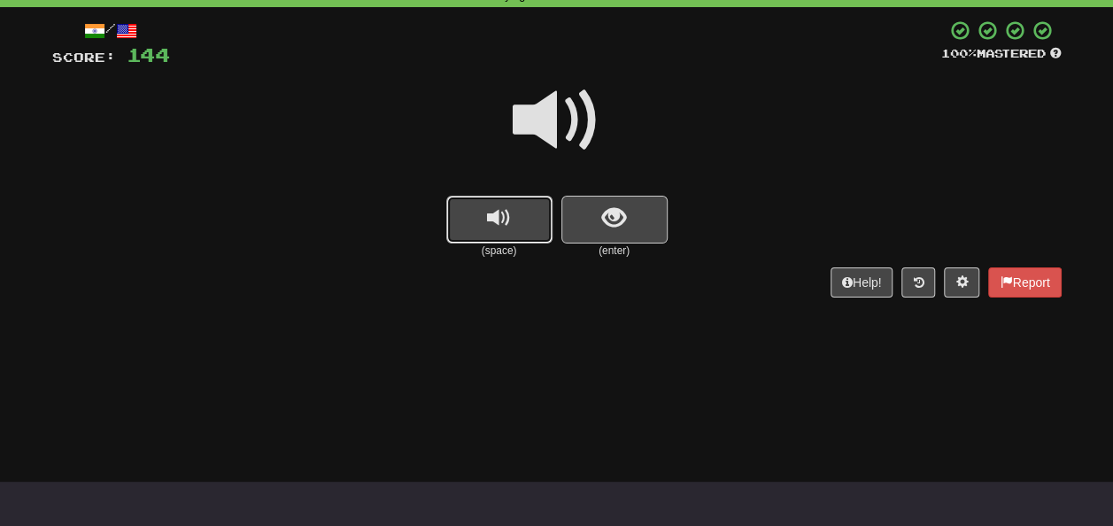
click at [521, 239] on button "replay audio" at bounding box center [499, 220] width 106 height 48
click at [630, 209] on button "show sentence" at bounding box center [614, 220] width 106 height 48
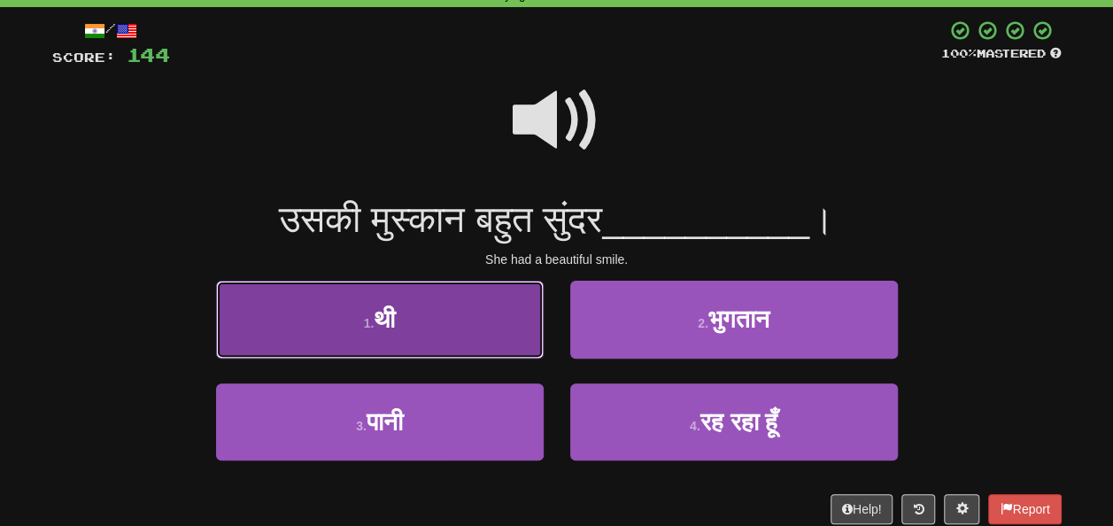
click at [473, 311] on button "1 . थी" at bounding box center [380, 319] width 328 height 77
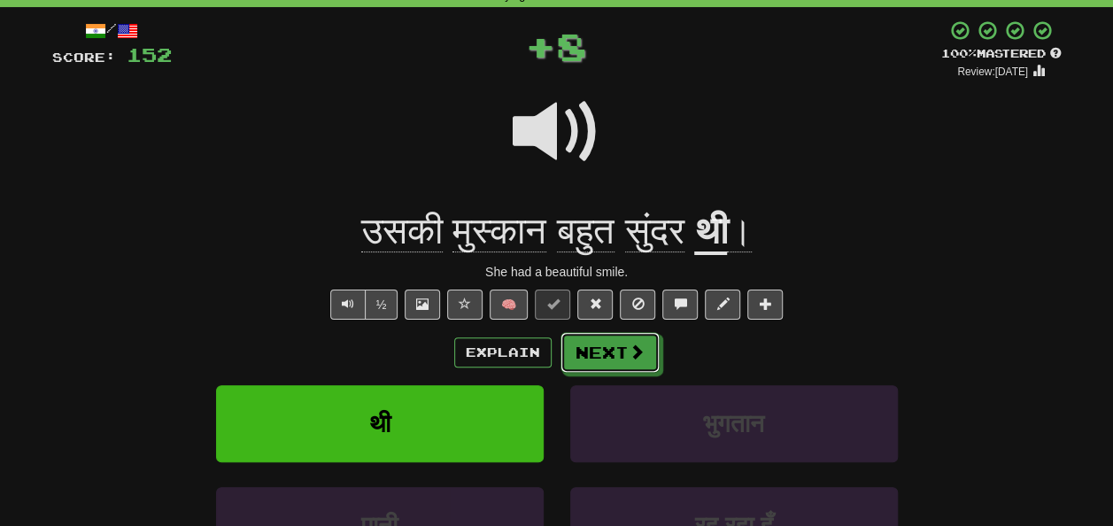
click at [606, 354] on button "Next" at bounding box center [609, 352] width 99 height 41
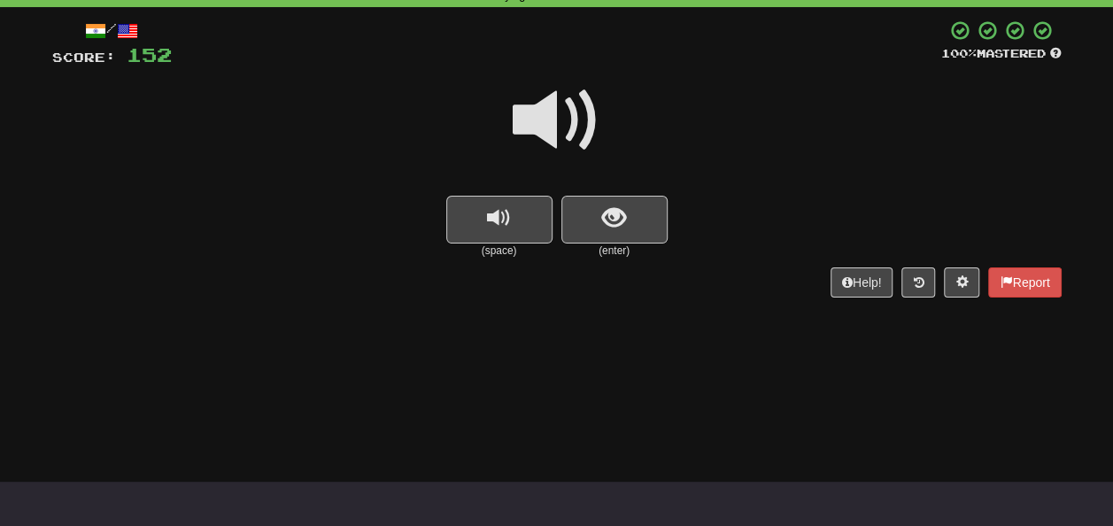
click at [602, 189] on div at bounding box center [556, 132] width 1009 height 127
click at [615, 221] on span "show sentence" at bounding box center [614, 218] width 24 height 24
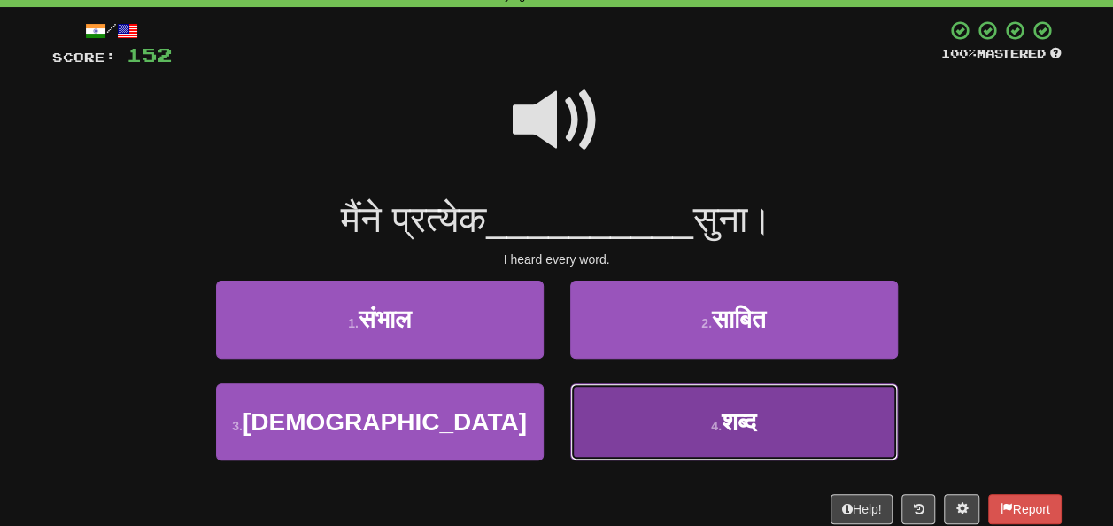
click at [722, 418] on span "शब्द" at bounding box center [739, 421] width 35 height 27
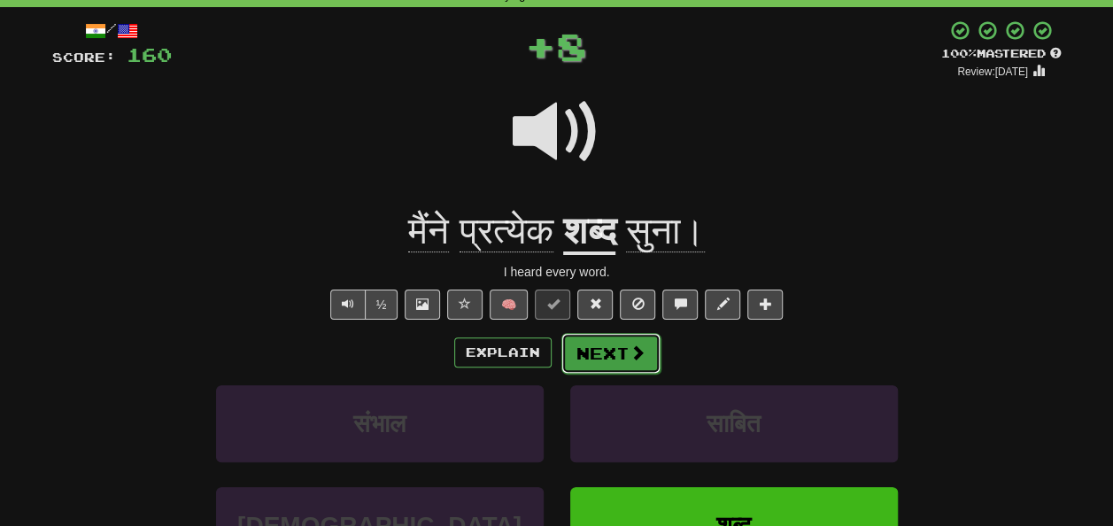
click at [624, 340] on button "Next" at bounding box center [610, 353] width 99 height 41
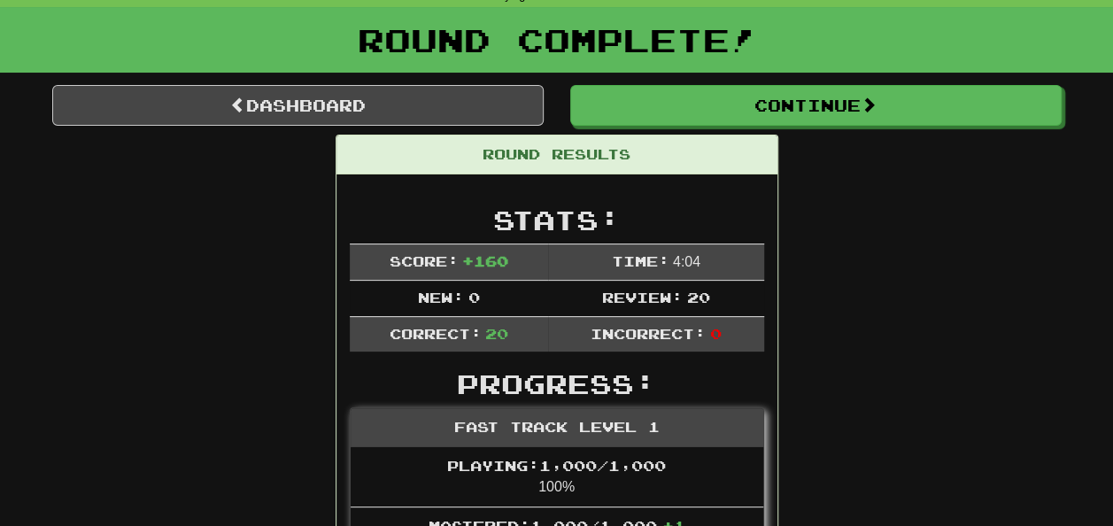
scroll to position [0, 0]
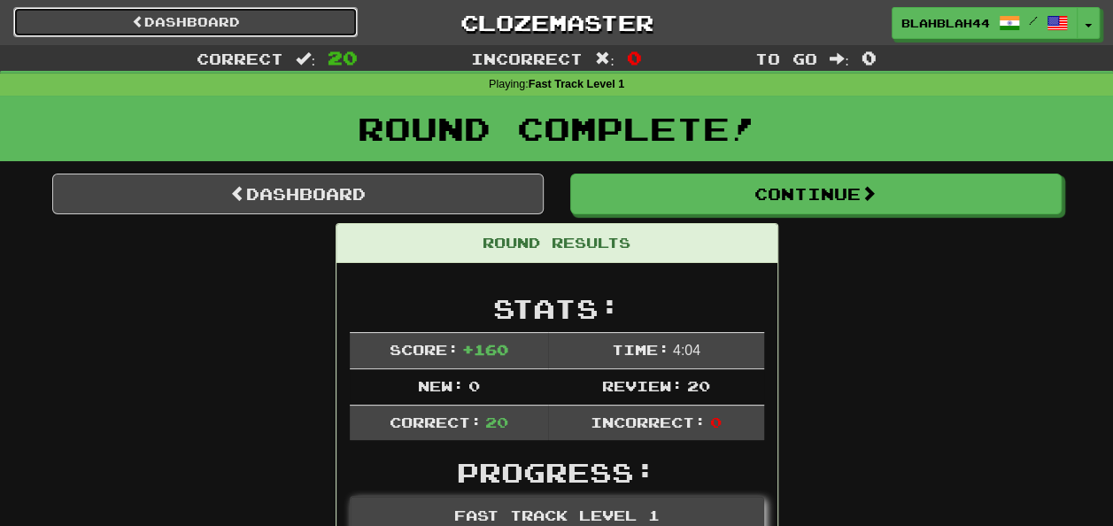
click at [217, 12] on link "Dashboard" at bounding box center [185, 22] width 344 height 30
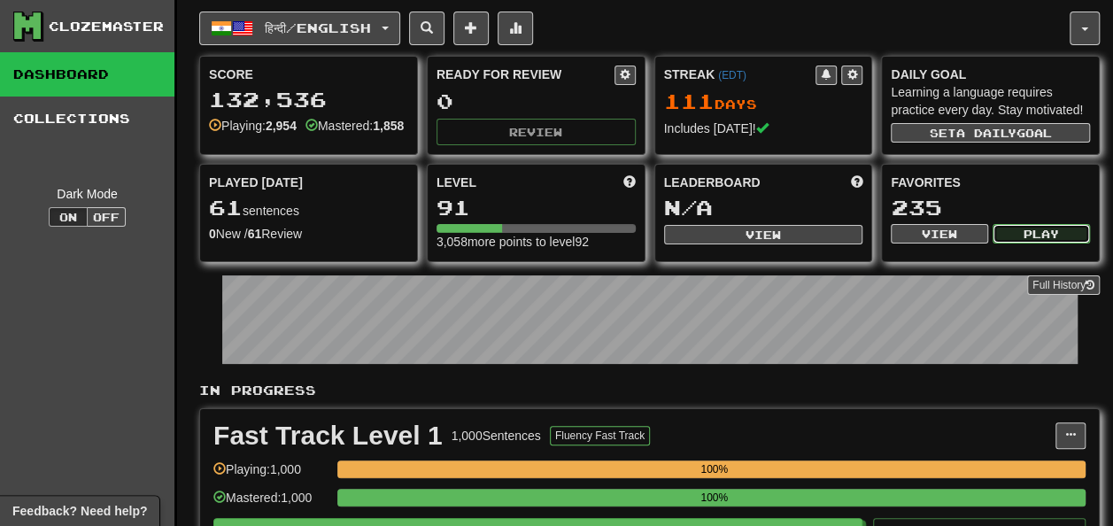
click at [1037, 241] on button "Play" at bounding box center [1040, 233] width 97 height 19
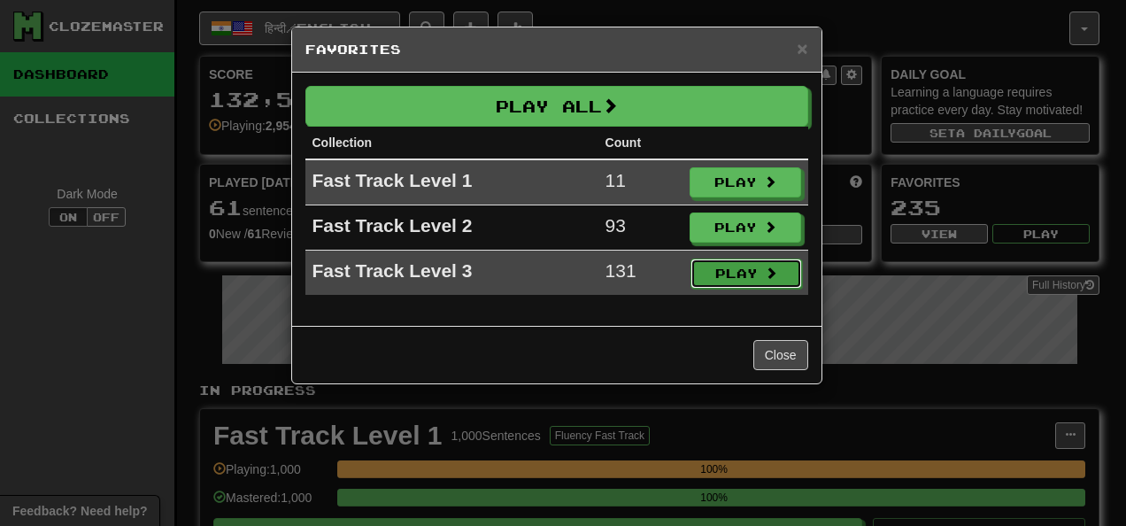
click at [719, 271] on button "Play" at bounding box center [747, 274] width 112 height 30
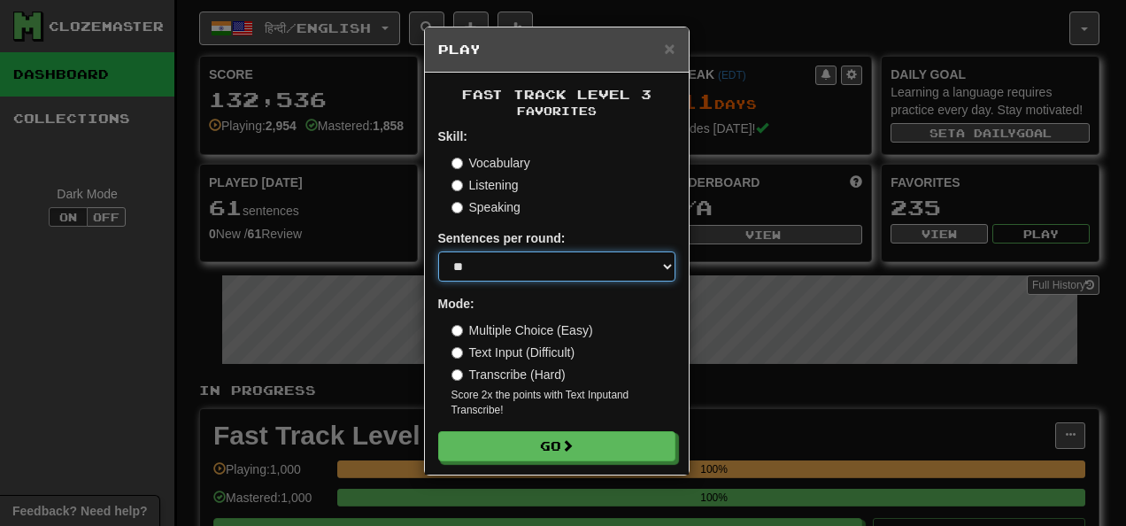
click at [668, 268] on select "* ** ** ** ** ** *** ********" at bounding box center [556, 266] width 237 height 30
select select "**"
click at [438, 251] on select "* ** ** ** ** ** *** ********" at bounding box center [556, 266] width 237 height 30
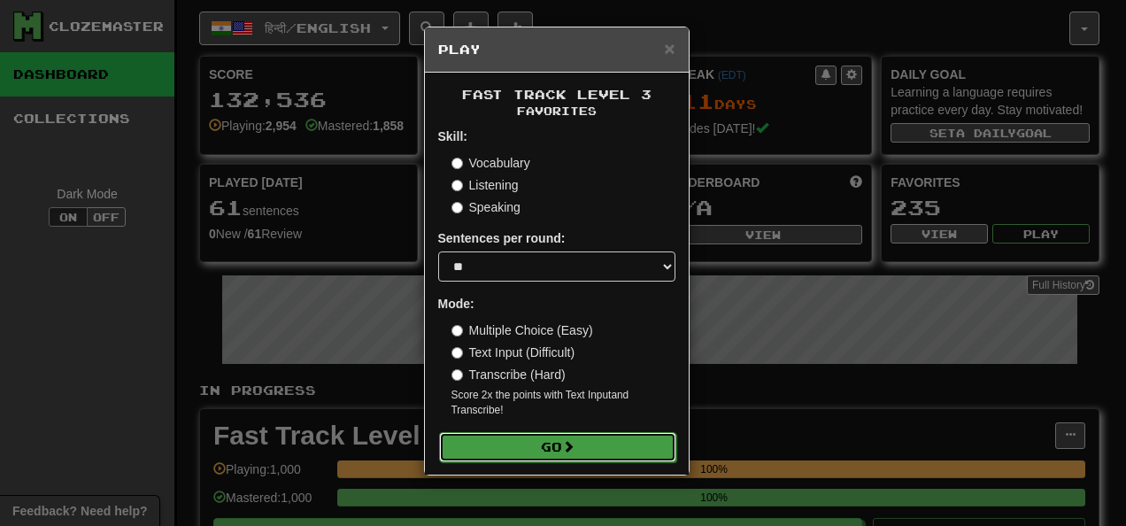
click at [572, 438] on button "Go" at bounding box center [557, 447] width 237 height 30
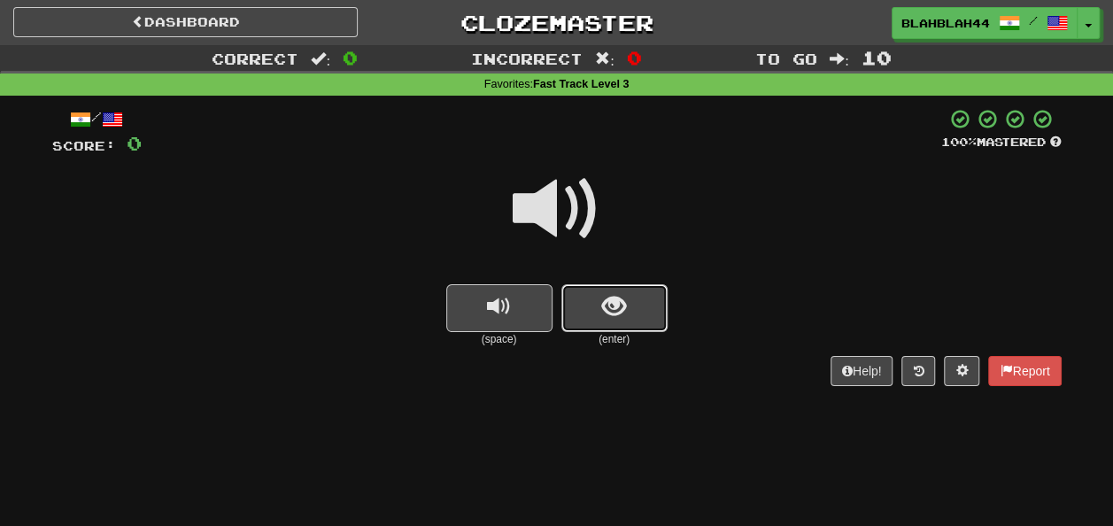
click at [637, 315] on button "show sentence" at bounding box center [614, 308] width 106 height 48
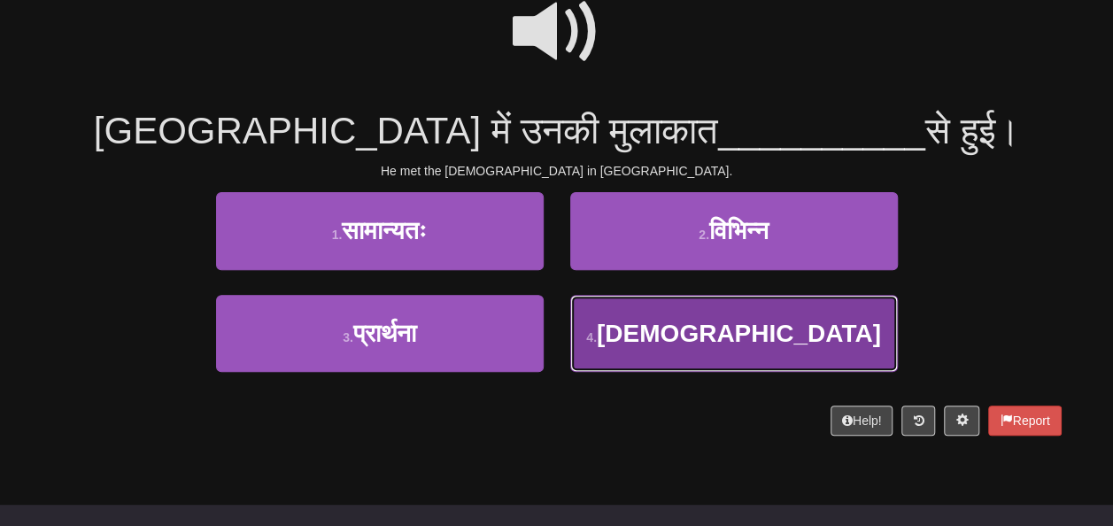
click at [818, 340] on button "4 . [DEMOGRAPHIC_DATA]" at bounding box center [734, 333] width 328 height 77
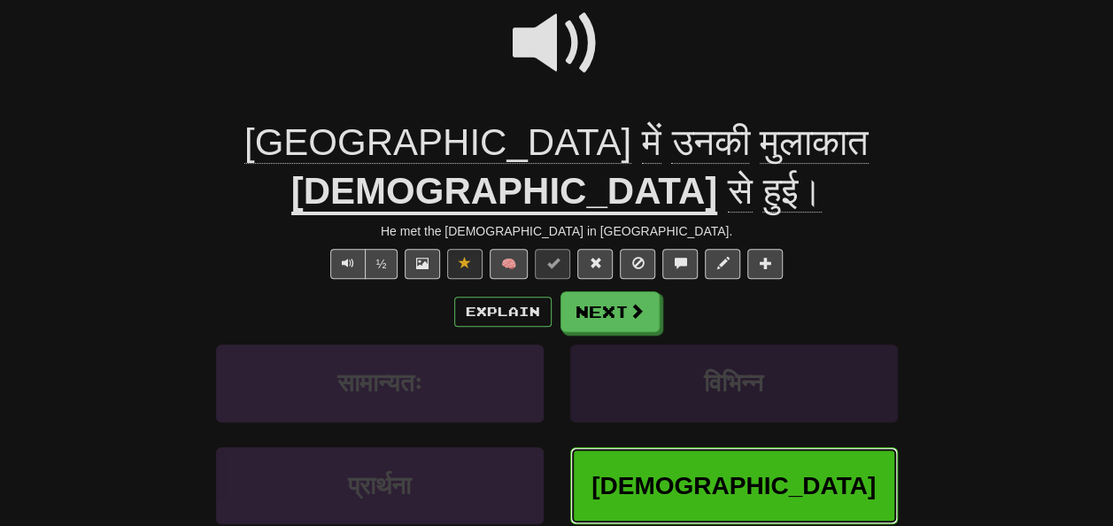
scroll to position [189, 0]
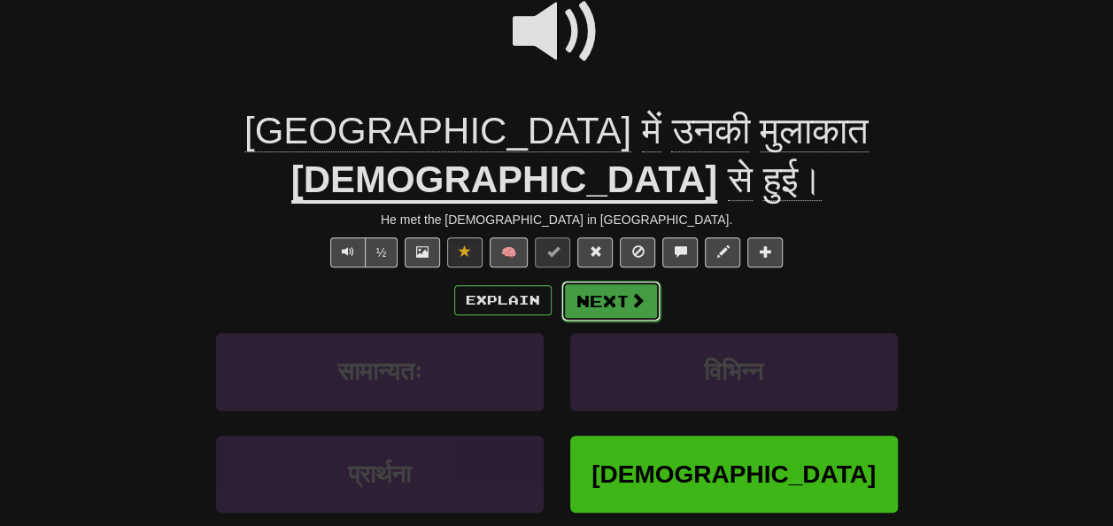
click at [645, 281] on button "Next" at bounding box center [610, 301] width 99 height 41
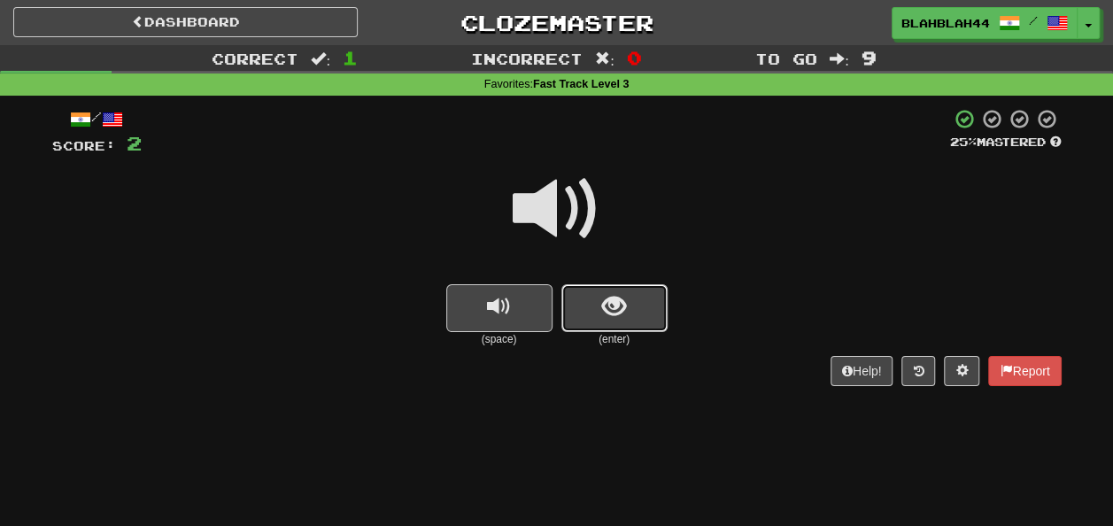
click at [609, 292] on button "show sentence" at bounding box center [614, 308] width 106 height 48
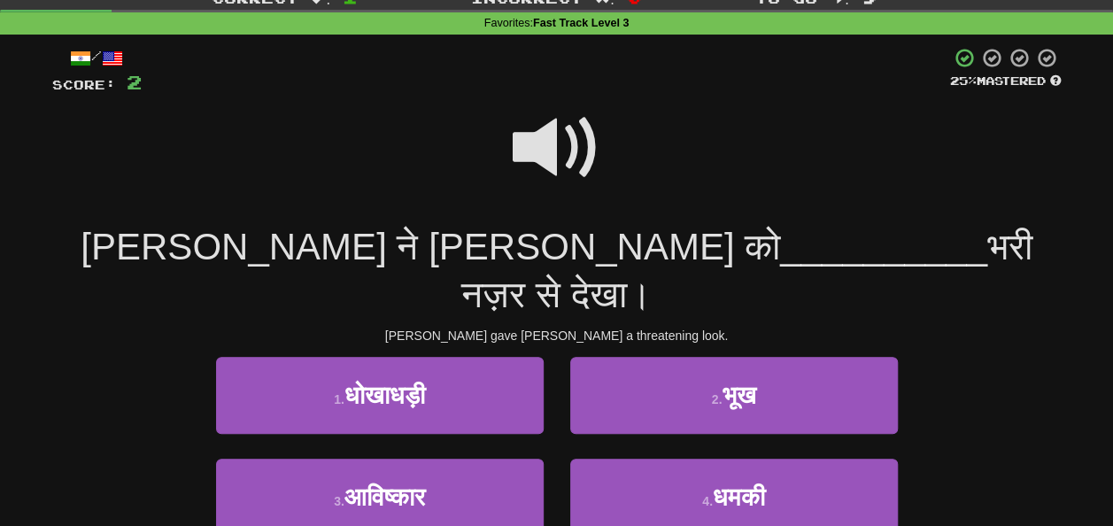
scroll to position [89, 0]
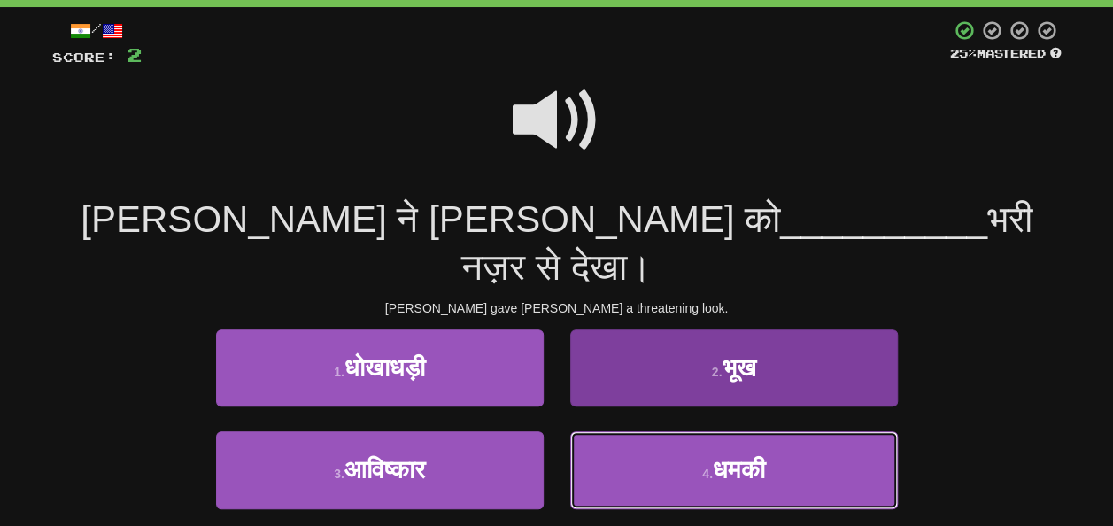
click at [713, 456] on span "धमकी" at bounding box center [739, 469] width 52 height 27
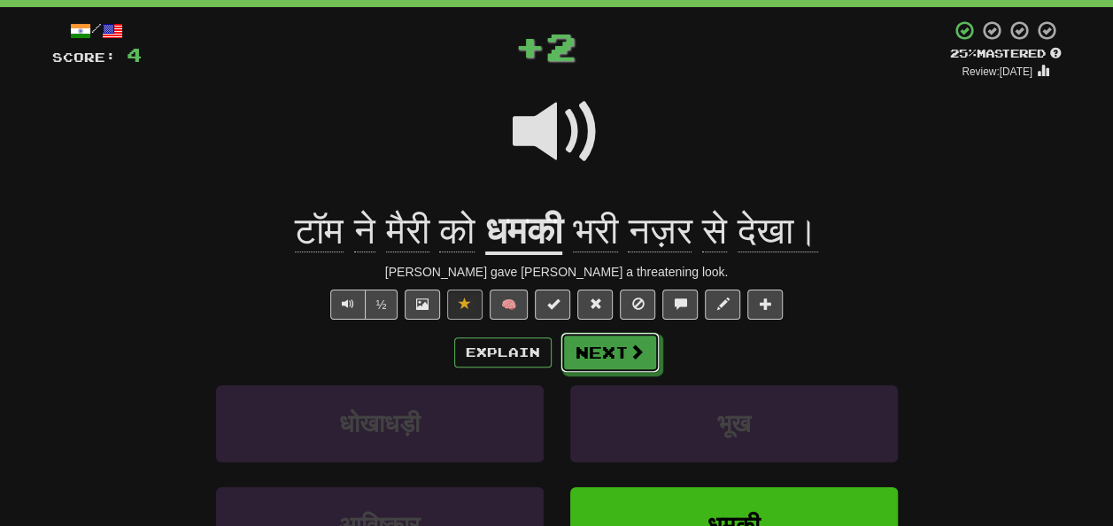
click at [625, 342] on button "Next" at bounding box center [609, 352] width 99 height 41
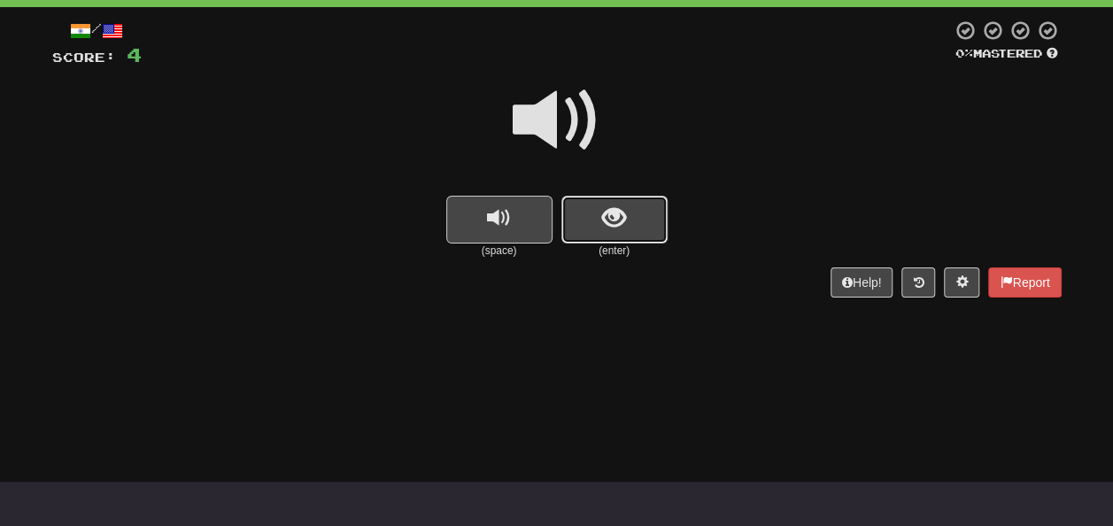
click at [608, 220] on span "show sentence" at bounding box center [614, 218] width 24 height 24
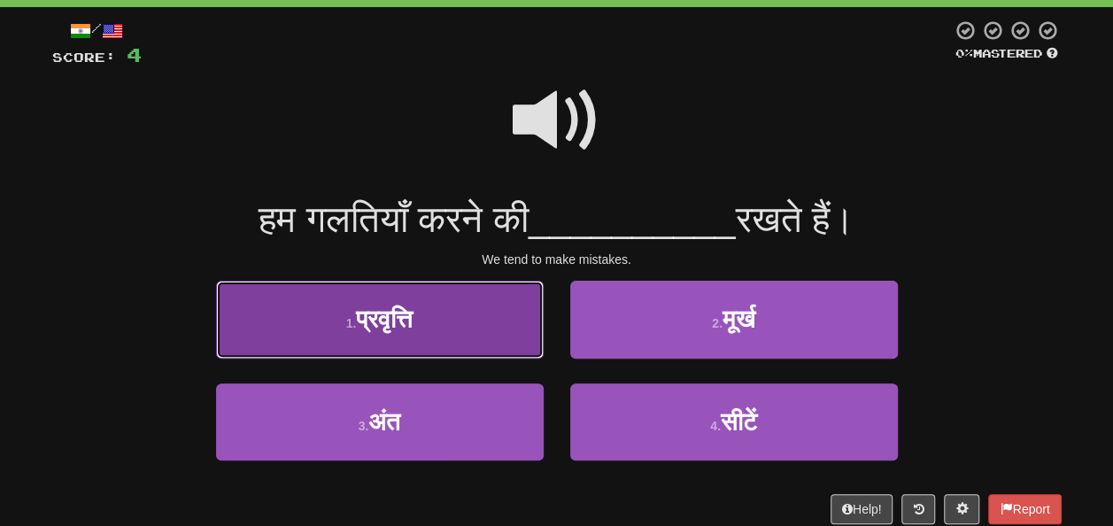
click at [418, 335] on button "1 . प्रवृत्ति" at bounding box center [380, 319] width 328 height 77
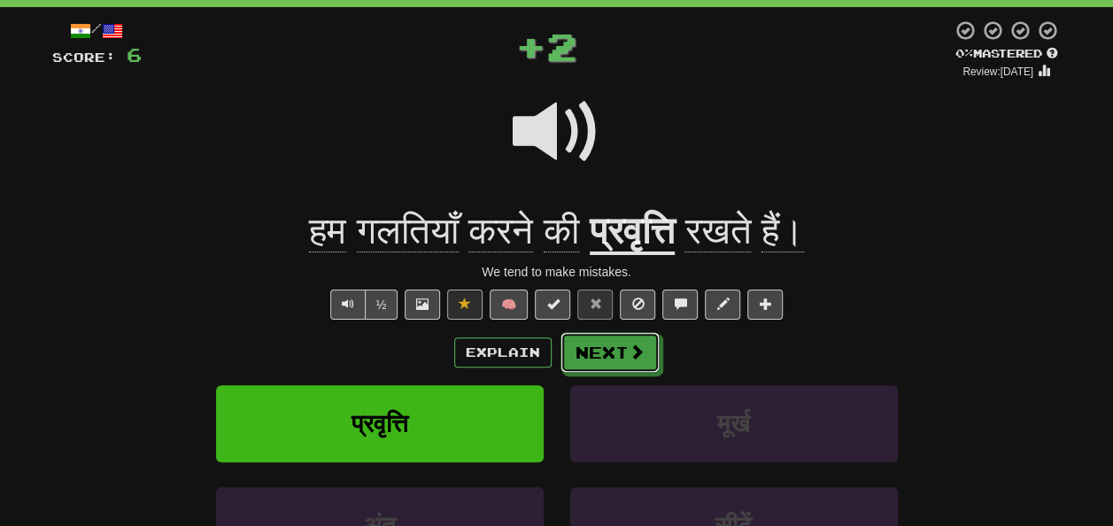
click at [606, 342] on button "Next" at bounding box center [609, 352] width 99 height 41
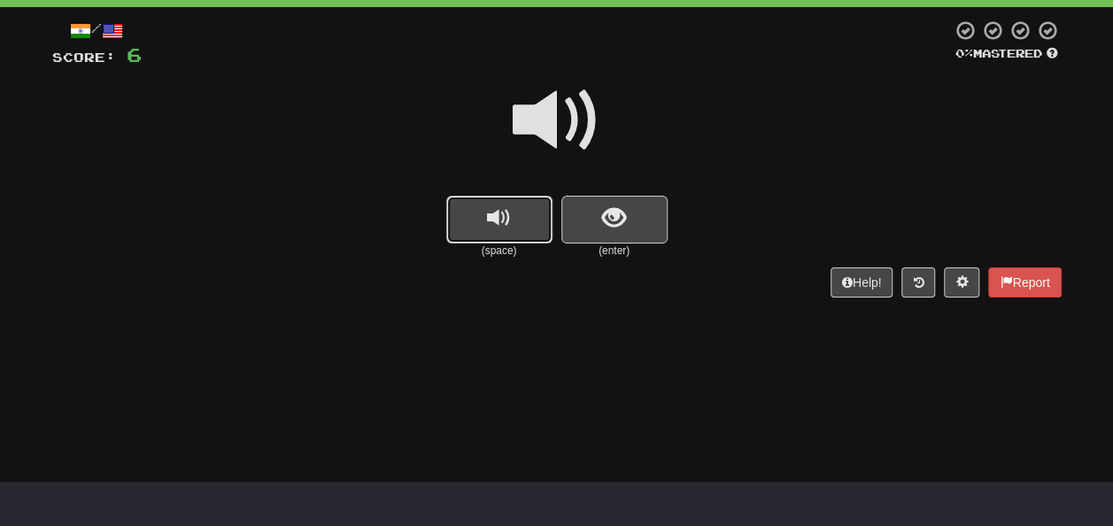
click at [505, 228] on span "replay audio" at bounding box center [499, 218] width 24 height 24
click at [608, 226] on span "show sentence" at bounding box center [614, 218] width 24 height 24
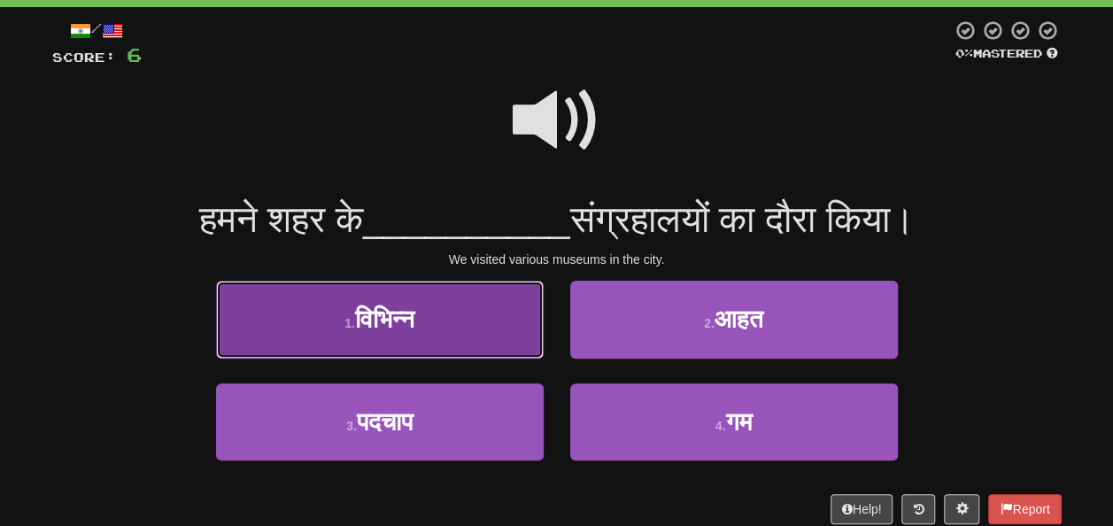
click at [414, 314] on span "विभिन्न" at bounding box center [384, 318] width 59 height 27
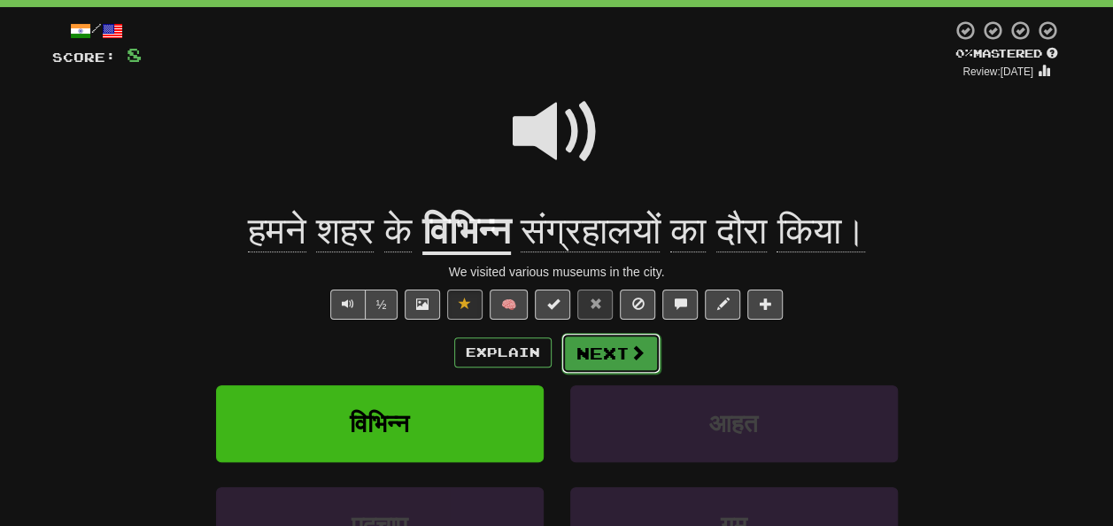
click at [625, 354] on button "Next" at bounding box center [610, 353] width 99 height 41
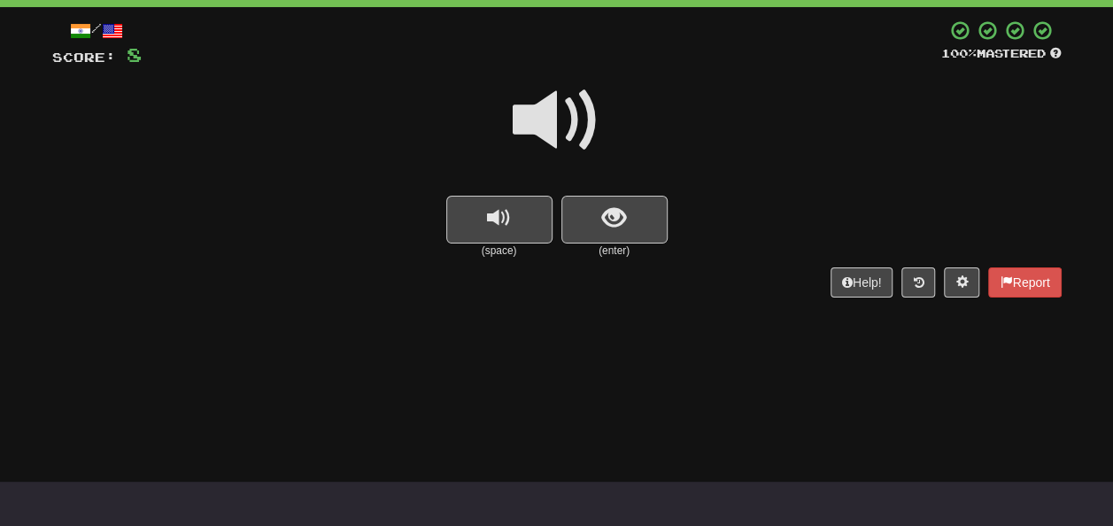
click at [596, 192] on div at bounding box center [556, 132] width 1009 height 127
click at [608, 223] on span "show sentence" at bounding box center [614, 218] width 24 height 24
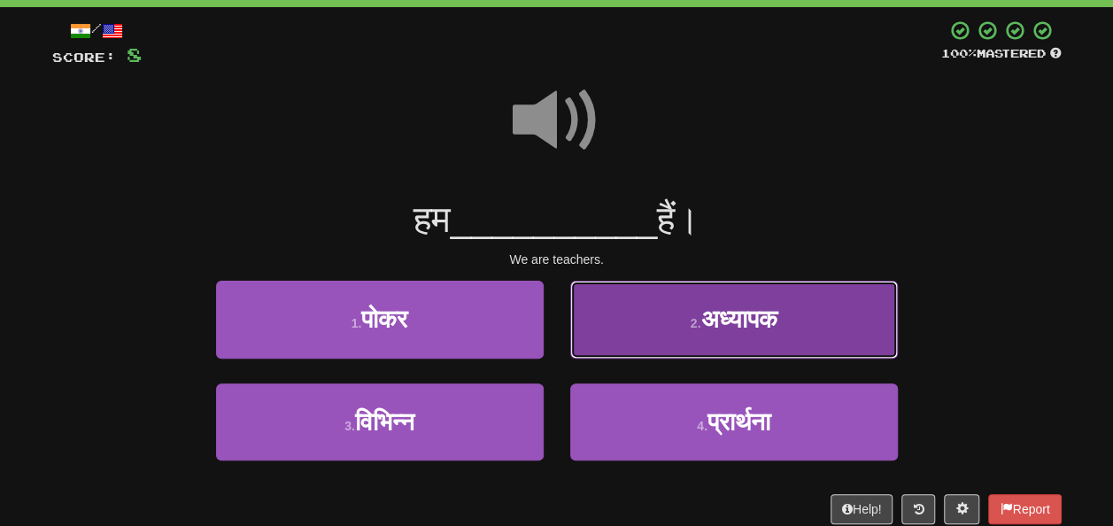
click at [730, 297] on button "2 . अध्यापक" at bounding box center [734, 319] width 328 height 77
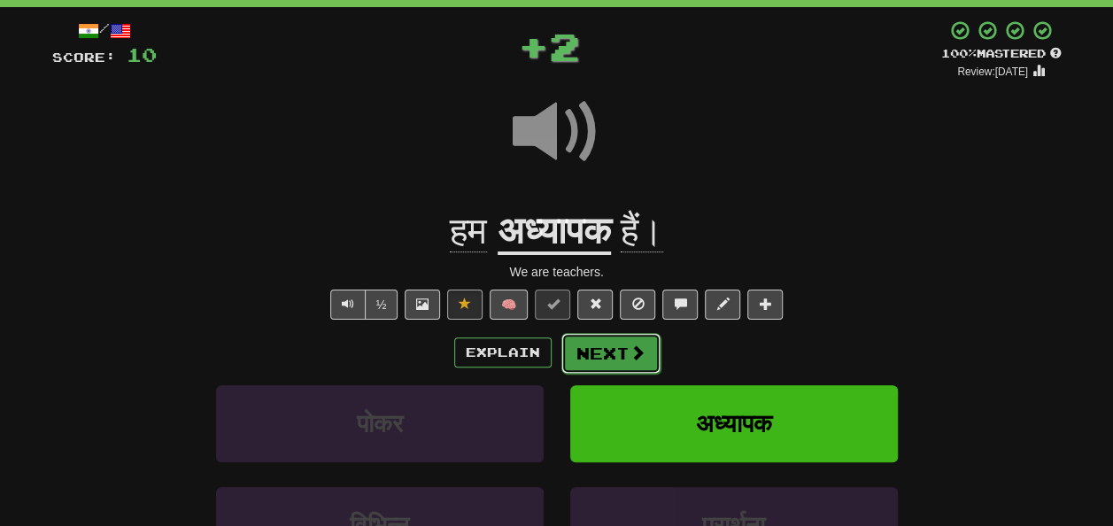
click at [605, 356] on button "Next" at bounding box center [610, 353] width 99 height 41
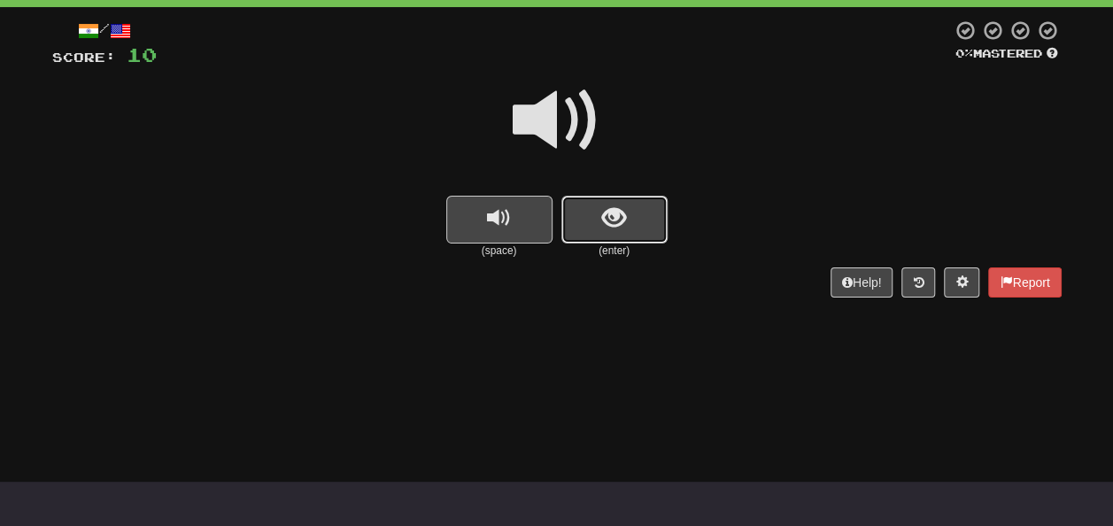
click at [577, 225] on button "show sentence" at bounding box center [614, 220] width 106 height 48
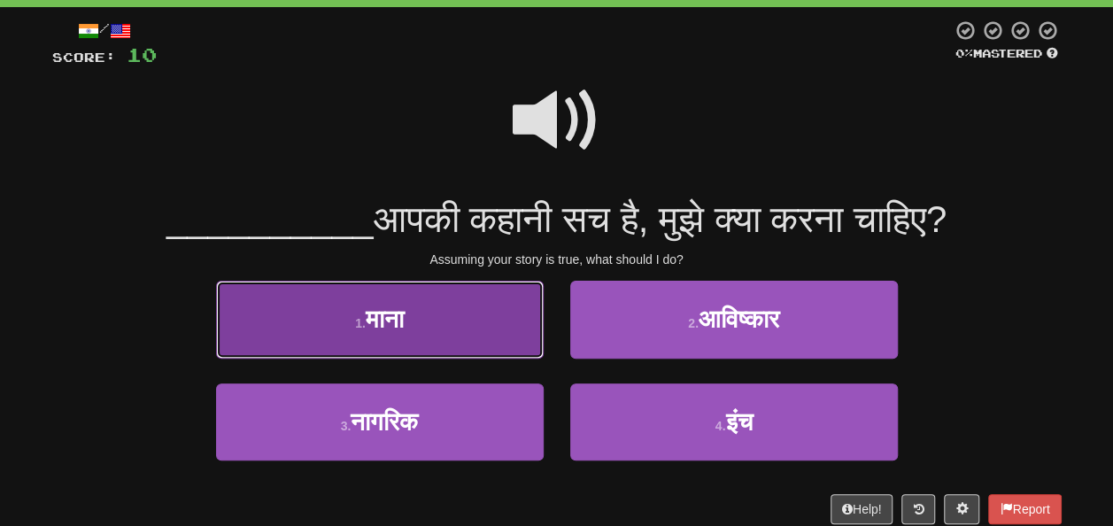
click at [389, 311] on span "माना" at bounding box center [385, 318] width 38 height 27
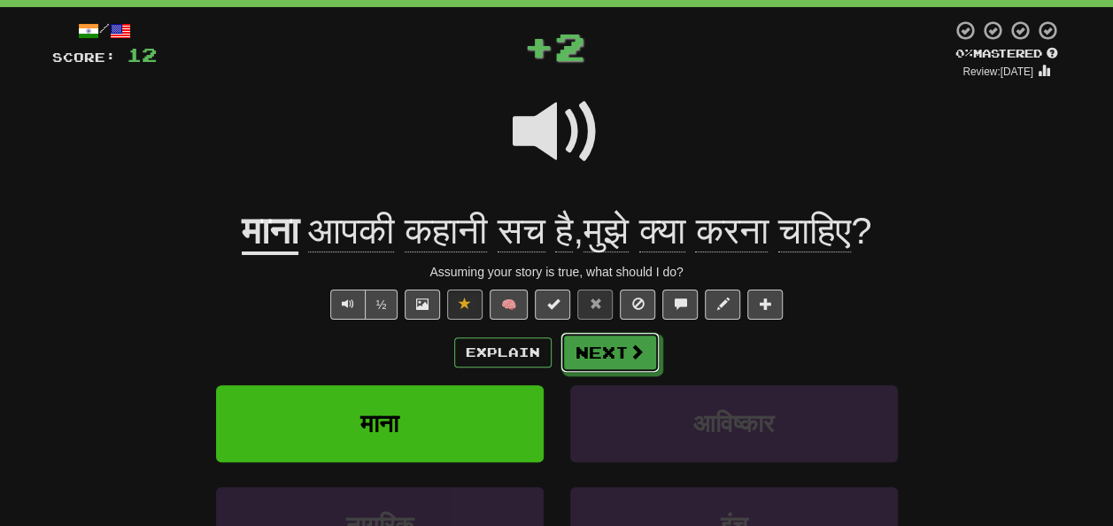
click at [598, 352] on button "Next" at bounding box center [609, 352] width 99 height 41
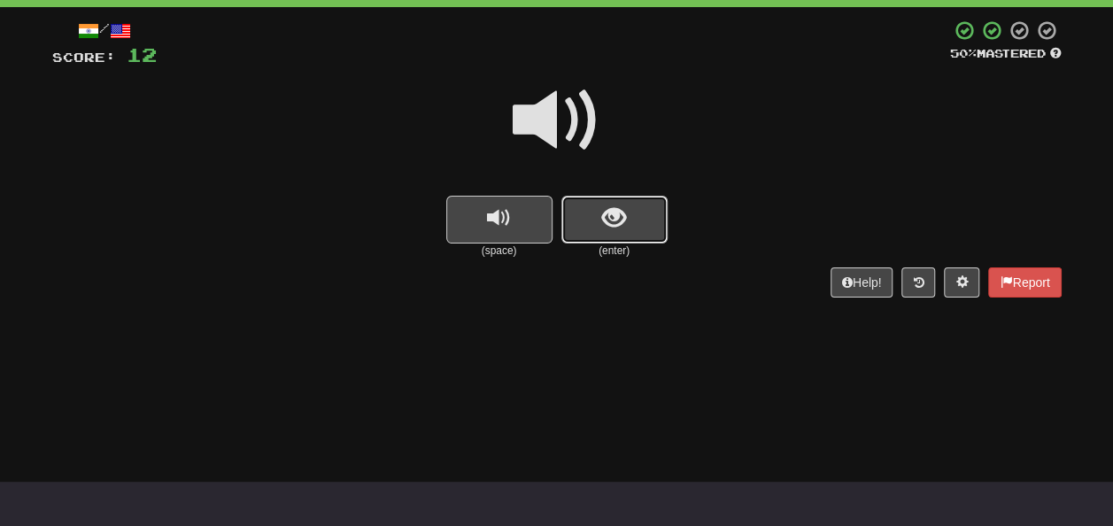
click at [611, 227] on span "show sentence" at bounding box center [614, 218] width 24 height 24
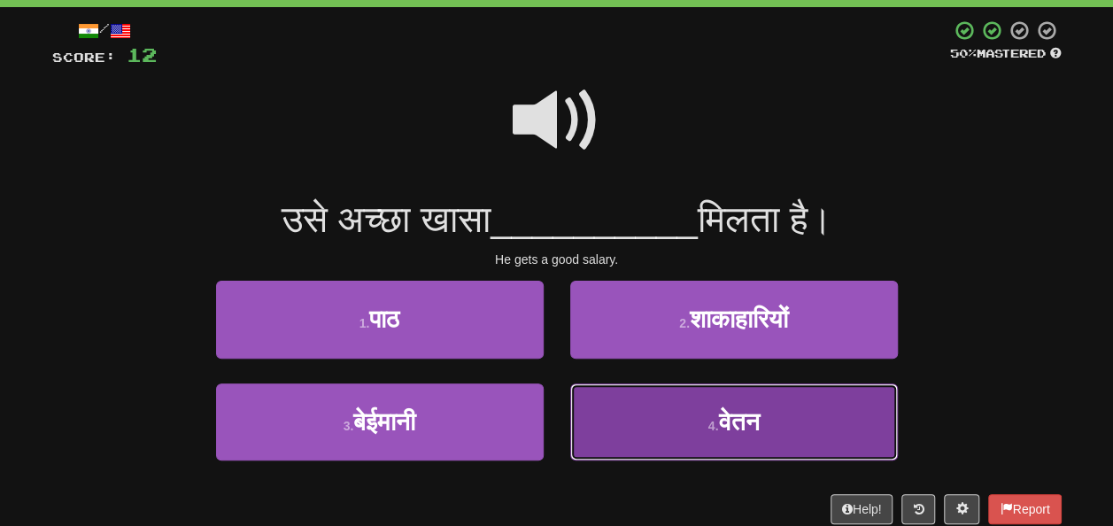
click at [724, 405] on button "4 . वेतन" at bounding box center [734, 421] width 328 height 77
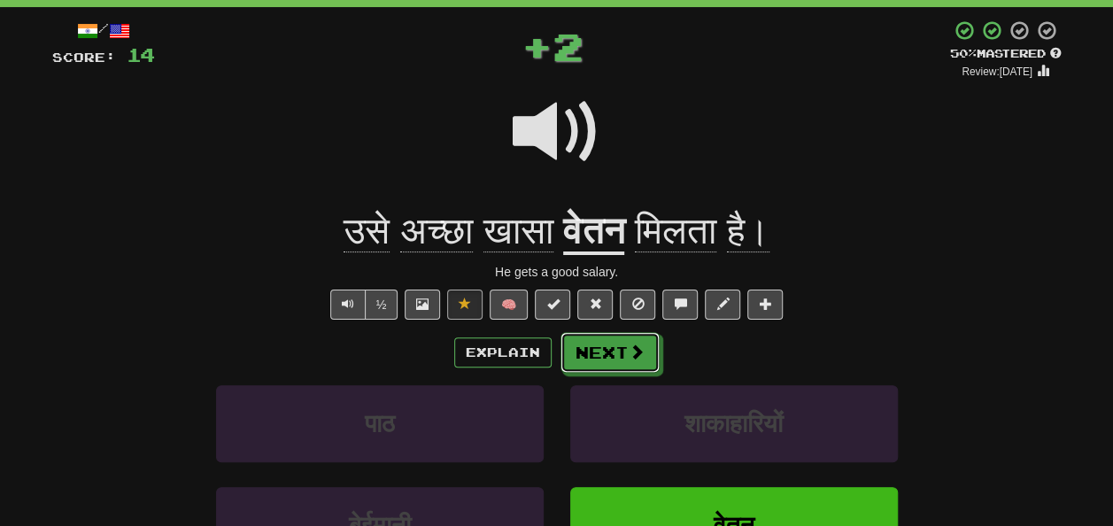
drag, startPoint x: 630, startPoint y: 346, endPoint x: 617, endPoint y: 345, distance: 13.3
click at [630, 346] on span at bounding box center [637, 352] width 16 height 16
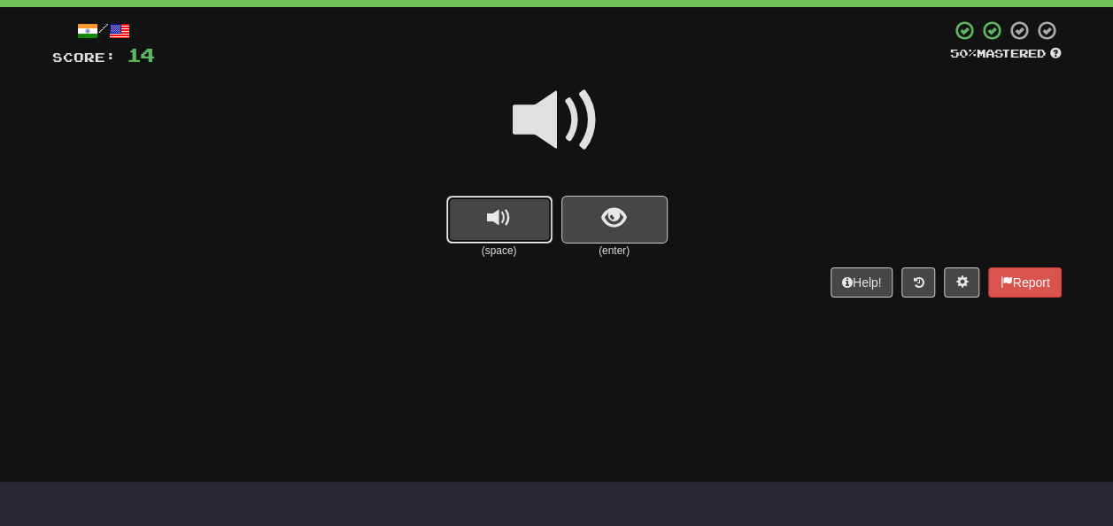
click at [507, 230] on span "replay audio" at bounding box center [499, 218] width 24 height 24
click at [613, 228] on span "show sentence" at bounding box center [614, 218] width 24 height 24
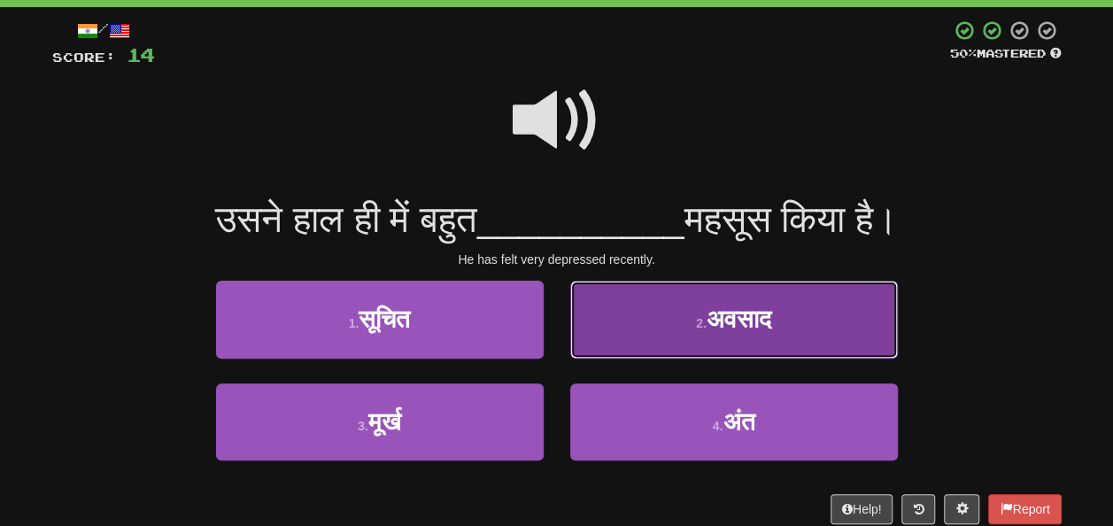
click at [699, 312] on button "2 . अवसाद" at bounding box center [734, 319] width 328 height 77
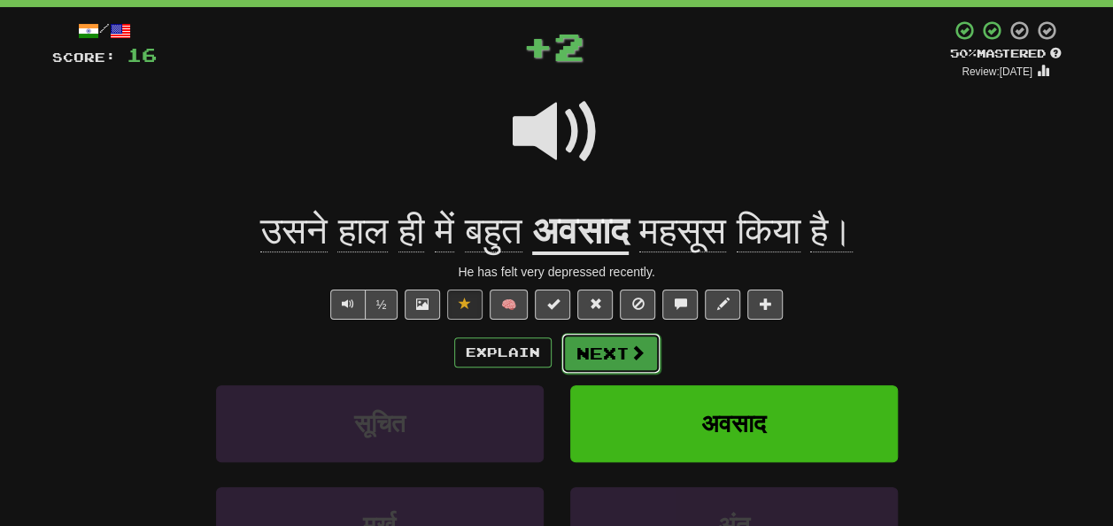
click at [611, 351] on button "Next" at bounding box center [610, 353] width 99 height 41
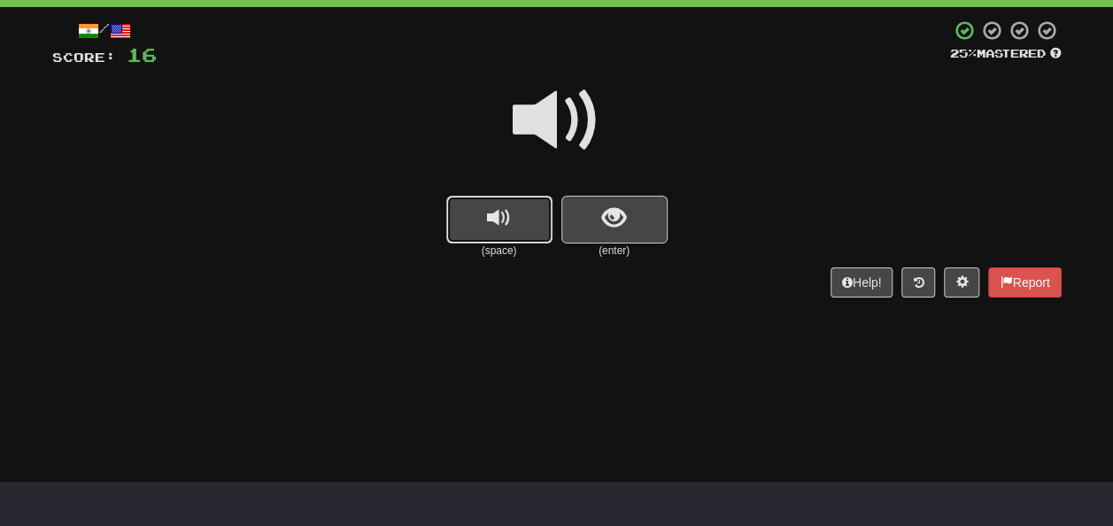
click at [515, 237] on button "replay audio" at bounding box center [499, 220] width 106 height 48
click at [598, 223] on button "show sentence" at bounding box center [614, 220] width 106 height 48
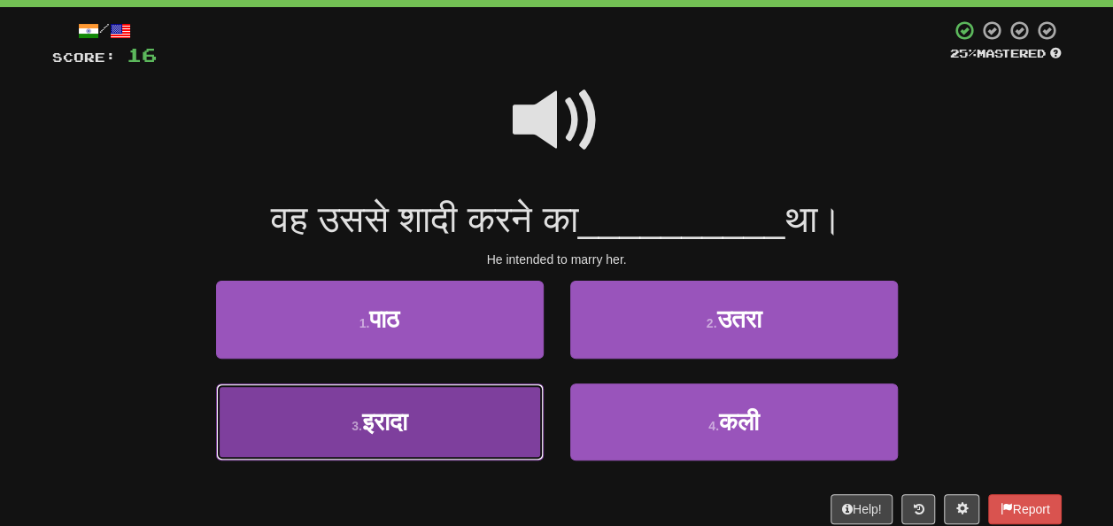
click at [448, 426] on button "3 . [GEOGRAPHIC_DATA]" at bounding box center [380, 421] width 328 height 77
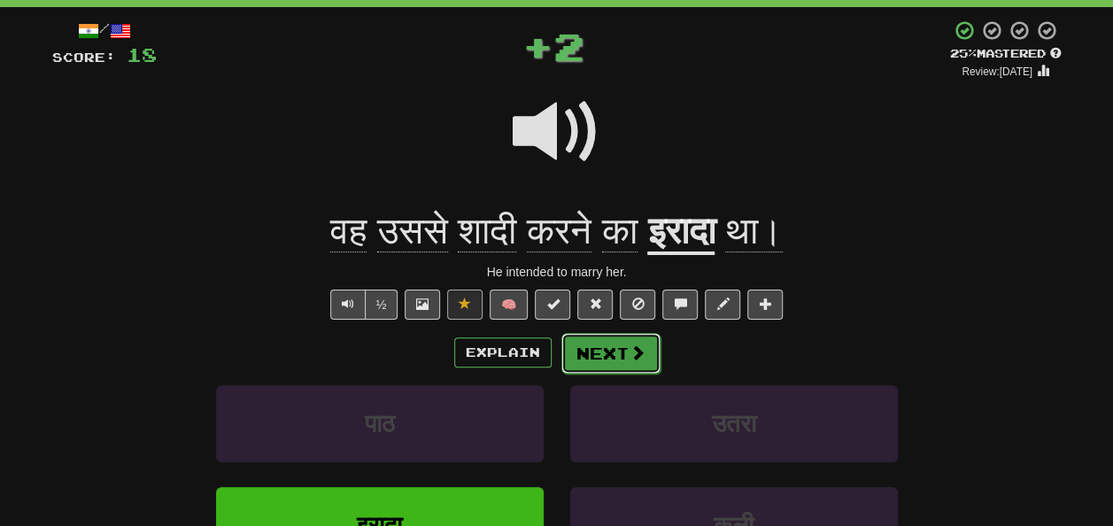
click at [573, 346] on button "Next" at bounding box center [610, 353] width 99 height 41
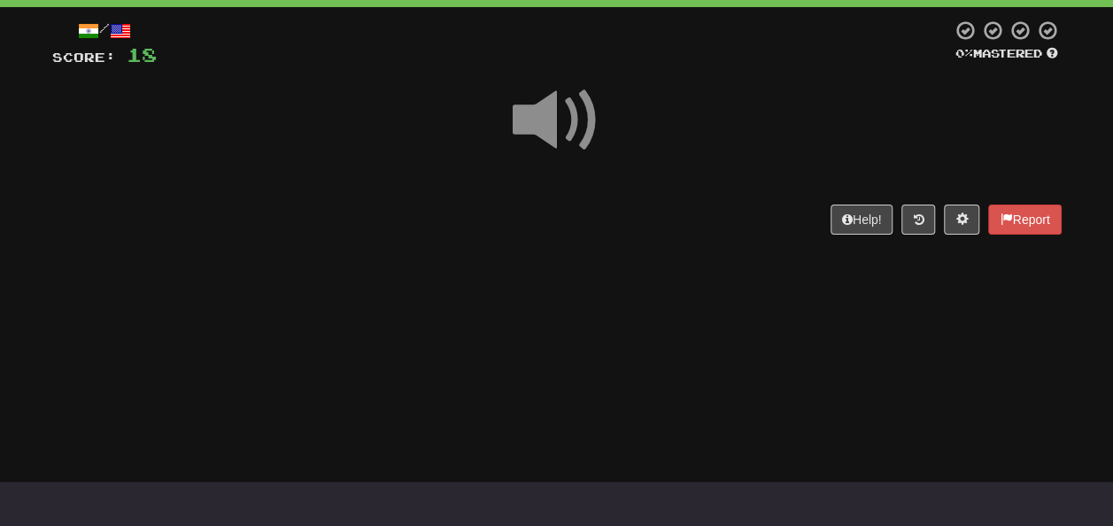
scroll to position [0, 0]
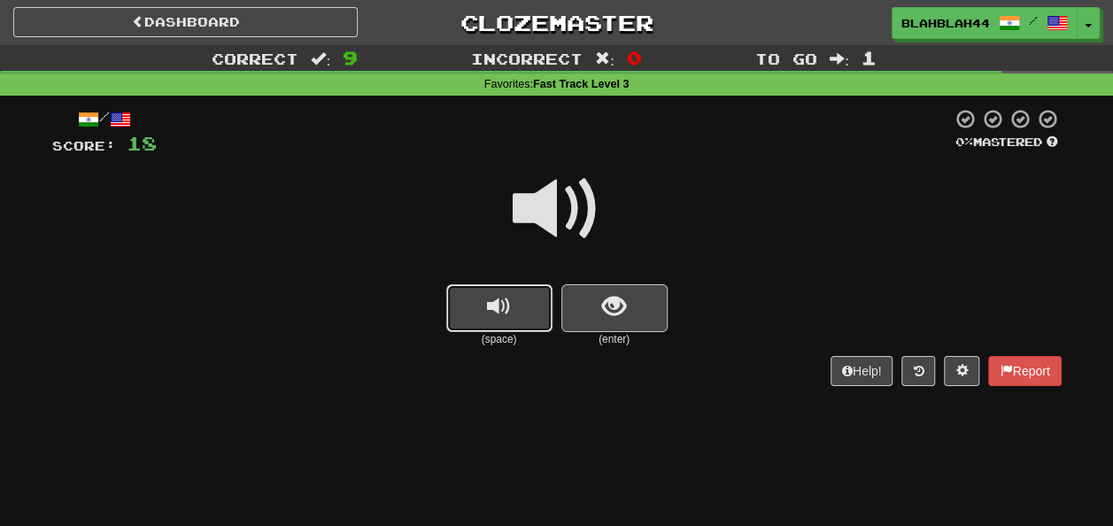
click at [483, 319] on button "replay audio" at bounding box center [499, 308] width 106 height 48
click at [609, 307] on span "show sentence" at bounding box center [614, 307] width 24 height 24
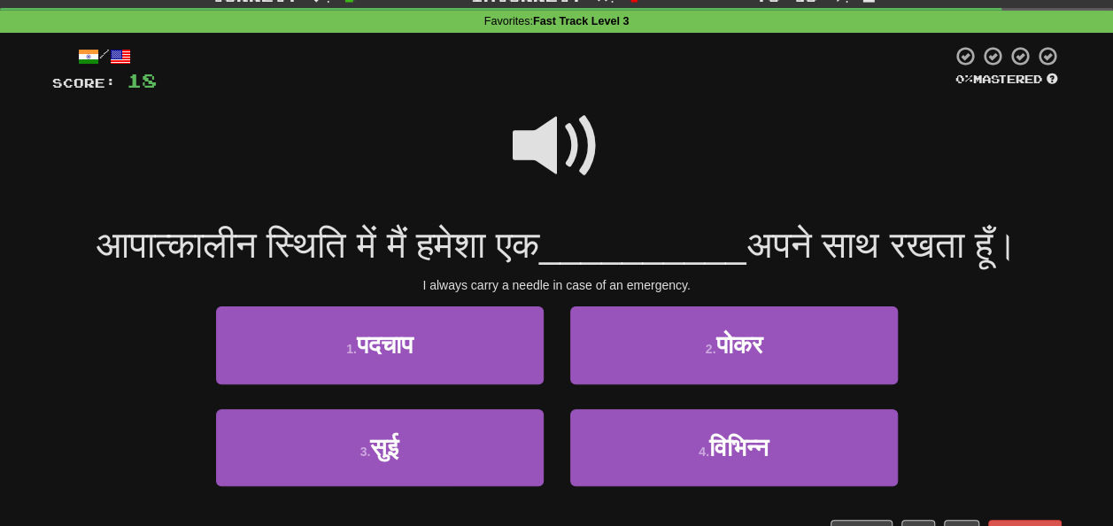
scroll to position [89, 0]
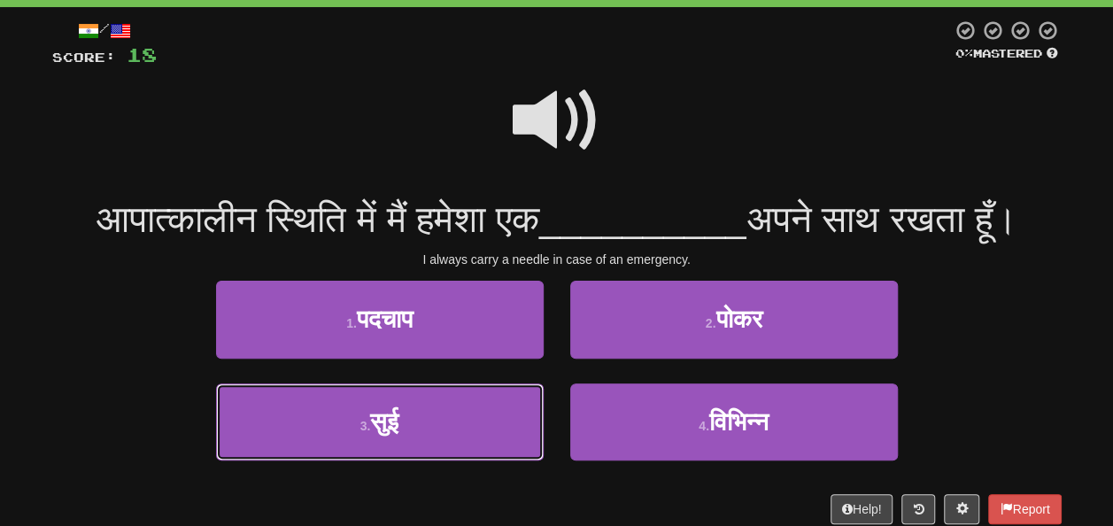
click at [409, 460] on button "3 . सुई" at bounding box center [380, 421] width 328 height 77
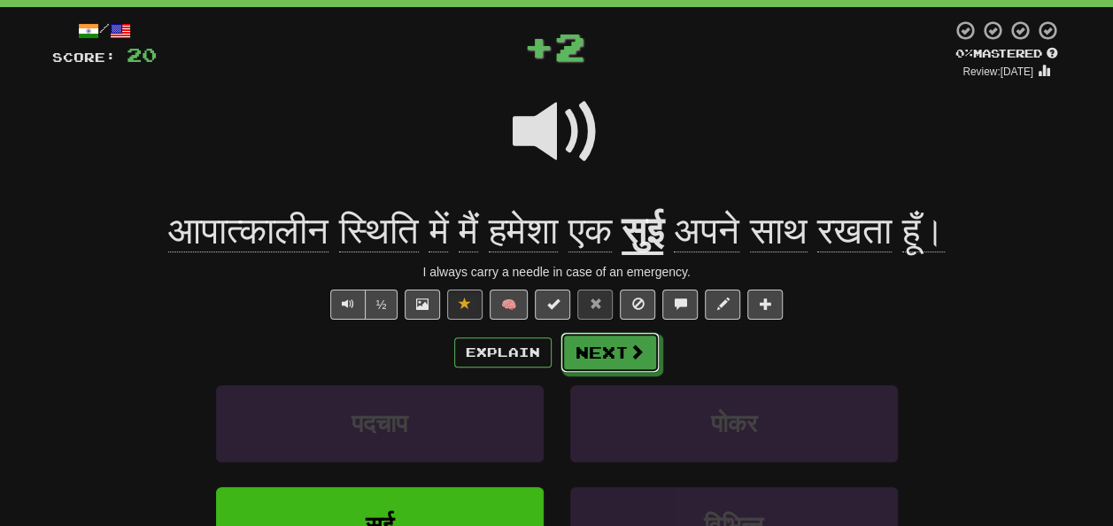
click at [594, 348] on button "Next" at bounding box center [609, 352] width 99 height 41
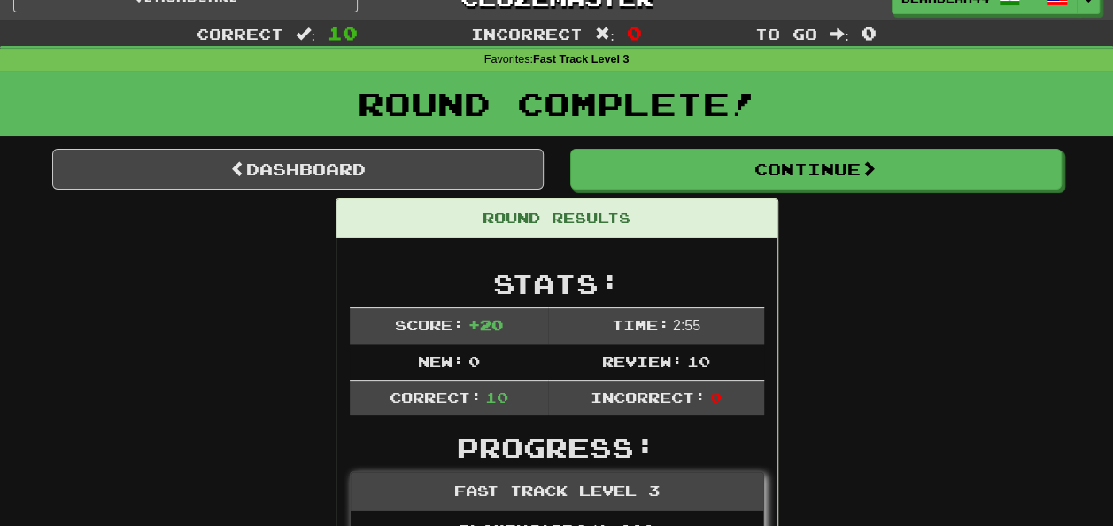
scroll to position [0, 0]
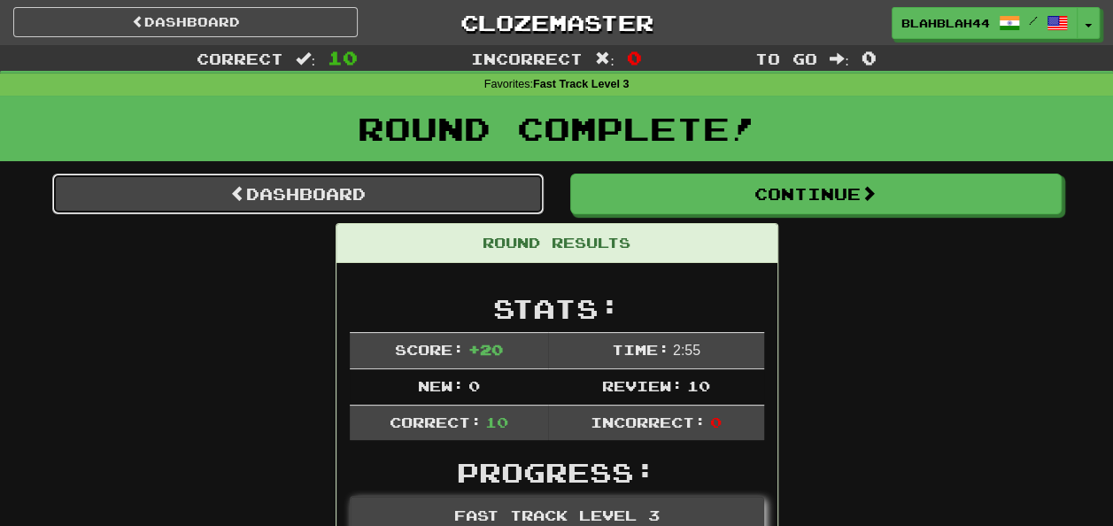
click at [305, 186] on link "Dashboard" at bounding box center [297, 194] width 491 height 41
